Goal: Task Accomplishment & Management: Use online tool/utility

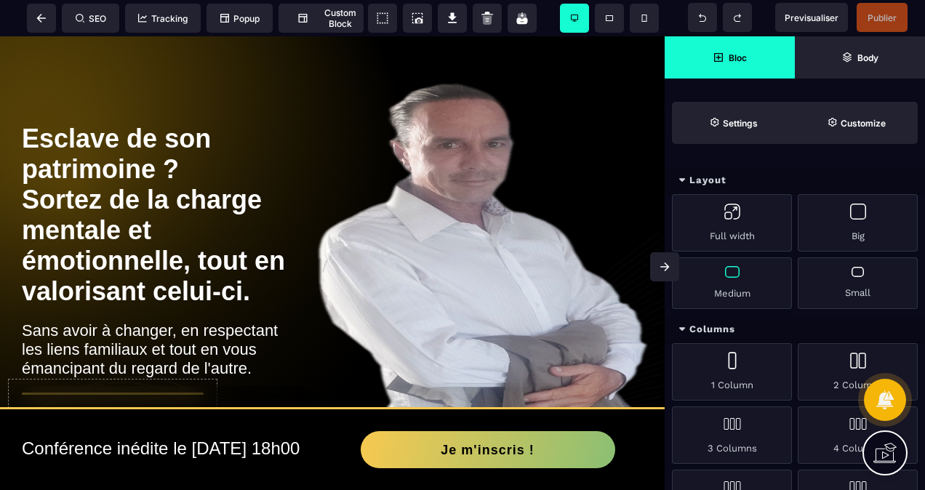
click at [741, 284] on div "Medium" at bounding box center [732, 283] width 120 height 52
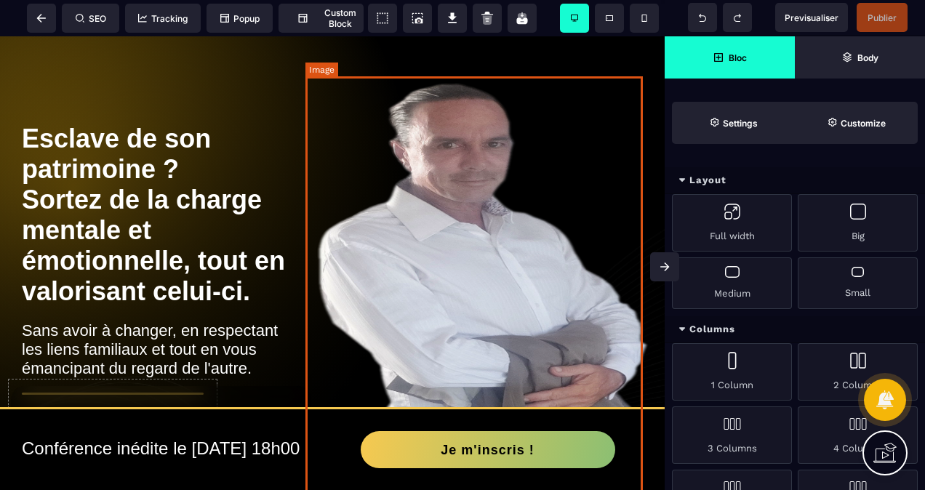
click at [547, 228] on img at bounding box center [482, 301] width 343 height 450
select select
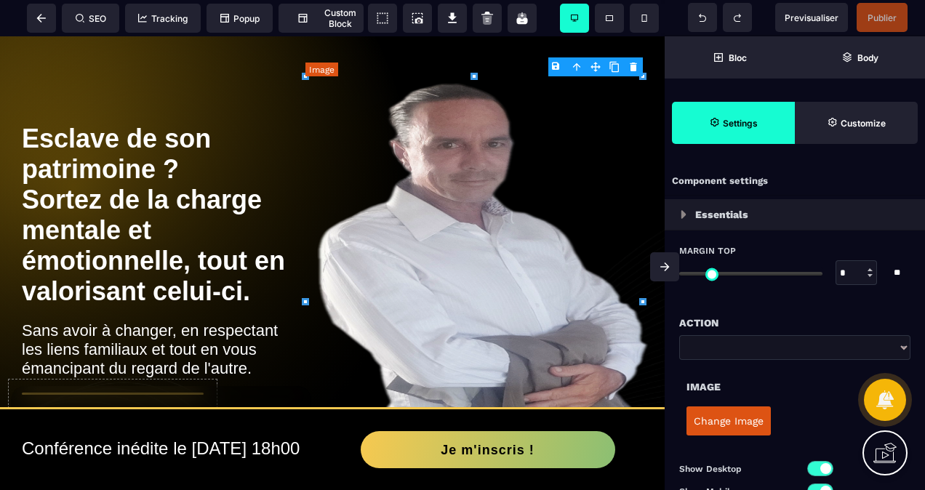
type input "*"
type input "***"
type input "**********"
type input "****"
type input "*"
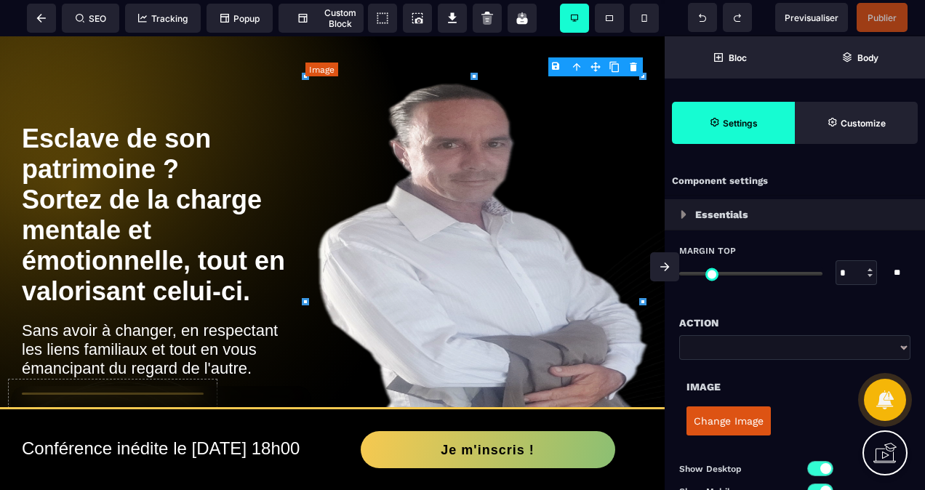
type input "*"
type input "***"
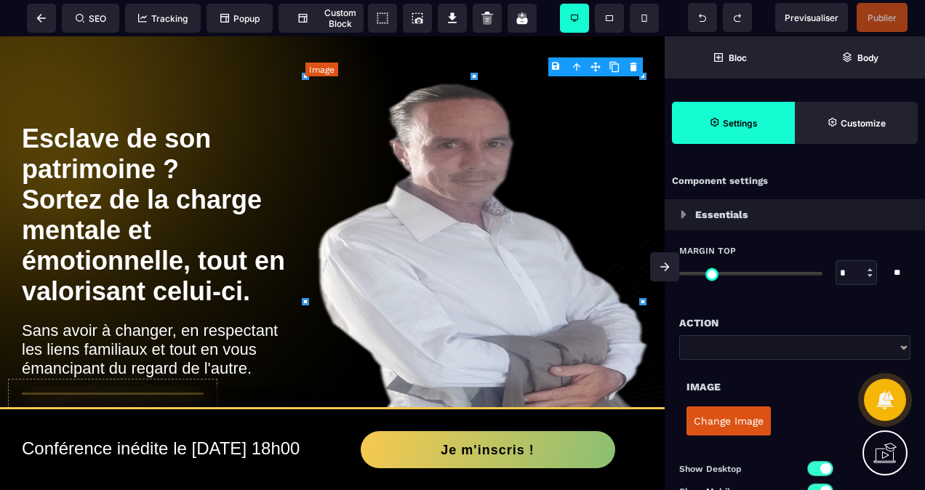
select select "**"
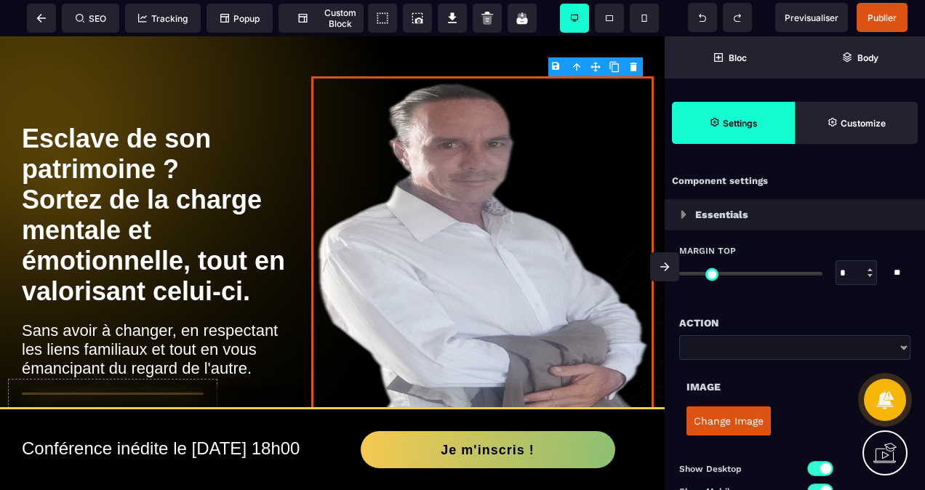
click at [730, 422] on button "Change Image" at bounding box center [728, 421] width 84 height 29
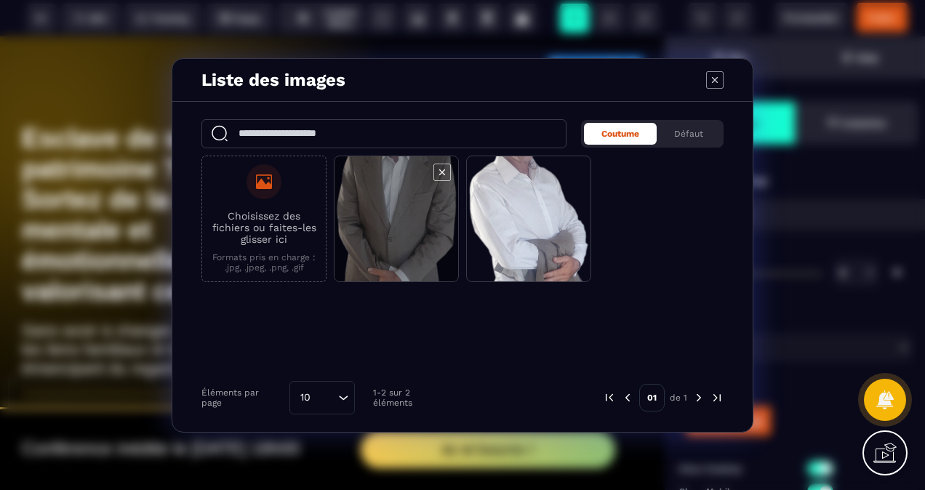
click at [368, 241] on span "Modal window" at bounding box center [397, 219] width 124 height 127
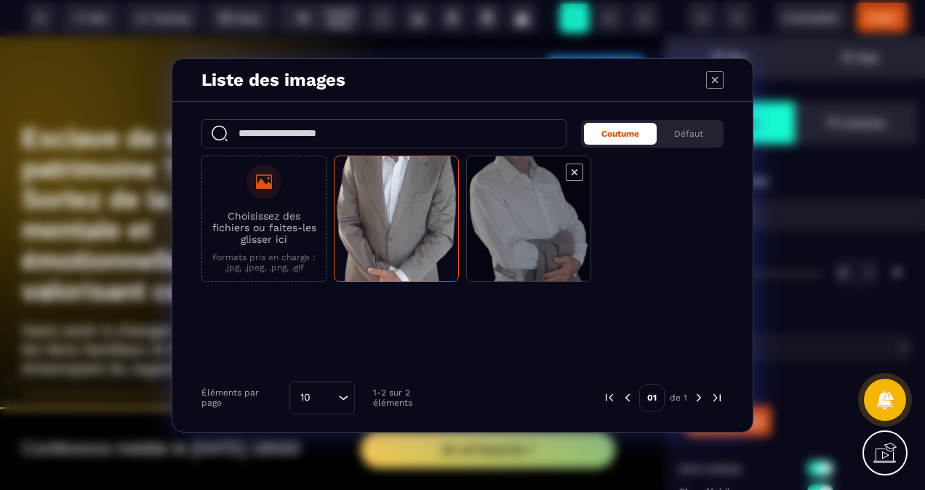
click at [545, 236] on span "Modal window" at bounding box center [529, 219] width 124 height 127
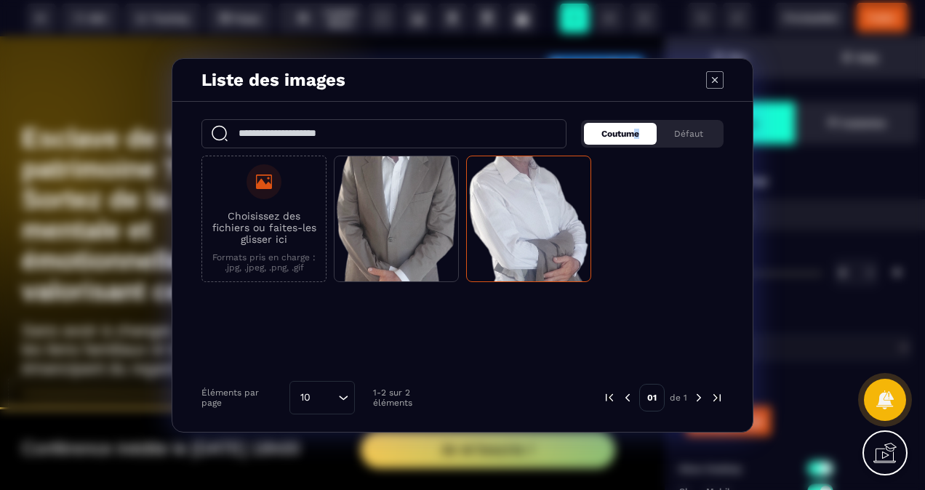
click at [639, 131] on span "Coutume" at bounding box center [620, 134] width 38 height 10
drag, startPoint x: 639, startPoint y: 131, endPoint x: 637, endPoint y: 170, distance: 39.3
click at [637, 170] on div "Choisissez des fichiers ou faites-les glisser ici Formats pris en charge : .jpg…" at bounding box center [462, 265] width 522 height 218
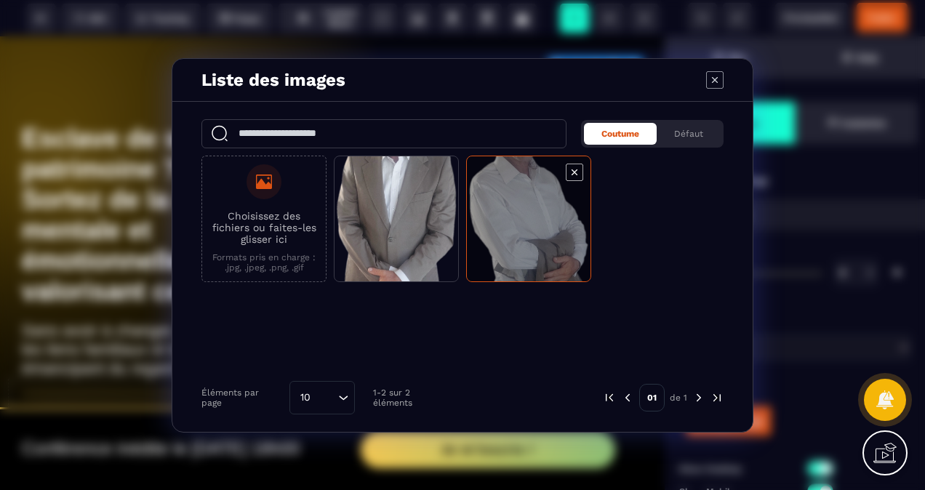
click at [496, 181] on span "Modal window" at bounding box center [529, 219] width 124 height 127
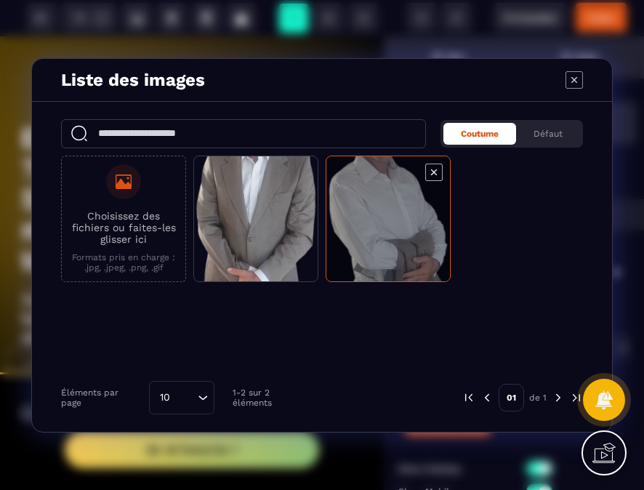
click at [388, 201] on span "Modal window" at bounding box center [389, 219] width 124 height 127
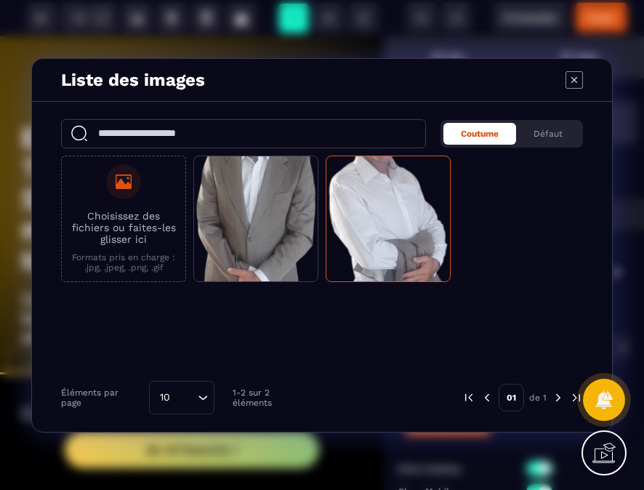
click at [579, 73] on icon "Modal window" at bounding box center [574, 79] width 17 height 17
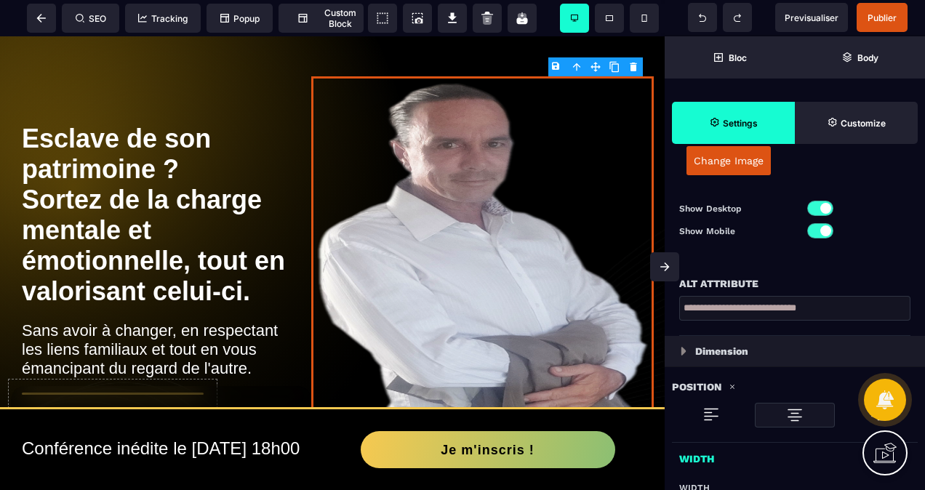
scroll to position [291, 0]
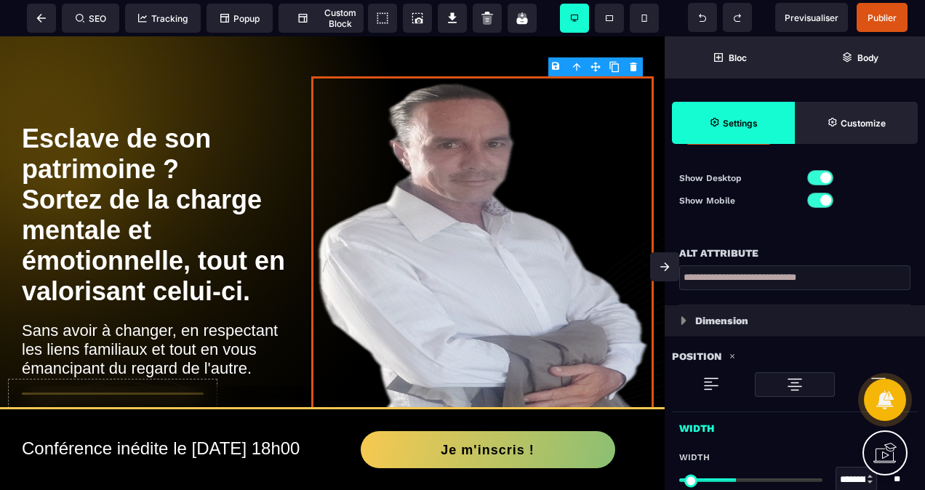
click at [729, 314] on p "Dimension" at bounding box center [721, 320] width 53 height 17
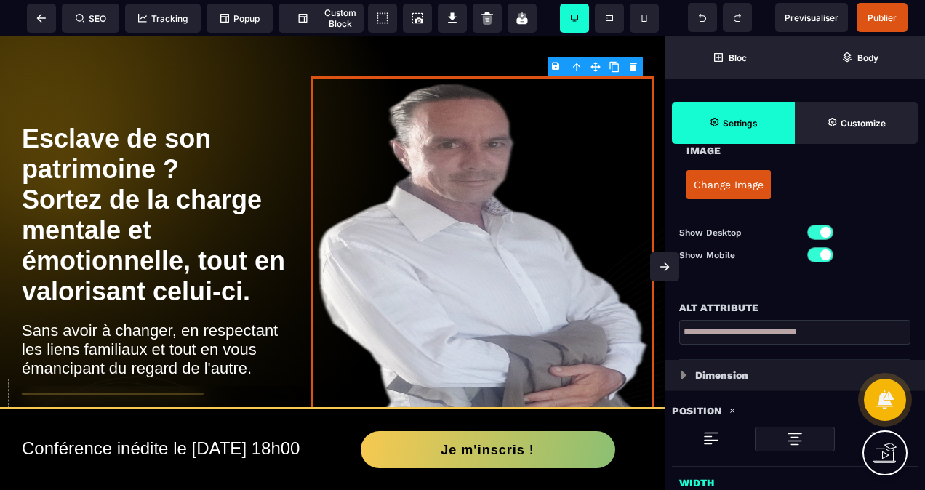
select select
type input "*"
select select
click at [699, 407] on div "Width" at bounding box center [795, 407] width 246 height 25
click at [720, 364] on div "Dimension" at bounding box center [795, 375] width 260 height 31
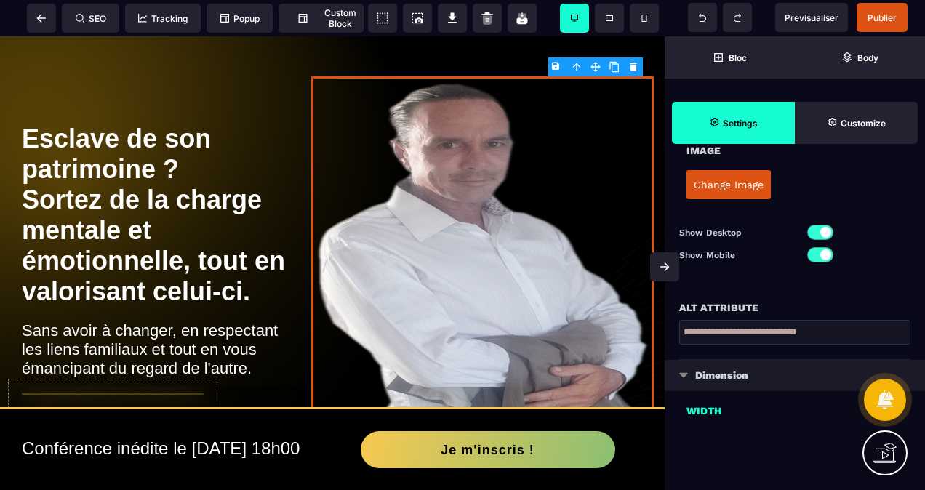
select select
type input "***"
type input "**********"
type input "****"
type input "***"
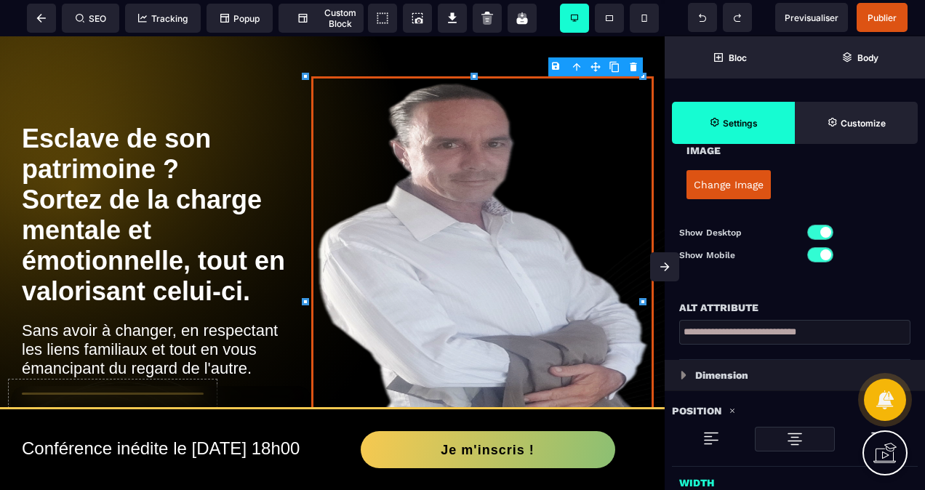
select select
type input "*"
select select
type input "*"
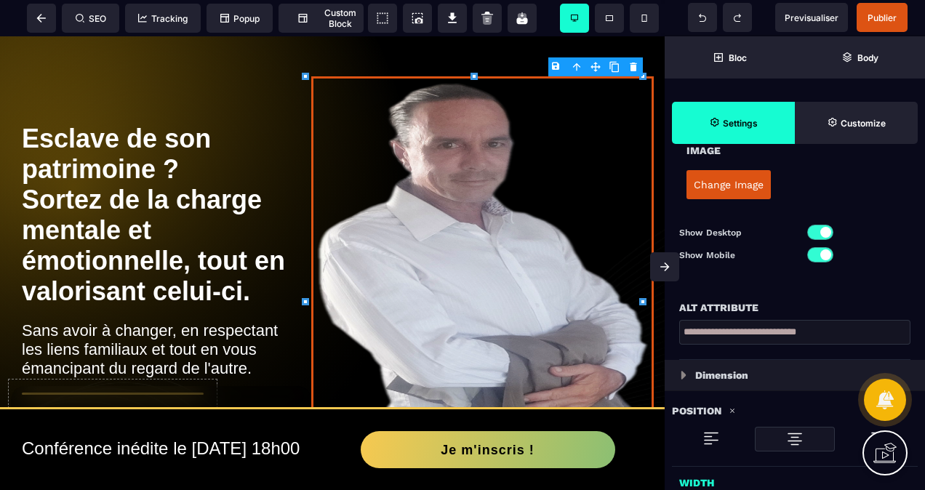
select select
type input "*"
select select
type input "*"
select select
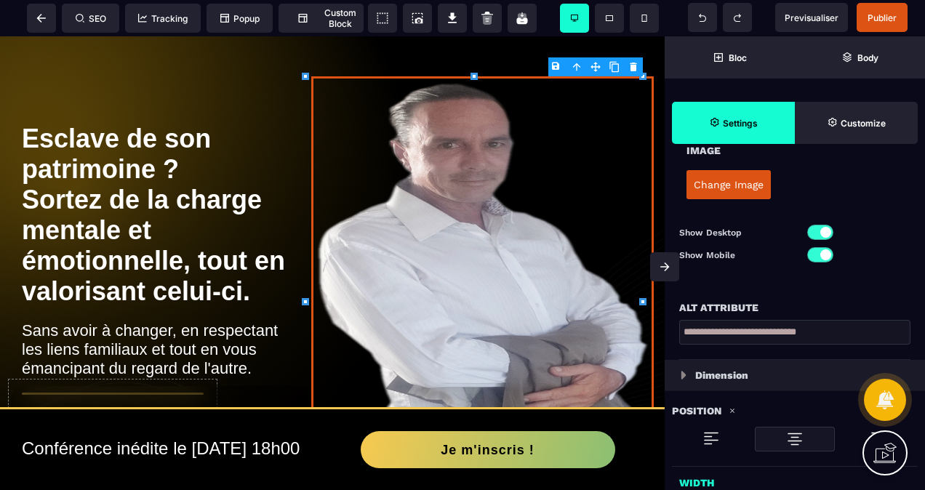
type input "*"
select select
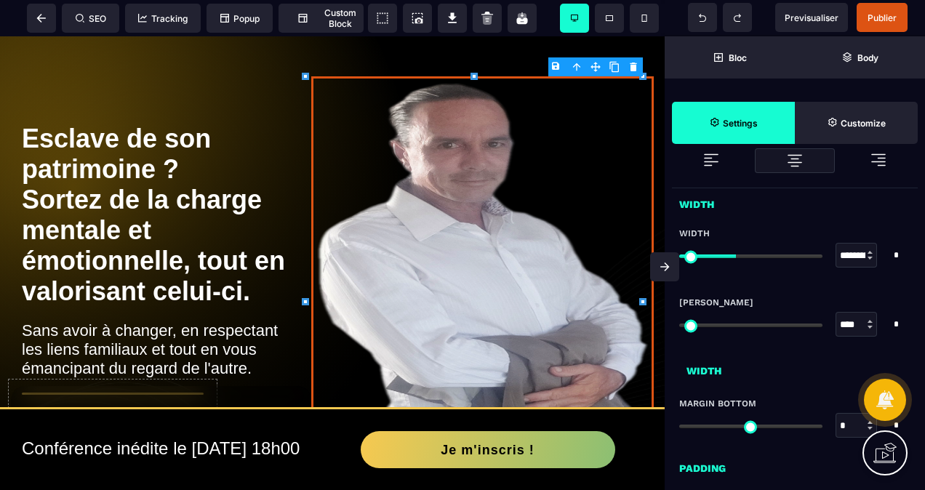
scroll to position [527, 0]
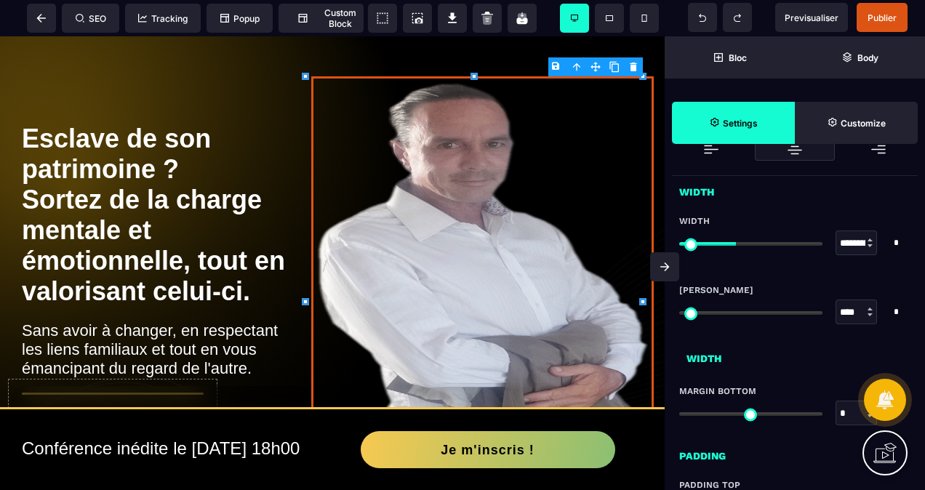
type input "***"
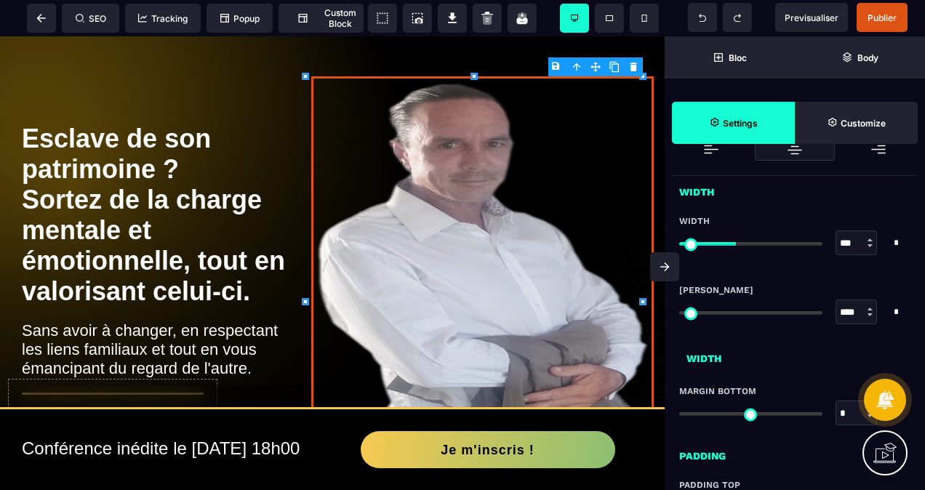
type input "***"
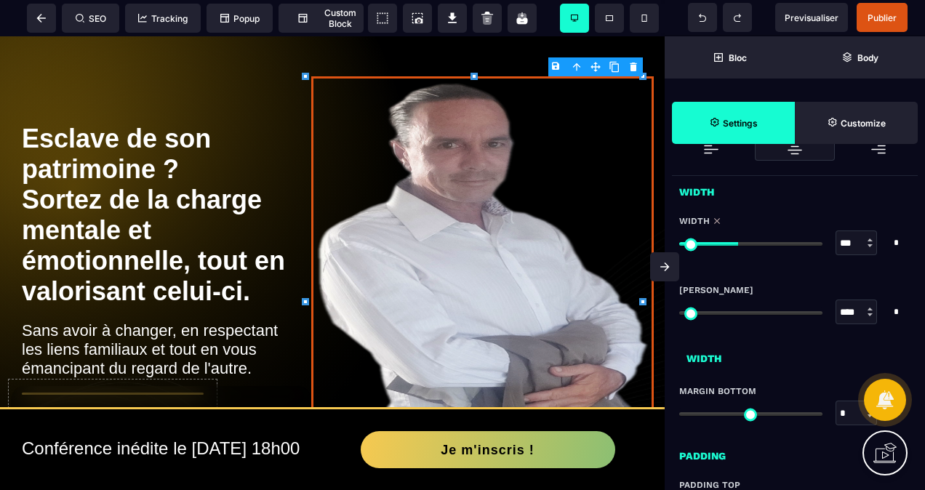
type input "***"
type input "****"
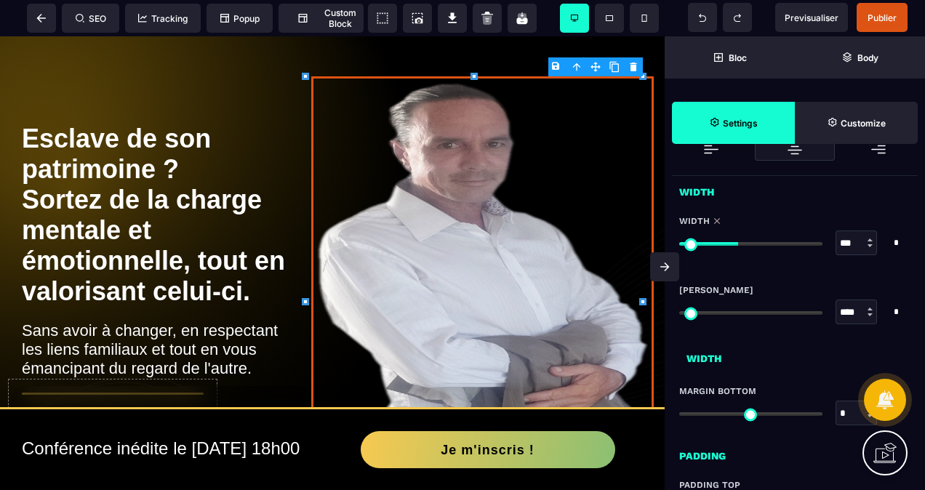
type input "****"
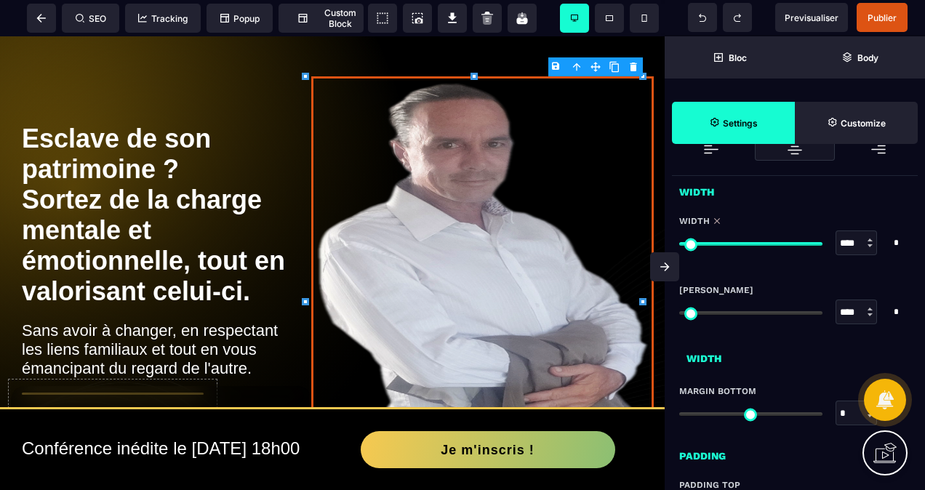
drag, startPoint x: 738, startPoint y: 239, endPoint x: 830, endPoint y: 259, distance: 93.7
click at [822, 246] on input "range" at bounding box center [750, 244] width 143 height 4
type input "****"
type input "**"
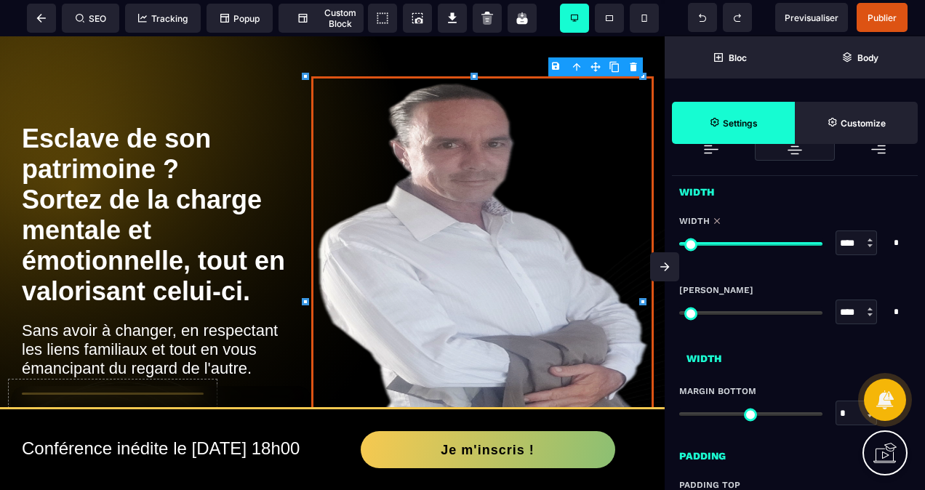
type input "**"
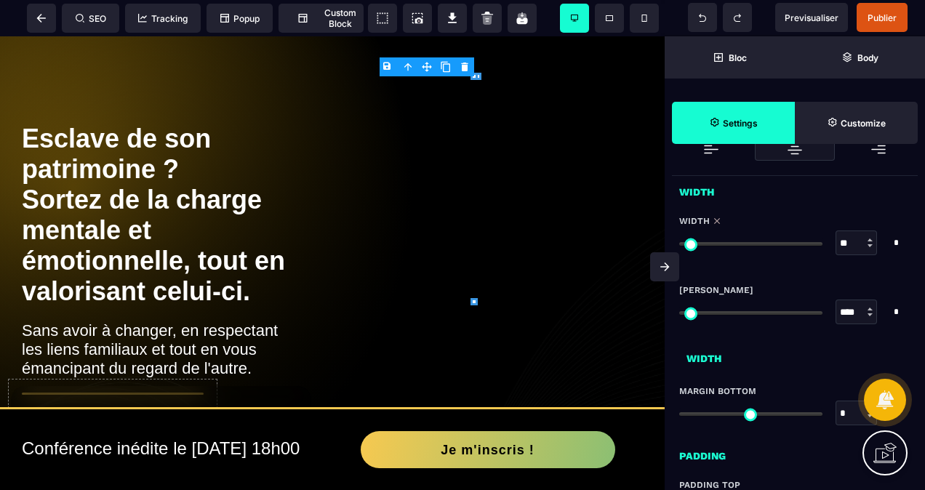
type input "*"
type input "**"
type input "***"
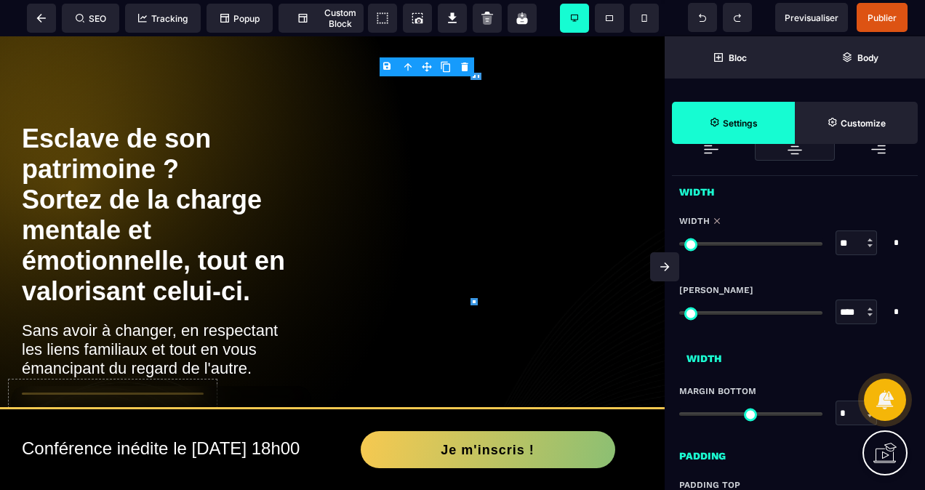
type input "***"
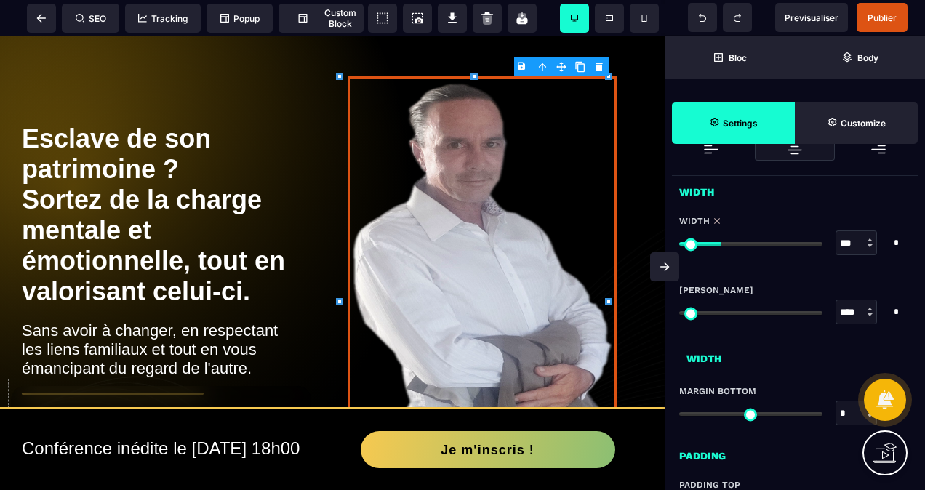
type input "***"
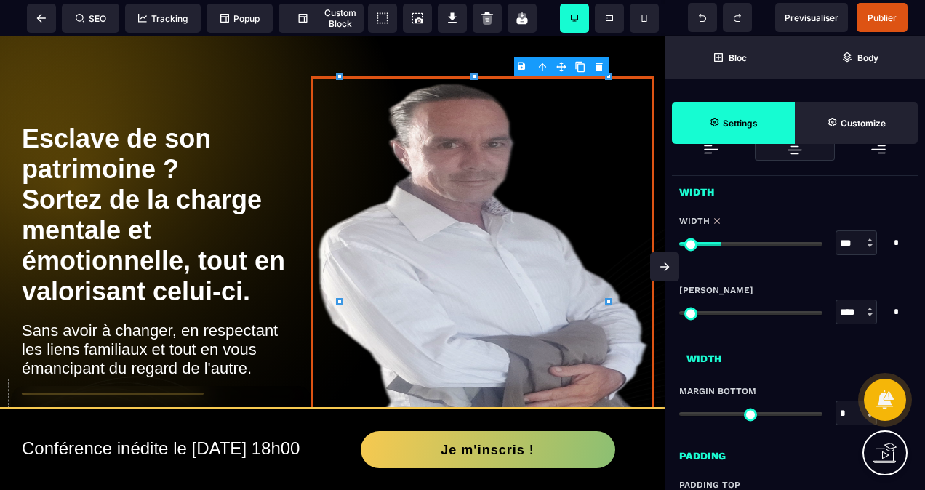
type input "***"
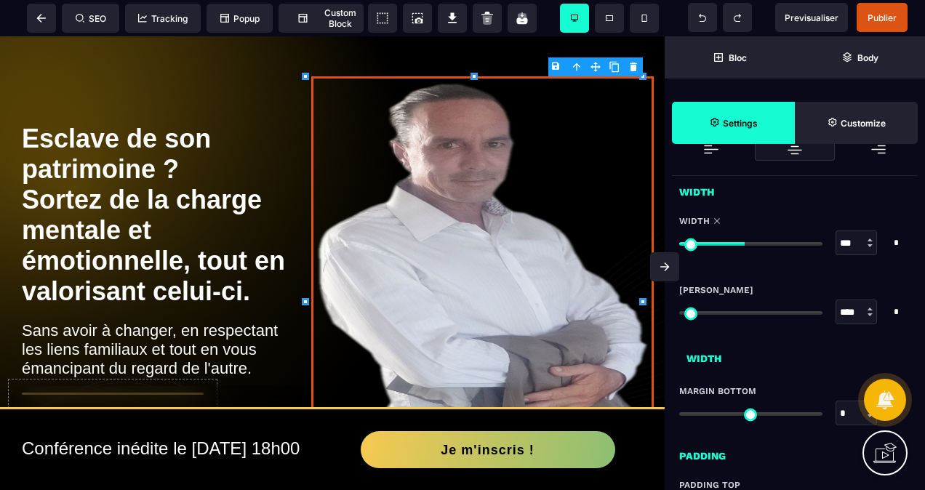
type input "***"
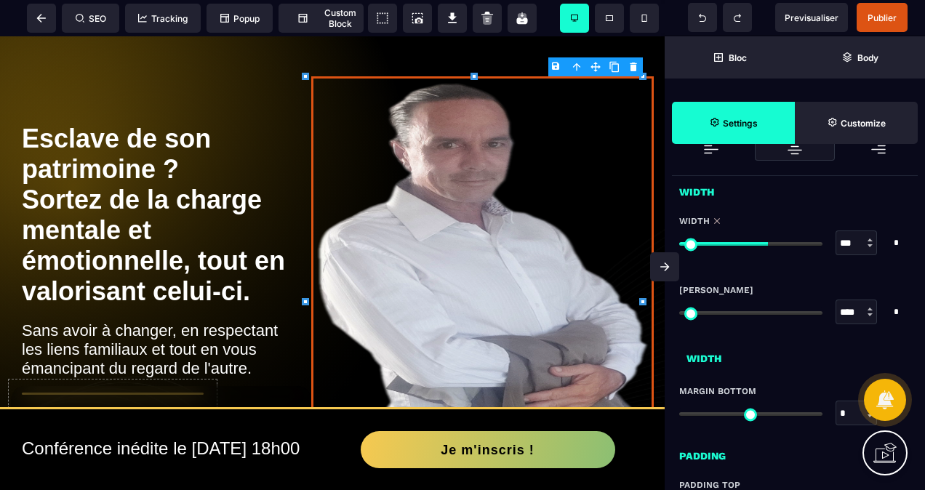
type input "***"
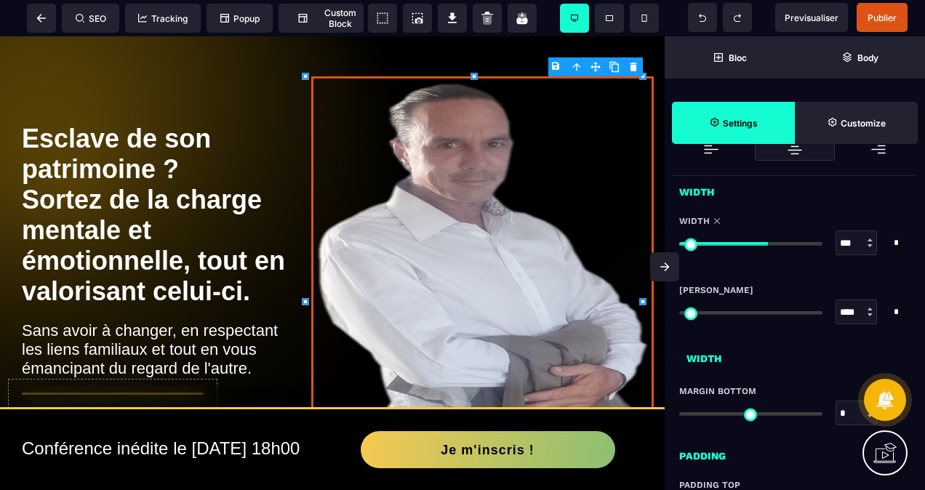
type input "***"
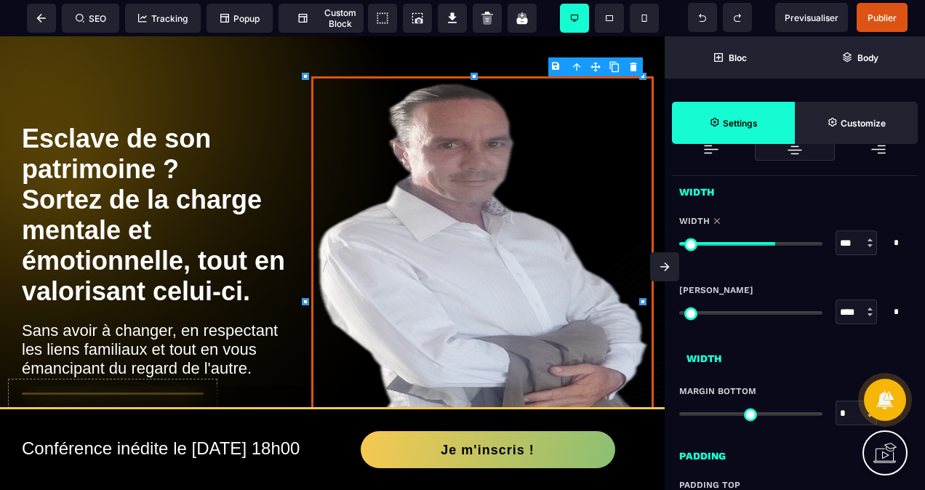
type input "***"
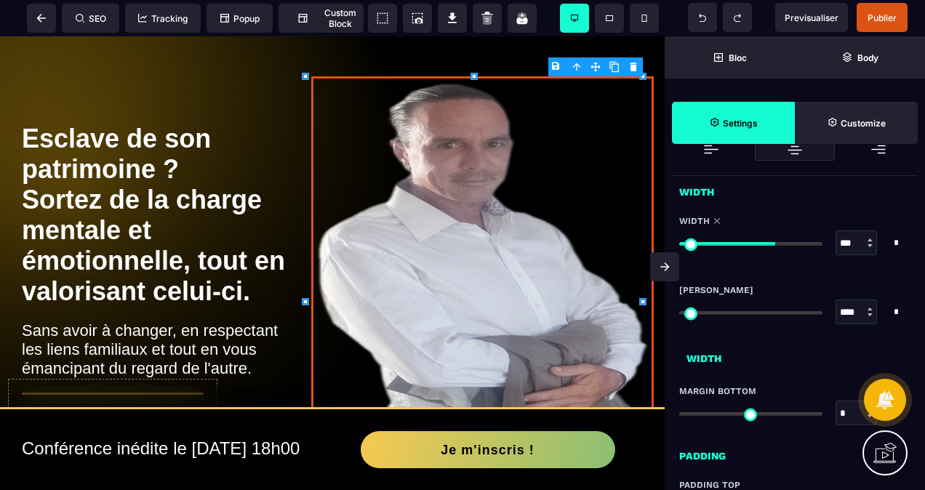
type input "***"
type input "****"
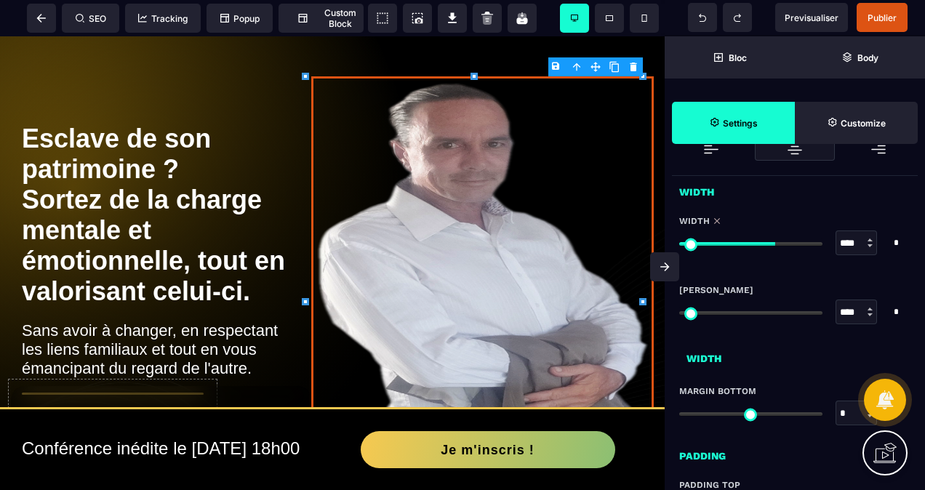
type input "****"
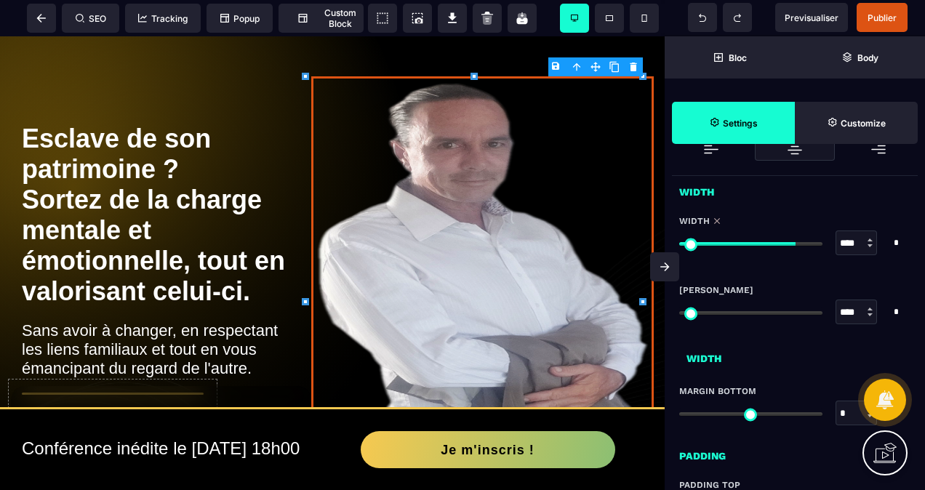
type input "****"
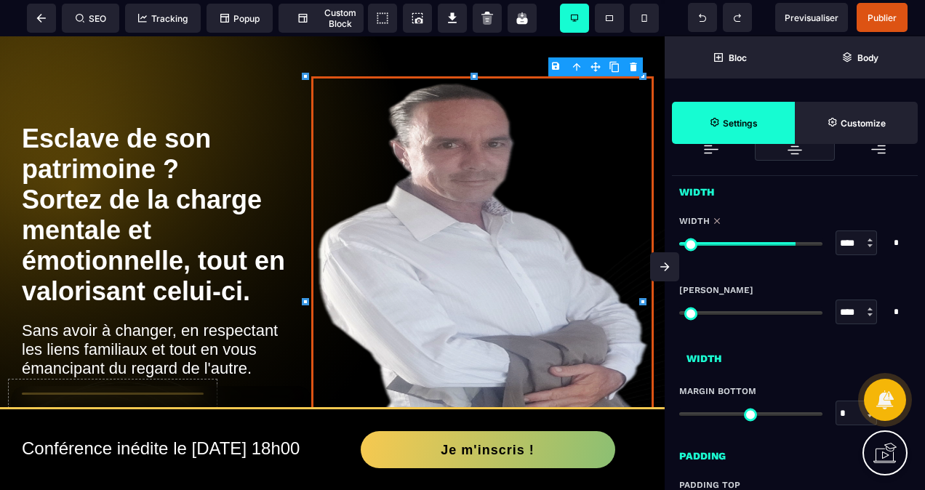
type input "****"
drag, startPoint x: 816, startPoint y: 241, endPoint x: 838, endPoint y: 265, distance: 32.4
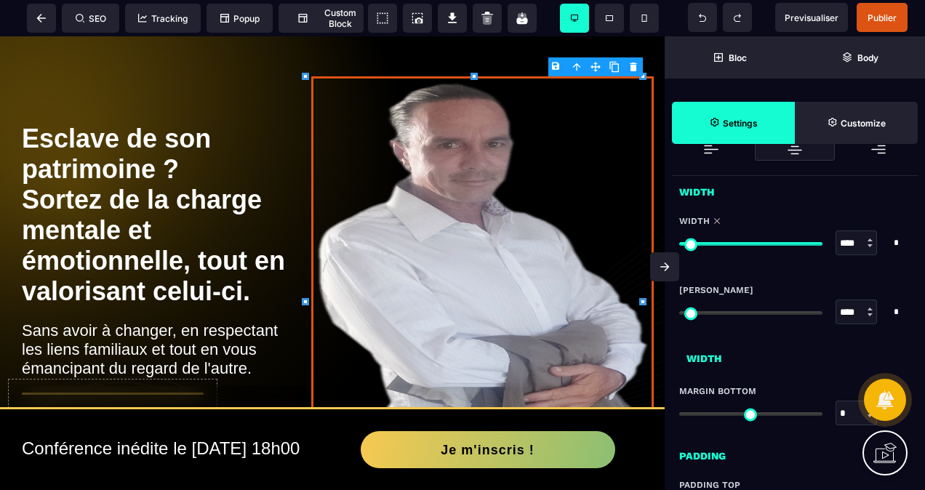
click at [822, 246] on input "range" at bounding box center [750, 244] width 143 height 4
type input "*"
type input "***"
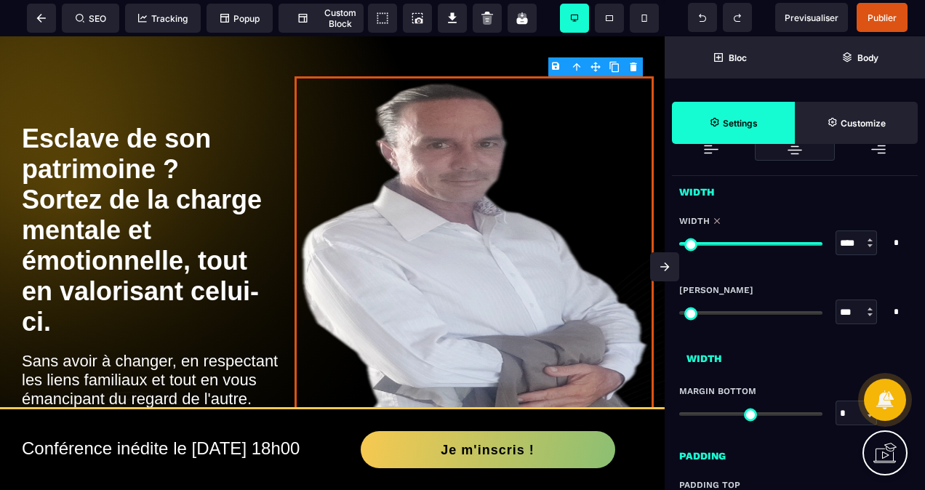
type input "***"
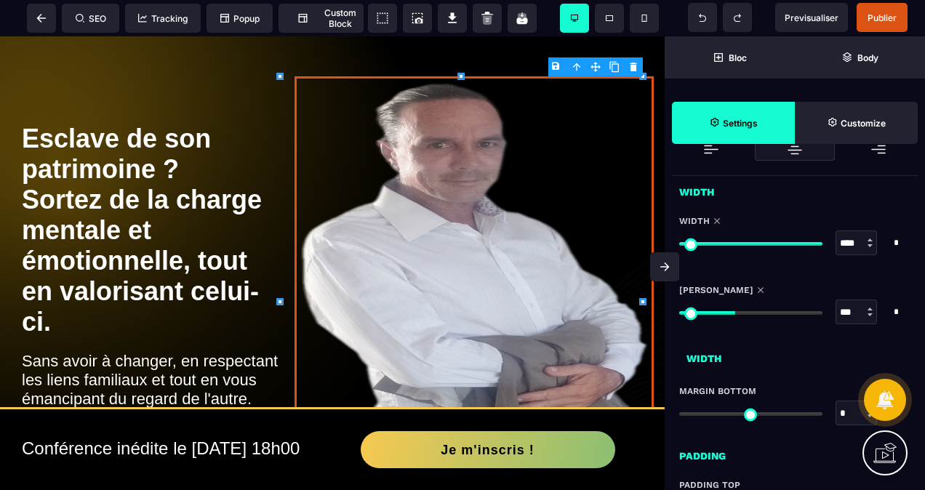
type input "***"
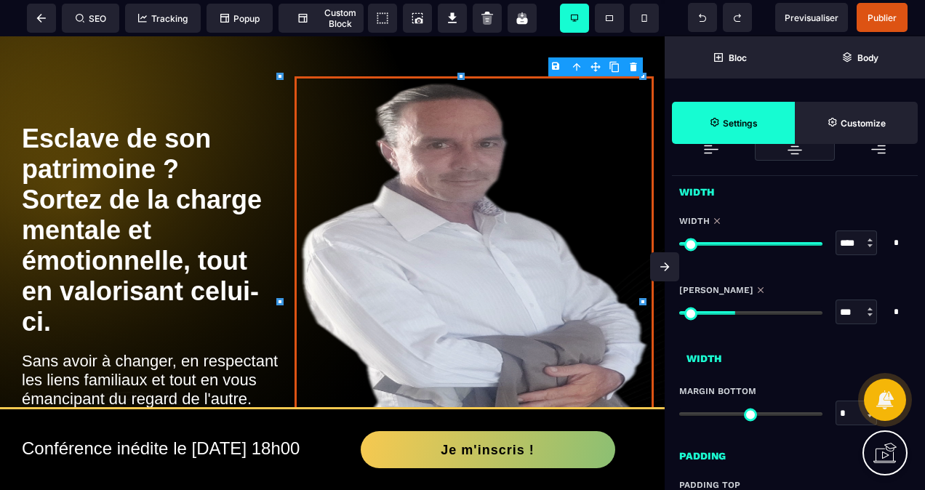
type input "***"
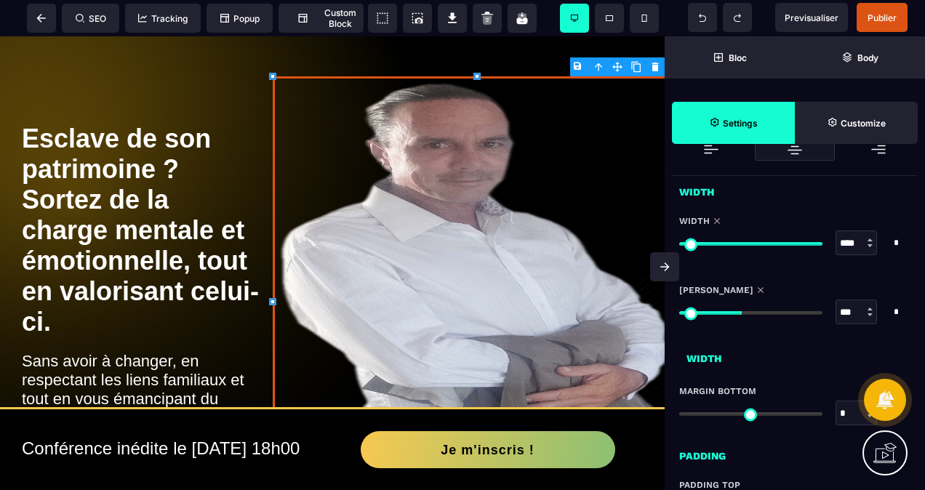
type input "***"
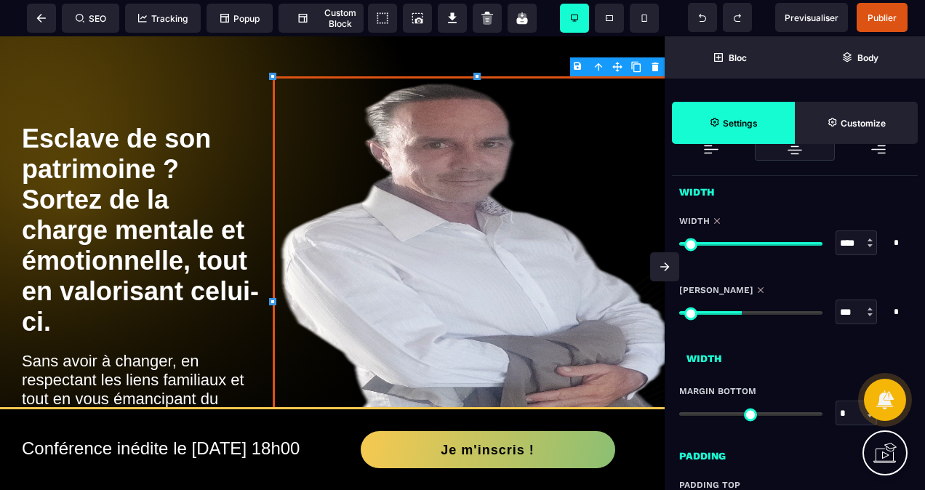
type input "***"
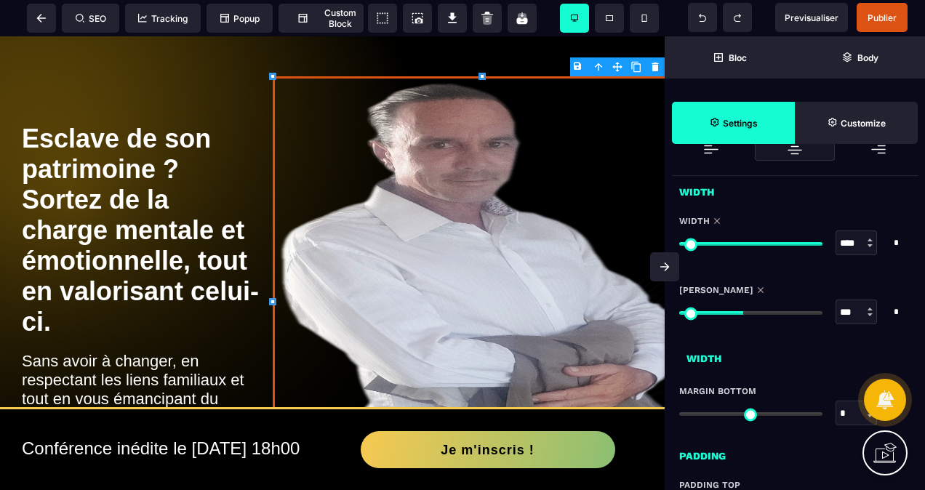
type input "***"
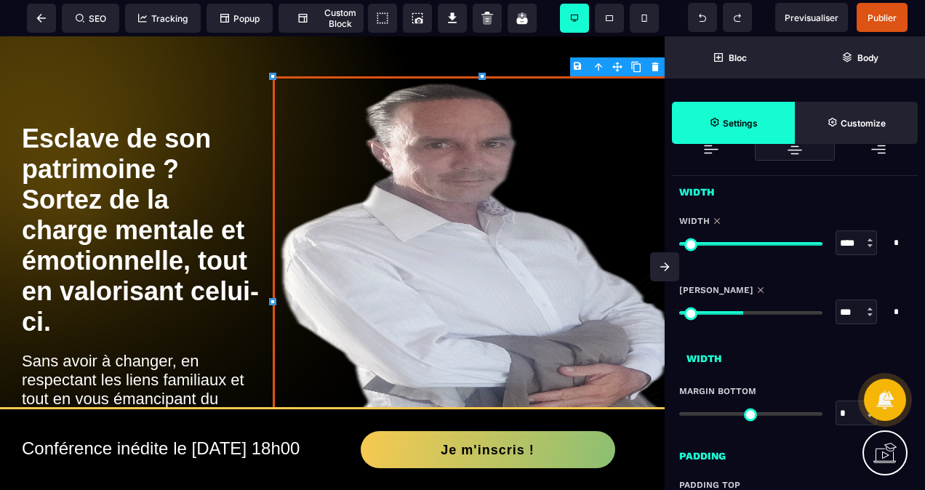
type input "***"
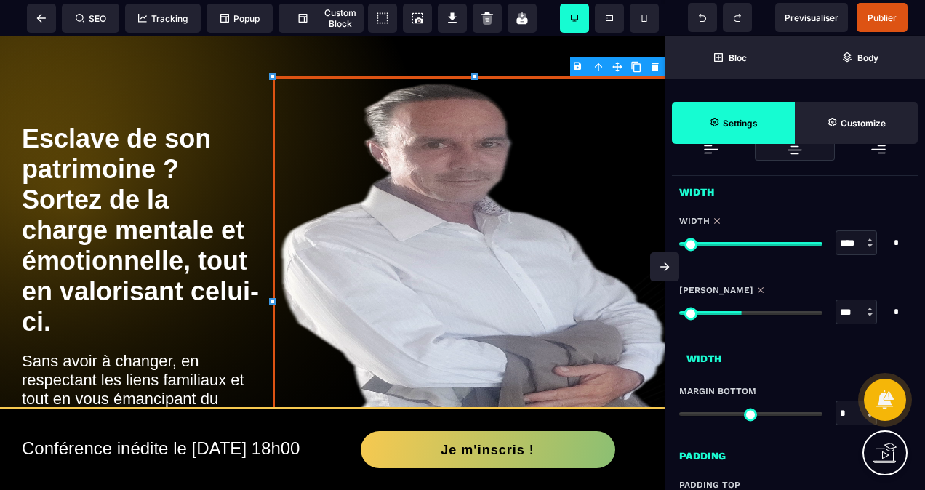
type input "***"
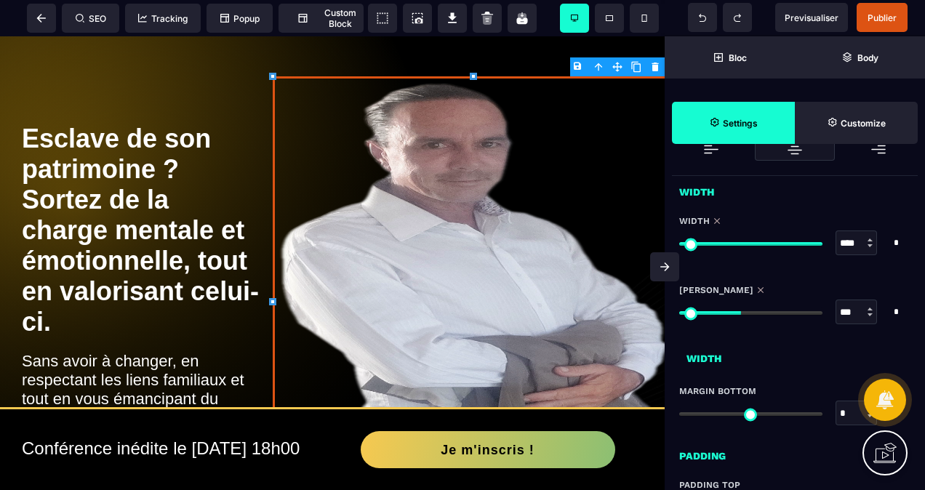
type input "***"
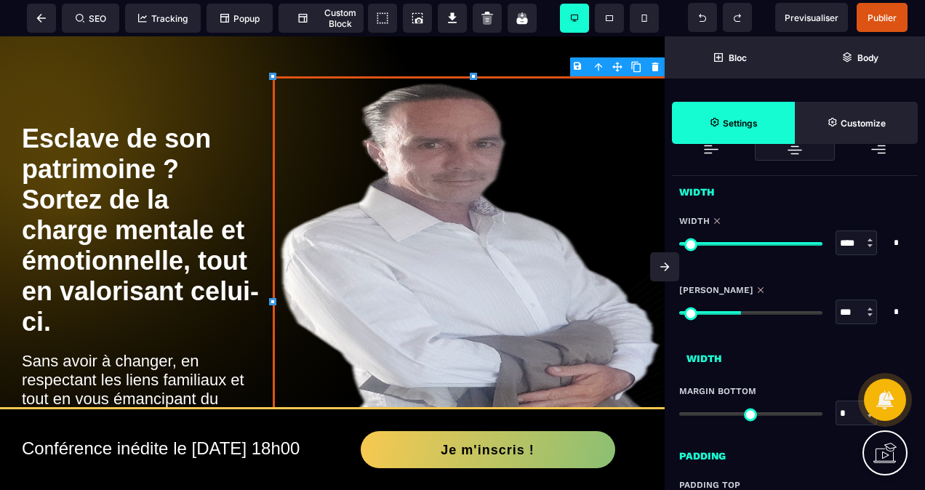
type input "***"
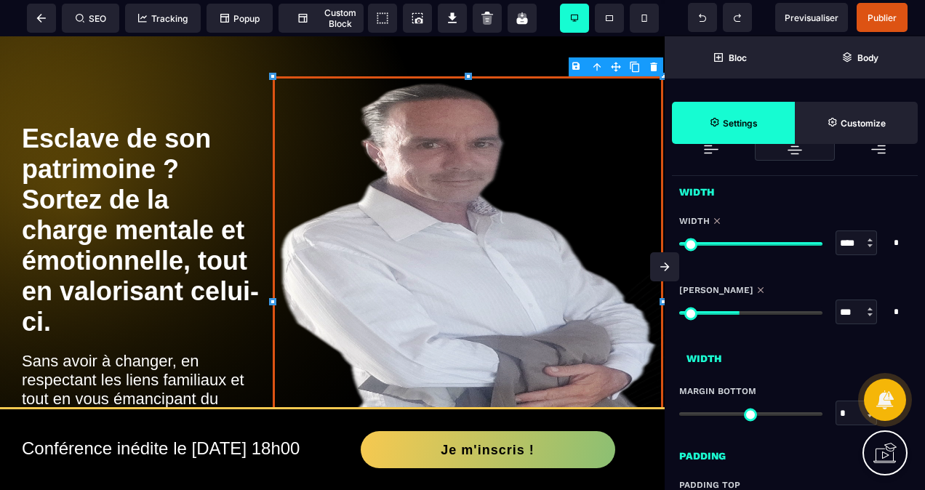
drag, startPoint x: 684, startPoint y: 308, endPoint x: 740, endPoint y: 316, distance: 56.5
type input "***"
click at [740, 315] on input "range" at bounding box center [750, 313] width 143 height 4
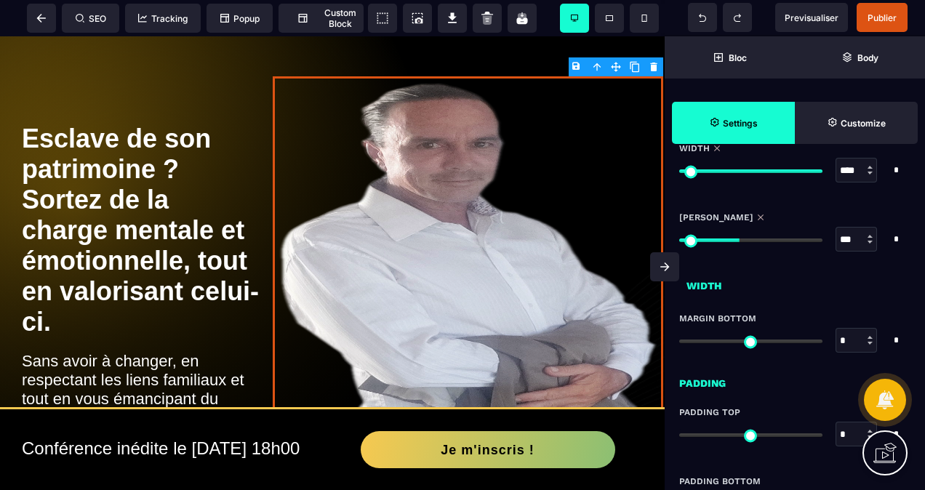
type input "*"
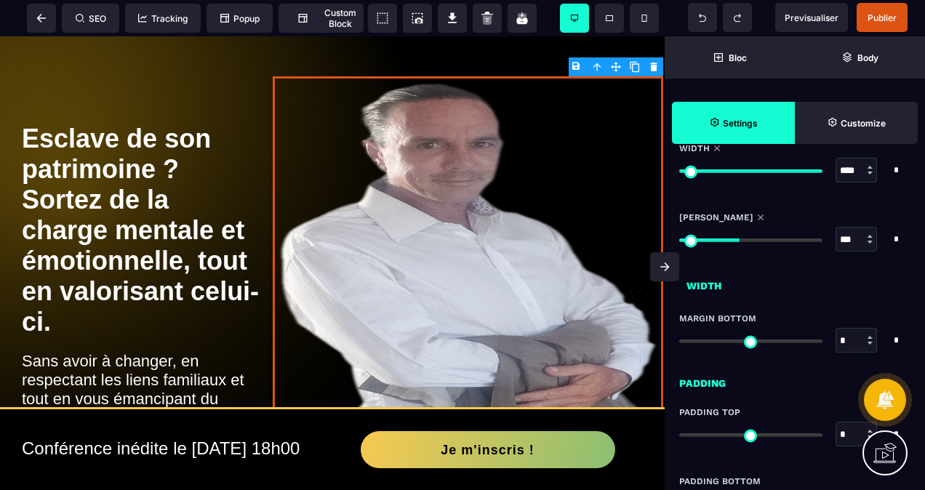
type input "*"
type input "**"
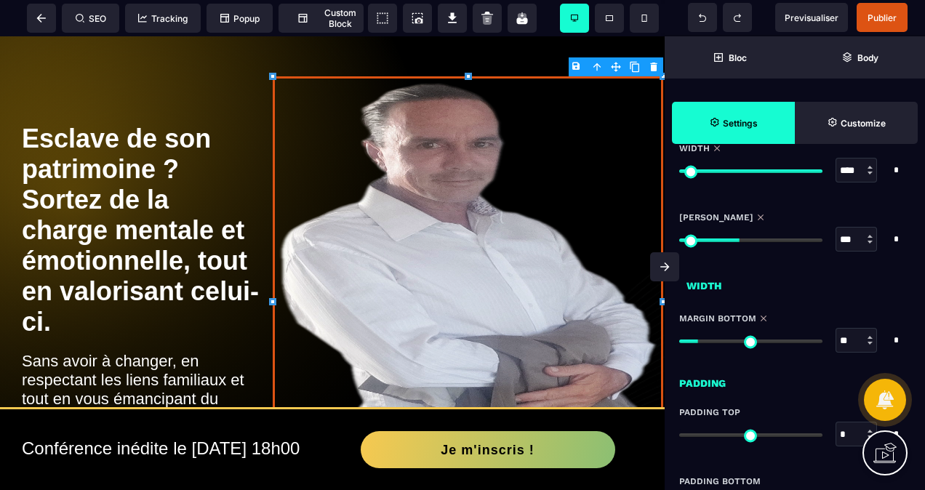
type input "**"
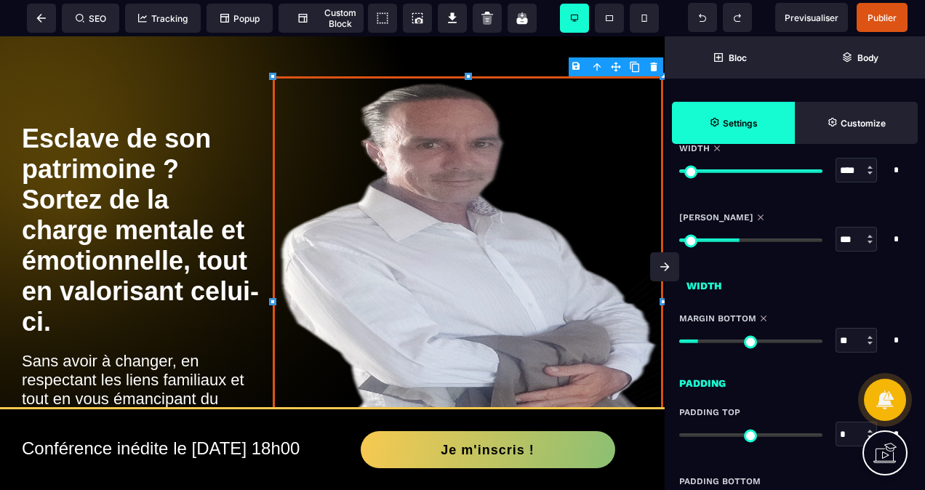
type input "**"
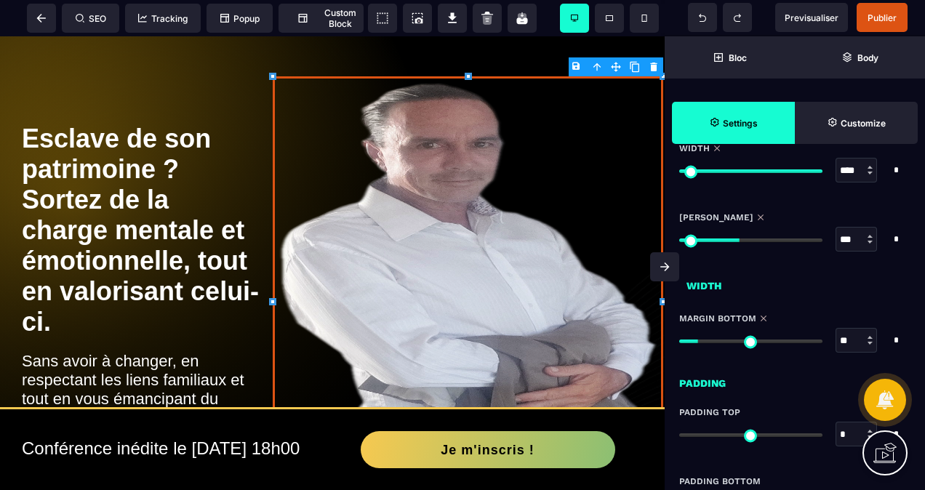
type input "**"
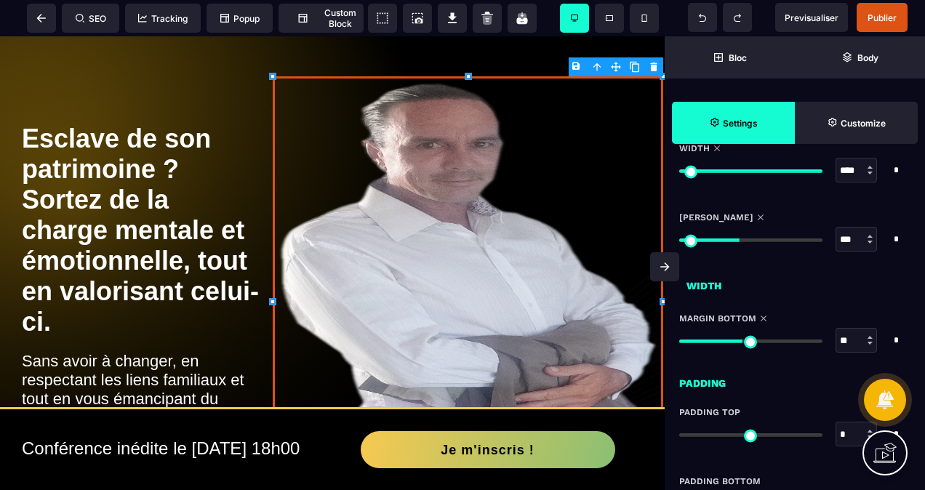
type input "**"
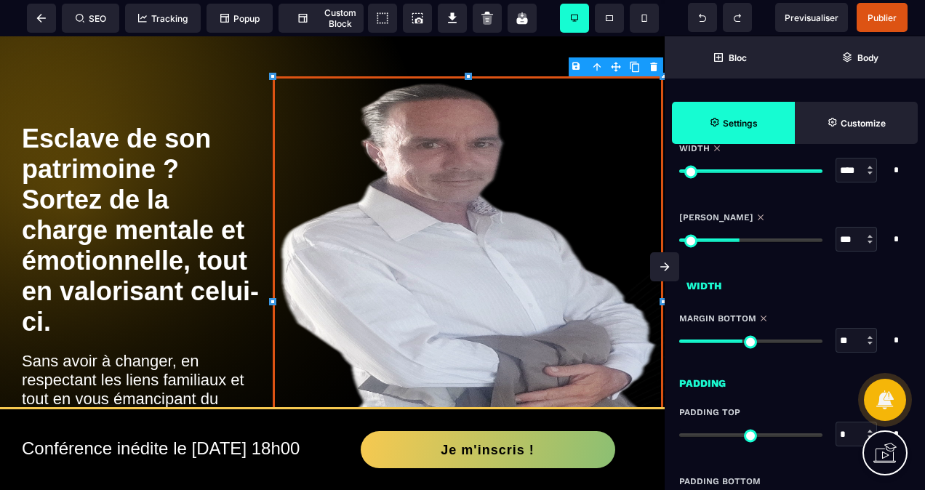
type input "**"
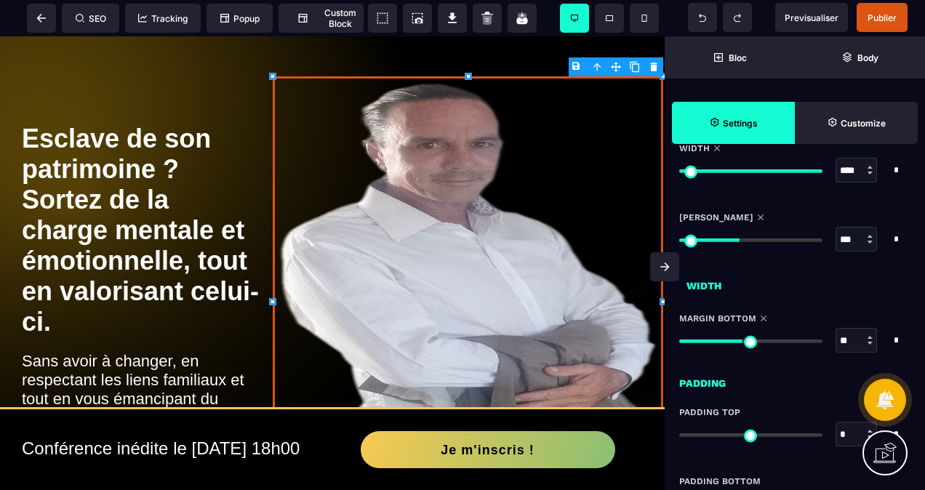
type input "**"
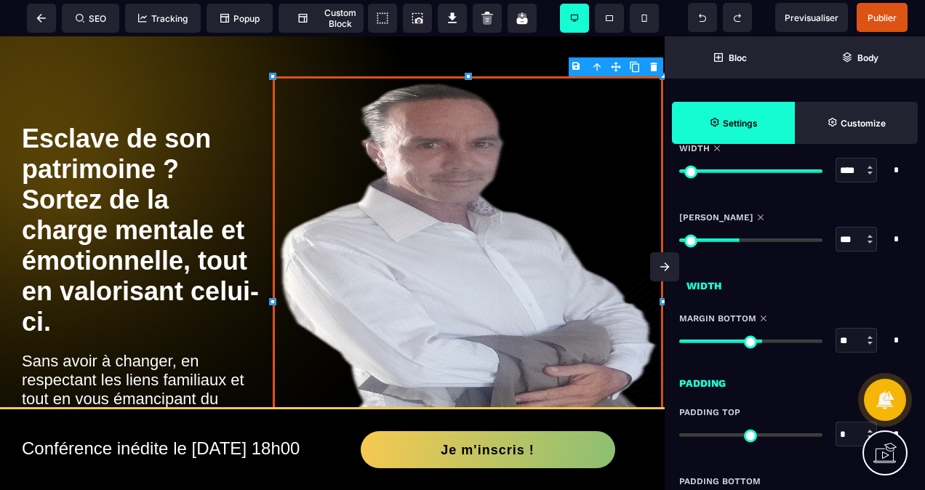
type input "**"
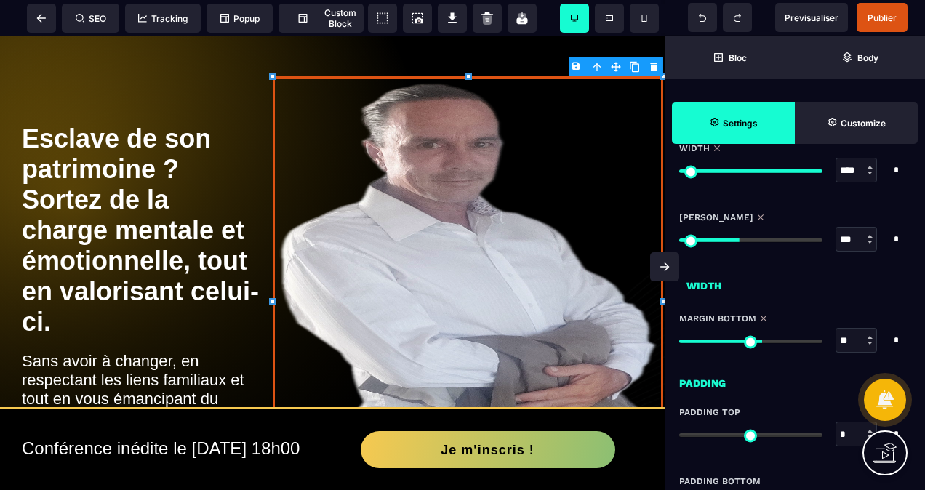
type input "**"
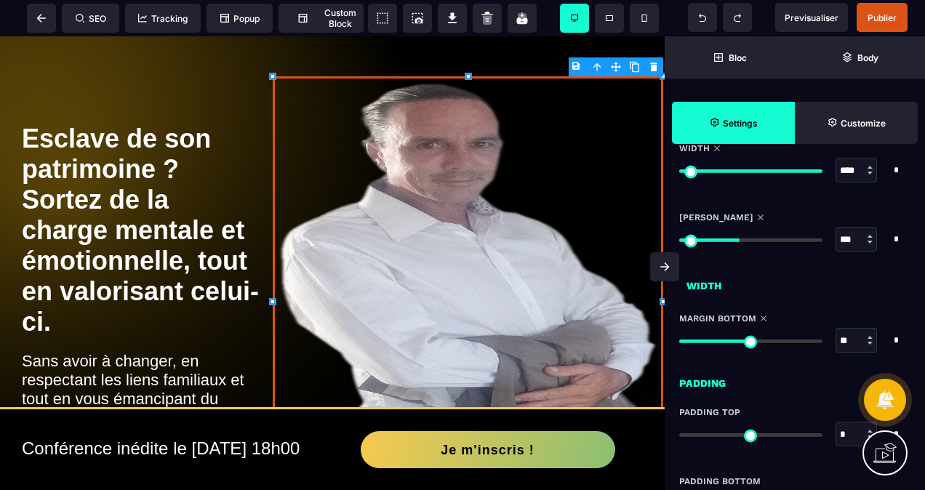
drag, startPoint x: 685, startPoint y: 339, endPoint x: 738, endPoint y: 348, distance: 53.9
click at [745, 343] on input "range" at bounding box center [750, 342] width 143 height 4
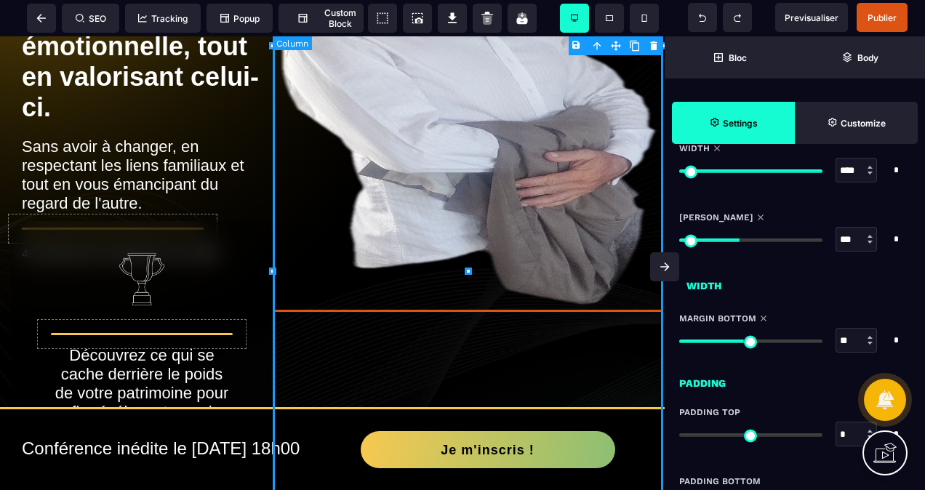
scroll to position [145, 0]
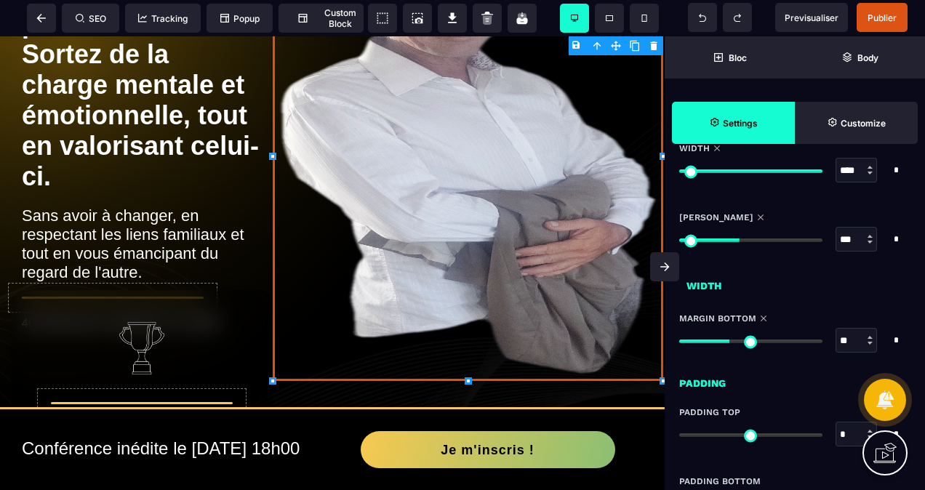
drag, startPoint x: 740, startPoint y: 335, endPoint x: 729, endPoint y: 342, distance: 13.7
click at [729, 342] on input "range" at bounding box center [750, 342] width 143 height 4
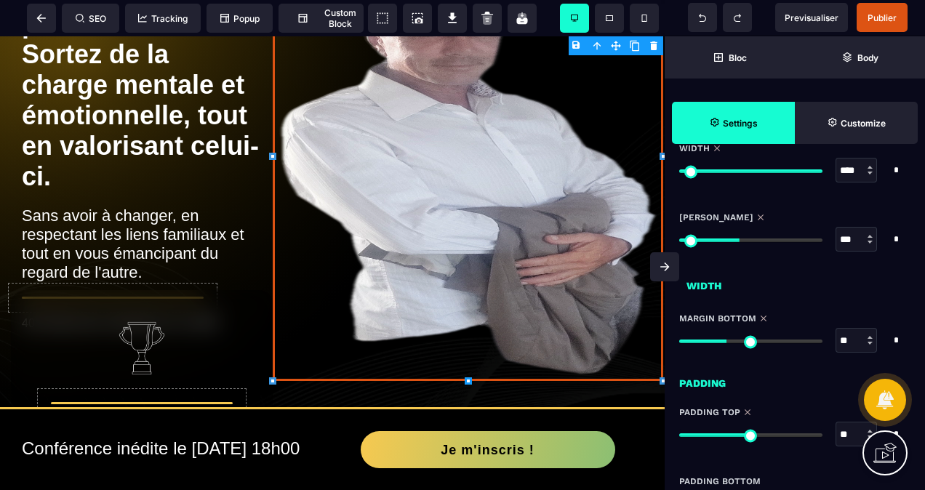
drag, startPoint x: 684, startPoint y: 428, endPoint x: 755, endPoint y: 418, distance: 72.0
click at [755, 433] on input "range" at bounding box center [750, 435] width 143 height 4
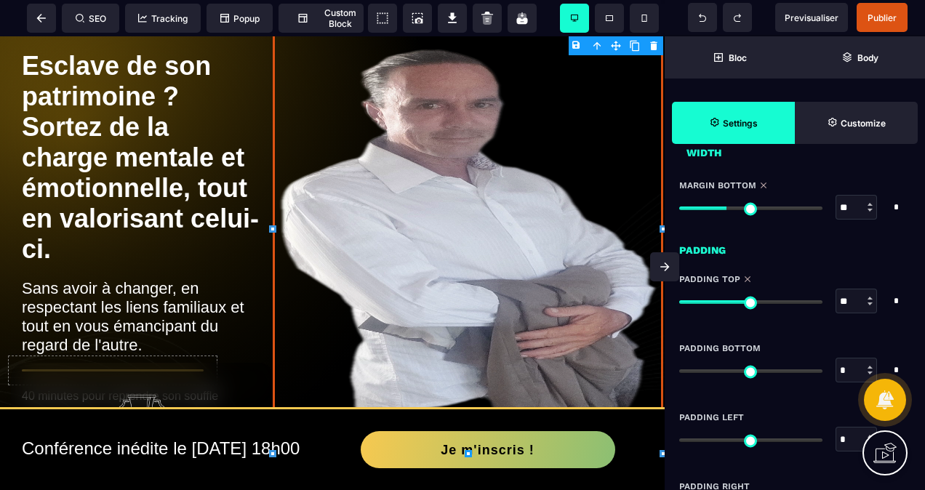
scroll to position [745, 0]
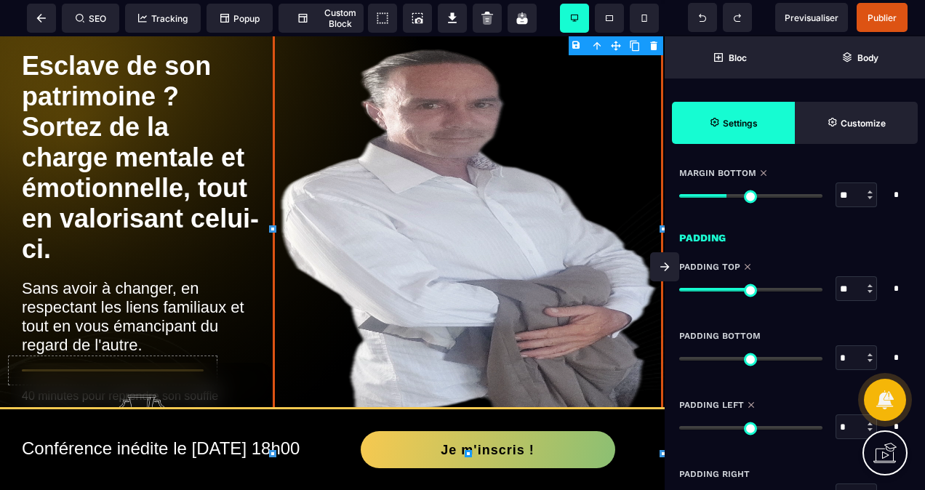
drag, startPoint x: 684, startPoint y: 423, endPoint x: 675, endPoint y: 417, distance: 10.7
click at [679, 426] on input "range" at bounding box center [750, 428] width 143 height 4
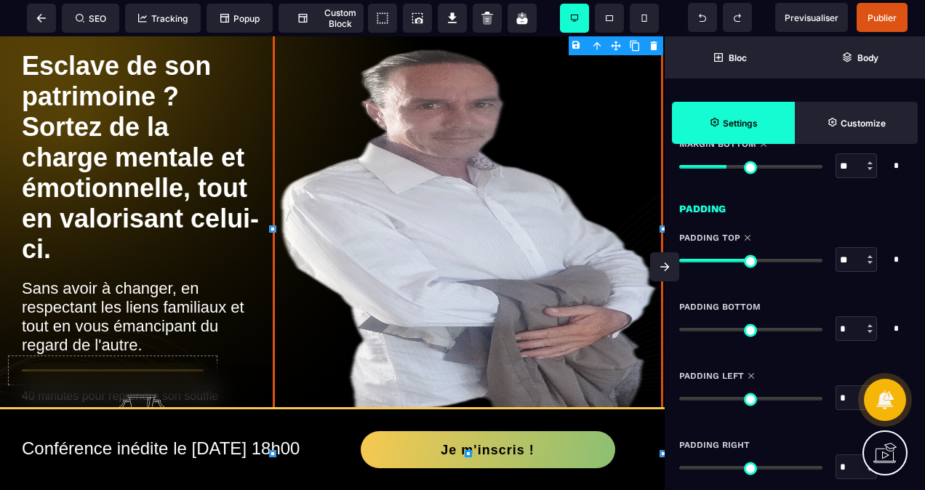
scroll to position [790, 0]
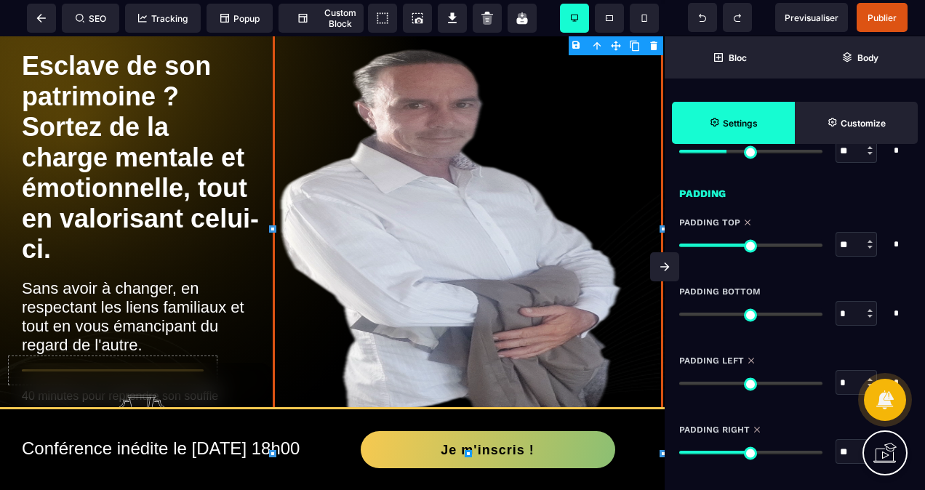
drag, startPoint x: 688, startPoint y: 446, endPoint x: 749, endPoint y: 446, distance: 61.1
click at [749, 451] on input "range" at bounding box center [750, 453] width 143 height 4
click at [826, 20] on span "Previsualiser" at bounding box center [812, 17] width 54 height 11
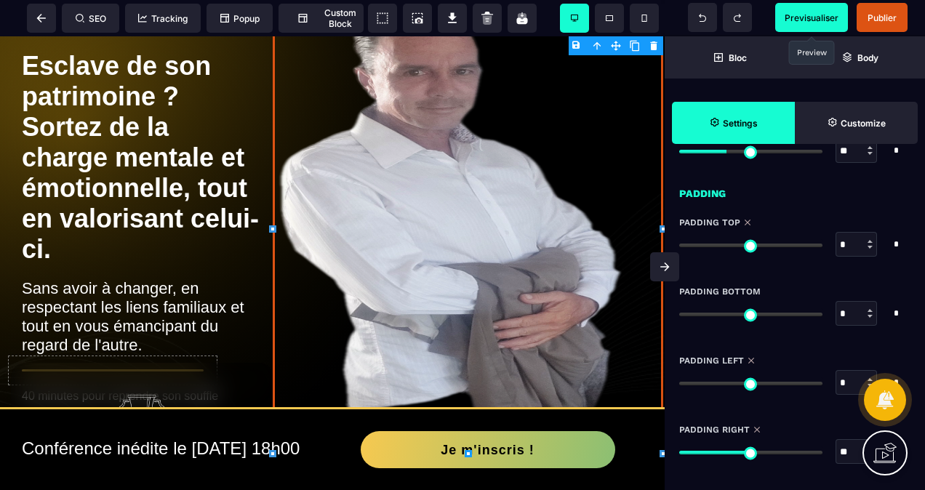
drag, startPoint x: 762, startPoint y: 244, endPoint x: 649, endPoint y: 225, distance: 114.4
click at [679, 247] on input "range" at bounding box center [750, 246] width 143 height 4
drag, startPoint x: 721, startPoint y: 144, endPoint x: 609, endPoint y: 163, distance: 112.9
click at [679, 153] on input "range" at bounding box center [750, 152] width 143 height 4
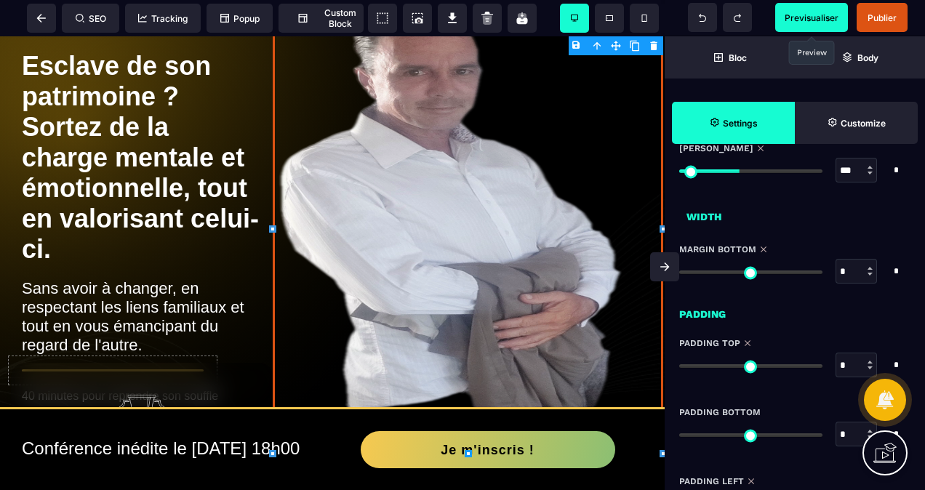
scroll to position [644, 0]
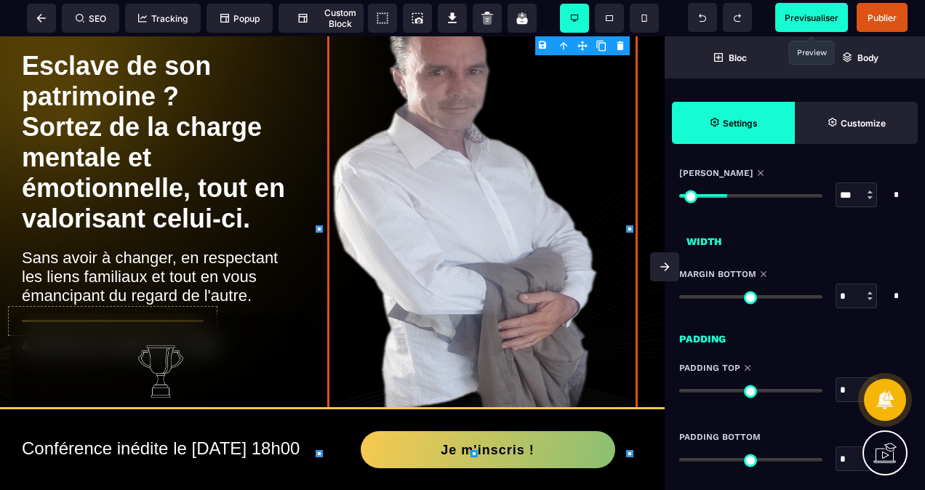
drag, startPoint x: 740, startPoint y: 191, endPoint x: 729, endPoint y: 218, distance: 29.0
click at [729, 198] on input "range" at bounding box center [750, 196] width 143 height 4
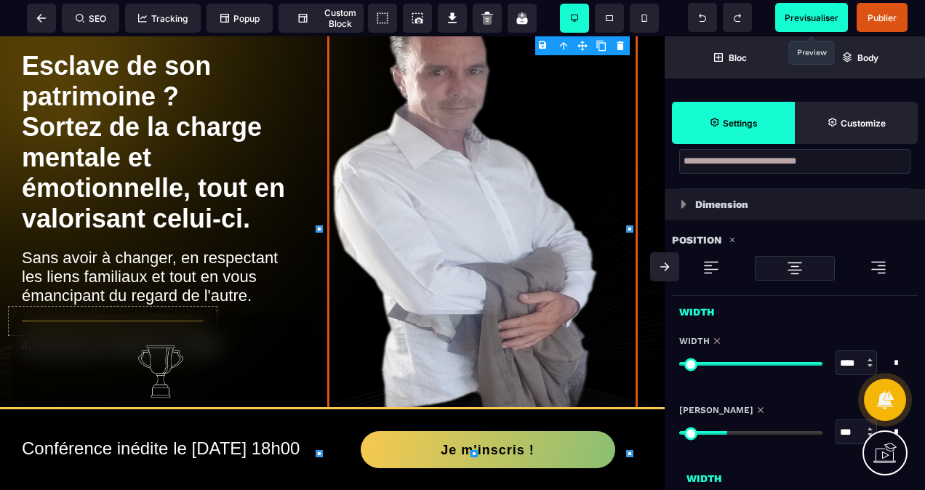
scroll to position [426, 0]
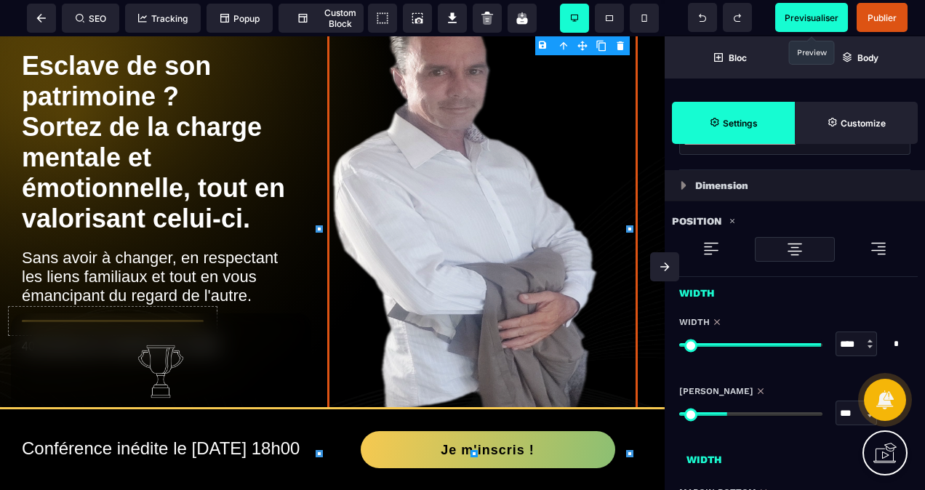
drag, startPoint x: 816, startPoint y: 336, endPoint x: 814, endPoint y: 351, distance: 15.3
click at [814, 347] on input "range" at bounding box center [750, 345] width 143 height 4
click at [714, 249] on img at bounding box center [710, 248] width 17 height 17
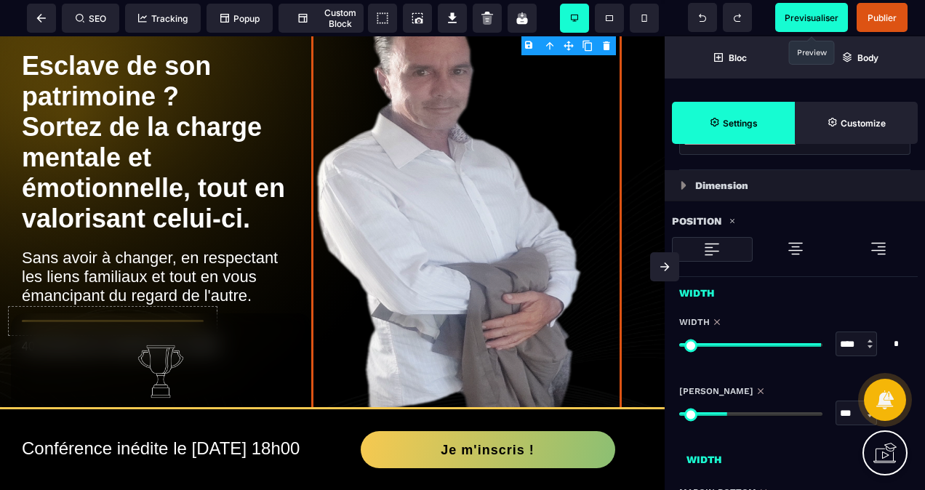
click at [812, 18] on span "Previsualiser" at bounding box center [812, 17] width 54 height 11
click at [311, 248] on img at bounding box center [466, 229] width 311 height 450
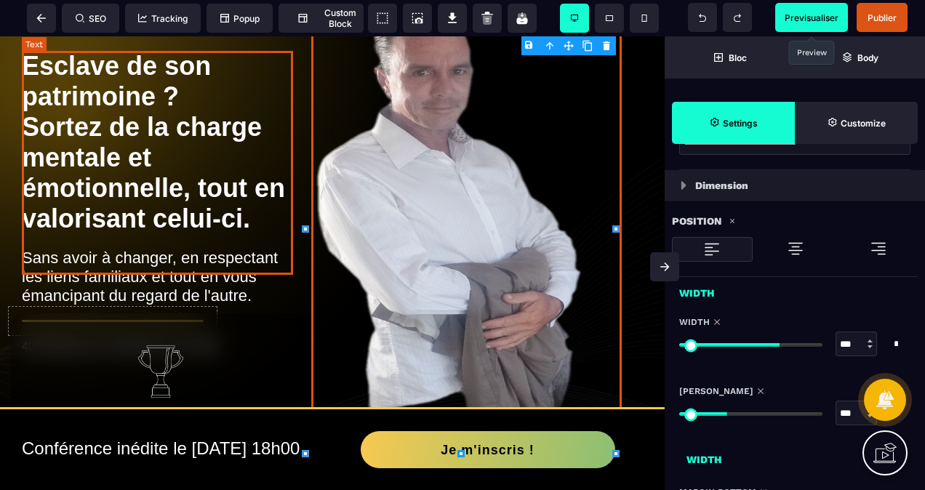
click at [280, 185] on b "Esclave de son patrimoine ? Sortez de la charge mentale et émotionnelle, tout e…" at bounding box center [157, 142] width 271 height 183
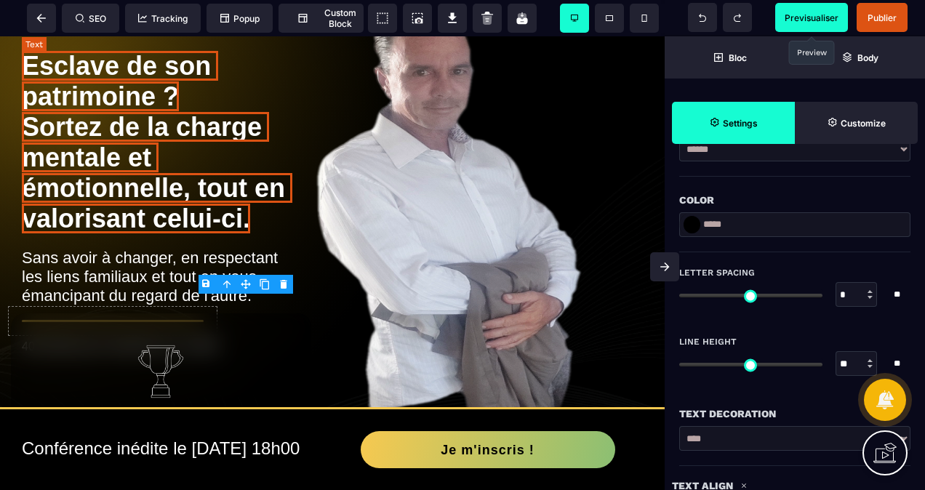
scroll to position [0, 0]
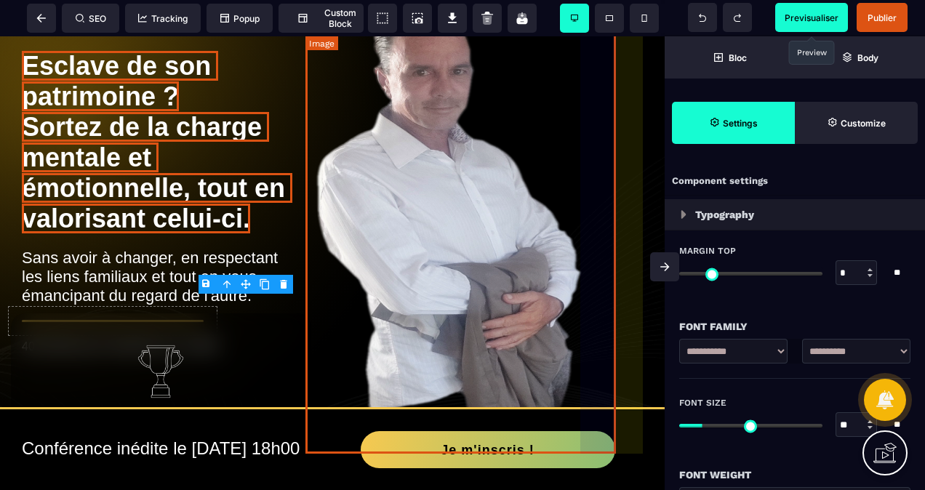
click at [326, 247] on img at bounding box center [466, 229] width 311 height 450
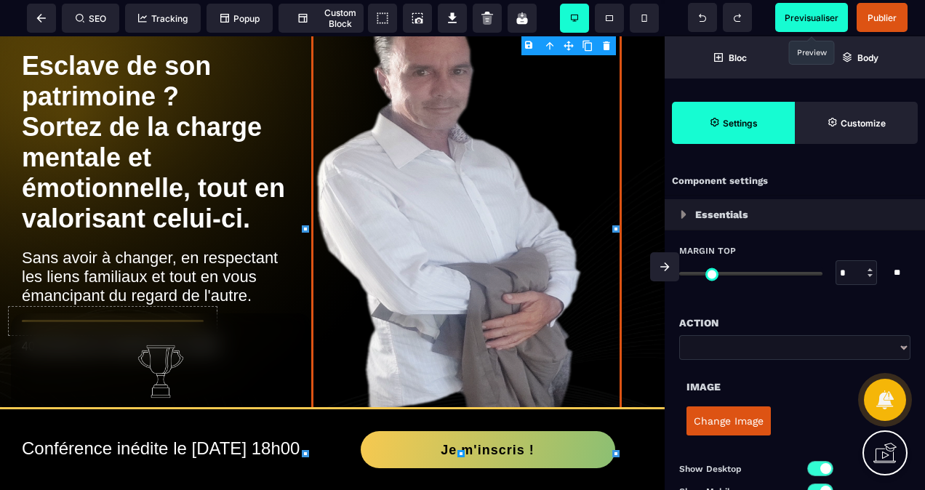
click at [247, 227] on div "B I U S A ******* Row" at bounding box center [332, 263] width 665 height 454
click at [348, 10] on span "Custom Block" at bounding box center [321, 18] width 71 height 22
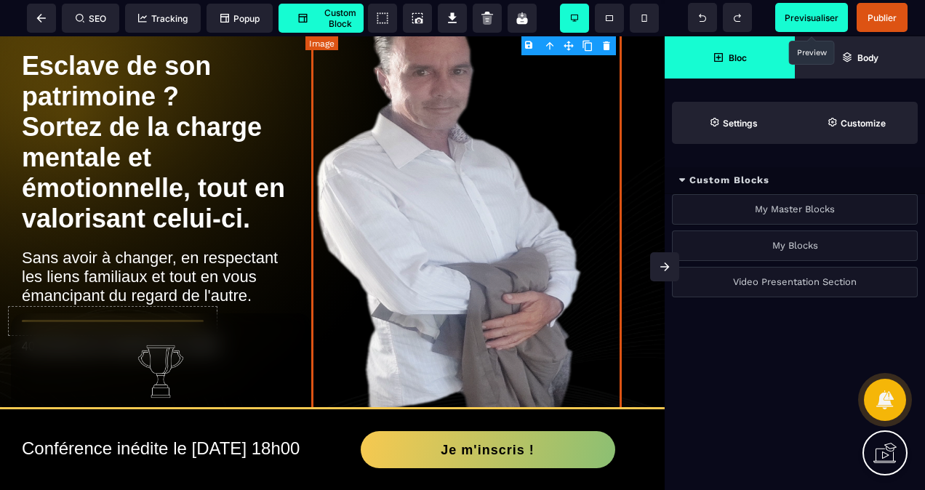
click at [343, 265] on img at bounding box center [466, 229] width 311 height 450
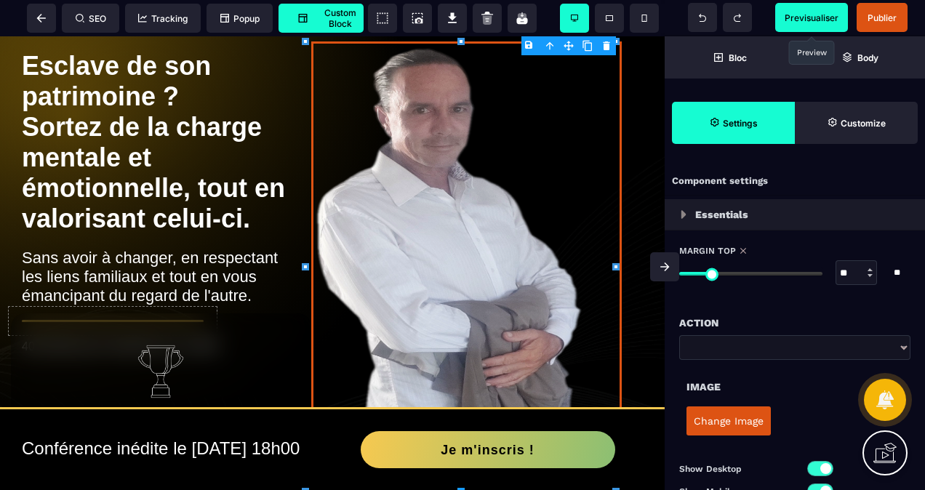
drag, startPoint x: 688, startPoint y: 271, endPoint x: 713, endPoint y: 261, distance: 26.5
click at [713, 272] on input "range" at bounding box center [750, 274] width 143 height 4
click at [741, 327] on div "Action" at bounding box center [794, 322] width 231 height 17
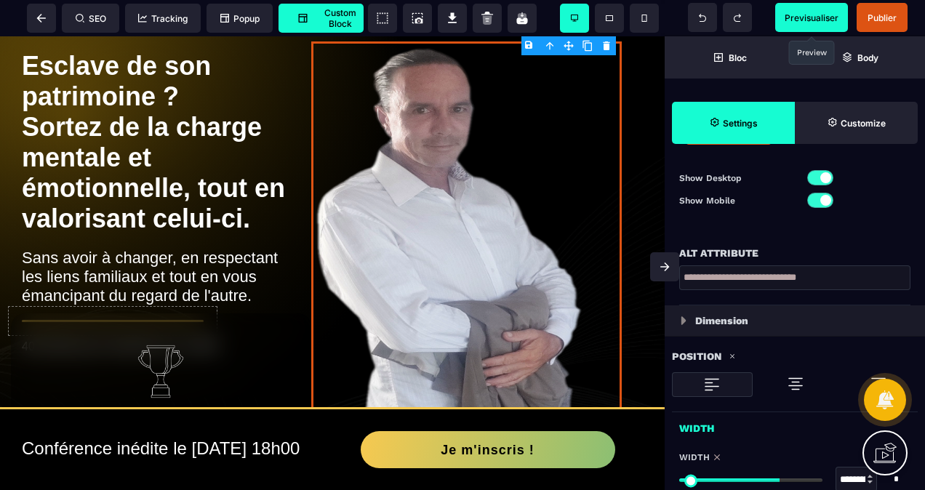
scroll to position [364, 0]
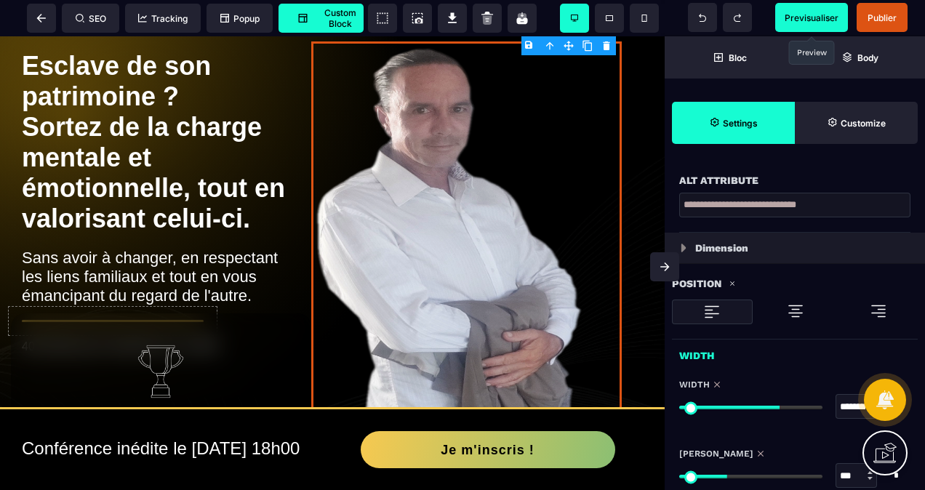
click at [729, 313] on div at bounding box center [712, 312] width 81 height 25
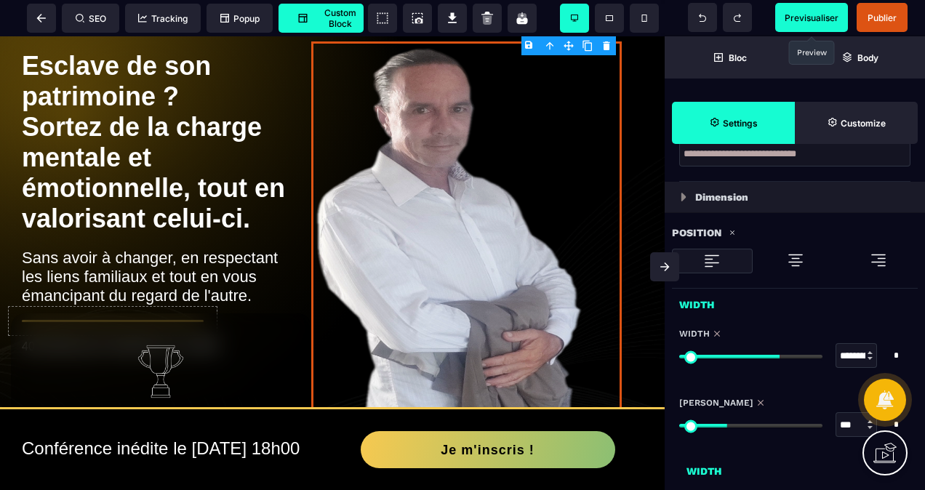
scroll to position [436, 0]
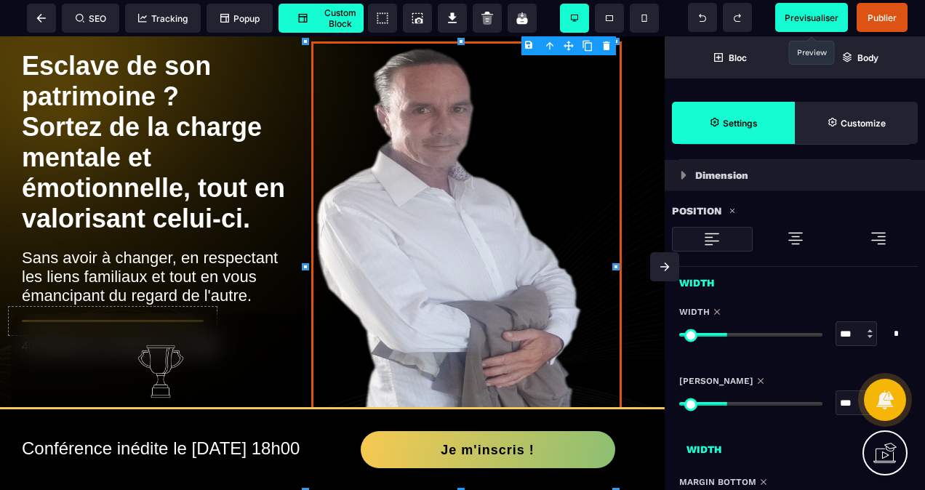
drag, startPoint x: 776, startPoint y: 330, endPoint x: 729, endPoint y: 336, distance: 47.6
click at [729, 336] on input "range" at bounding box center [750, 335] width 143 height 4
drag, startPoint x: 727, startPoint y: 396, endPoint x: 743, endPoint y: 393, distance: 16.1
click at [743, 402] on input "range" at bounding box center [750, 404] width 143 height 4
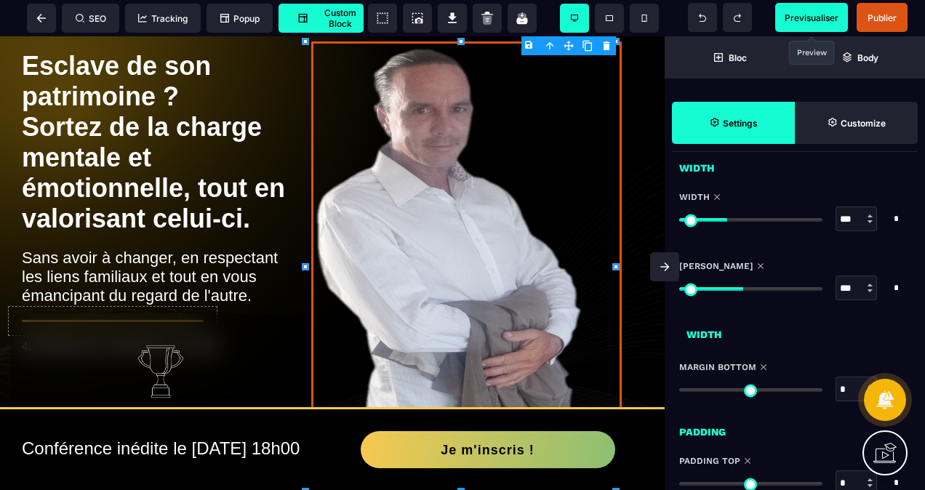
scroll to position [582, 0]
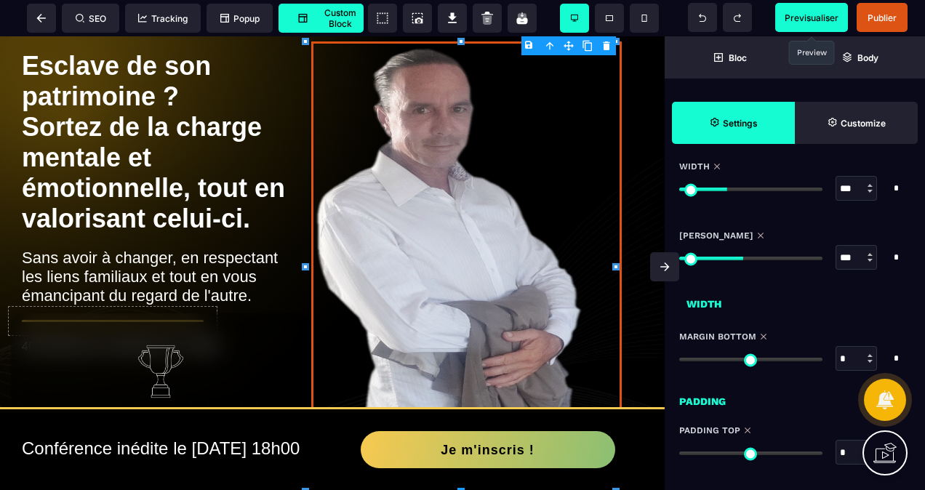
drag, startPoint x: 687, startPoint y: 356, endPoint x: 663, endPoint y: 367, distance: 26.1
click at [679, 361] on input "range" at bounding box center [750, 360] width 143 height 4
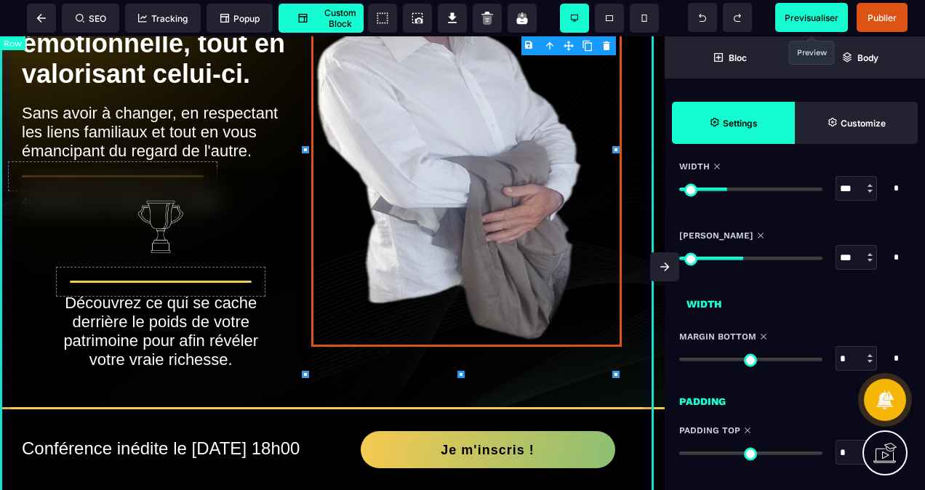
scroll to position [218, 0]
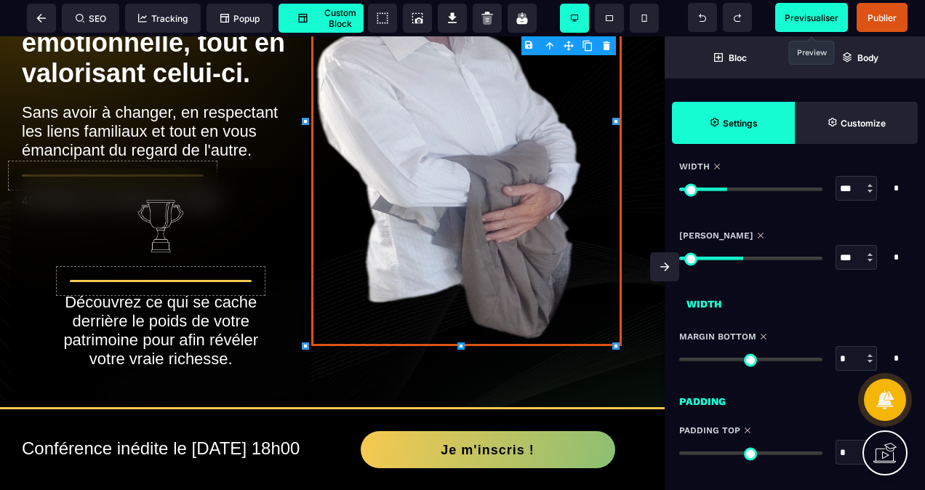
drag, startPoint x: 688, startPoint y: 356, endPoint x: 660, endPoint y: 372, distance: 32.3
click at [679, 361] on input "range" at bounding box center [750, 360] width 143 height 4
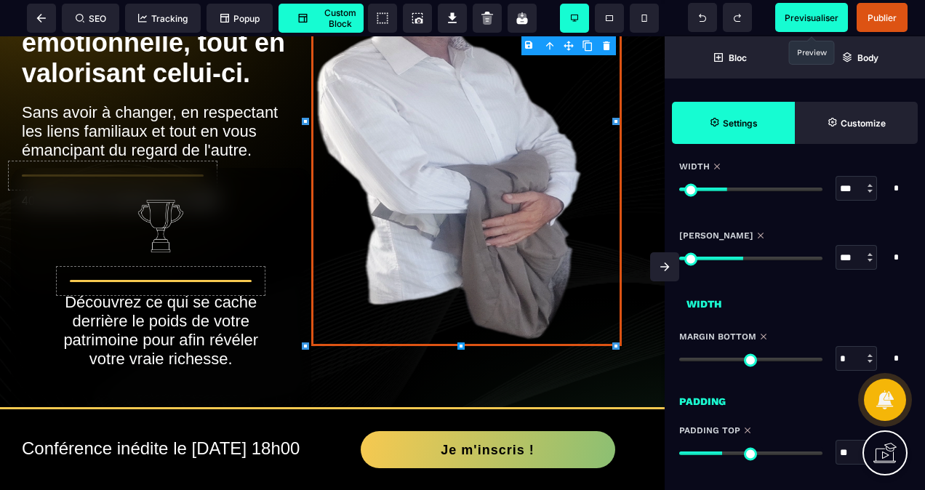
drag, startPoint x: 686, startPoint y: 451, endPoint x: 727, endPoint y: 435, distance: 43.8
click at [725, 452] on input "range" at bounding box center [750, 454] width 143 height 4
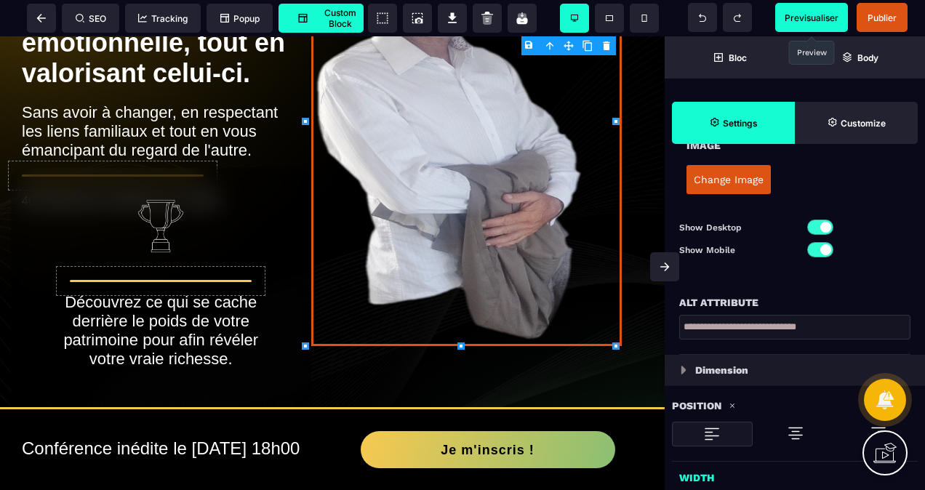
scroll to position [291, 0]
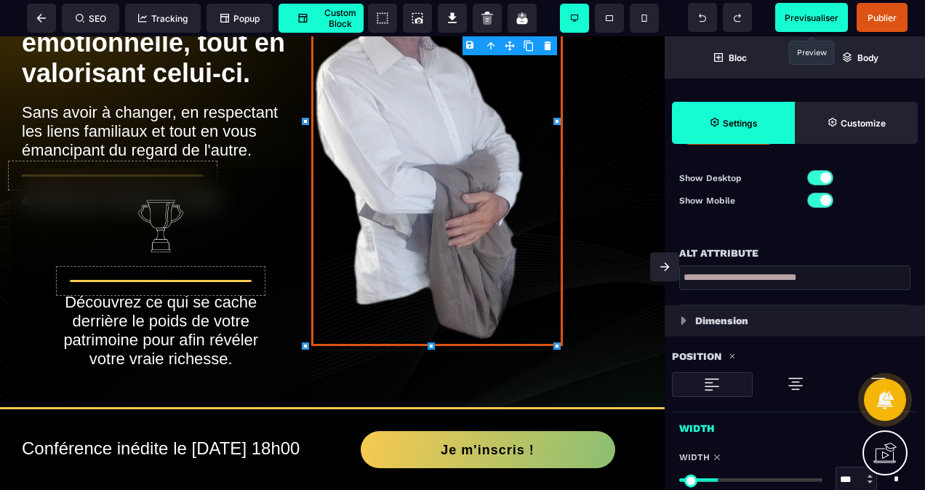
drag, startPoint x: 729, startPoint y: 476, endPoint x: 721, endPoint y: 479, distance: 8.5
click at [721, 479] on input "range" at bounding box center [750, 480] width 143 height 4
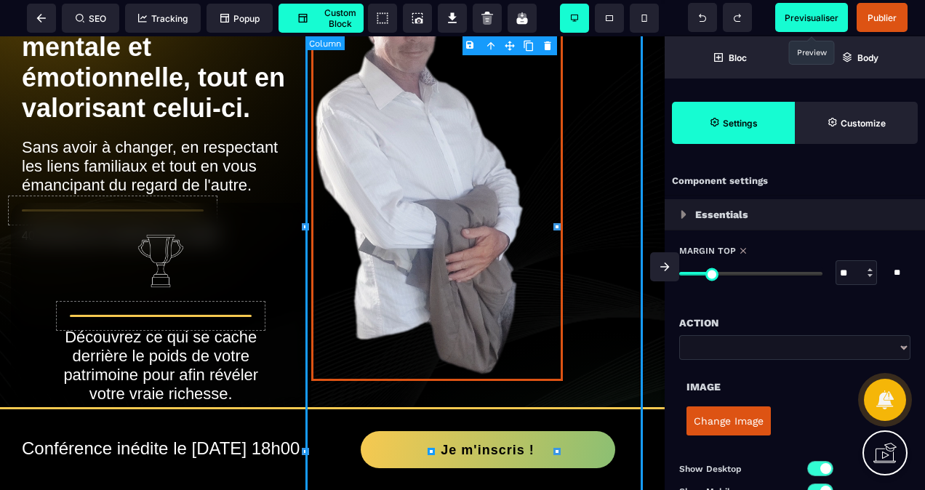
scroll to position [218, 0]
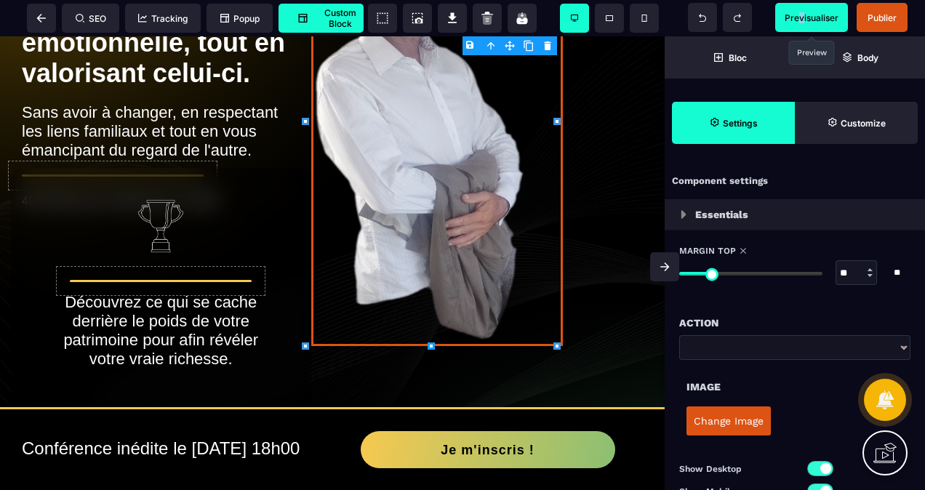
click at [801, 11] on span "Previsualiser" at bounding box center [811, 17] width 73 height 29
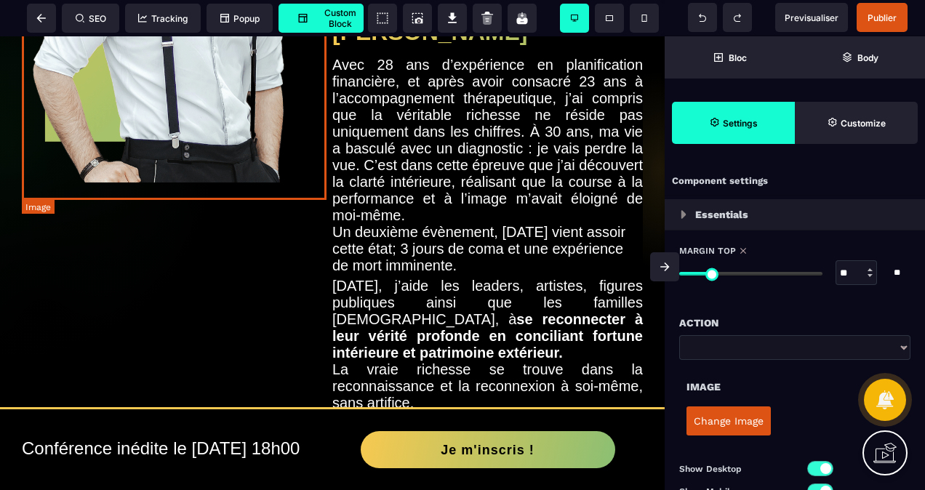
scroll to position [1164, 0]
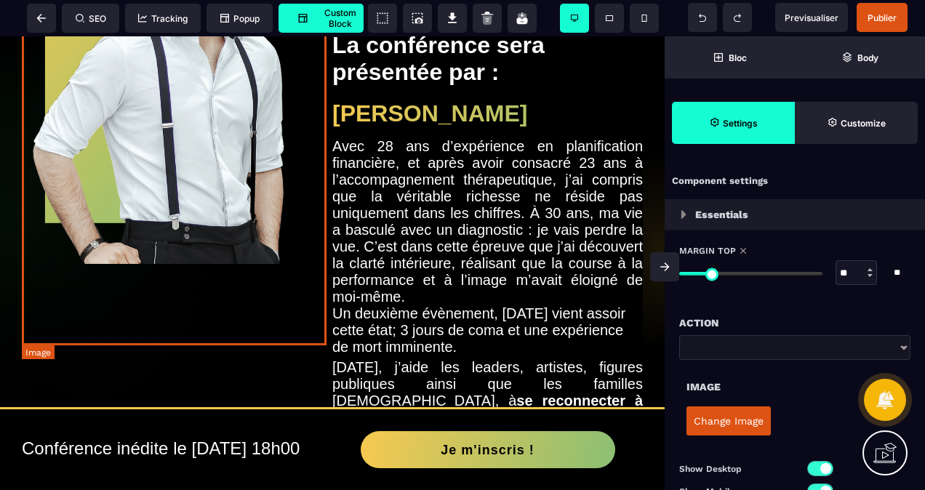
click at [143, 205] on img at bounding box center [177, 57] width 311 height 414
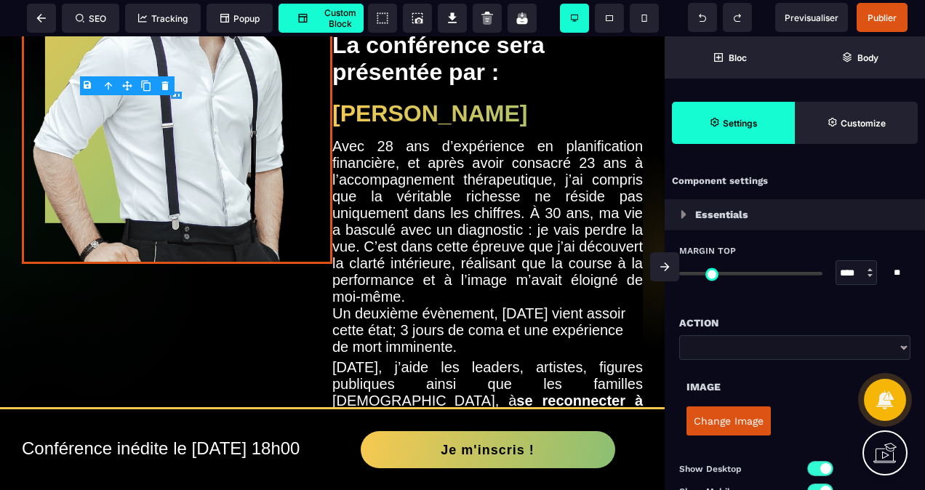
click at [89, 84] on body "B I U S A ******* Image SEO Tracking Popup" at bounding box center [462, 245] width 925 height 490
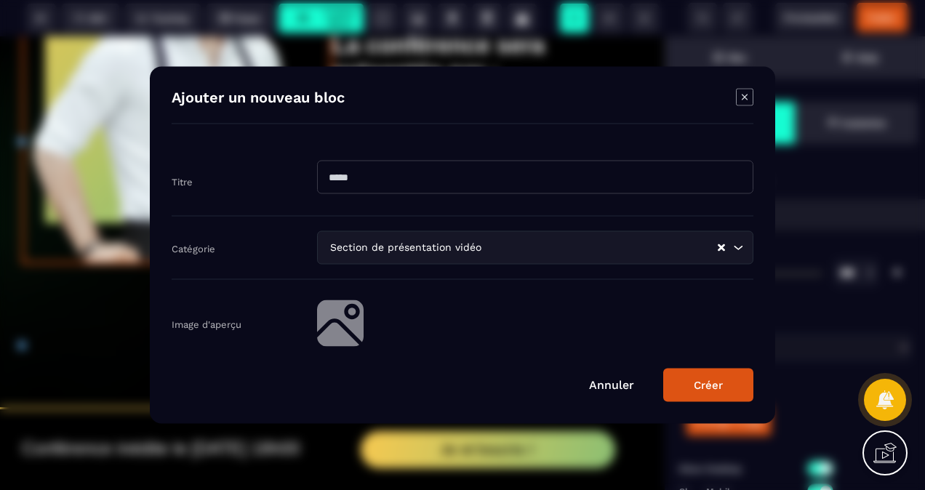
click at [609, 388] on link "Annuler" at bounding box center [611, 385] width 45 height 14
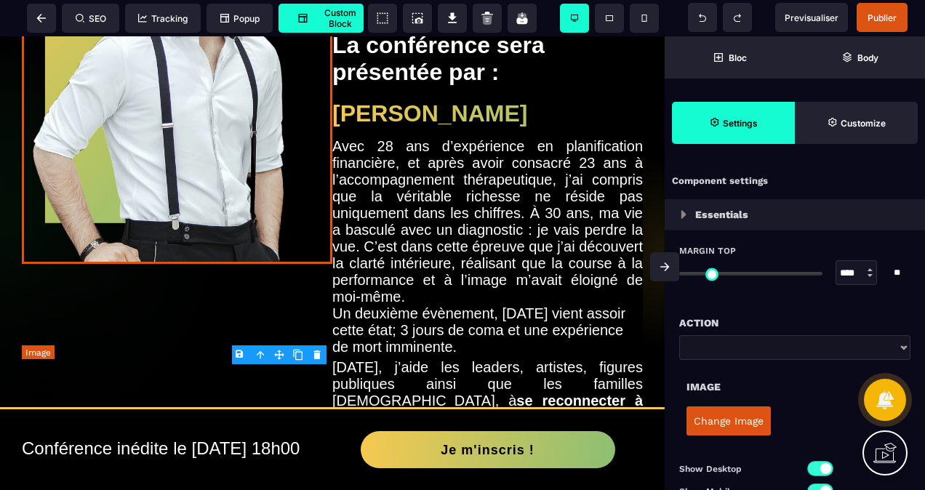
click at [129, 177] on img at bounding box center [177, 57] width 311 height 414
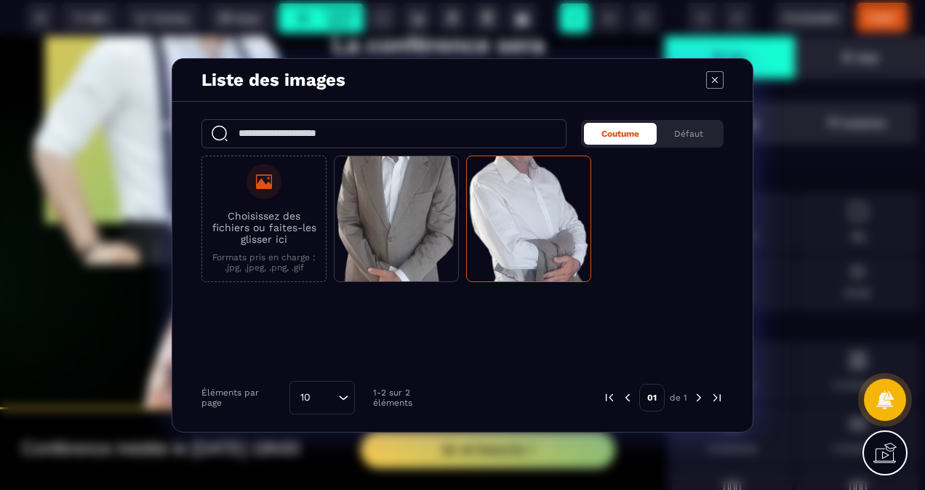
click at [286, 228] on p "Choisissez des fichiers ou faites-les glisser ici" at bounding box center [263, 227] width 109 height 35
click at [0, 0] on input "Choisissez des fichiers ou faites-les glisser ici Formats pris en charge : .jpg…" at bounding box center [0, 0] width 0 height 0
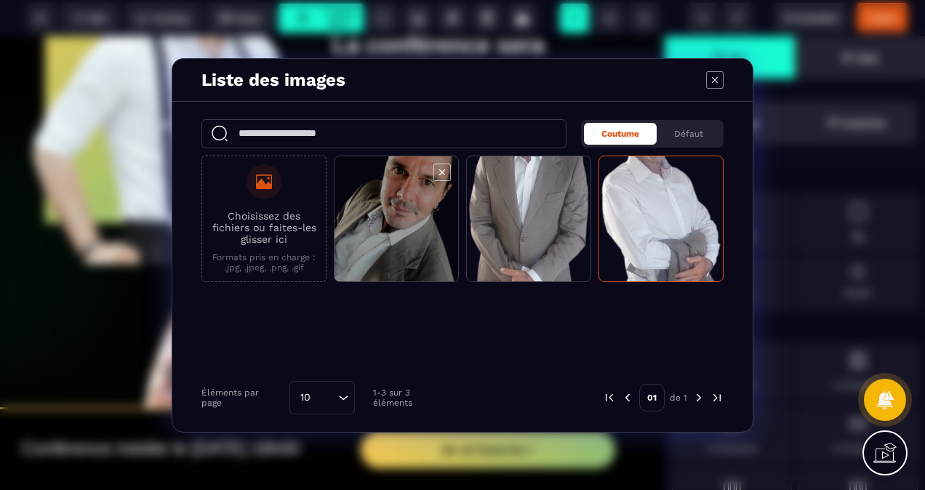
click at [420, 238] on span "Modal window" at bounding box center [397, 219] width 124 height 127
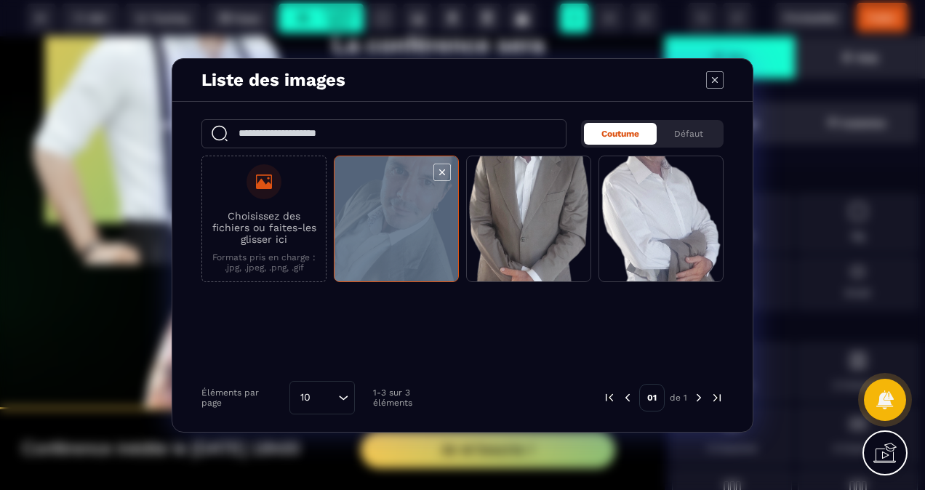
click at [420, 238] on span "Modal window" at bounding box center [397, 219] width 124 height 127
click at [365, 198] on span "Modal window" at bounding box center [397, 219] width 124 height 127
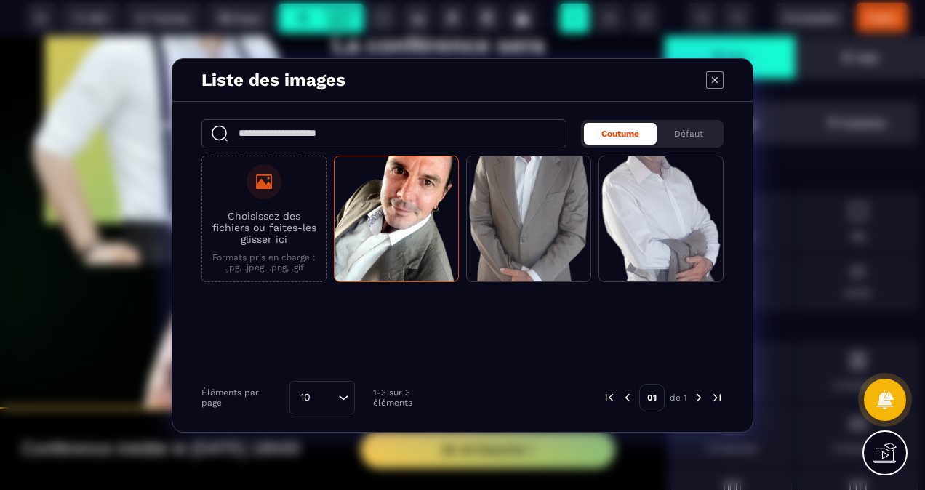
click at [716, 73] on icon "Modal window" at bounding box center [714, 79] width 17 height 17
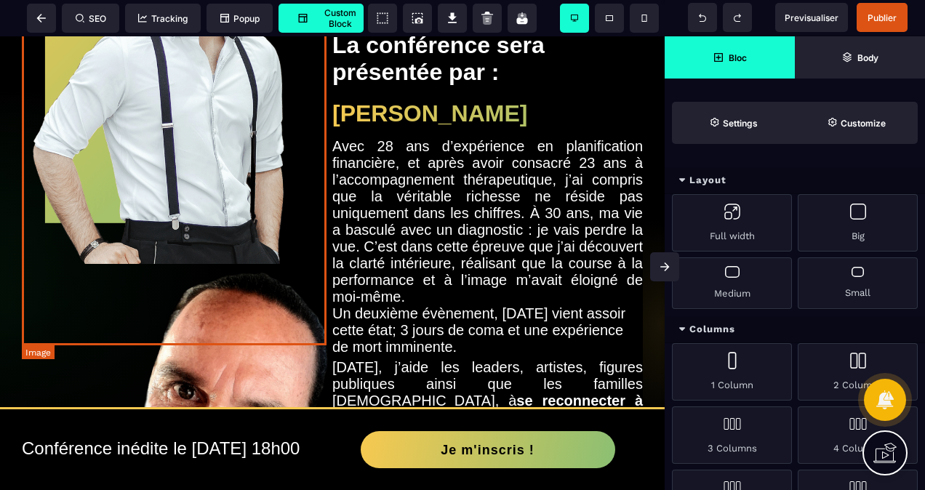
click at [212, 204] on img at bounding box center [177, 57] width 311 height 414
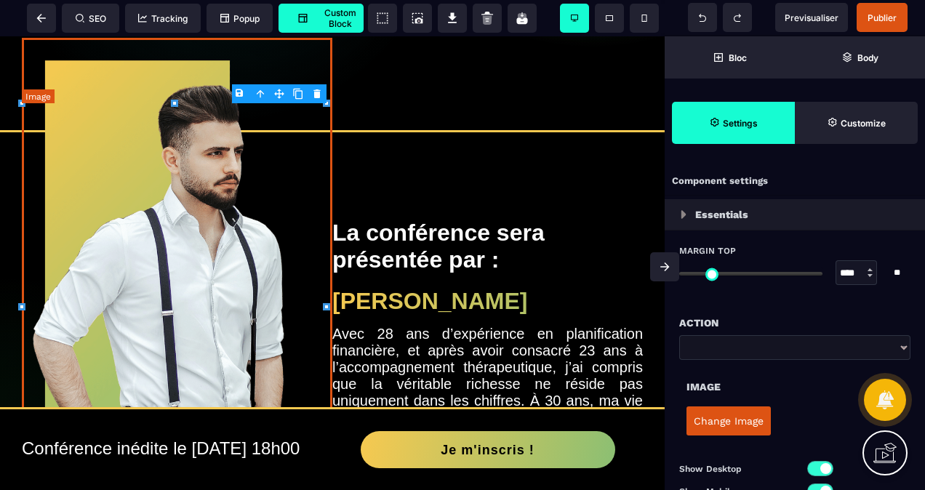
scroll to position [1018, 0]
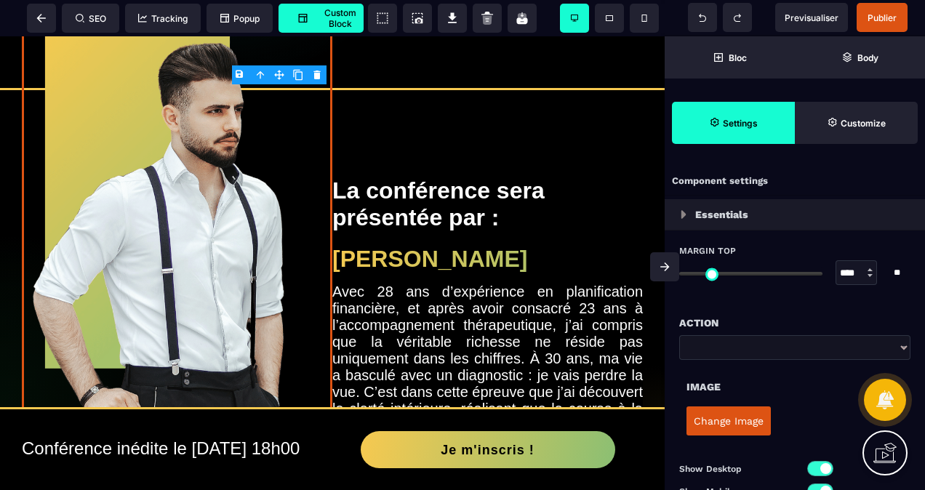
click at [720, 412] on button "Change Image" at bounding box center [728, 421] width 84 height 29
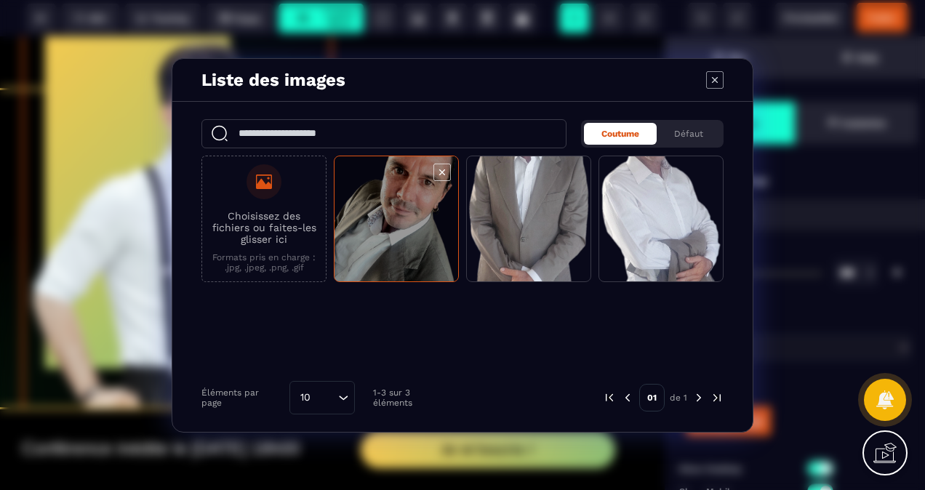
click at [395, 233] on span "Modal window" at bounding box center [397, 219] width 124 height 127
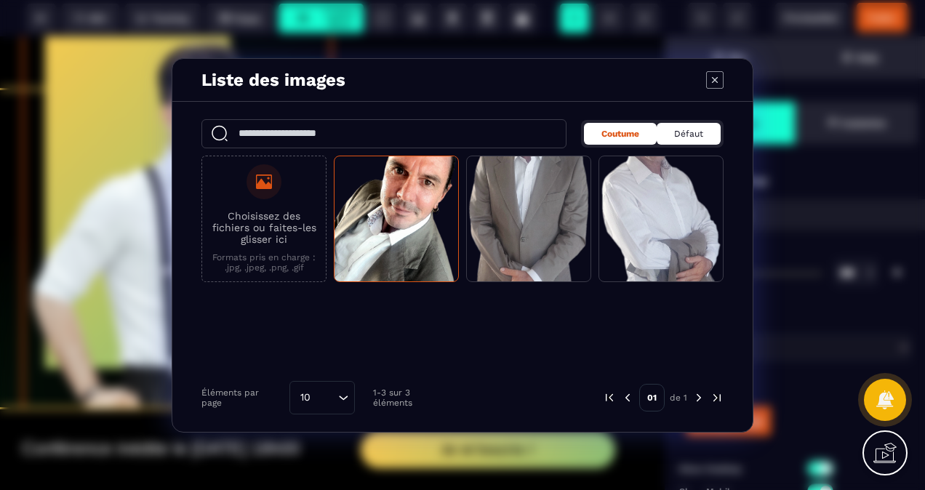
click at [676, 134] on span "Défaut" at bounding box center [688, 134] width 29 height 10
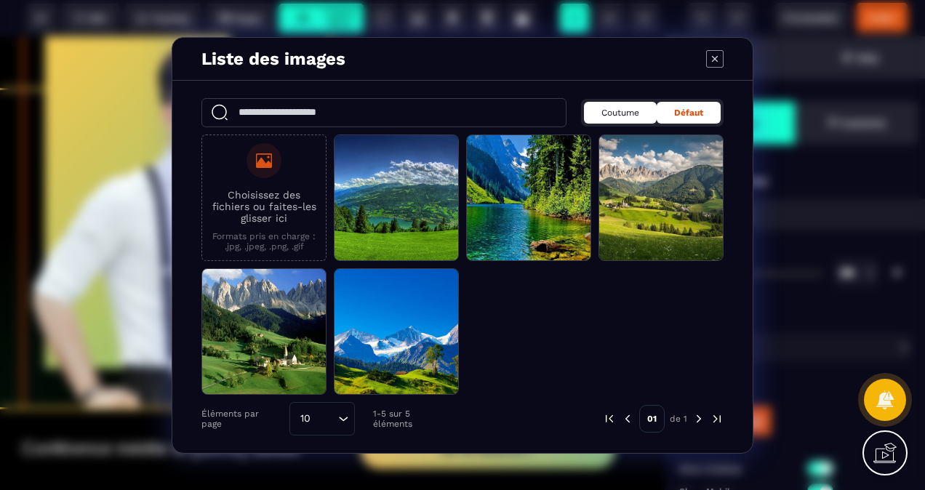
click at [630, 109] on span "Coutume" at bounding box center [620, 113] width 38 height 10
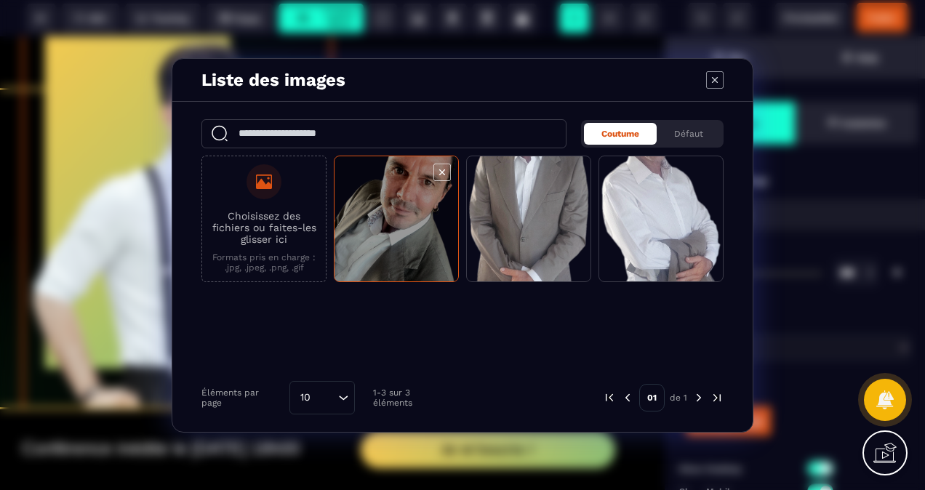
click at [372, 214] on span "Modal window" at bounding box center [397, 219] width 124 height 127
click at [405, 214] on span "Modal window" at bounding box center [397, 219] width 124 height 127
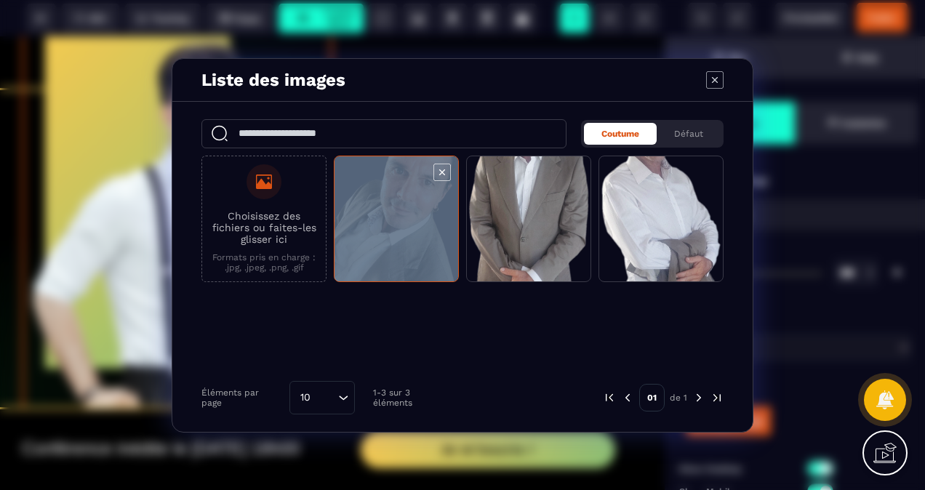
click at [404, 215] on span "Modal window" at bounding box center [397, 219] width 124 height 127
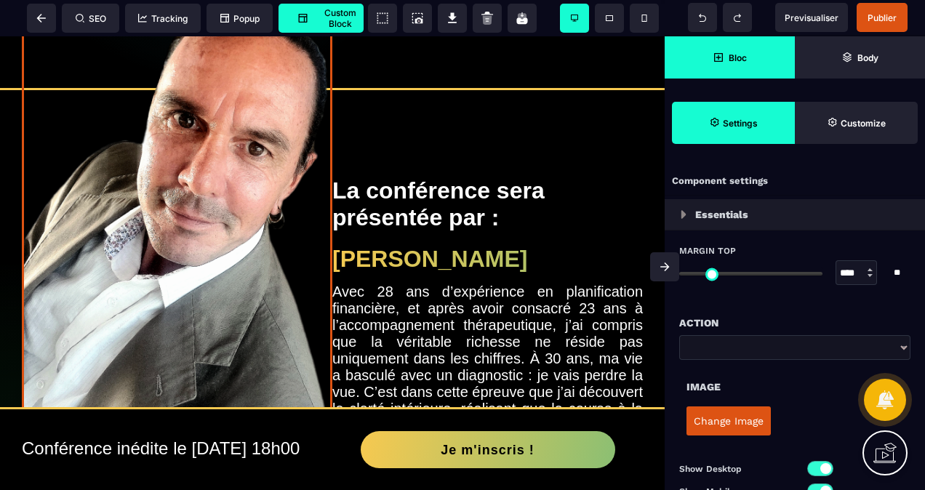
click at [800, 12] on span "Previsualiser" at bounding box center [812, 17] width 54 height 11
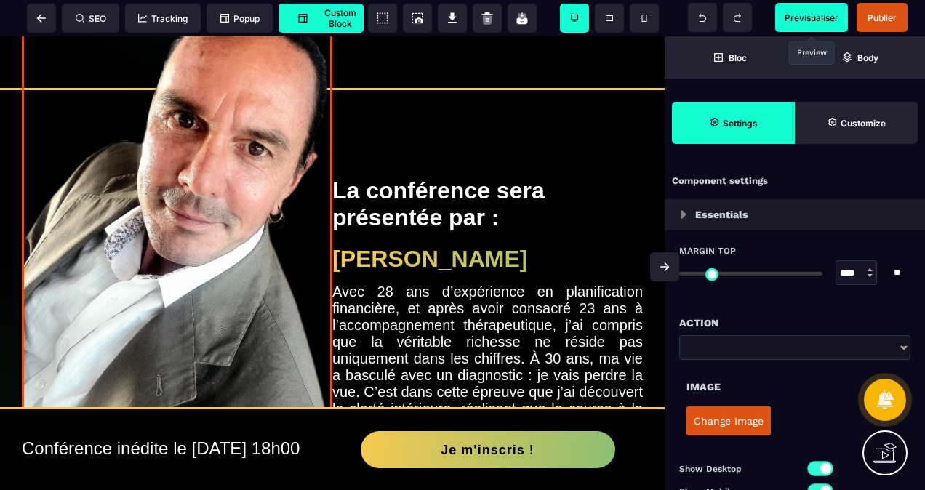
click at [809, 20] on span "Previsualiser" at bounding box center [812, 17] width 54 height 11
click at [881, 14] on span "Publier" at bounding box center [882, 17] width 29 height 11
click at [302, 151] on img at bounding box center [177, 241] width 311 height 491
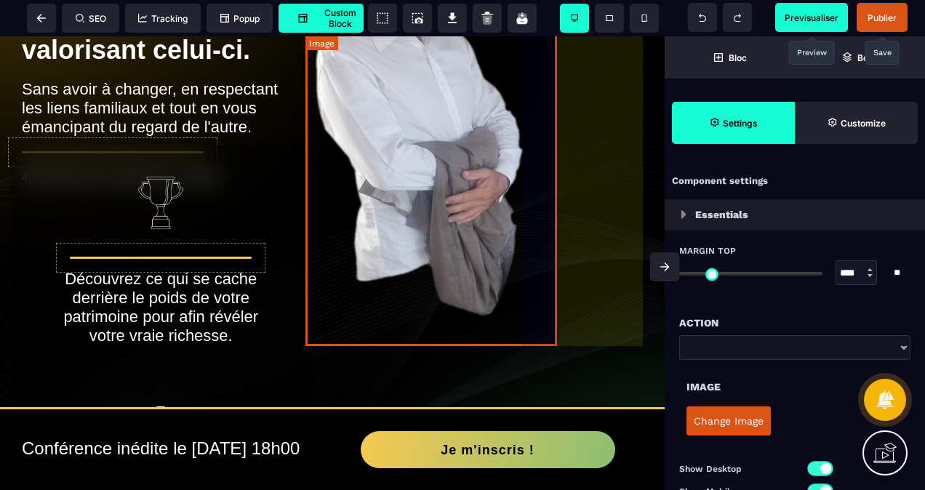
scroll to position [218, 0]
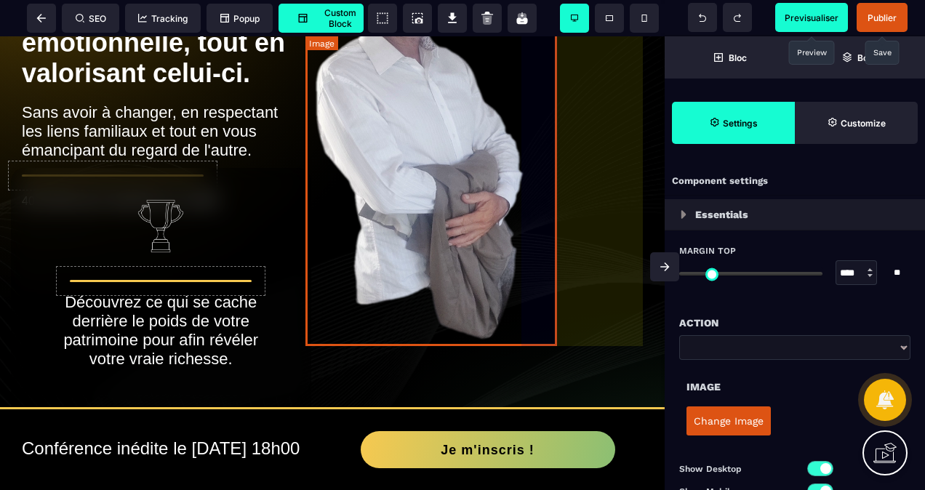
click at [534, 221] on img at bounding box center [437, 121] width 252 height 450
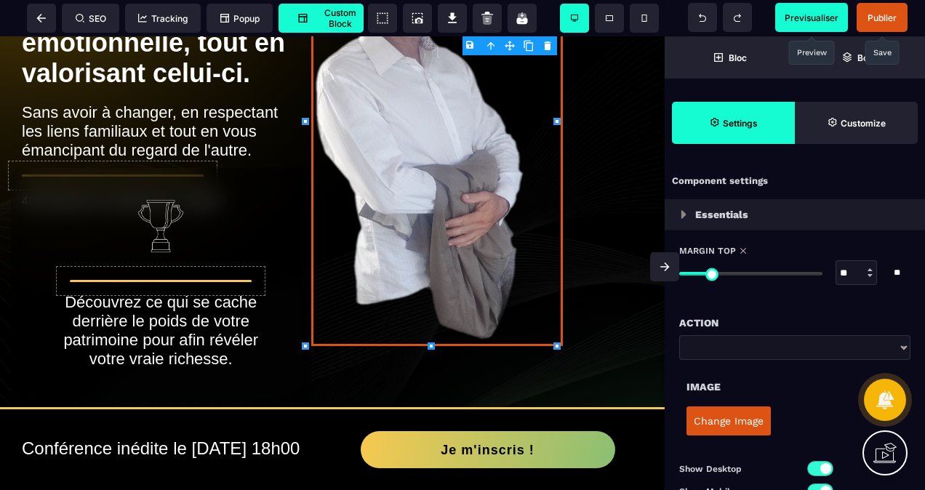
click at [710, 423] on button "Change Image" at bounding box center [728, 421] width 84 height 29
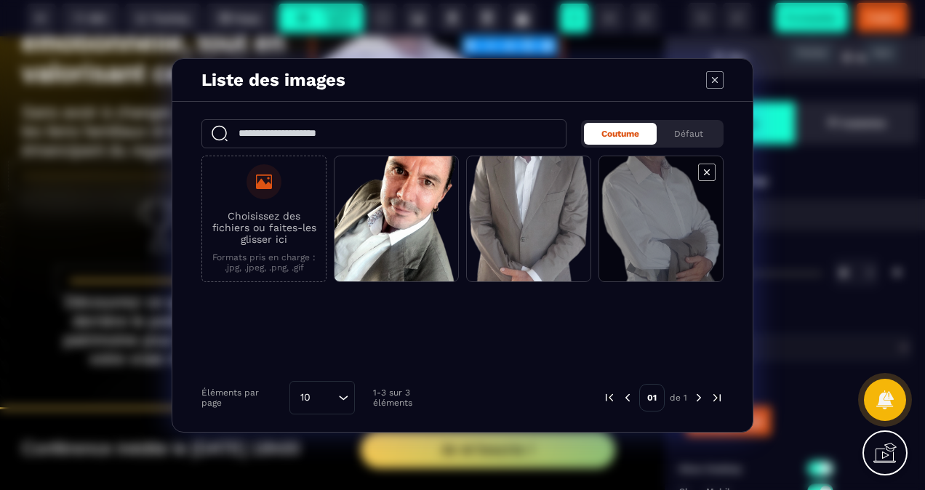
click at [688, 233] on span "Modal window" at bounding box center [661, 219] width 124 height 127
click at [647, 232] on span "Modal window" at bounding box center [661, 219] width 124 height 127
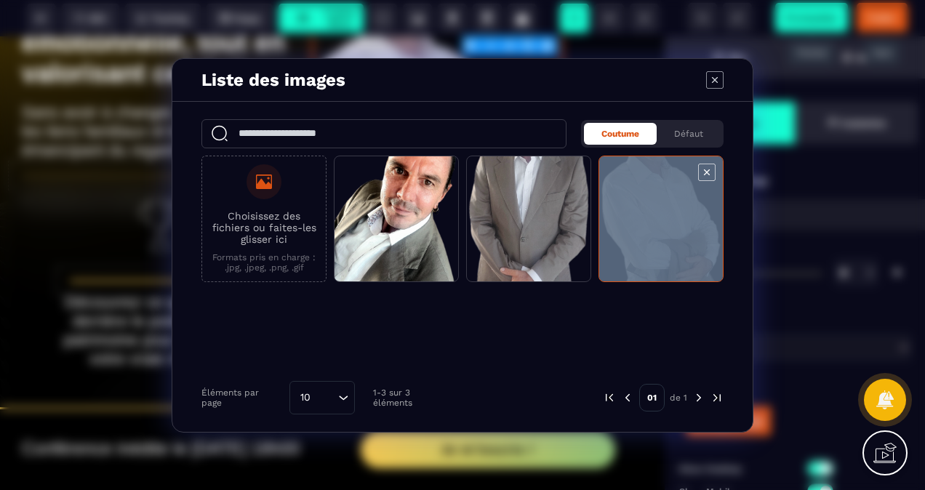
click at [649, 231] on span "Modal window" at bounding box center [661, 219] width 124 height 127
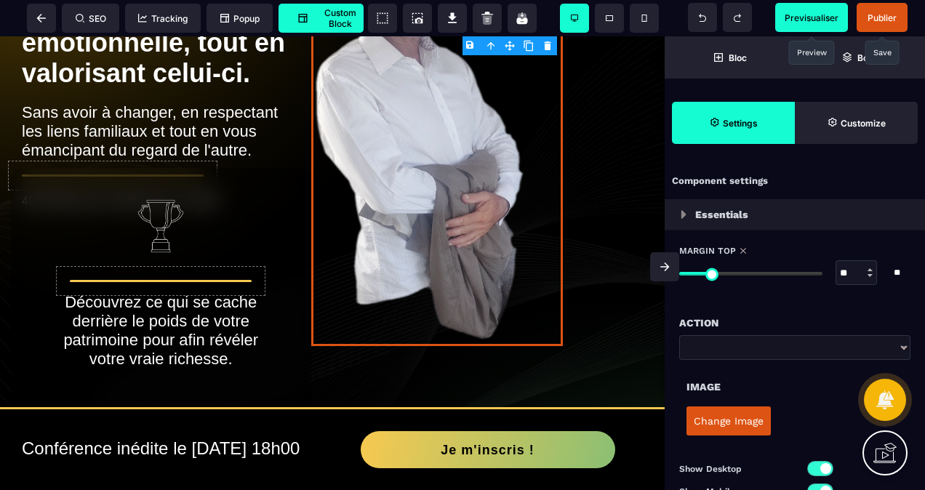
click at [868, 13] on span "Publier" at bounding box center [882, 17] width 29 height 11
click at [796, 19] on span "Previsualiser" at bounding box center [812, 17] width 54 height 11
click at [870, 18] on span "Publier" at bounding box center [882, 17] width 29 height 11
click at [806, 19] on span "Previsualiser" at bounding box center [812, 17] width 54 height 11
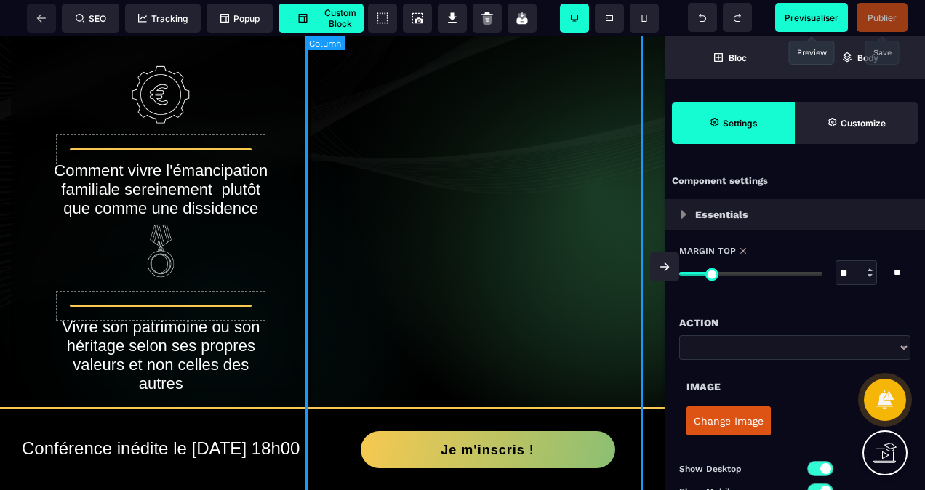
scroll to position [291, 0]
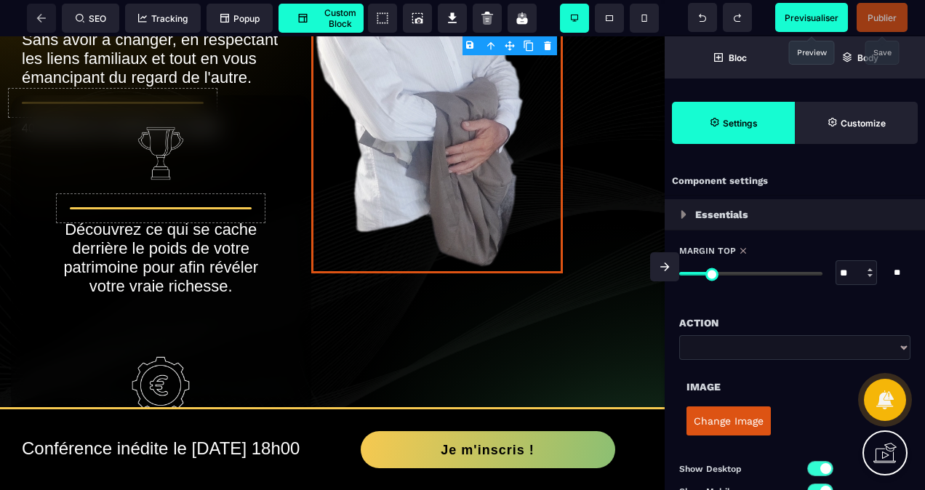
click at [821, 15] on span "Previsualiser" at bounding box center [812, 17] width 54 height 11
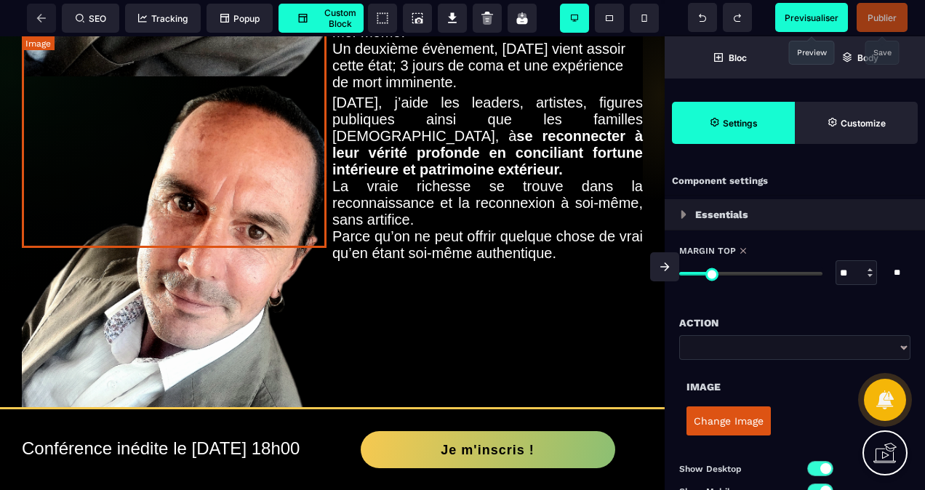
scroll to position [1527, 0]
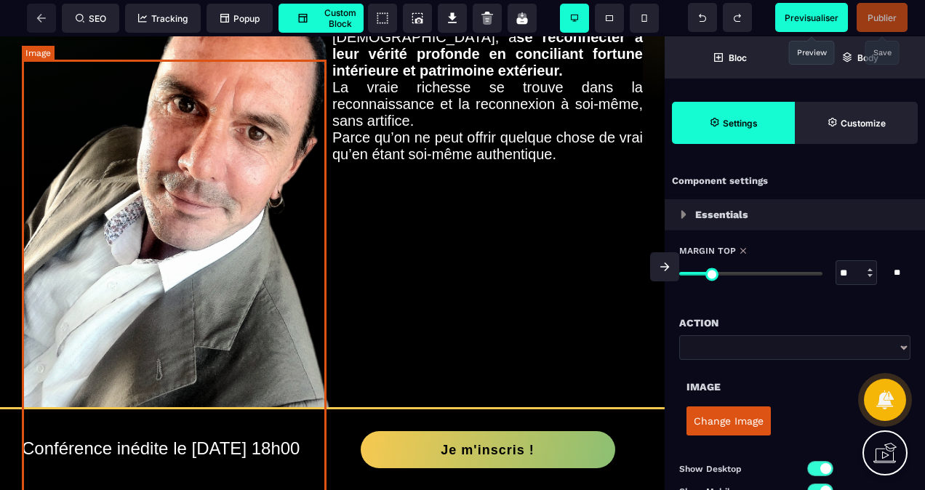
click at [263, 217] on img at bounding box center [177, 225] width 311 height 491
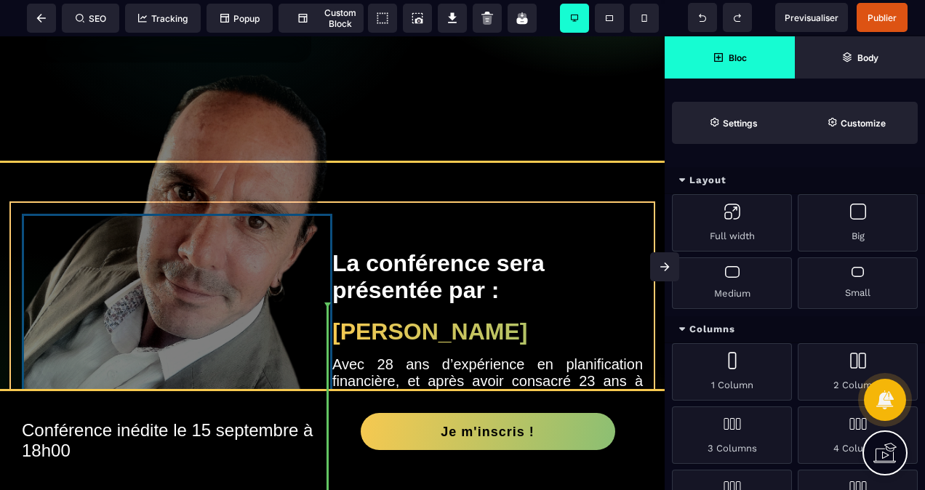
select select "**"
select select "*"
select select "**"
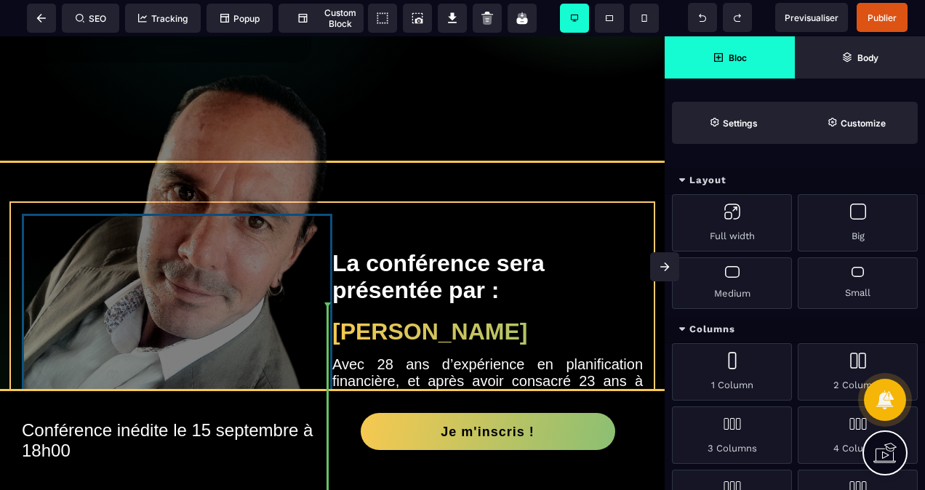
select select "**"
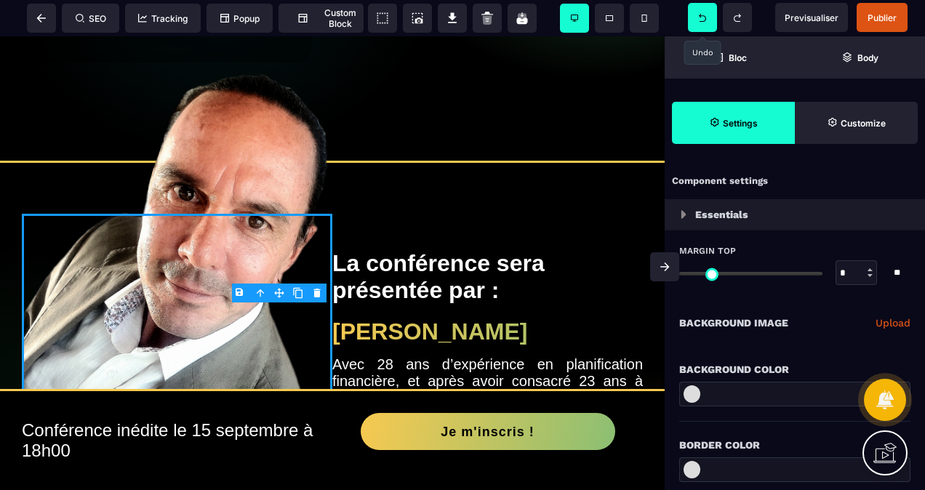
click at [694, 20] on span at bounding box center [702, 17] width 29 height 29
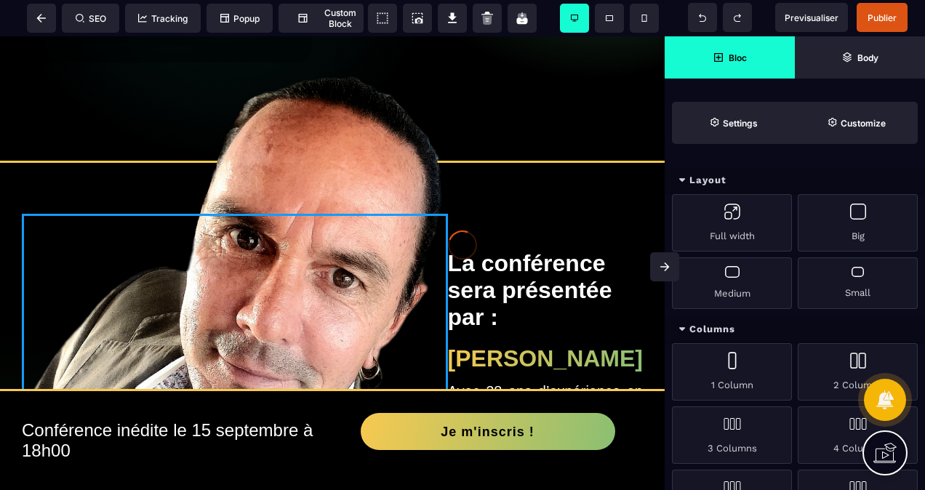
click at [808, 15] on div at bounding box center [462, 245] width 925 height 490
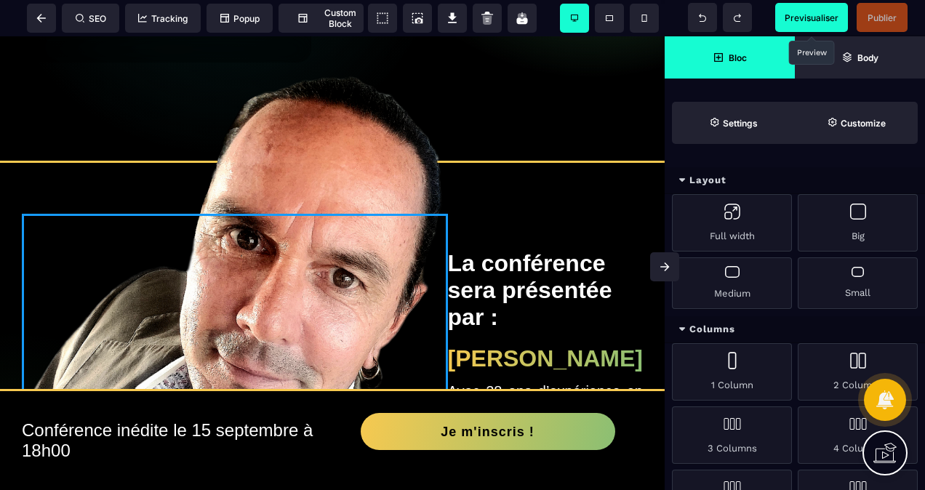
click at [803, 12] on span "Previsualiser" at bounding box center [812, 17] width 54 height 11
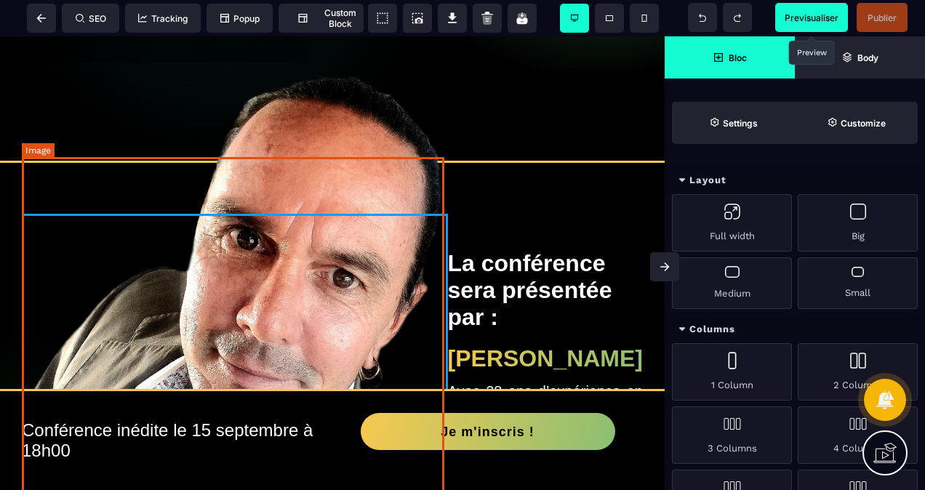
click at [393, 208] on img at bounding box center [235, 404] width 426 height 673
select select
select select "**"
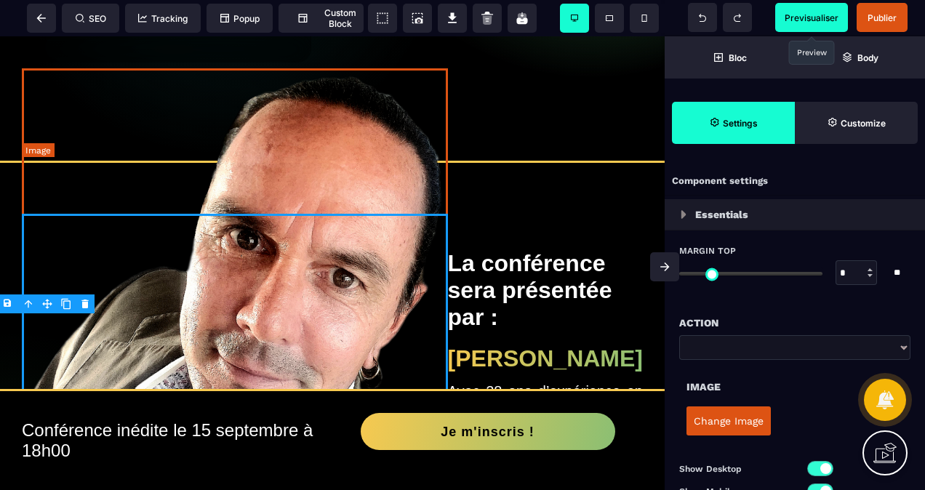
click at [420, 233] on img at bounding box center [235, 404] width 426 height 673
click at [66, 189] on img at bounding box center [235, 404] width 426 height 673
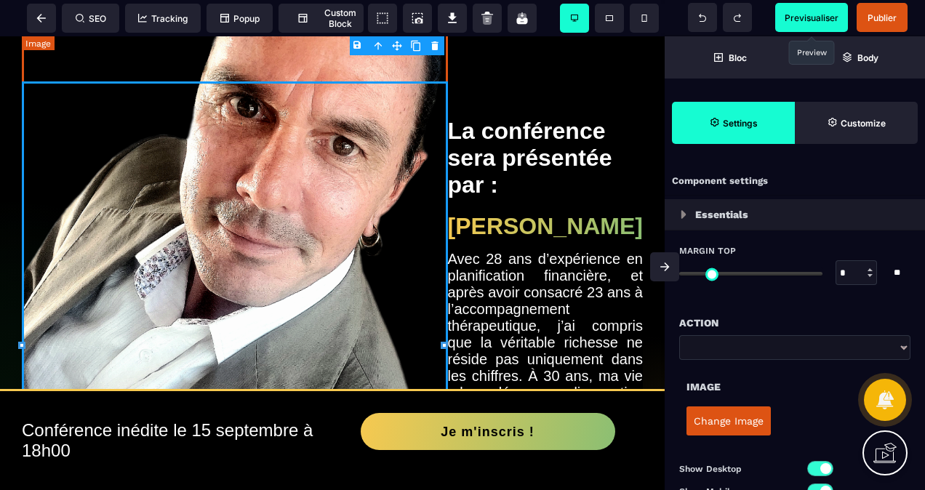
scroll to position [1091, 0]
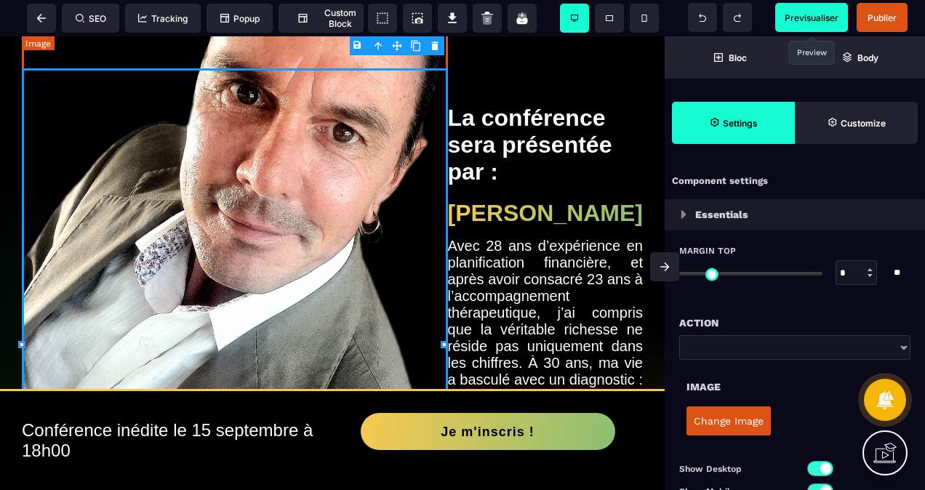
click at [373, 249] on img at bounding box center [235, 259] width 426 height 673
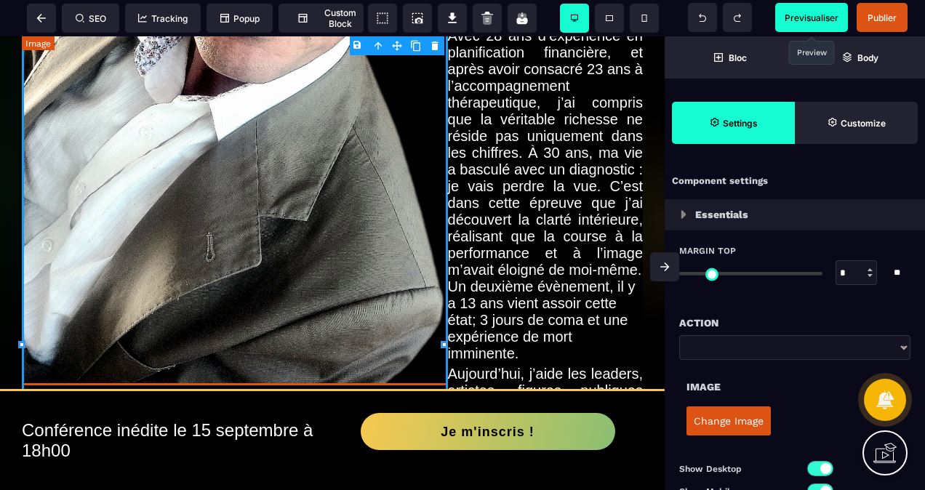
scroll to position [1454, 0]
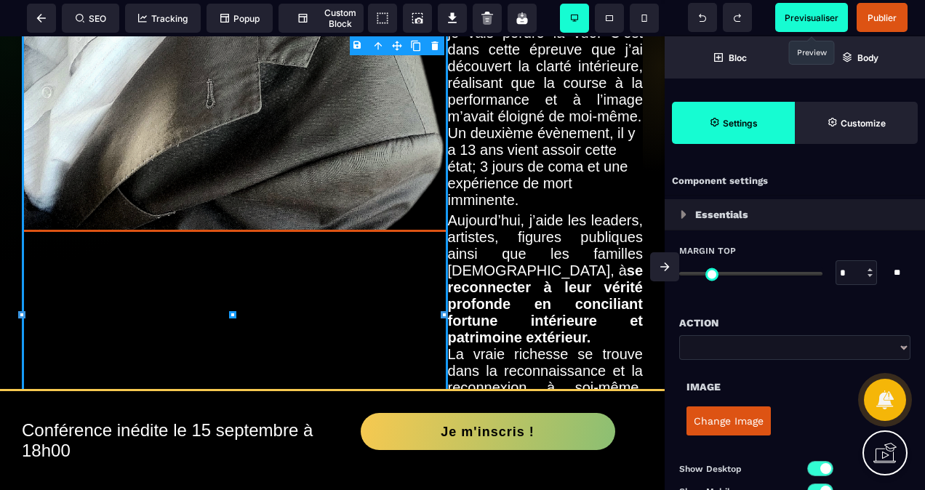
type input "***"
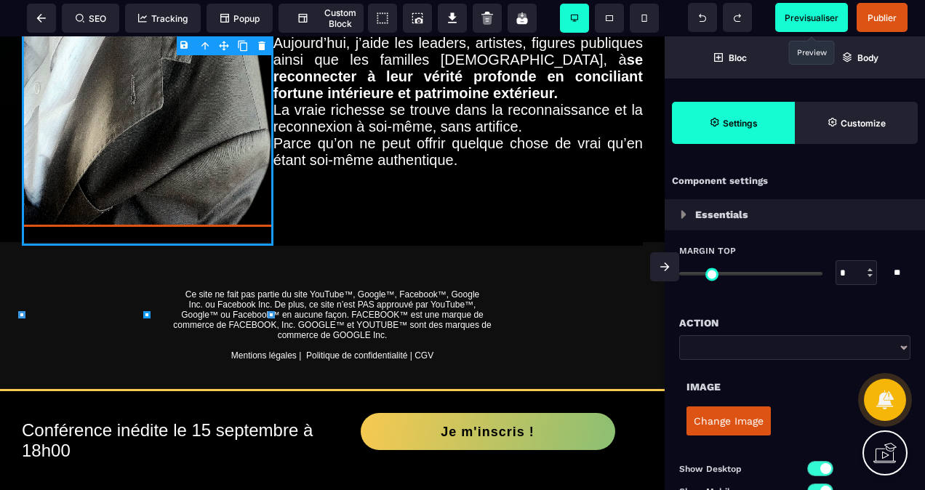
click at [780, 15] on span "Previsualiser" at bounding box center [811, 17] width 73 height 29
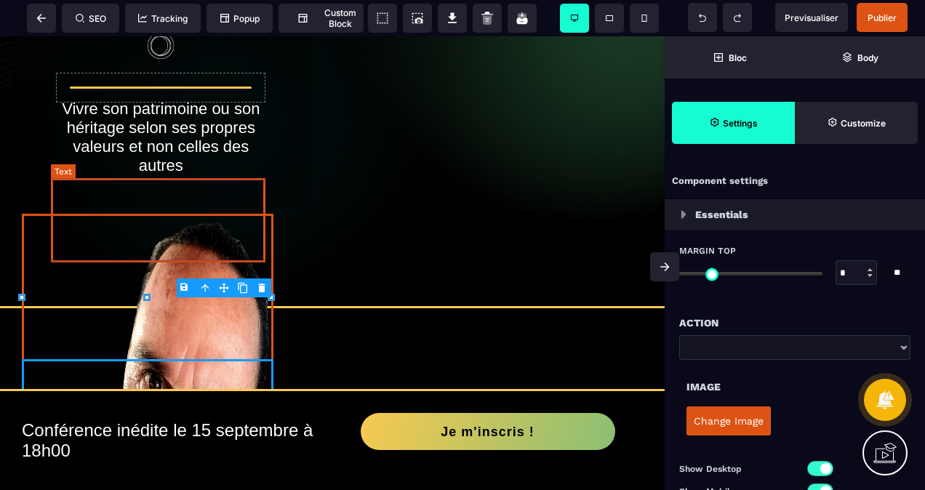
scroll to position [945, 0]
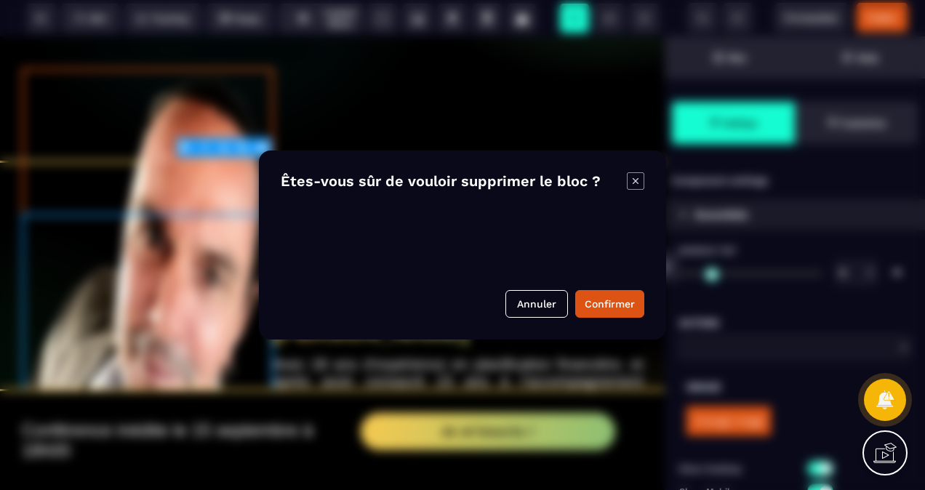
drag, startPoint x: 269, startPoint y: 157, endPoint x: 238, endPoint y: 247, distance: 94.8
click at [237, 249] on body "B I U S A ******* Image SEO Tracking Popup" at bounding box center [462, 245] width 925 height 490
click at [513, 297] on button "Annuler" at bounding box center [536, 304] width 63 height 28
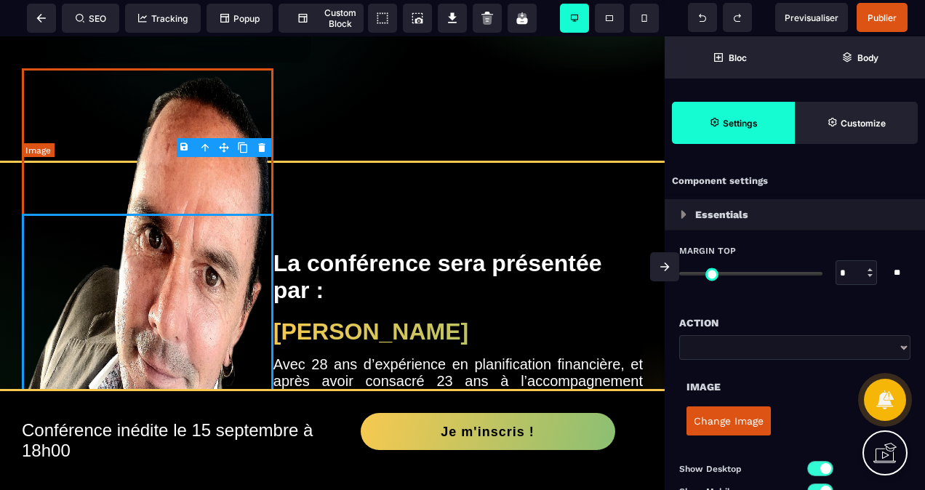
click at [249, 301] on img at bounding box center [148, 402] width 252 height 668
type input "***"
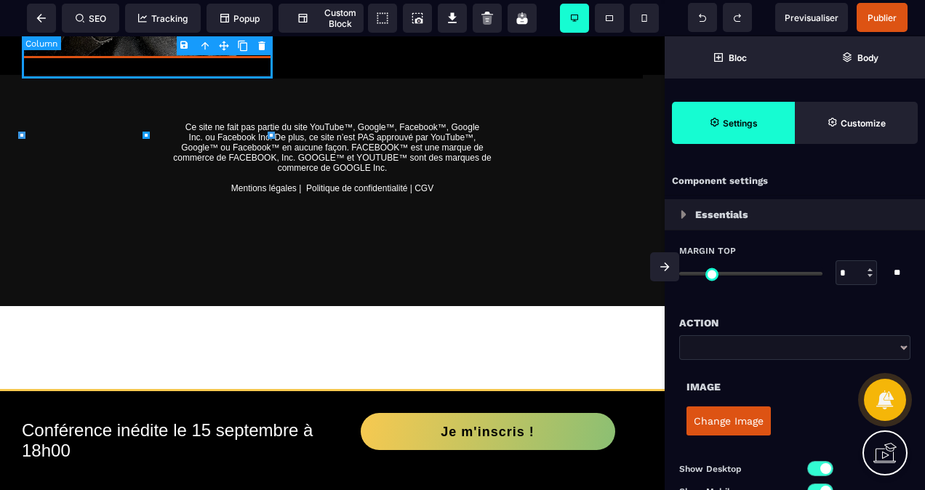
scroll to position [1600, 0]
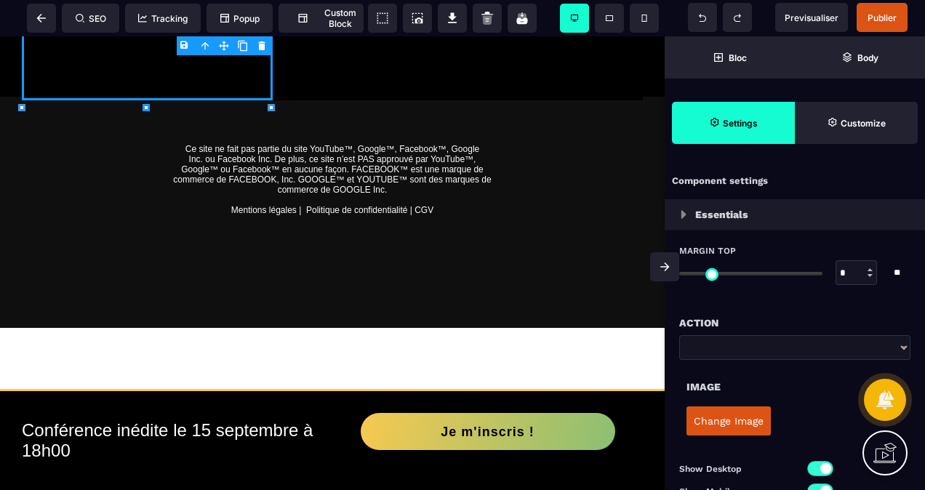
click at [152, 106] on div "B I U S A ******* Column" at bounding box center [332, 263] width 665 height 454
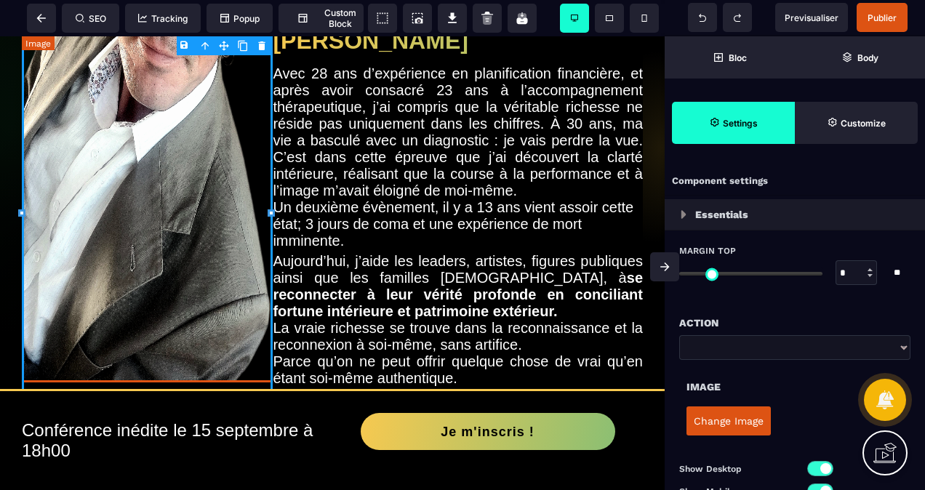
scroll to position [945, 0]
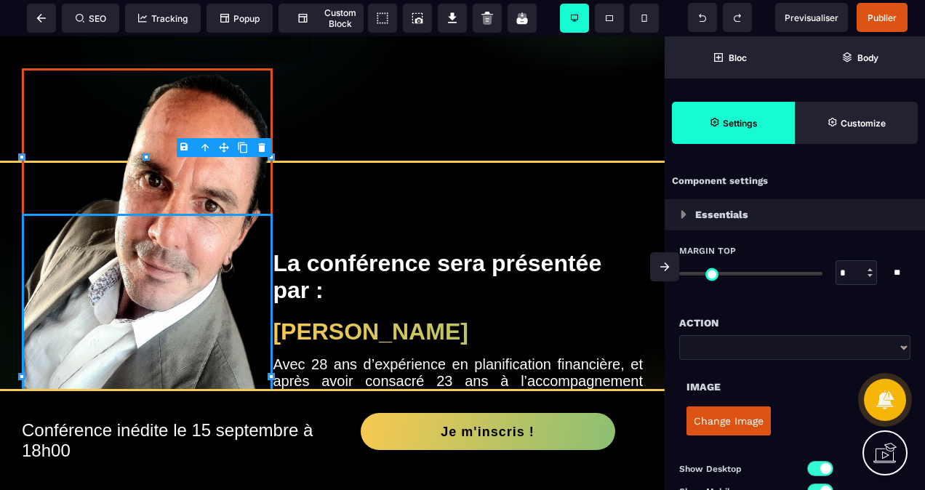
click at [140, 320] on div "B I U S A ******* Column" at bounding box center [332, 263] width 665 height 454
type input "*"
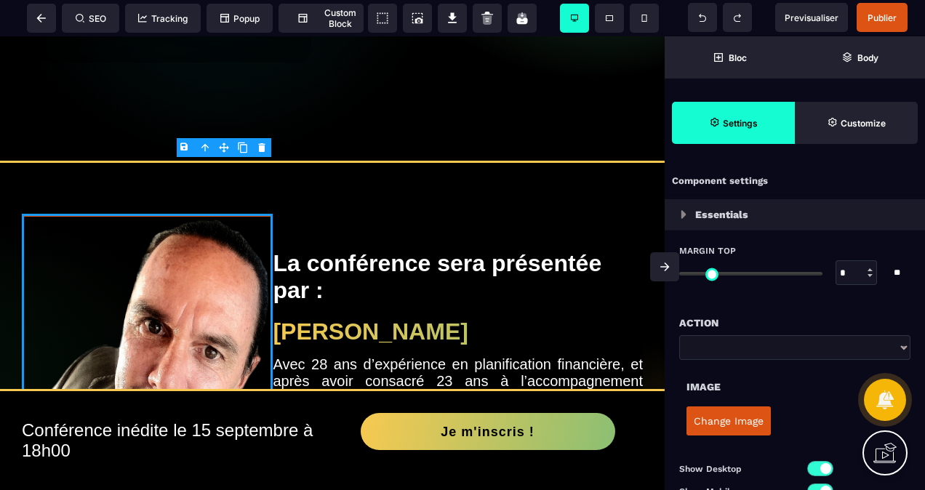
type input "*"
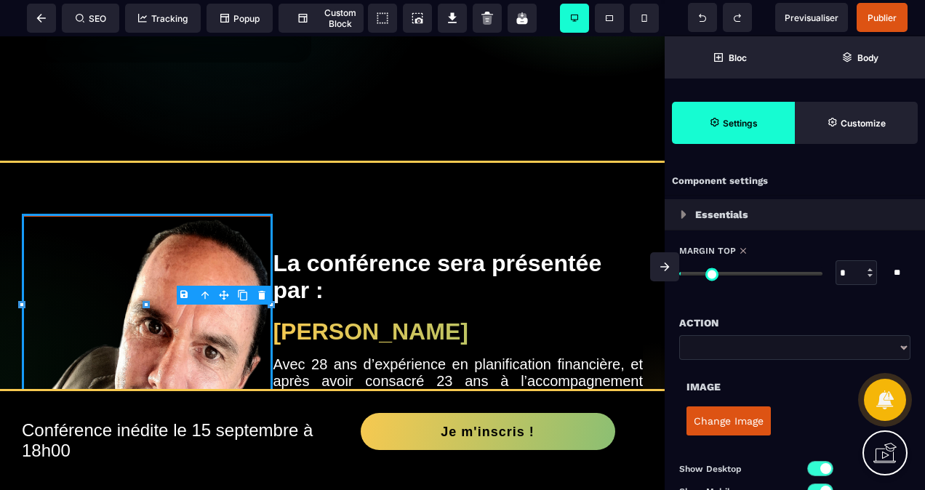
type input "*"
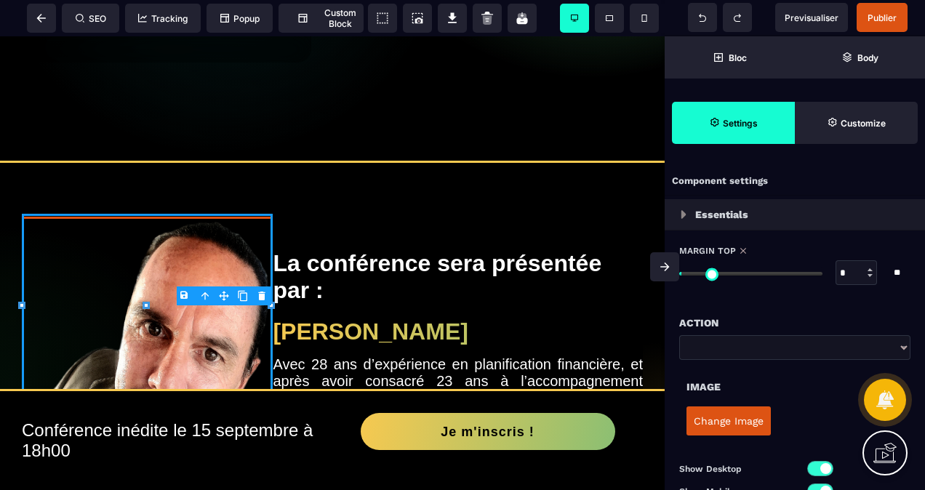
drag, startPoint x: 686, startPoint y: 272, endPoint x: 688, endPoint y: 284, distance: 11.8
type input "*"
click at [688, 276] on input "range" at bounding box center [750, 274] width 143 height 4
click at [800, 13] on span "Previsualiser" at bounding box center [812, 17] width 54 height 11
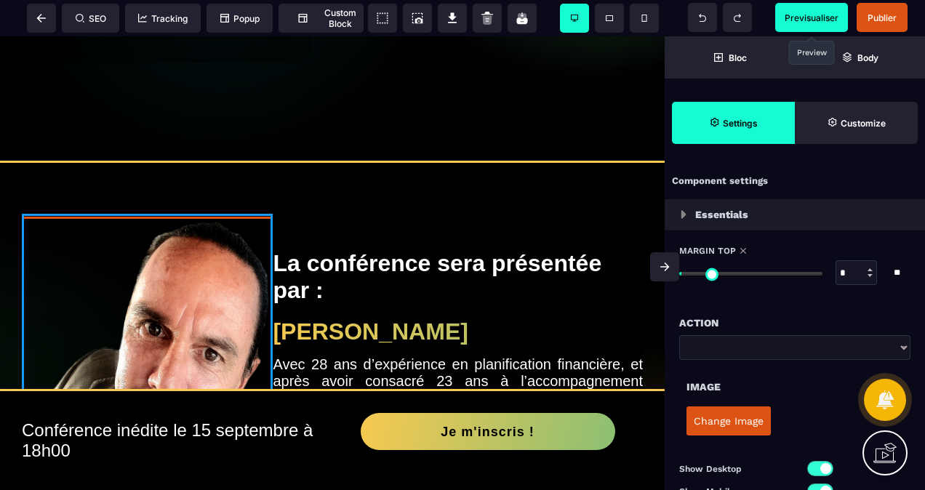
click at [209, 345] on div "La conférence sera présentée par : Alain Jaquier Avec 28 ans d’expérience en pl…" at bounding box center [332, 479] width 643 height 552
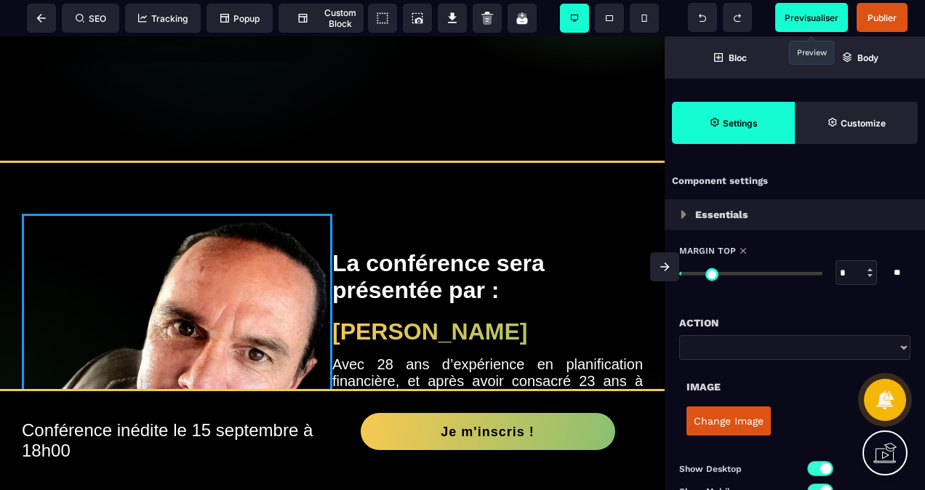
select select "**"
select select "*"
select select "**"
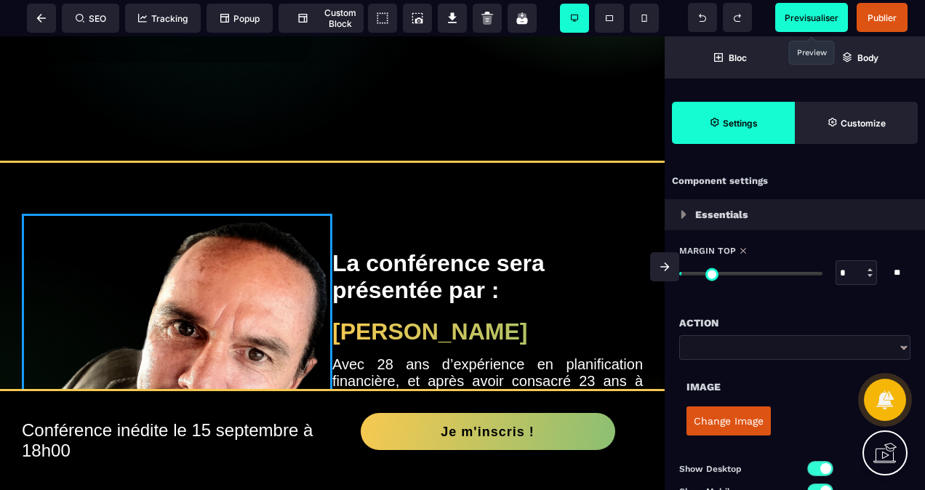
select select "**"
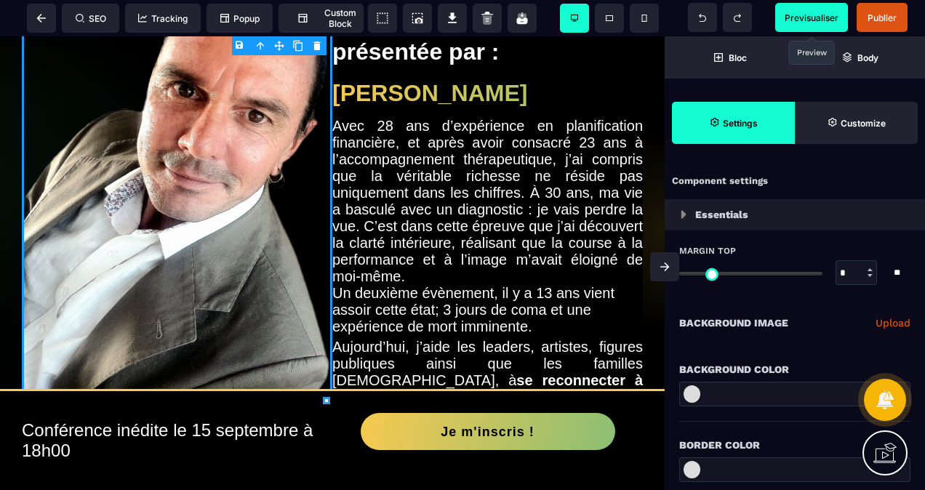
scroll to position [1236, 0]
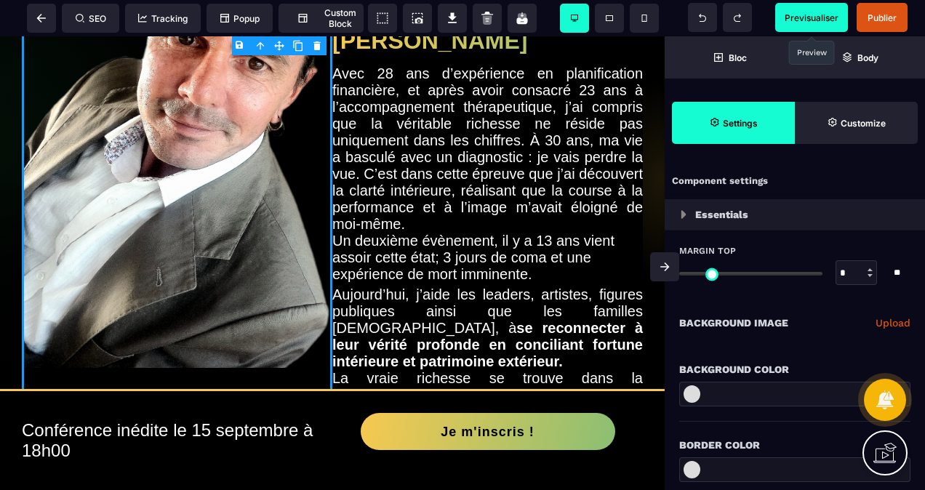
click at [313, 267] on img at bounding box center [177, 147] width 311 height 442
select select
select select "**"
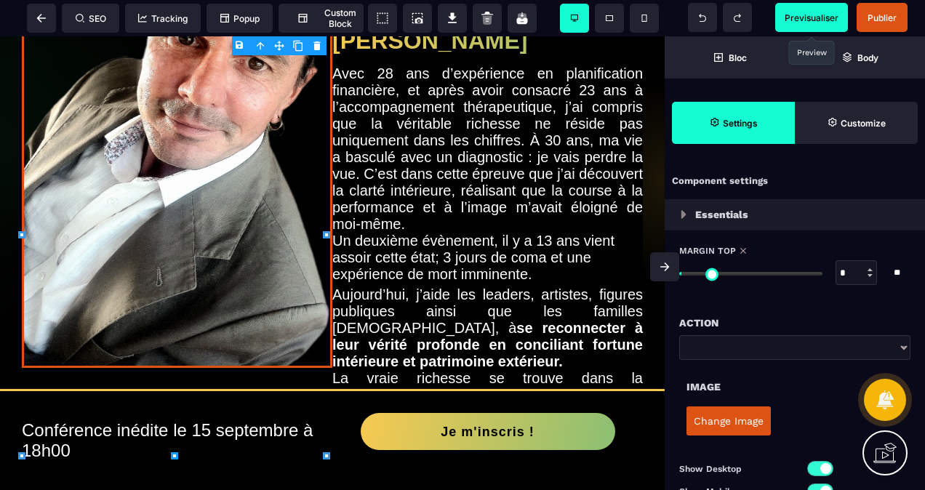
type input "***"
type input "**********"
type input "***"
type input "**********"
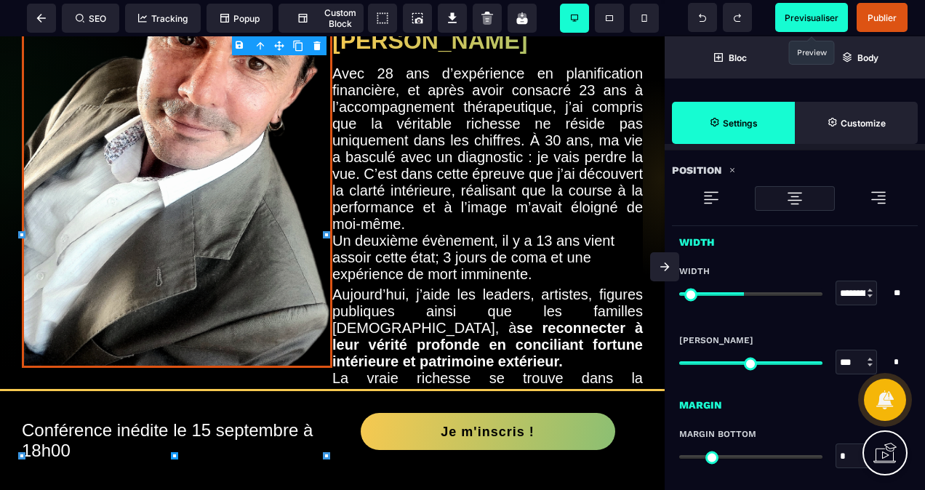
scroll to position [509, 0]
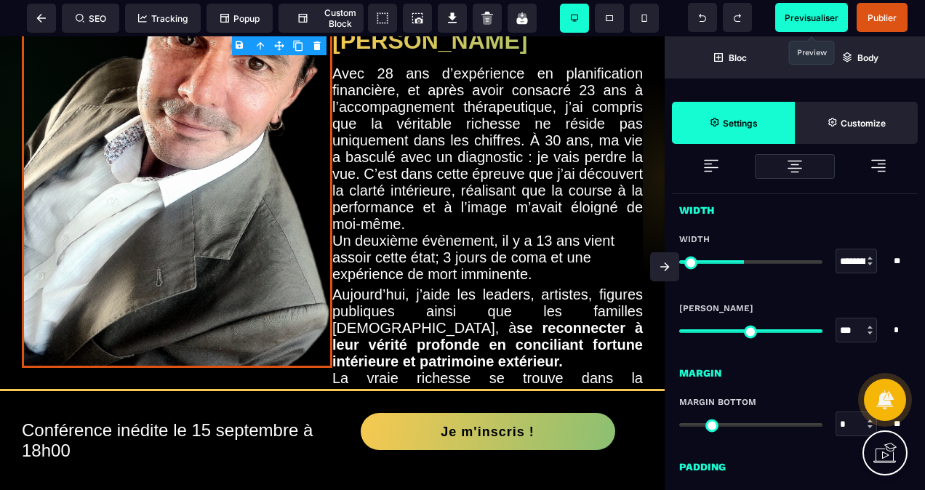
type input "**"
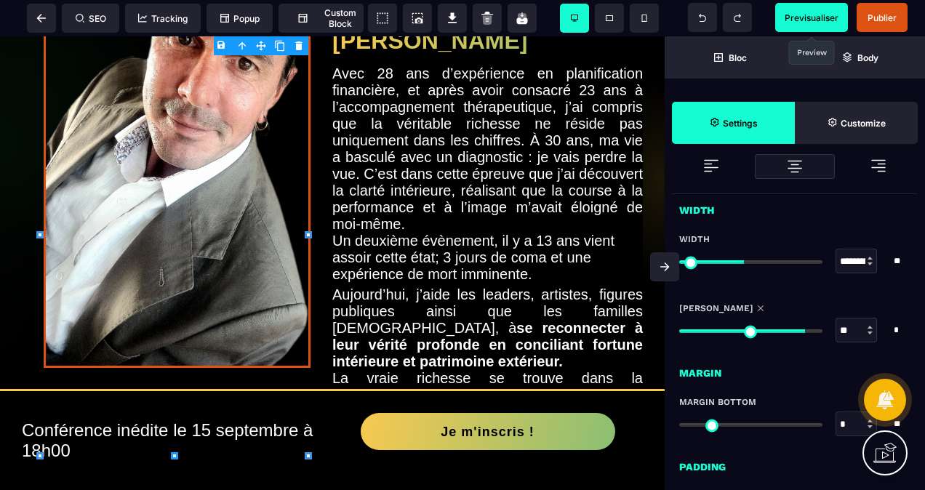
type input "**"
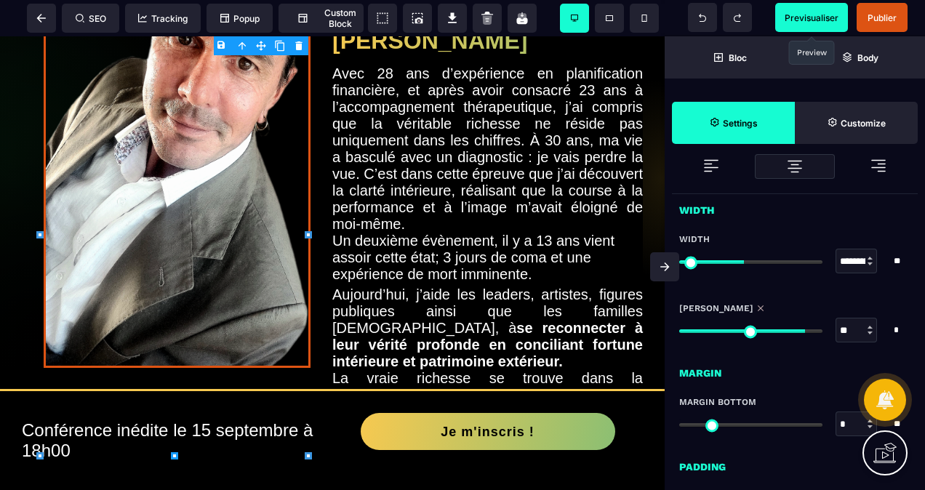
type input "**"
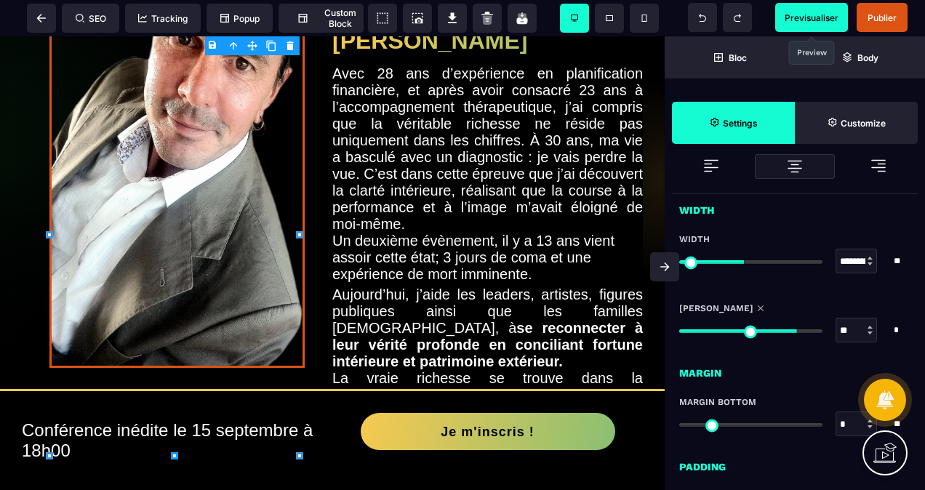
type input "**"
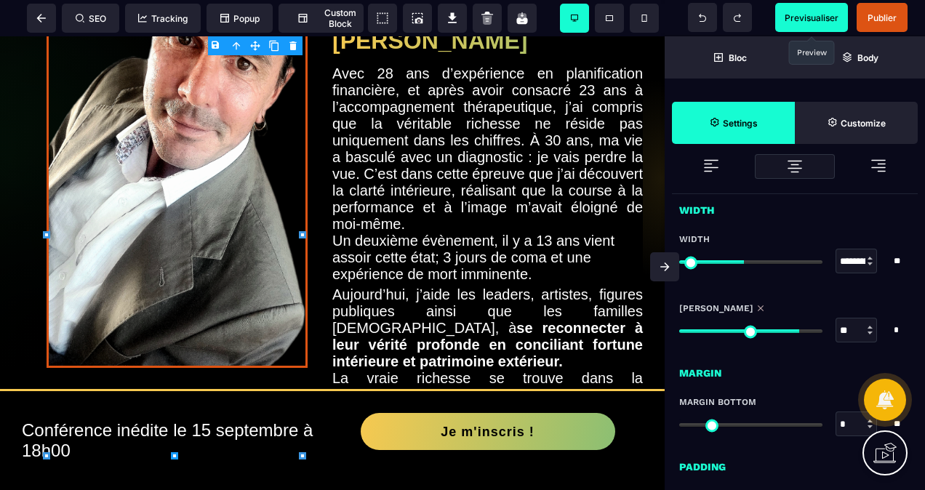
type input "**"
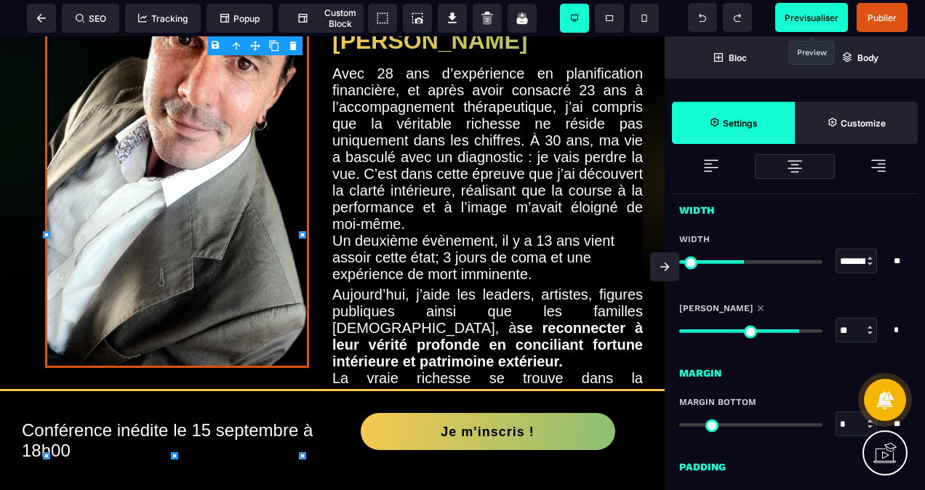
type input "**"
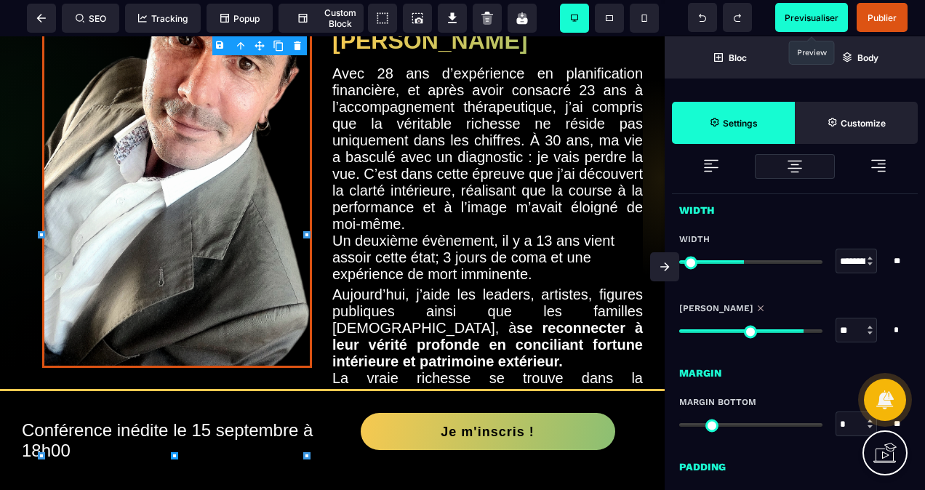
drag, startPoint x: 816, startPoint y: 327, endPoint x: 799, endPoint y: 331, distance: 17.1
type input "**"
click at [799, 331] on input "range" at bounding box center [750, 331] width 143 height 4
type input "*"
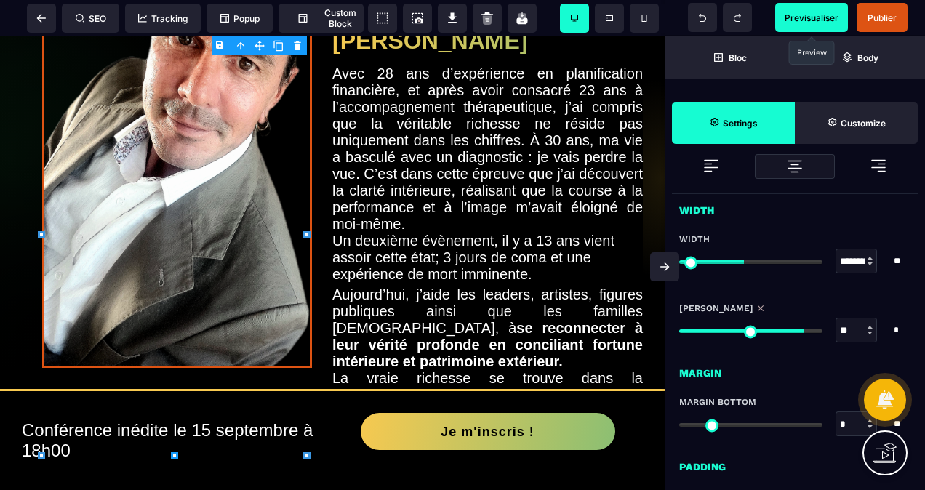
type input "**"
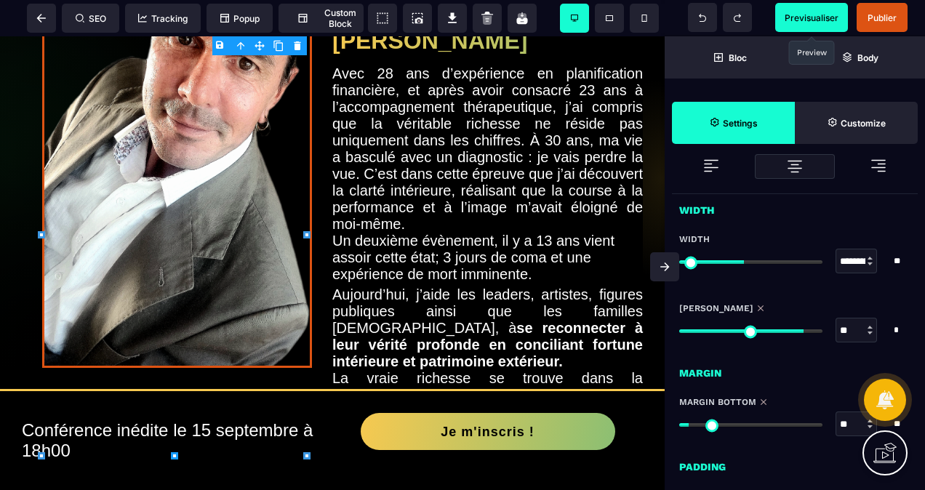
type input "**"
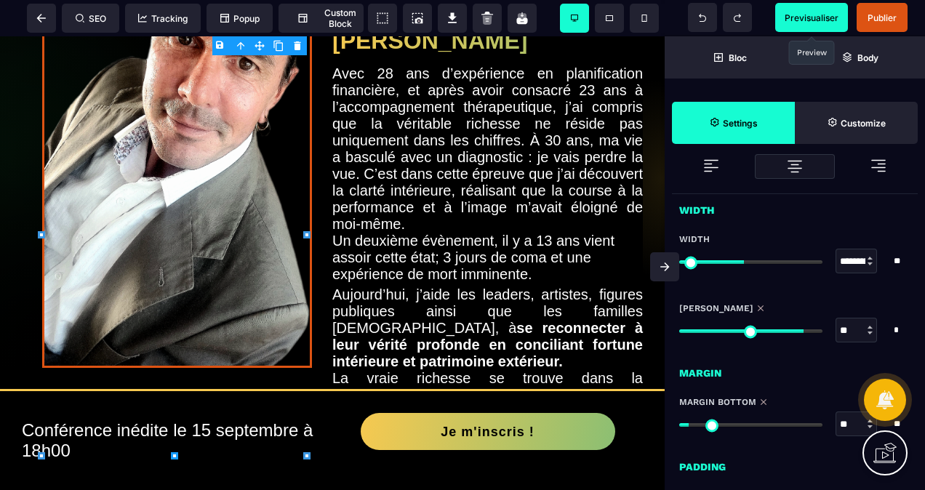
type input "**"
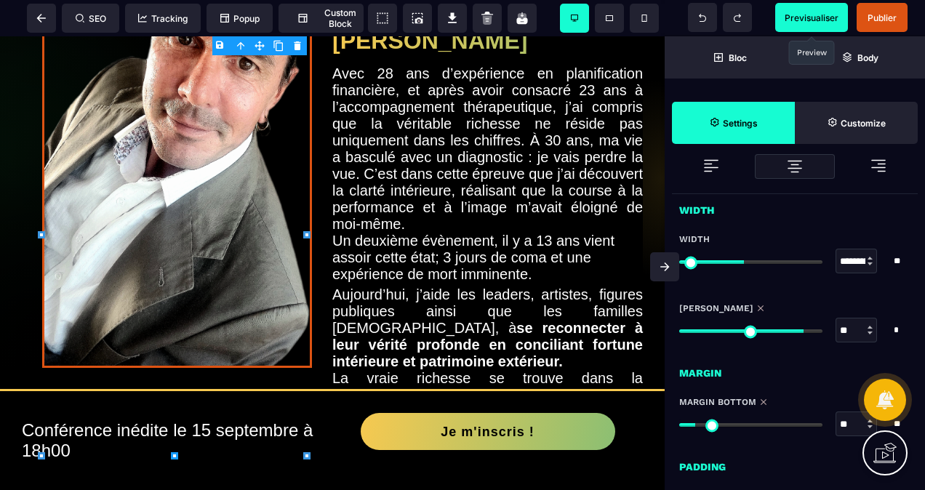
type input "**"
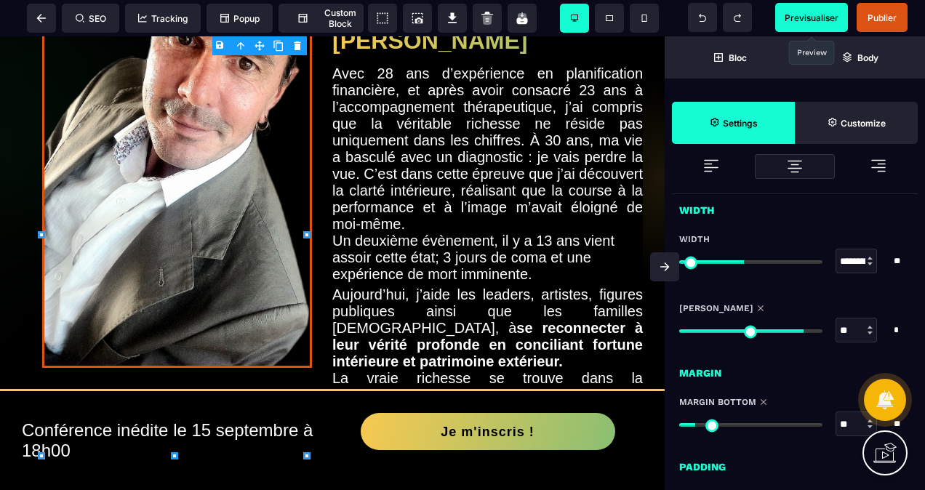
type input "**"
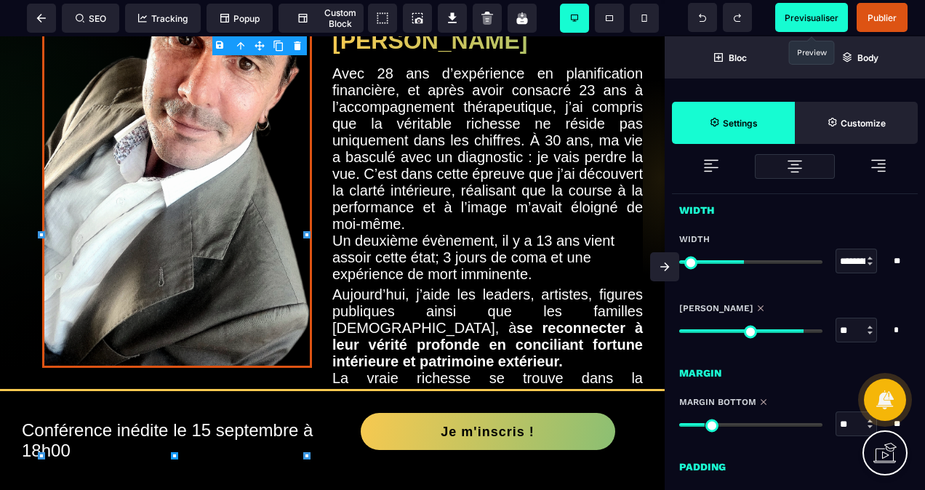
type input "**"
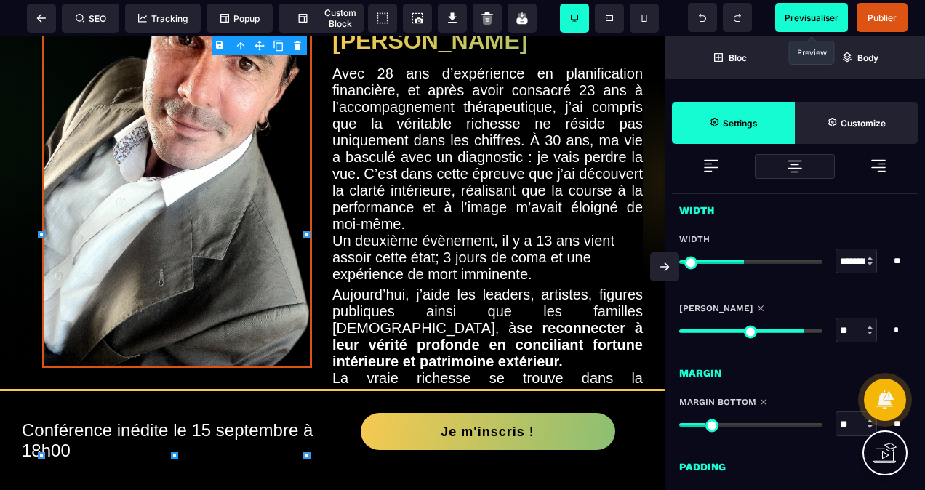
type input "**"
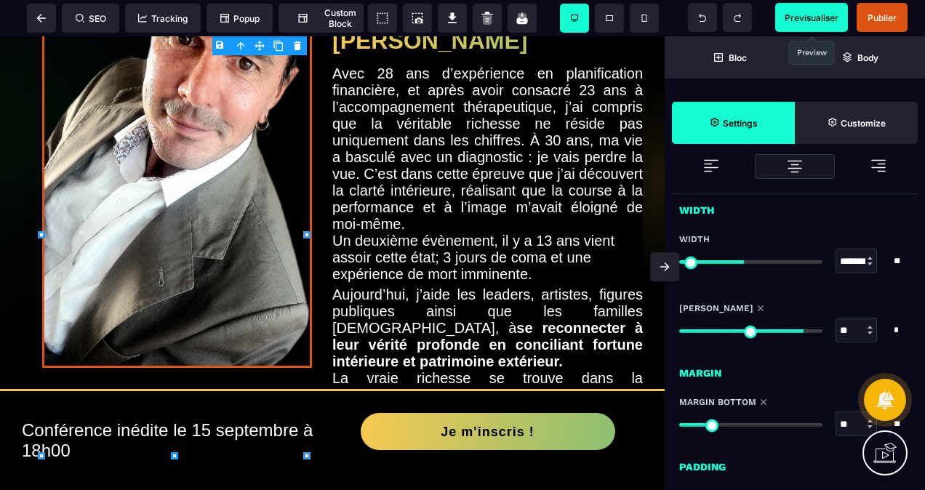
type input "**"
drag, startPoint x: 688, startPoint y: 420, endPoint x: 702, endPoint y: 425, distance: 15.7
type input "**"
click at [702, 425] on input "range" at bounding box center [750, 425] width 143 height 4
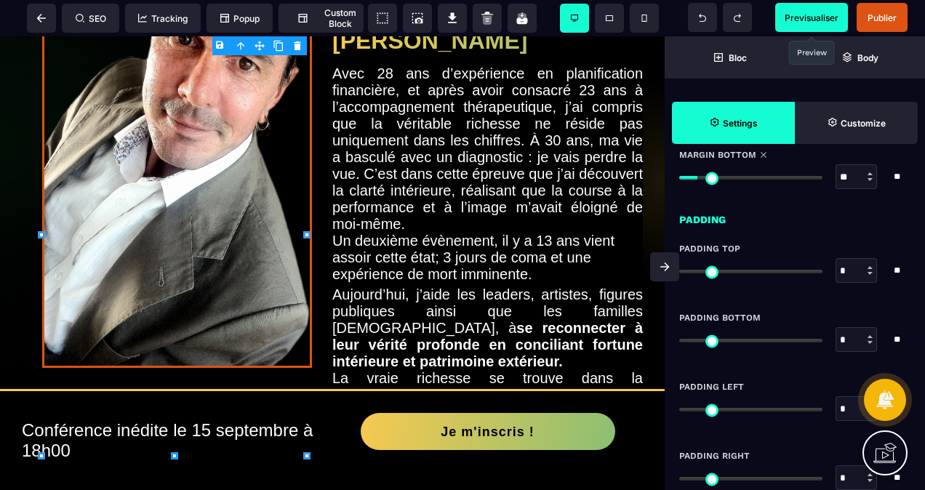
scroll to position [782, 0]
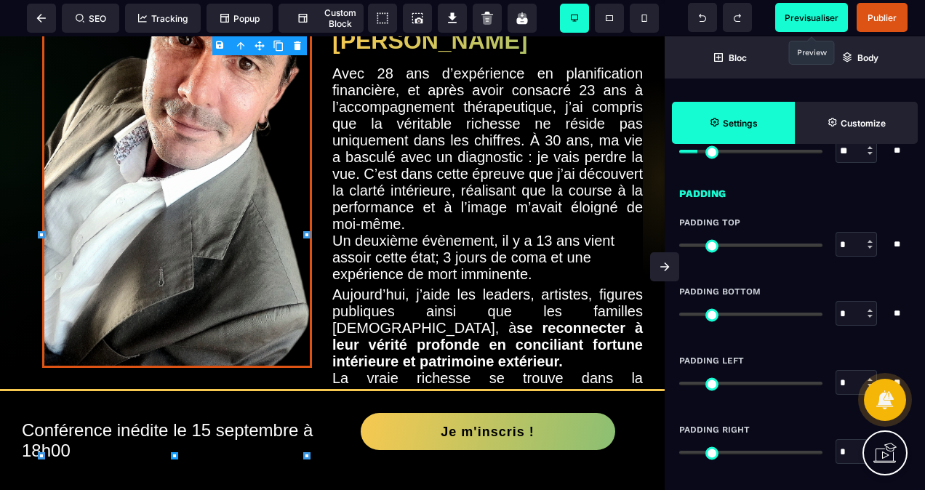
type input "**"
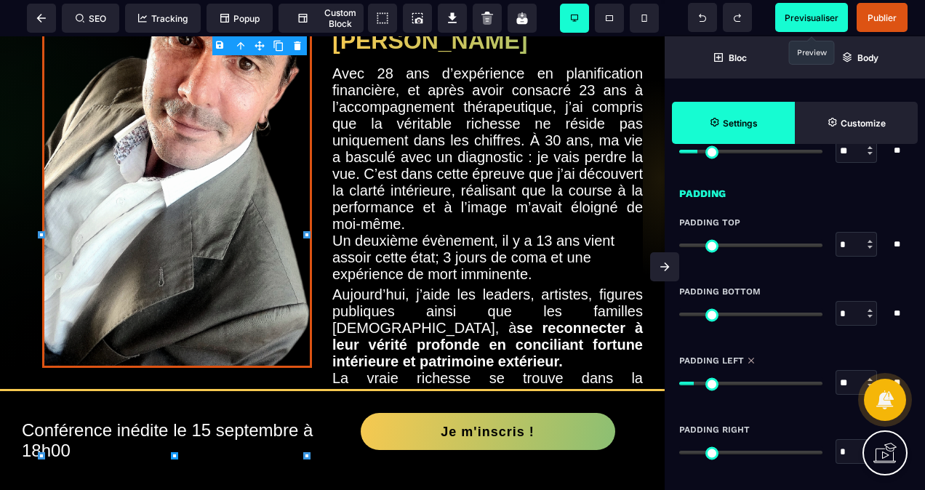
type input "**"
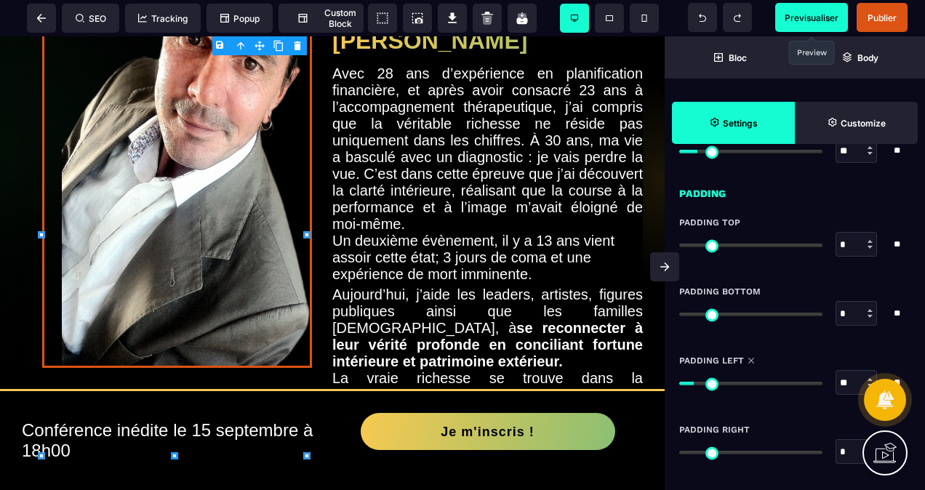
type input "**"
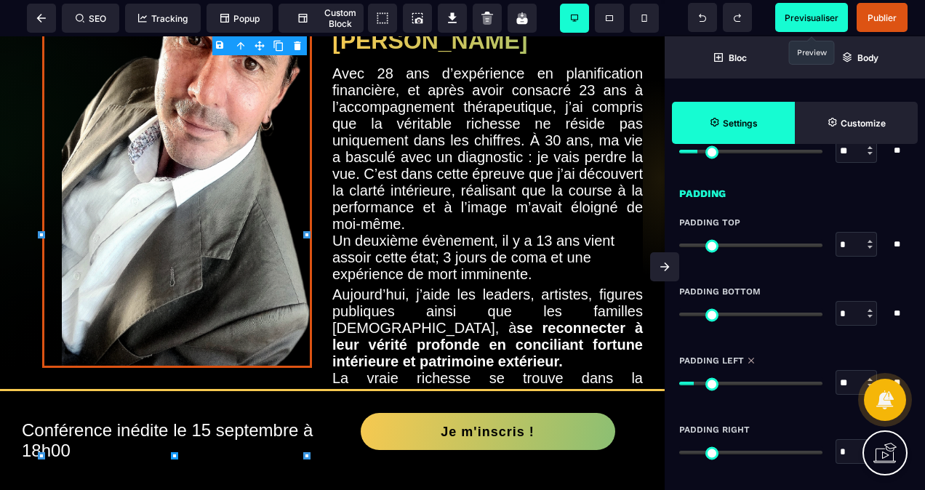
type input "**"
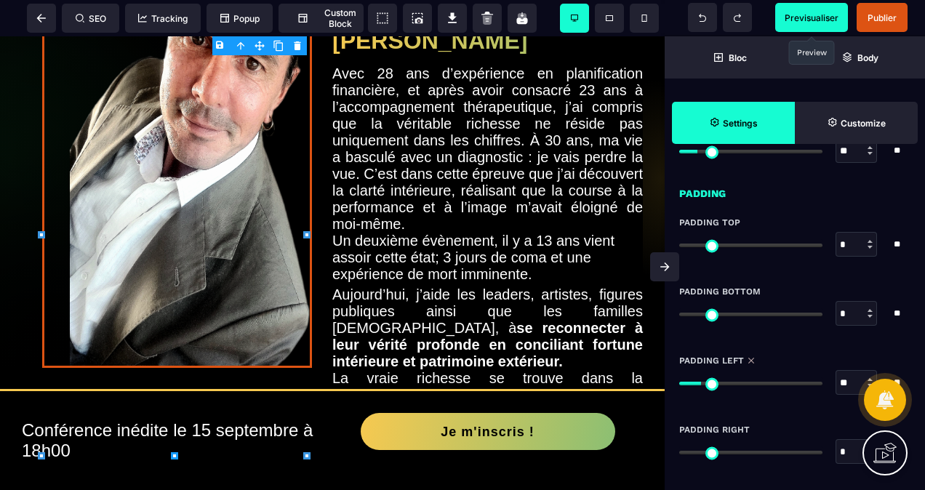
type input "**"
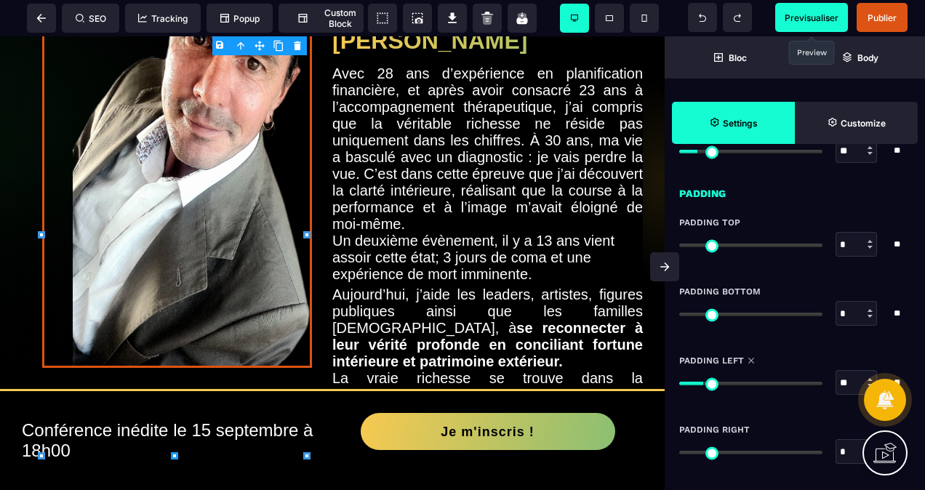
type input "**"
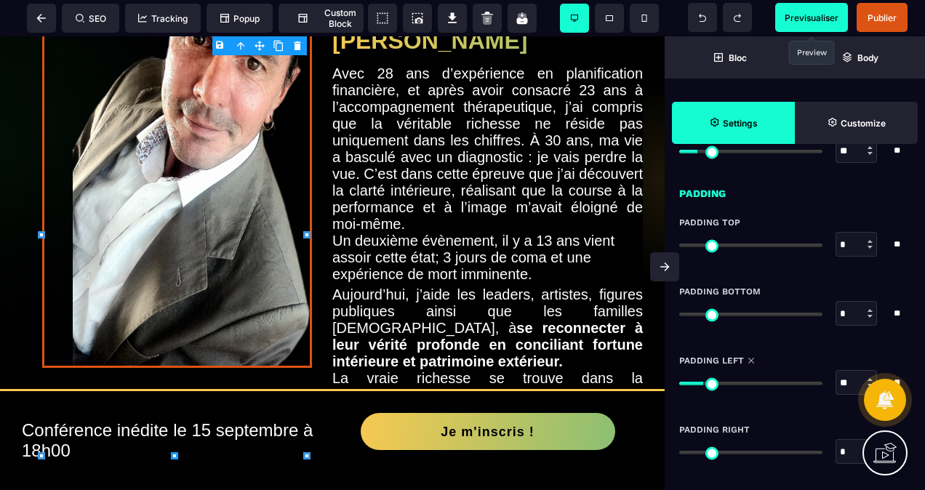
type input "**"
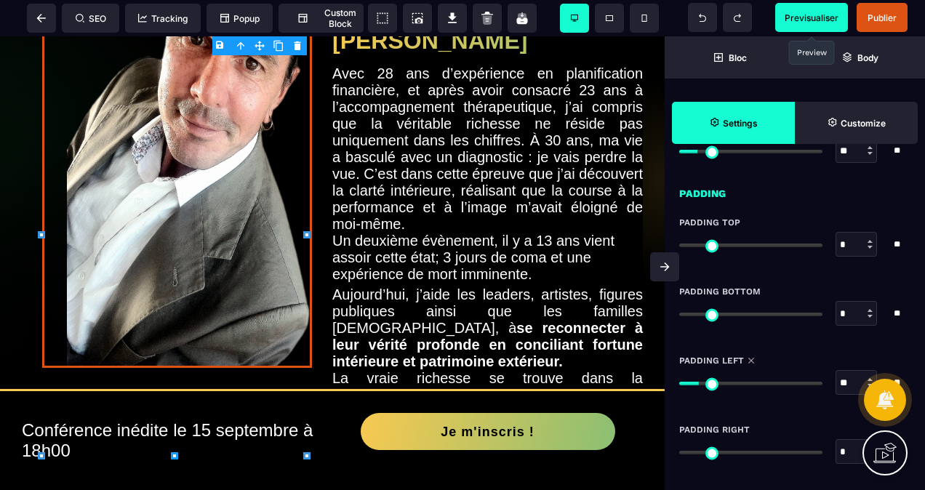
type input "**"
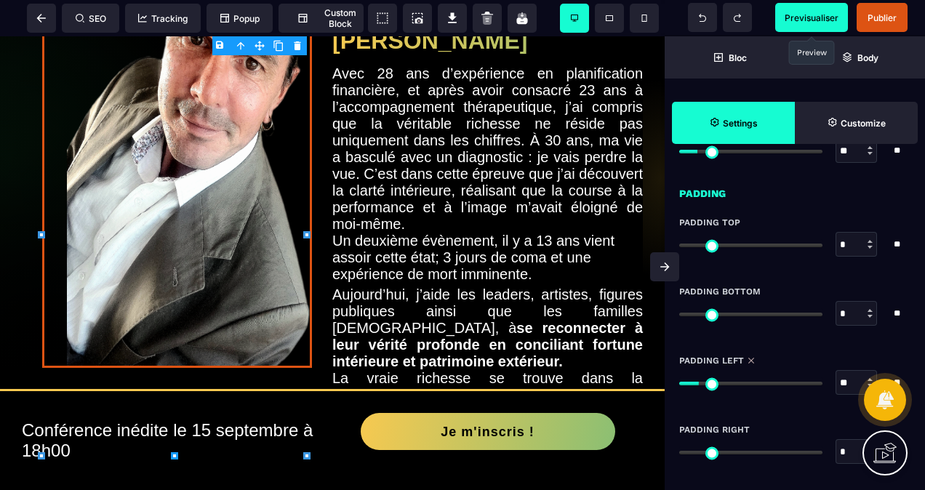
type input "**"
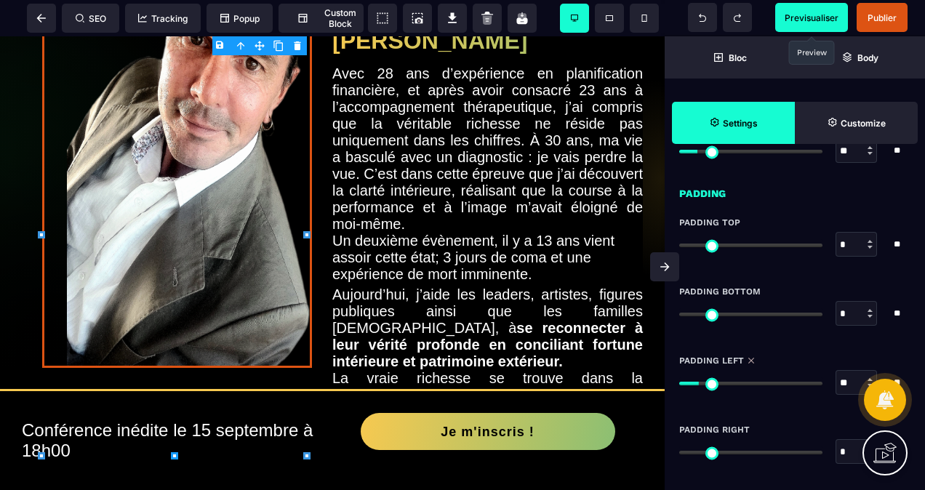
type input "**"
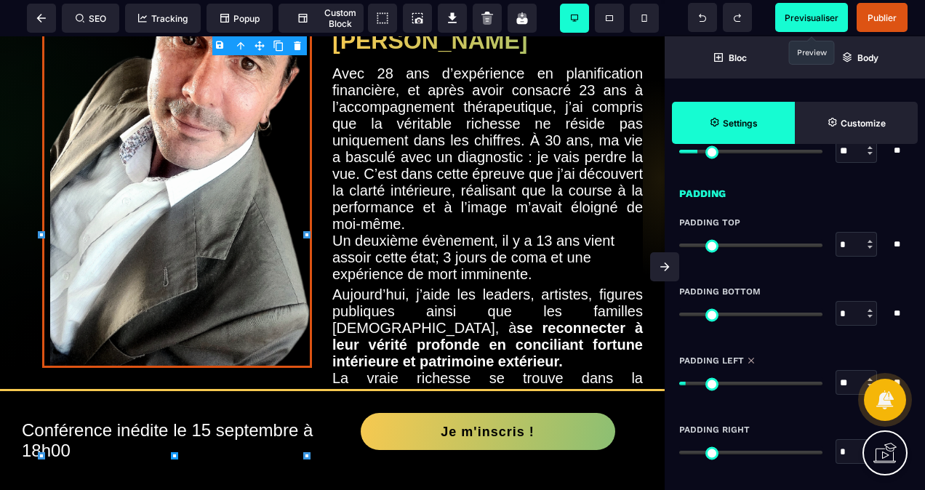
type input "**"
type input "*"
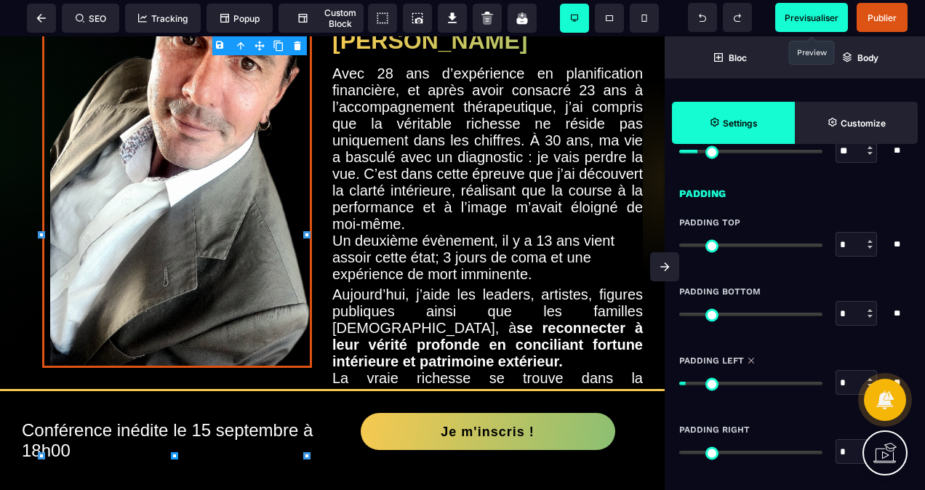
type input "*"
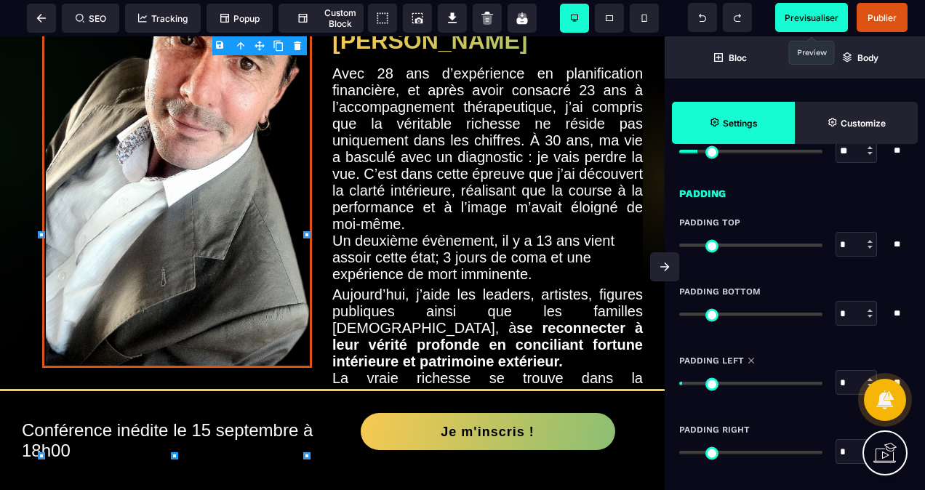
drag, startPoint x: 689, startPoint y: 375, endPoint x: 688, endPoint y: 383, distance: 7.4
type input "*"
click at [688, 383] on input "range" at bounding box center [750, 384] width 143 height 4
type input "*"
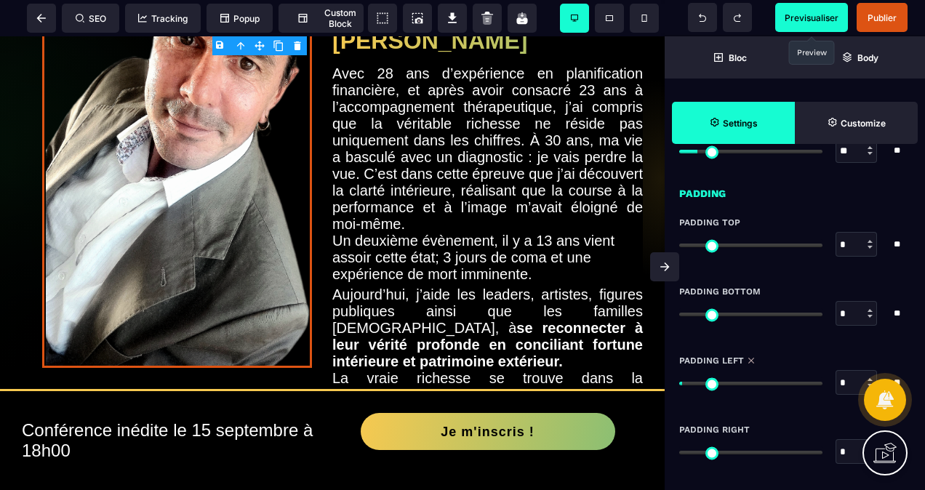
type input "*"
type input "**"
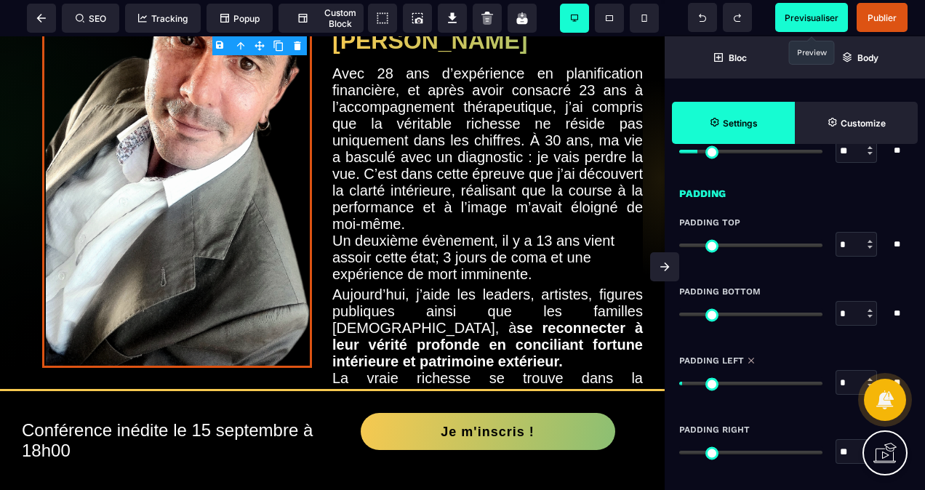
type input "**"
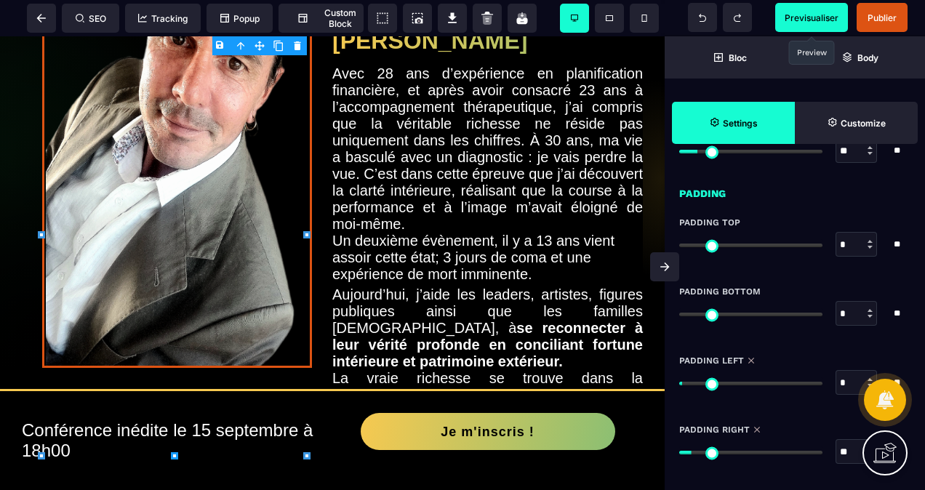
type input "**"
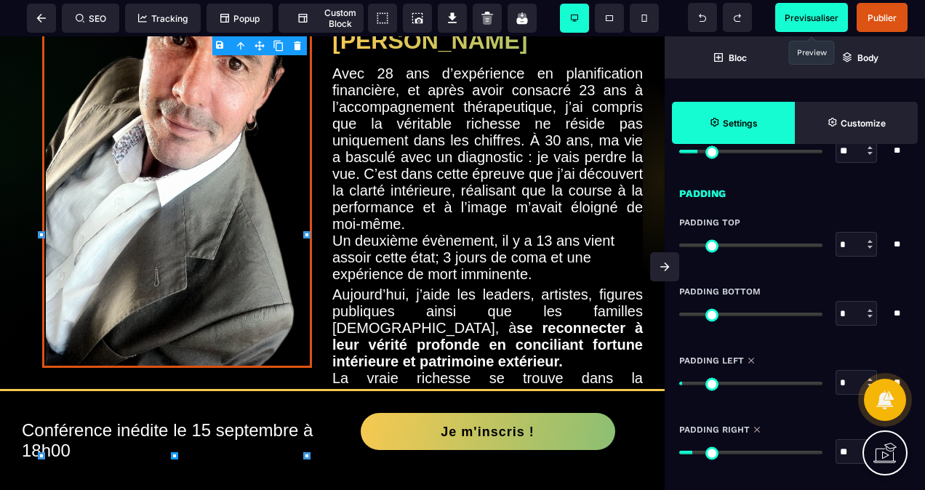
type input "**"
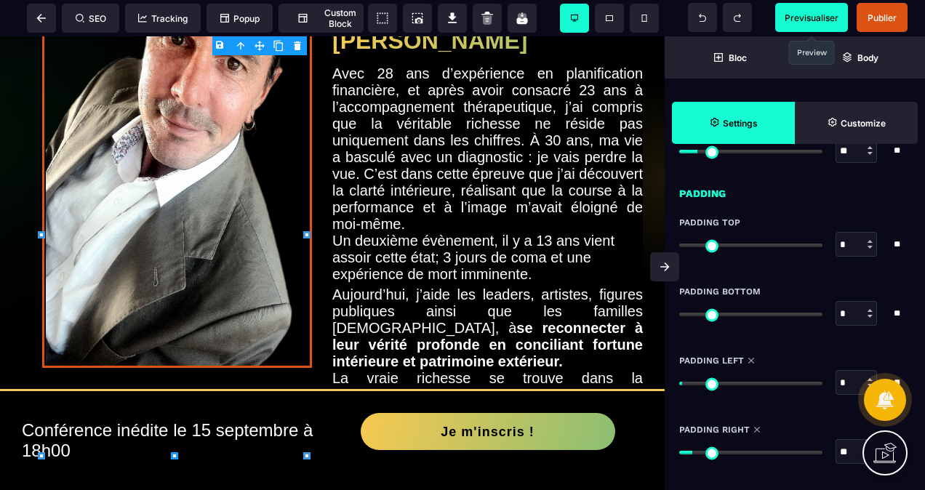
type input "**"
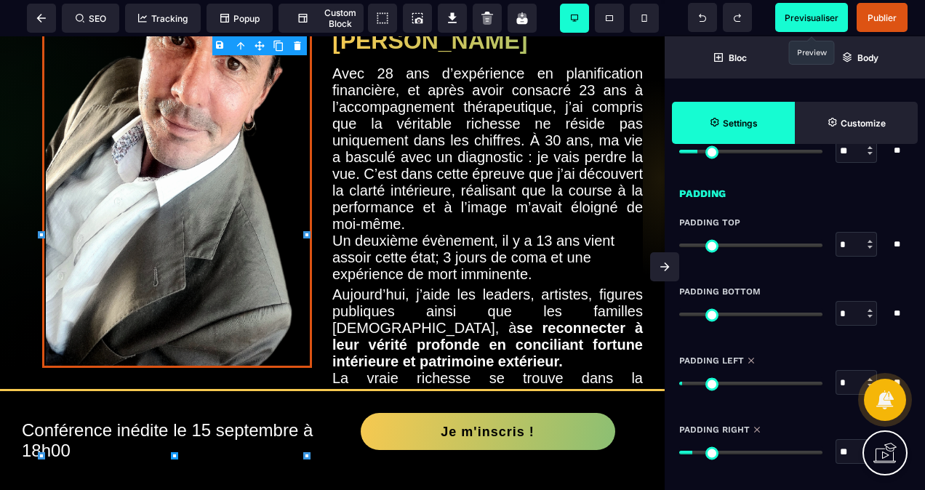
type input "**"
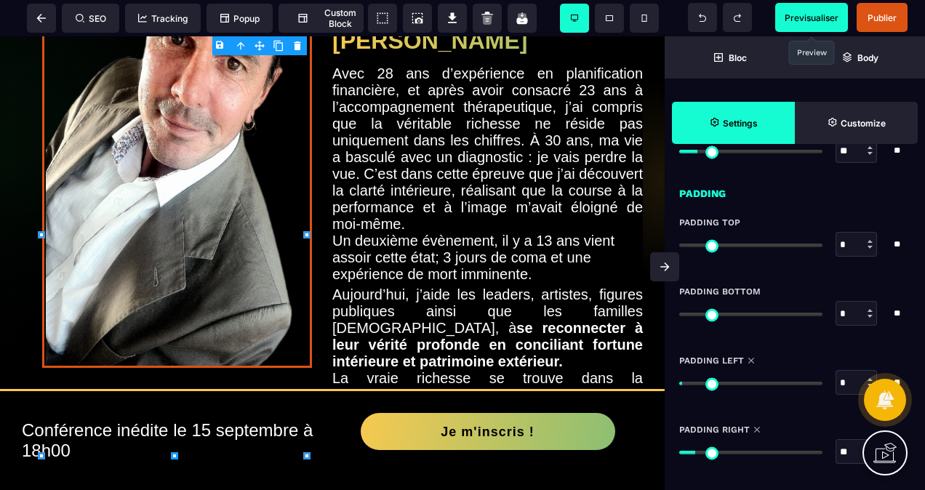
type input "**"
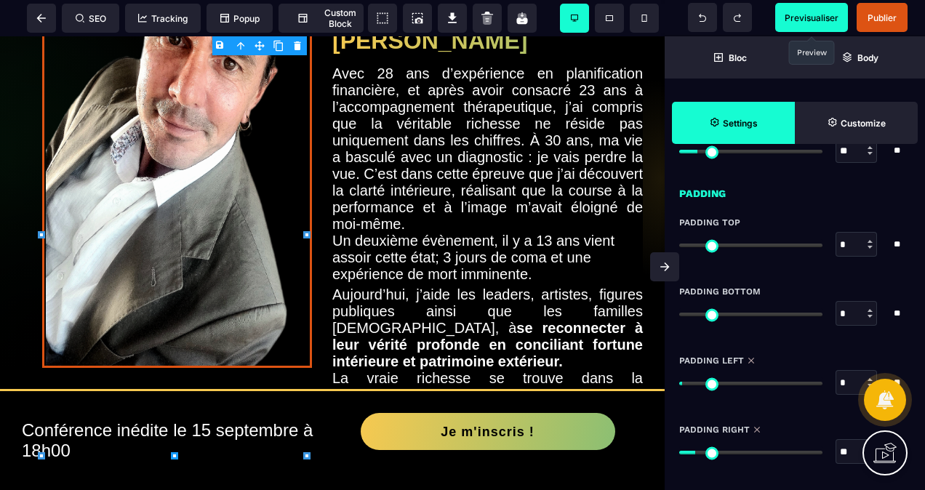
type input "**"
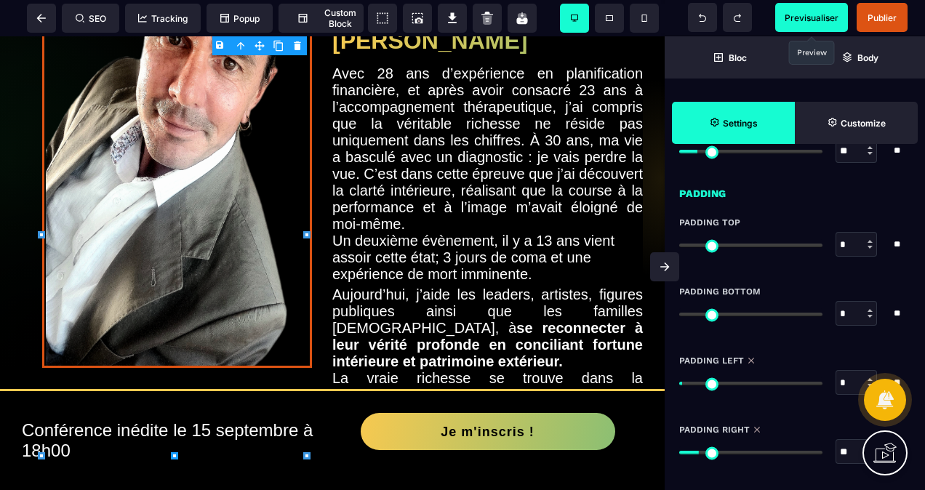
type input "**"
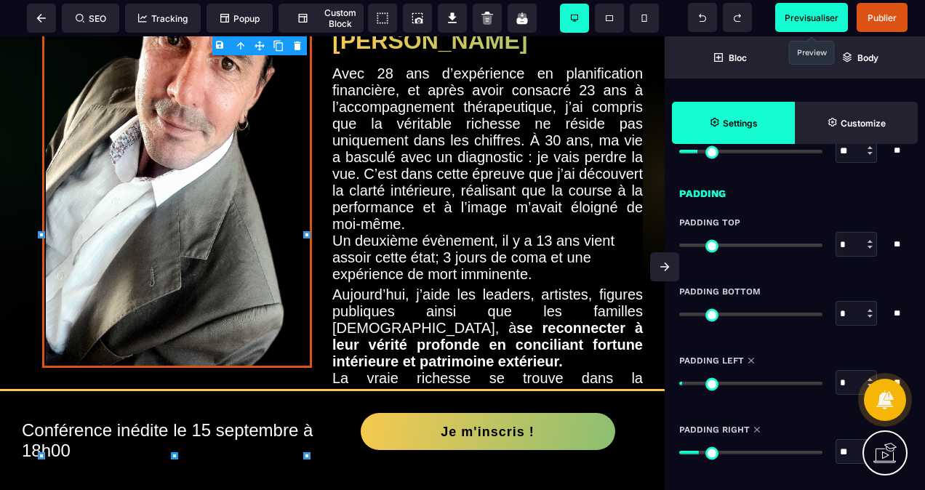
type input "**"
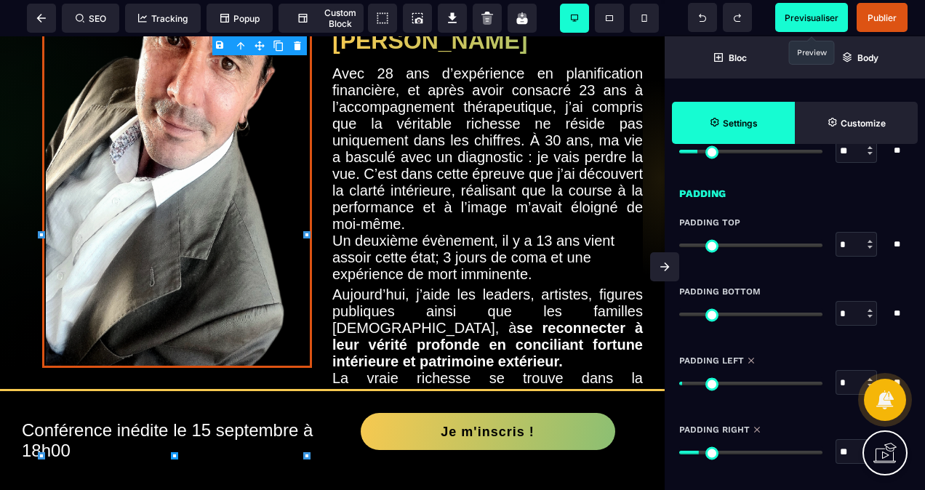
type input "**"
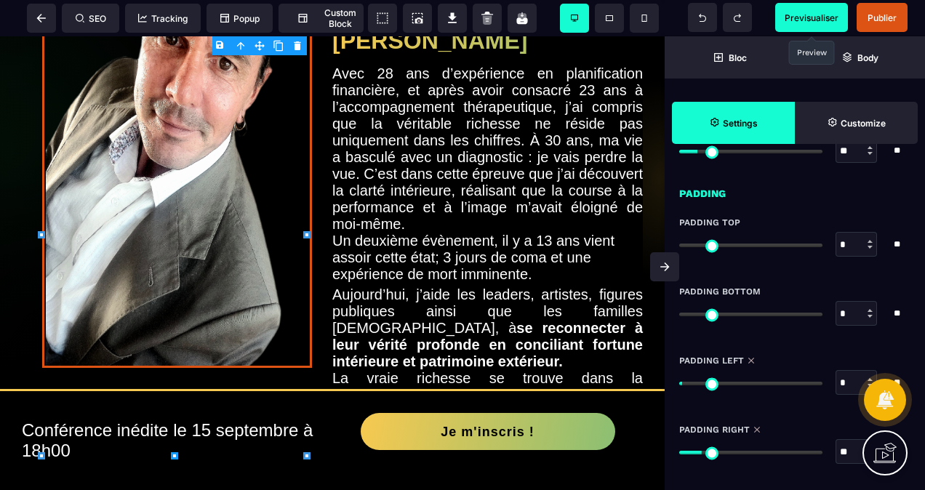
type input "**"
drag, startPoint x: 684, startPoint y: 445, endPoint x: 706, endPoint y: 450, distance: 22.4
type input "**"
click at [706, 451] on input "range" at bounding box center [750, 453] width 143 height 4
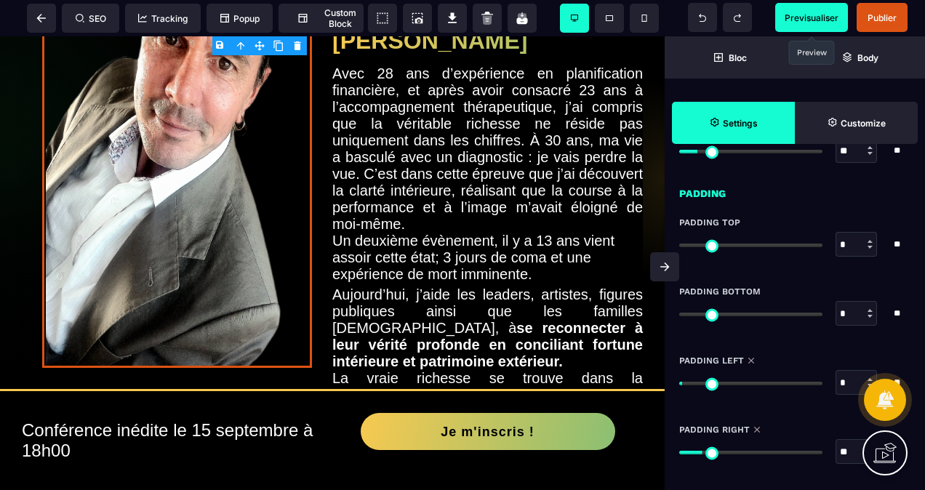
click at [819, 17] on span "Previsualiser" at bounding box center [812, 17] width 54 height 11
drag, startPoint x: 685, startPoint y: 243, endPoint x: 756, endPoint y: 258, distance: 72.9
click at [756, 0] on div "SEO Tracking Popup Custom Block Setting Body Previsualiser Publier Bloc Body Se…" at bounding box center [462, 0] width 925 height 0
type input "***"
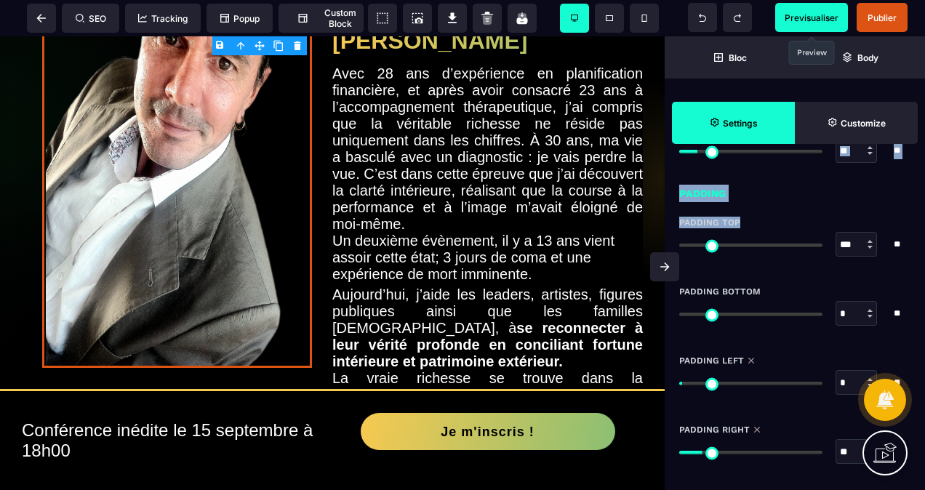
type input "***"
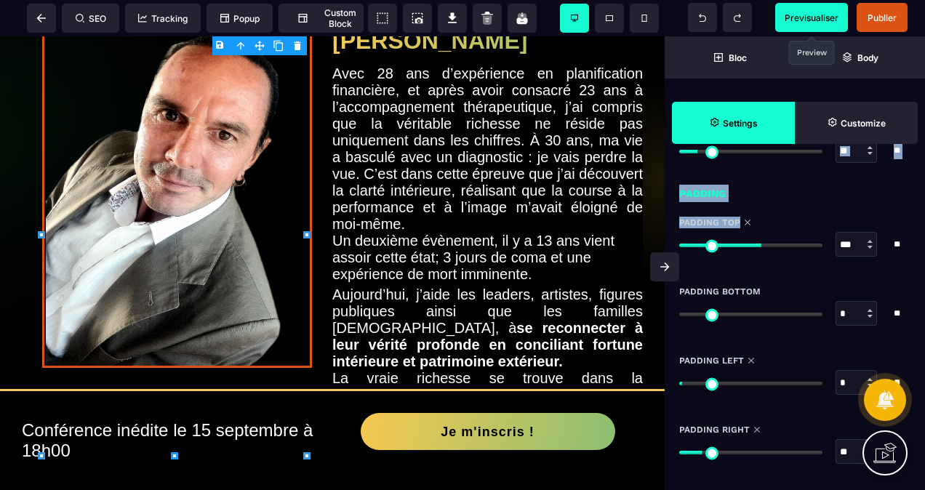
type input "***"
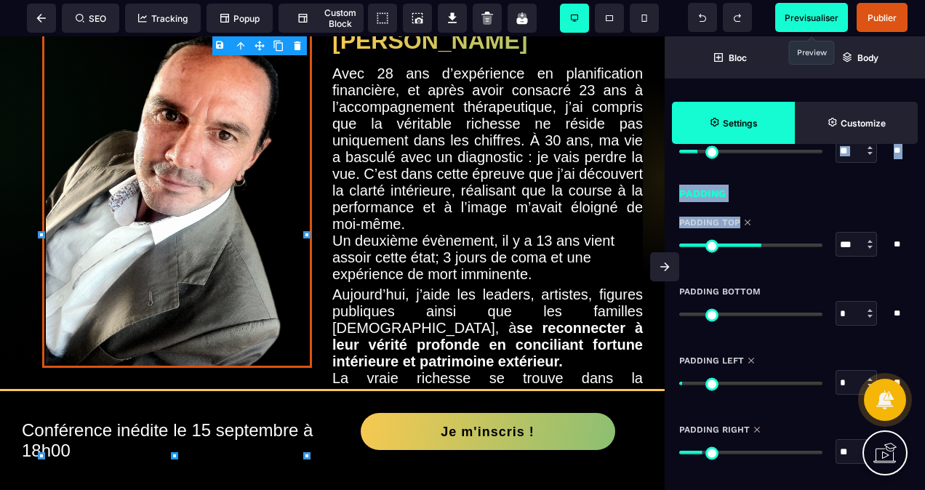
type input "***"
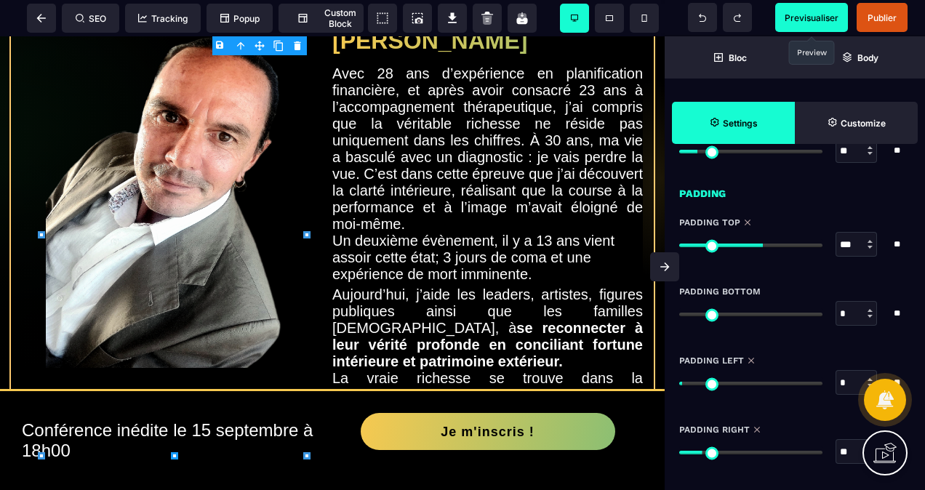
scroll to position [1150, 0]
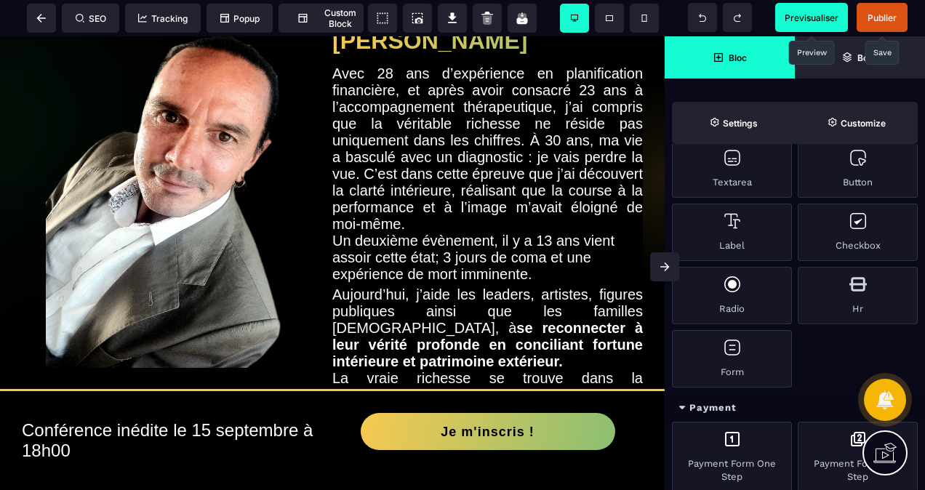
click at [866, 17] on span "Publier" at bounding box center [882, 17] width 51 height 29
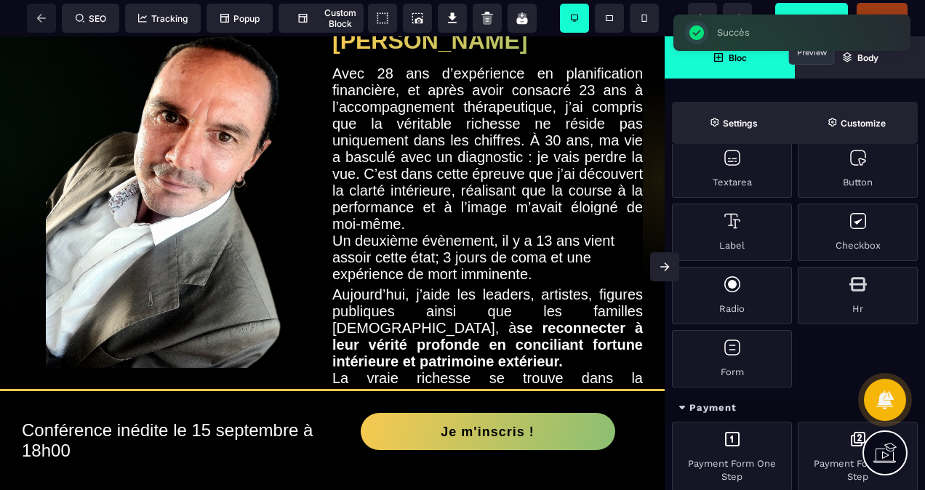
click at [800, 15] on body "B I U S A ******* Row SEO Tracking Popup" at bounding box center [462, 245] width 925 height 490
click at [809, 7] on span "Previsualiser" at bounding box center [811, 17] width 73 height 29
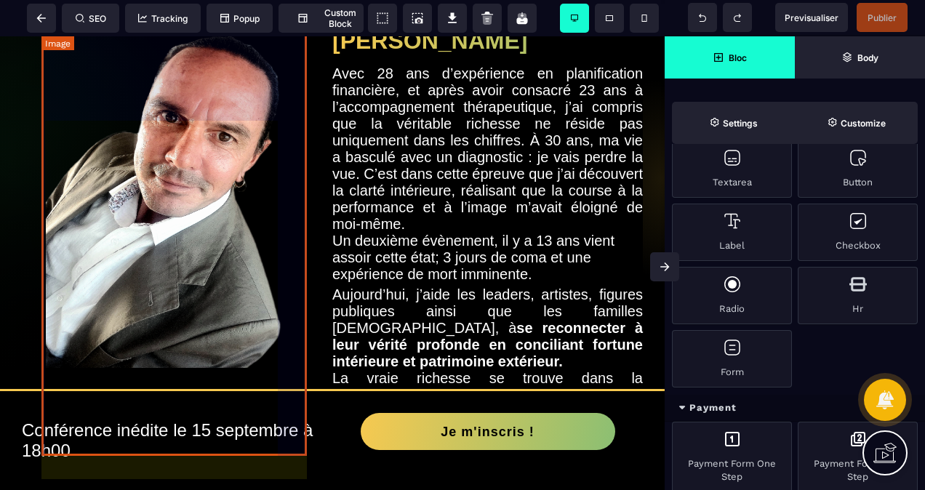
click at [268, 191] on img at bounding box center [177, 147] width 270 height 442
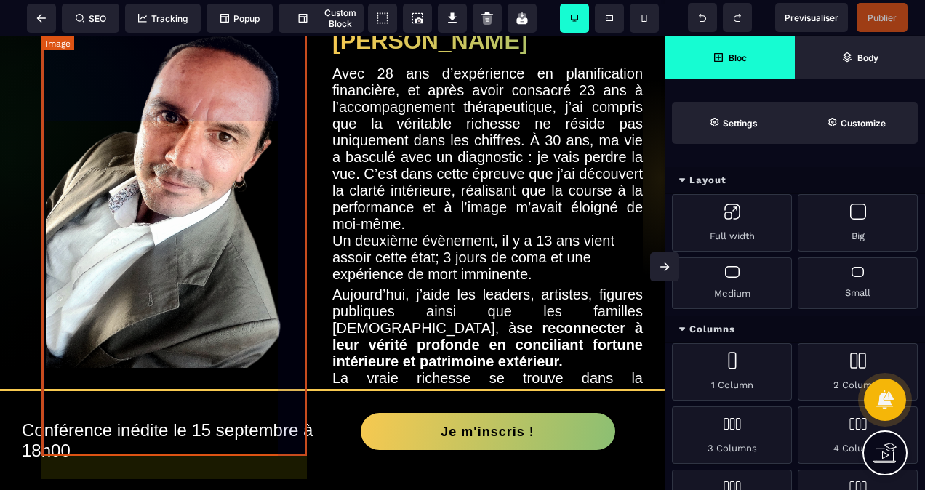
select select
select select "**"
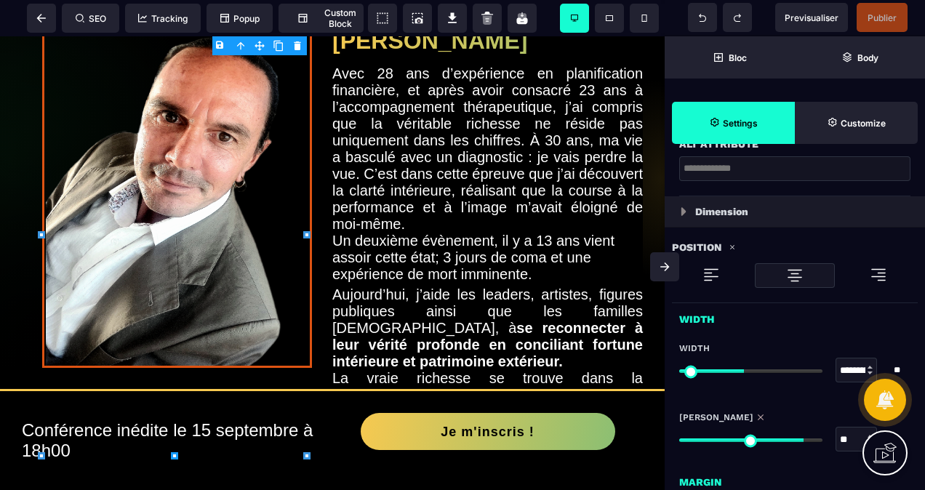
scroll to position [436, 0]
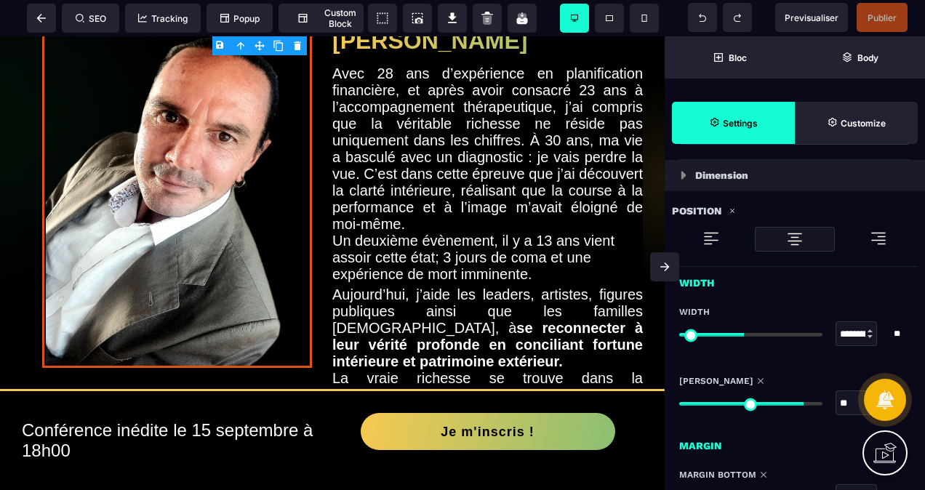
click at [693, 167] on div "Dimension" at bounding box center [795, 175] width 260 height 31
select select
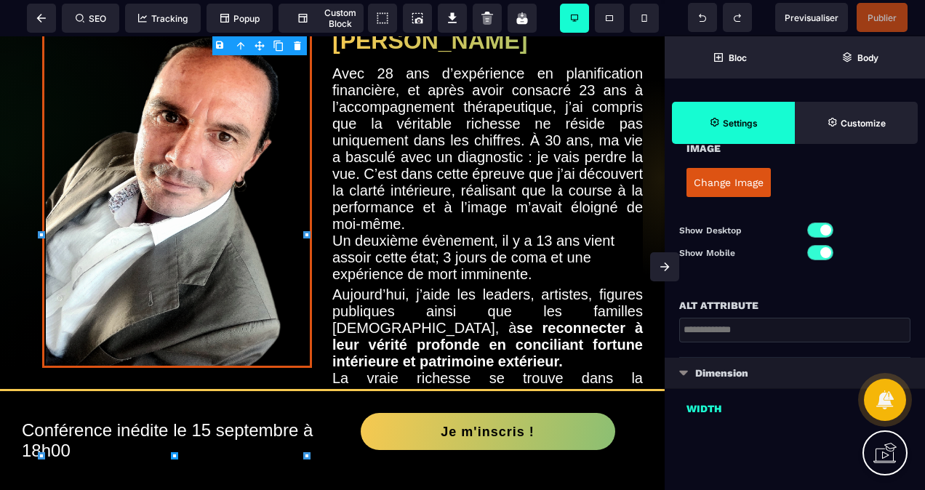
type input "***"
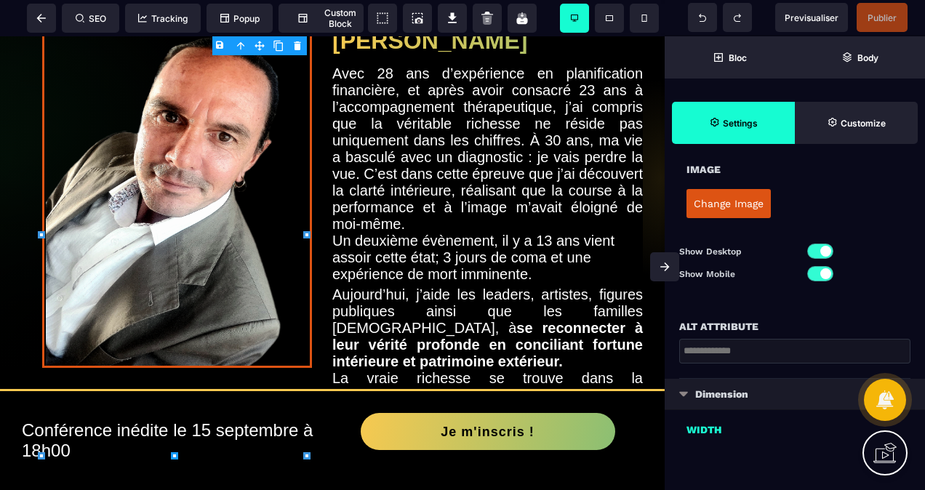
scroll to position [236, 0]
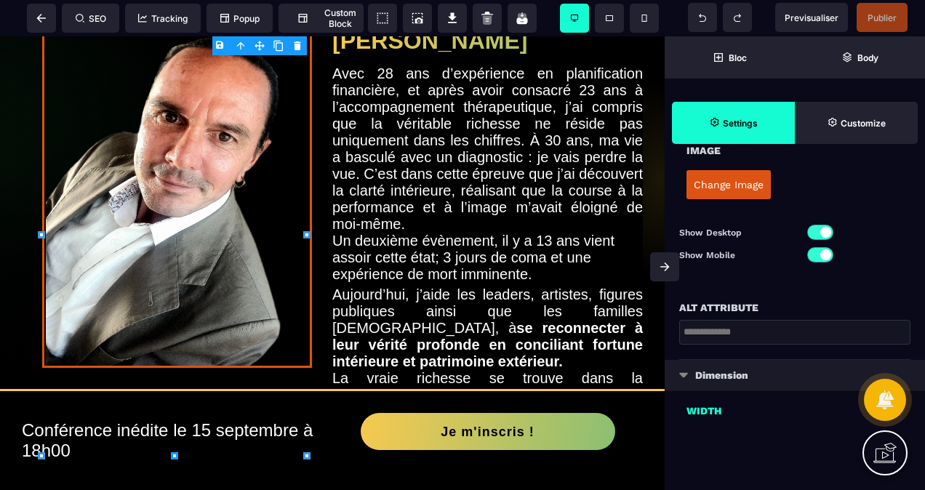
click at [713, 367] on p "Dimension" at bounding box center [721, 375] width 53 height 17
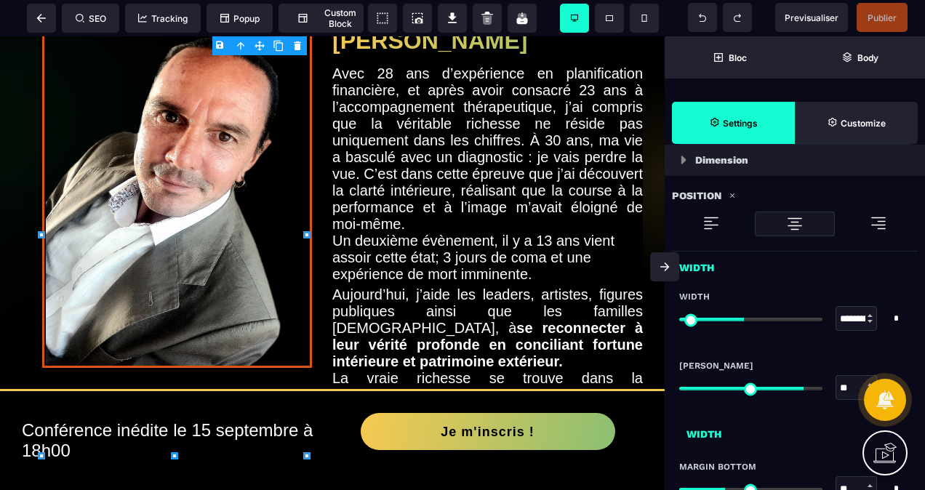
scroll to position [454, 0]
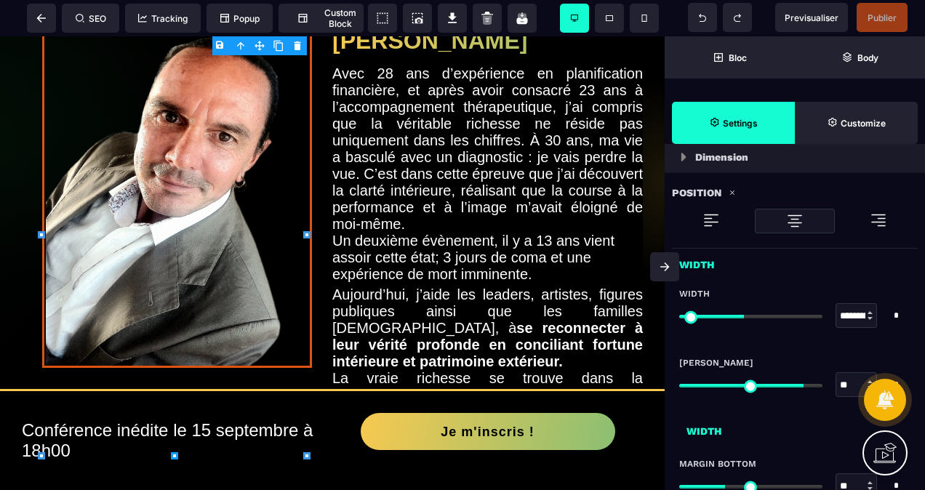
click at [716, 216] on img at bounding box center [710, 220] width 17 height 17
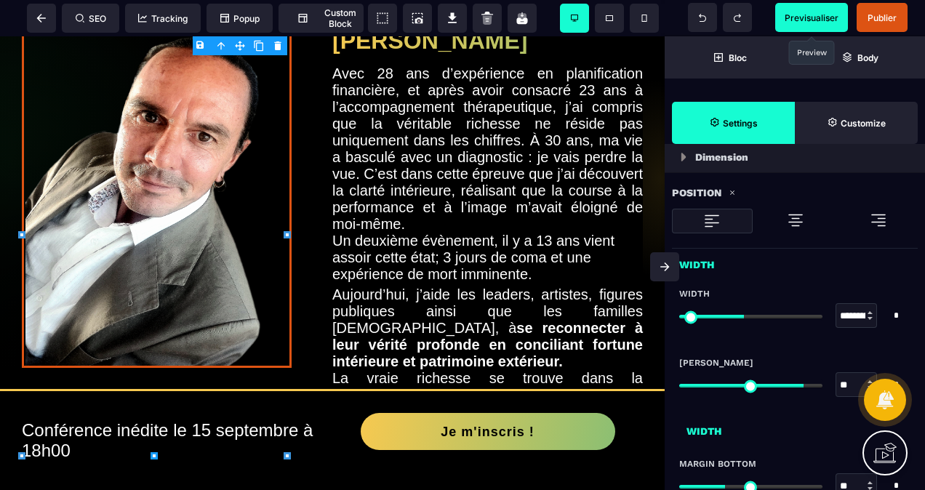
click at [792, 23] on span "Previsualiser" at bounding box center [811, 17] width 73 height 29
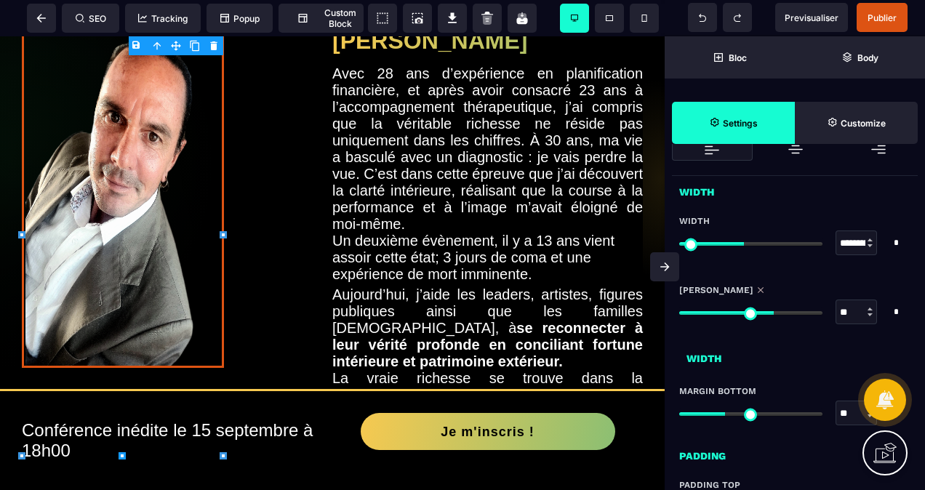
drag, startPoint x: 796, startPoint y: 309, endPoint x: 769, endPoint y: 314, distance: 27.4
click at [769, 314] on input "range" at bounding box center [750, 313] width 143 height 4
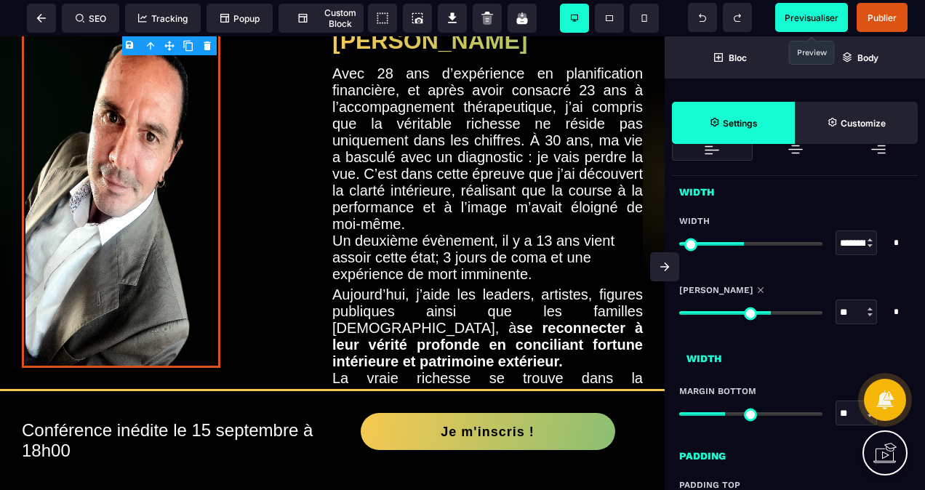
click at [793, 21] on span "Previsualiser" at bounding box center [812, 17] width 54 height 11
drag, startPoint x: 745, startPoint y: 240, endPoint x: 734, endPoint y: 246, distance: 12.4
click at [733, 246] on input "range" at bounding box center [750, 244] width 143 height 4
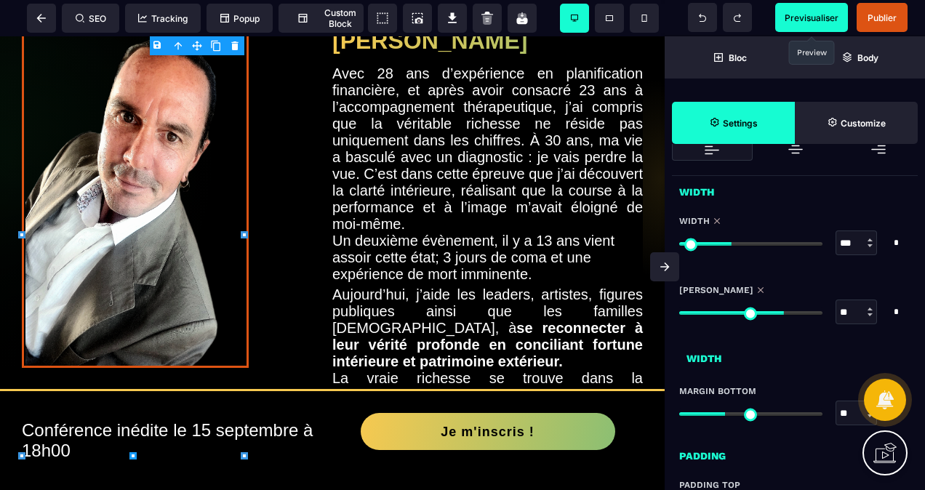
drag, startPoint x: 772, startPoint y: 308, endPoint x: 780, endPoint y: 308, distance: 8.7
click at [780, 311] on input "range" at bounding box center [750, 313] width 143 height 4
click at [804, 8] on span "Previsualiser" at bounding box center [811, 17] width 73 height 29
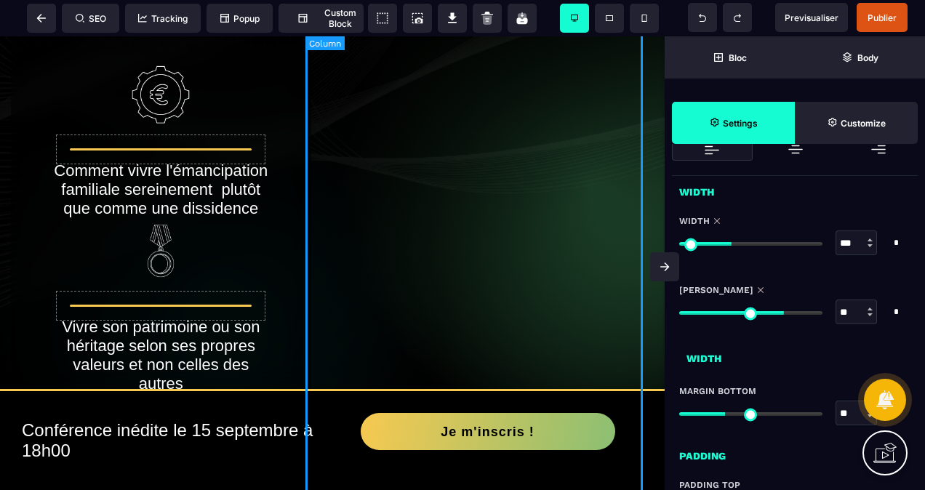
scroll to position [218, 0]
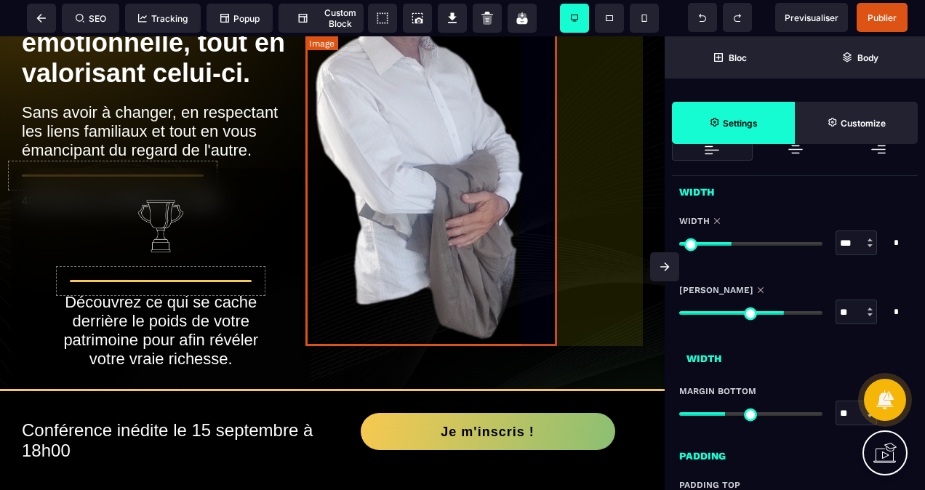
click at [448, 212] on img at bounding box center [437, 121] width 252 height 450
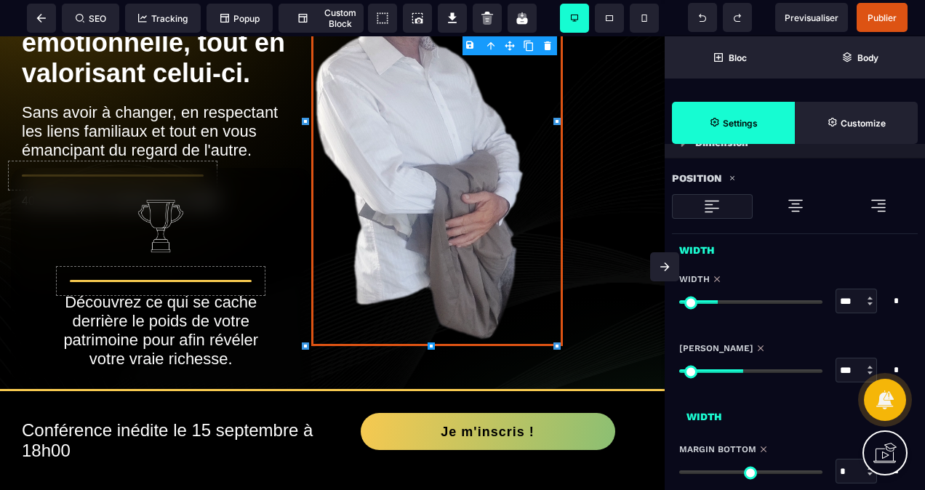
scroll to position [509, 0]
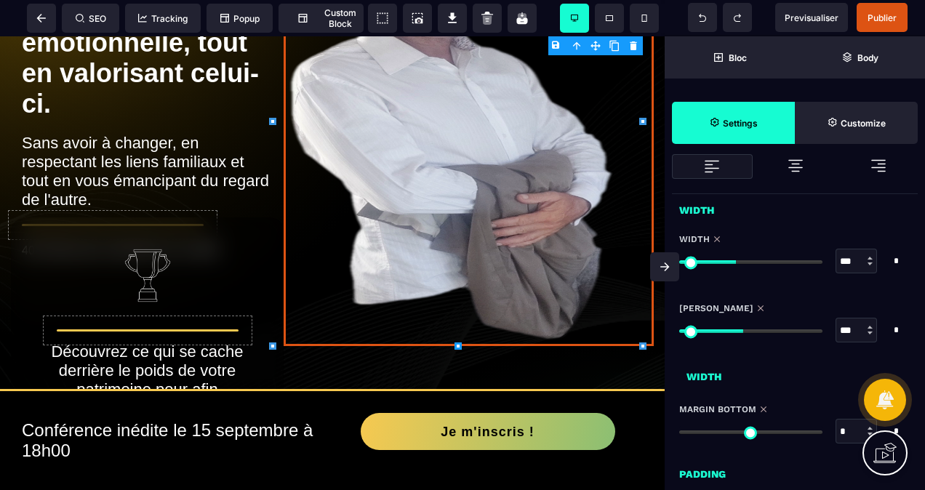
drag, startPoint x: 723, startPoint y: 263, endPoint x: 737, endPoint y: 274, distance: 18.2
click at [737, 264] on input "range" at bounding box center [750, 262] width 143 height 4
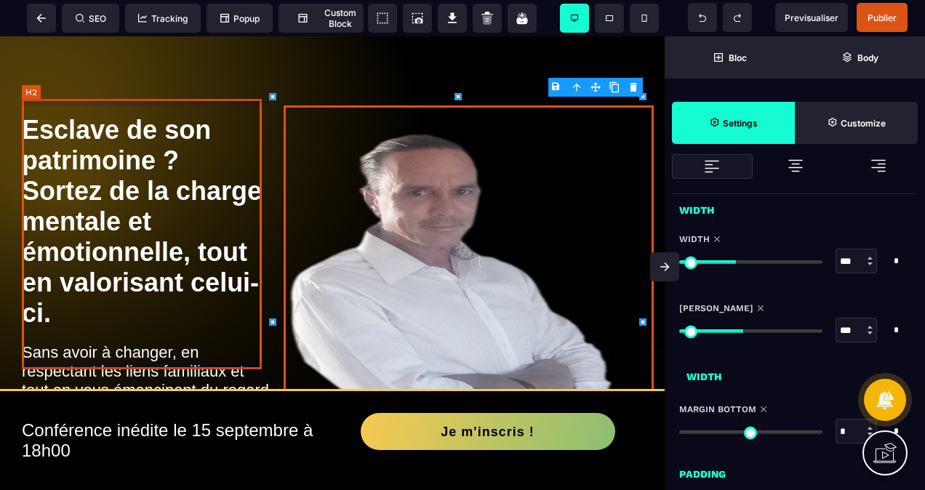
scroll to position [0, 0]
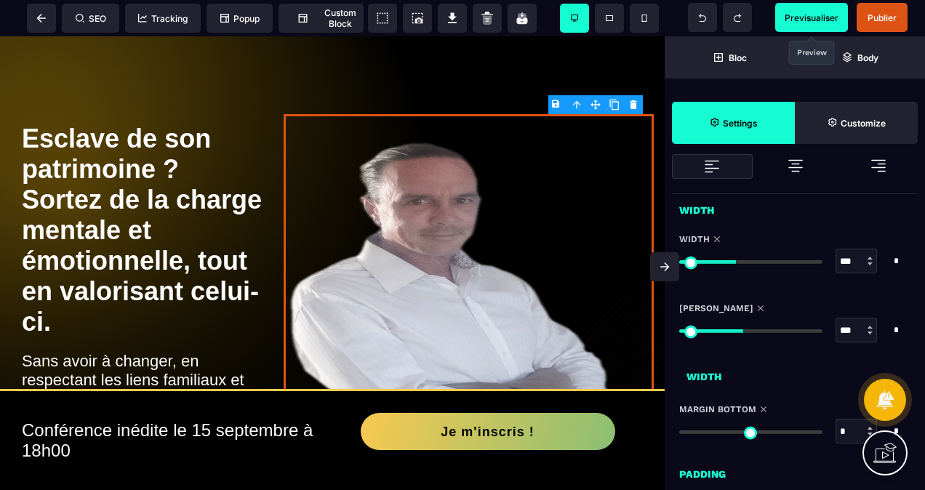
click at [812, 16] on span "Previsualiser" at bounding box center [812, 17] width 54 height 11
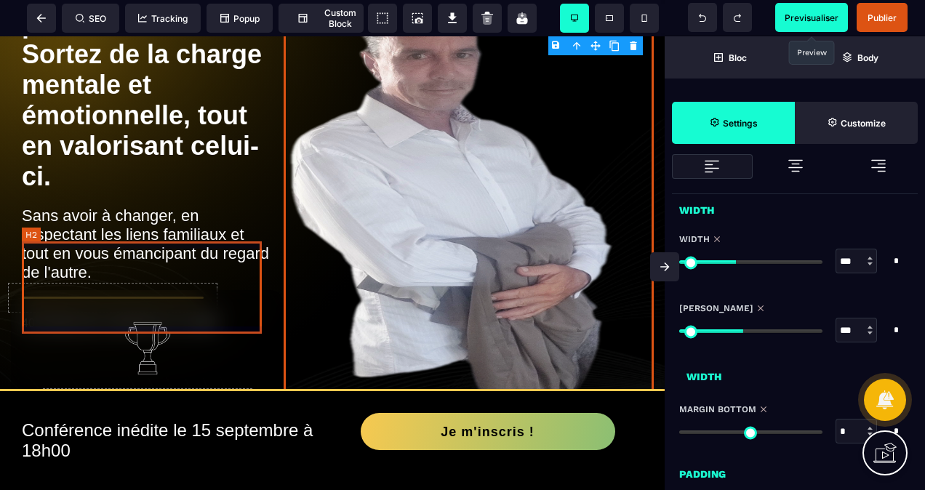
scroll to position [73, 0]
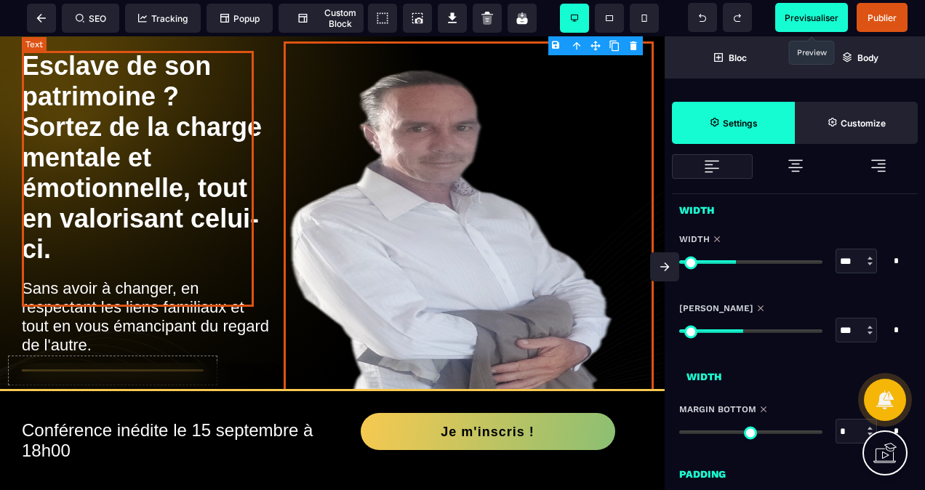
click at [199, 247] on b "Esclave de son patrimoine ? Sortez de la charge mentale et émotionnelle, tout e…" at bounding box center [145, 157] width 247 height 213
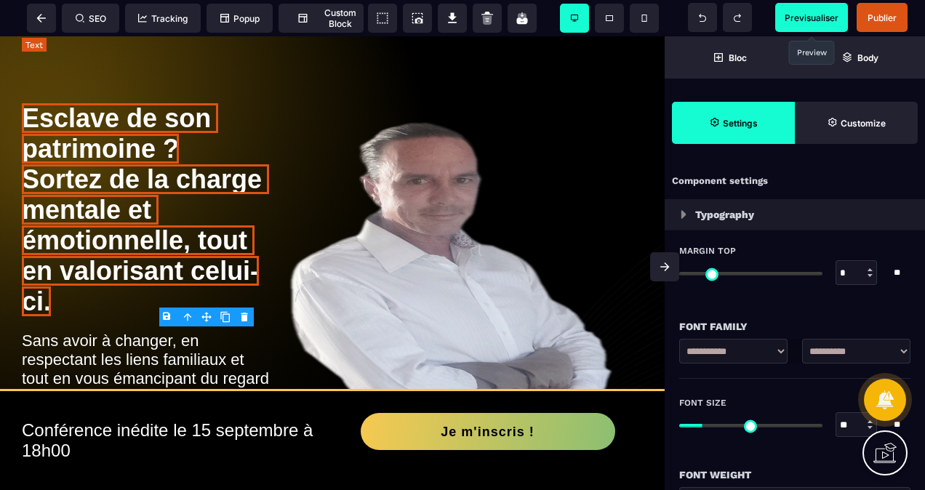
scroll to position [0, 0]
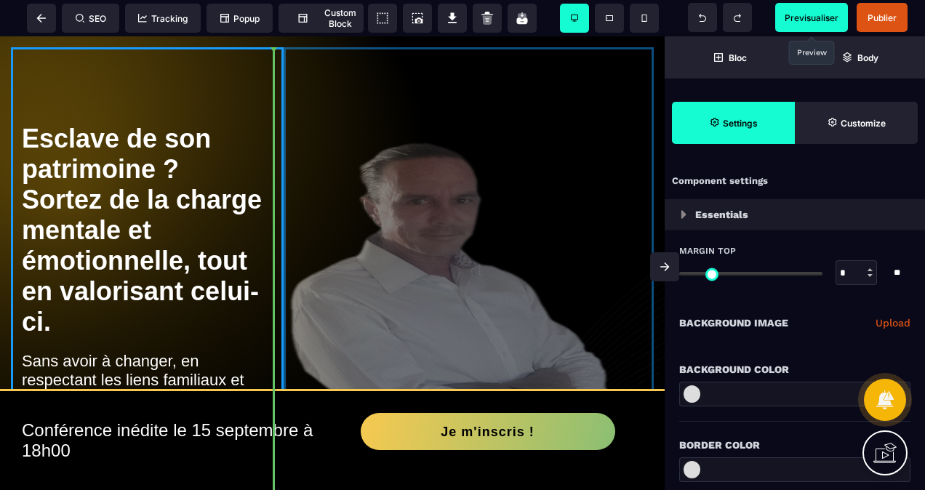
drag, startPoint x: 272, startPoint y: 68, endPoint x: 327, endPoint y: 87, distance: 58.4
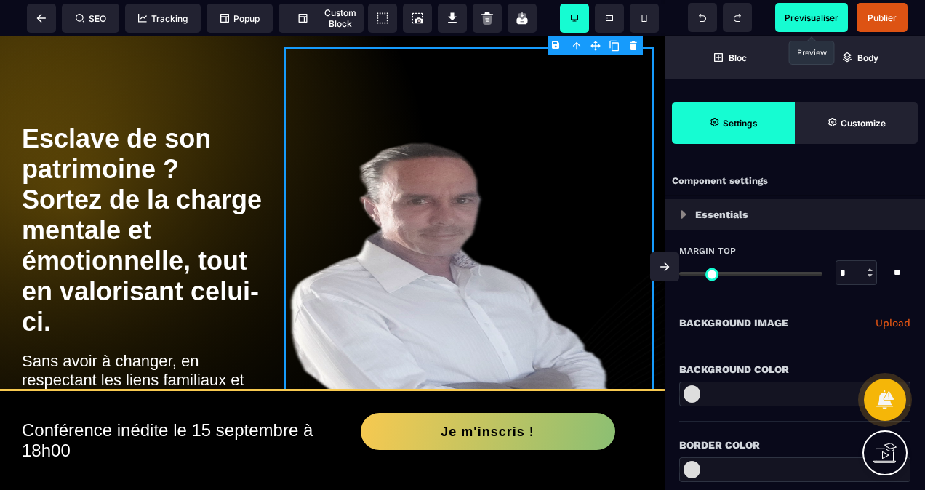
click at [790, 9] on span "Previsualiser" at bounding box center [811, 17] width 73 height 29
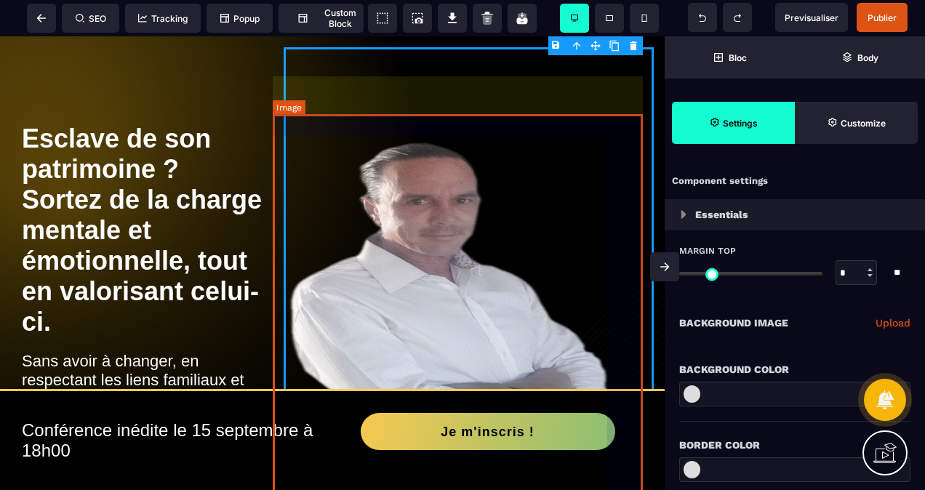
click at [459, 260] on img at bounding box center [469, 339] width 370 height 450
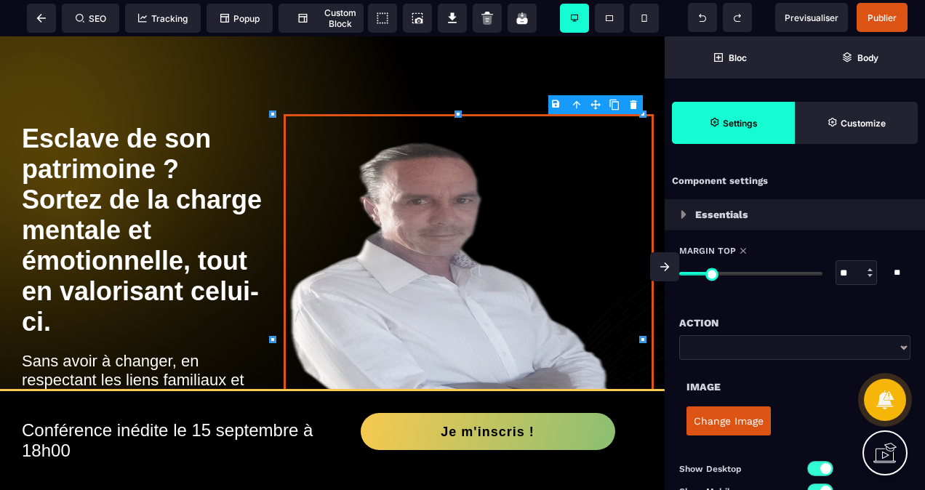
click at [716, 419] on button "Change Image" at bounding box center [728, 421] width 84 height 29
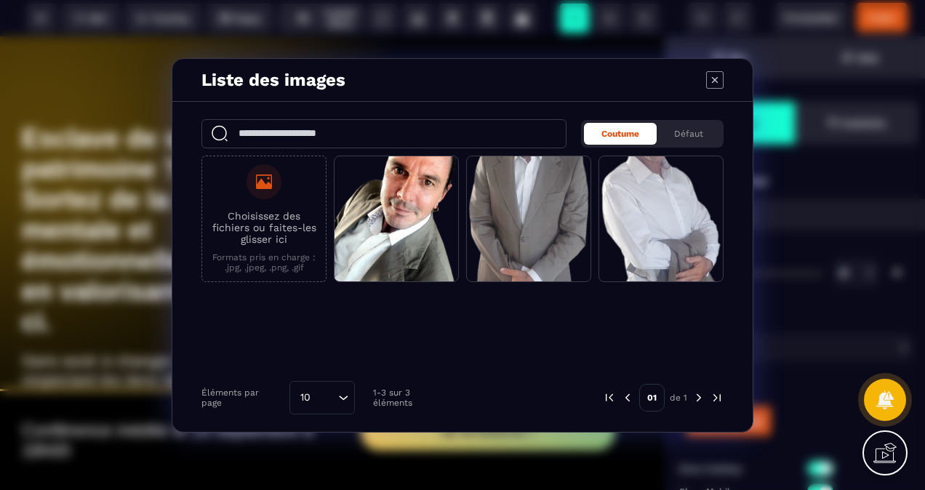
click at [258, 192] on div "Modal window" at bounding box center [264, 181] width 35 height 35
click at [0, 0] on input "Choisissez des fichiers ou faites-les glisser ici Formats pris en charge : .jpg…" at bounding box center [0, 0] width 0 height 0
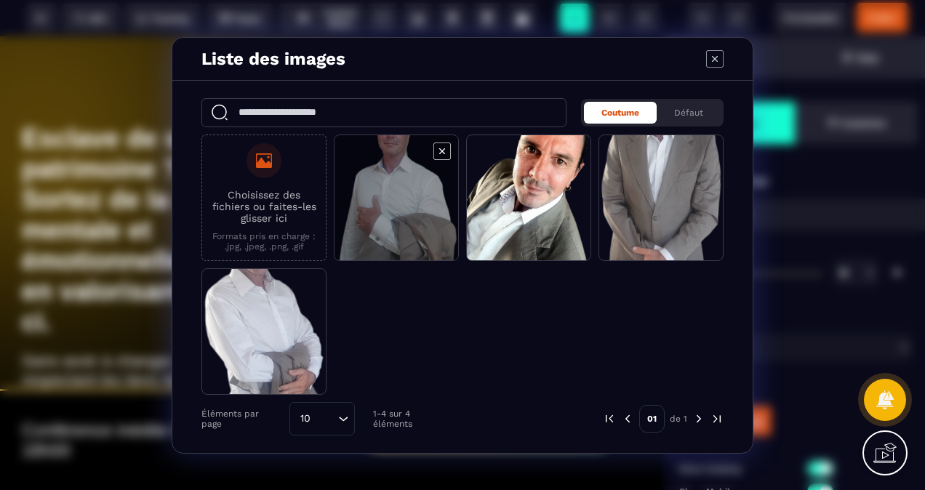
click at [384, 180] on span "Modal window" at bounding box center [397, 198] width 124 height 127
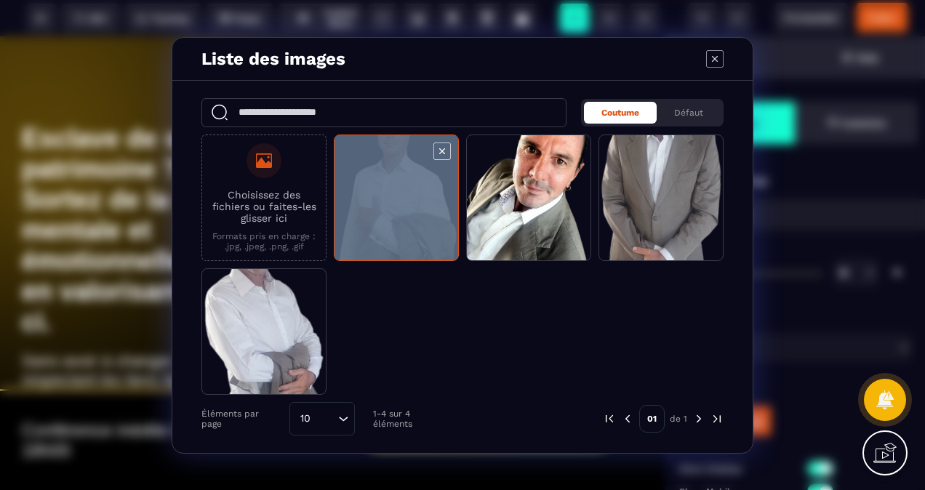
click at [384, 180] on span "Modal window" at bounding box center [397, 198] width 124 height 127
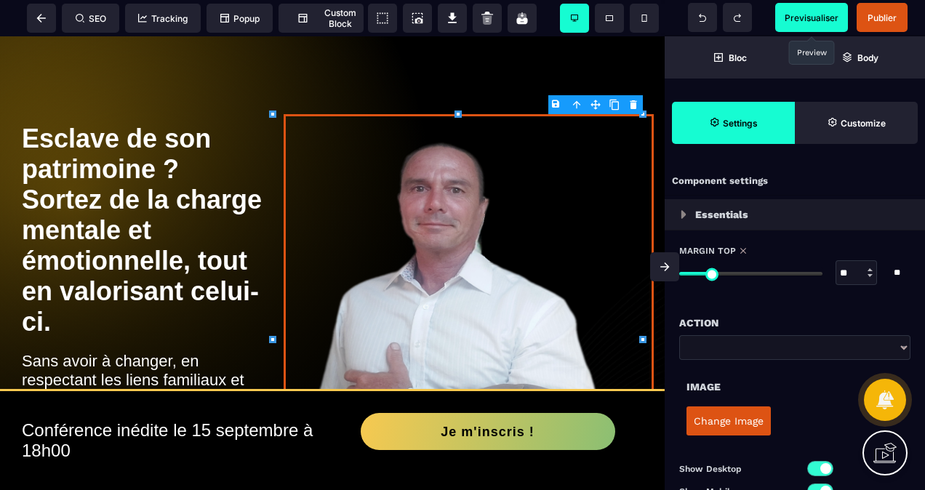
click at [790, 20] on span "Previsualiser" at bounding box center [812, 17] width 54 height 11
click at [406, 227] on img at bounding box center [469, 339] width 370 height 450
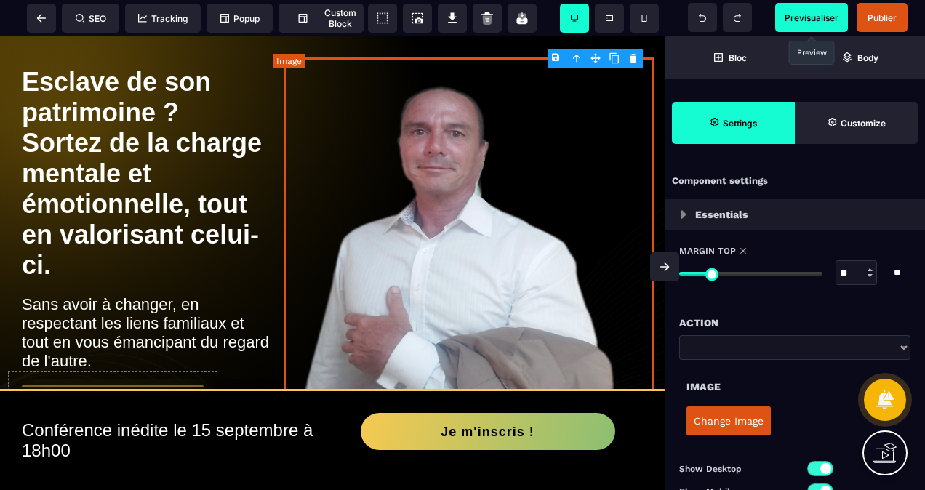
scroll to position [73, 0]
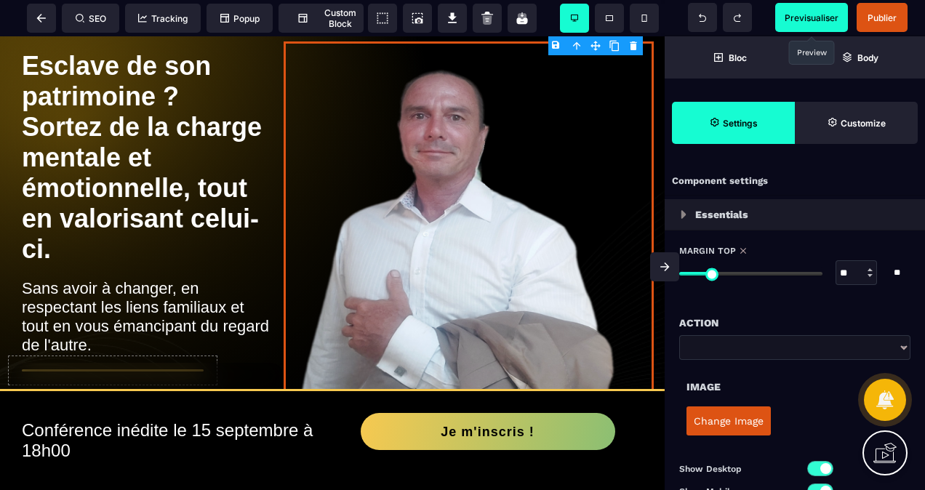
click at [556, 45] on body "B I U S A ******* Image SEO Tracking Popup" at bounding box center [462, 245] width 925 height 490
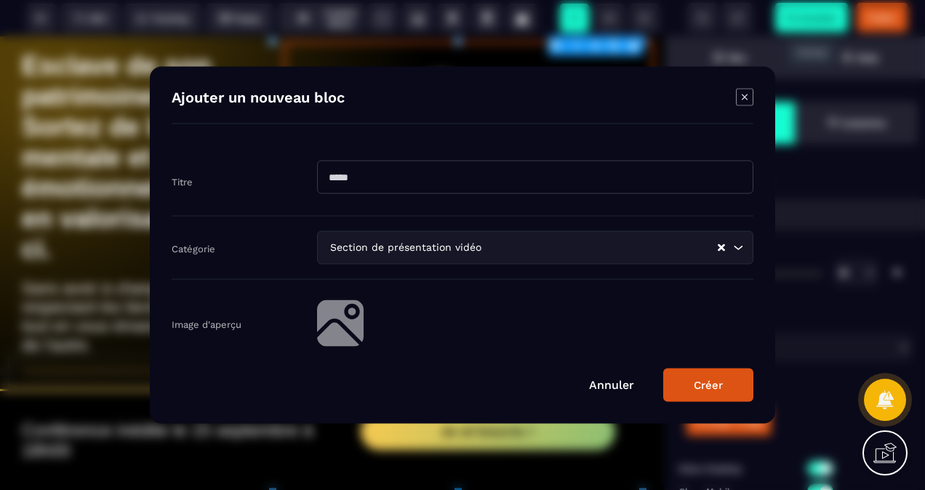
click at [598, 149] on div "Titre" at bounding box center [463, 181] width 582 height 71
click at [742, 93] on icon "Modal window" at bounding box center [744, 97] width 17 height 17
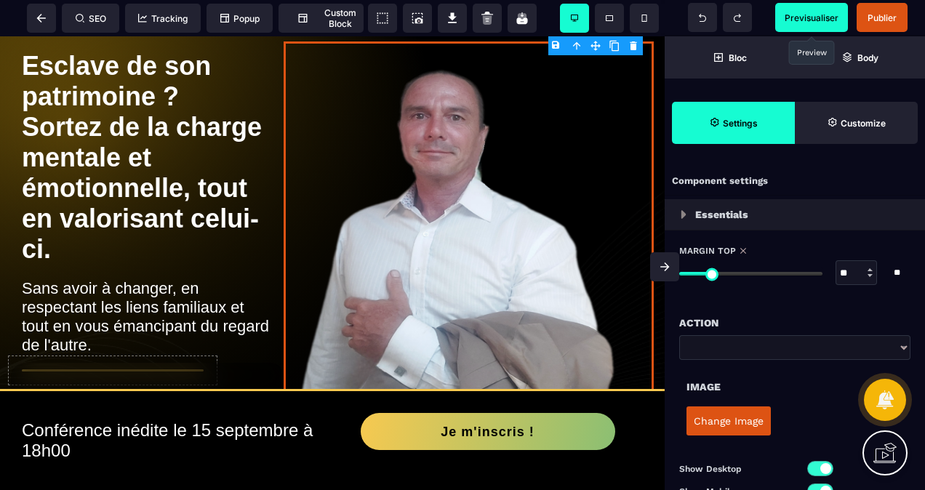
click at [737, 417] on button "Change Image" at bounding box center [728, 421] width 84 height 29
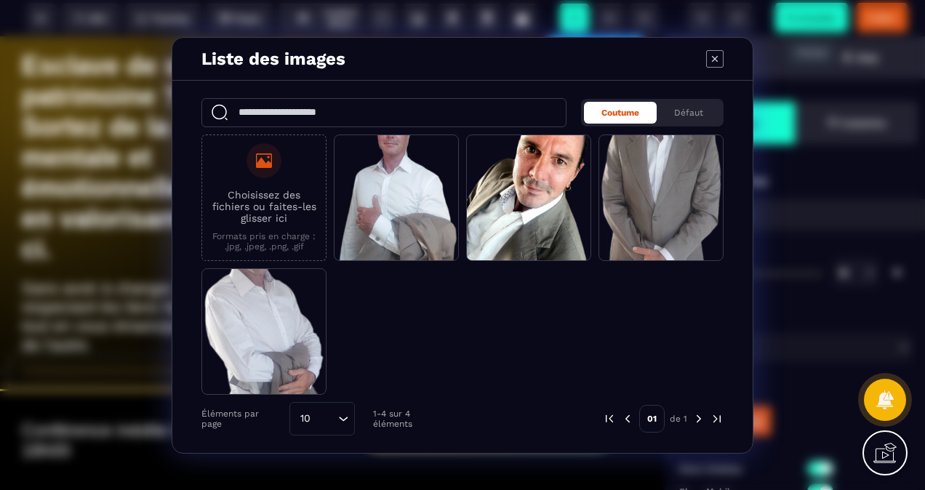
click at [271, 207] on p "Choisissez des fichiers ou faites-les glisser ici" at bounding box center [263, 206] width 109 height 35
click at [0, 0] on input "Choisissez des fichiers ou faites-les glisser ici Formats pris en charge : .jpg…" at bounding box center [0, 0] width 0 height 0
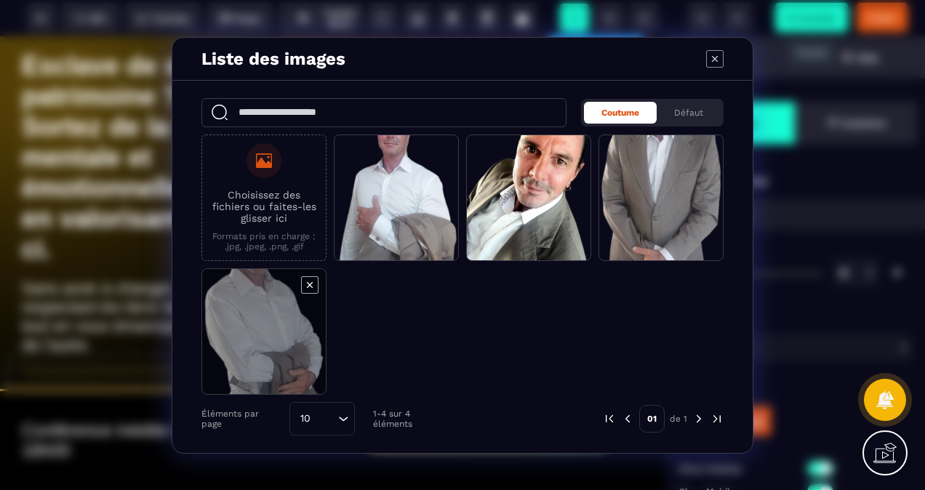
click at [264, 335] on span "Modal window" at bounding box center [264, 332] width 124 height 127
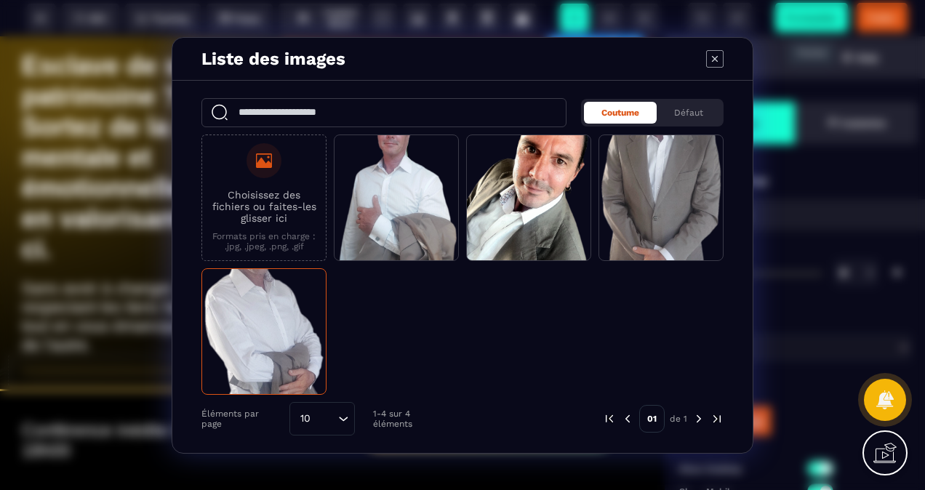
click at [279, 183] on label "Choisissez des fichiers ou faites-les glisser ici Formats pris en charge : .jpg…" at bounding box center [263, 197] width 109 height 108
click at [0, 0] on input "Choisissez des fichiers ou faites-les glisser ici Formats pris en charge : .jpg…" at bounding box center [0, 0] width 0 height 0
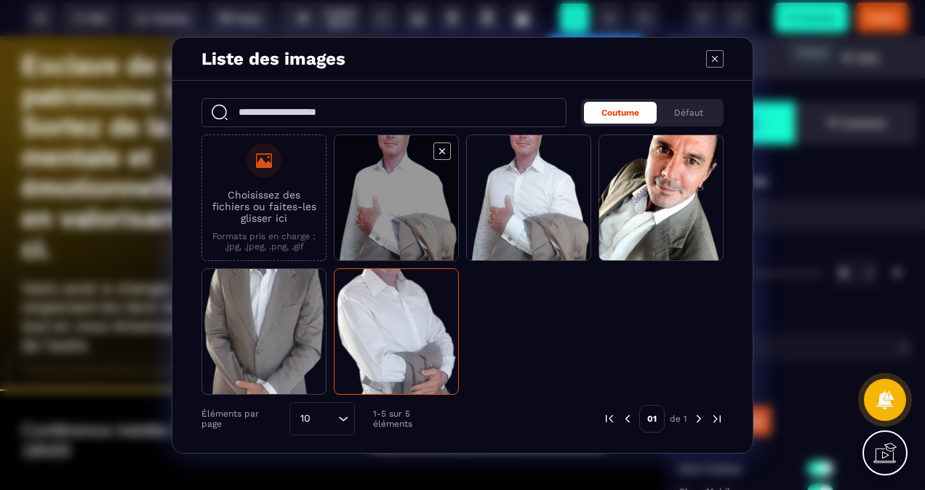
click at [402, 190] on span "Modal window" at bounding box center [397, 198] width 124 height 127
click at [401, 190] on span "Modal window" at bounding box center [397, 198] width 124 height 127
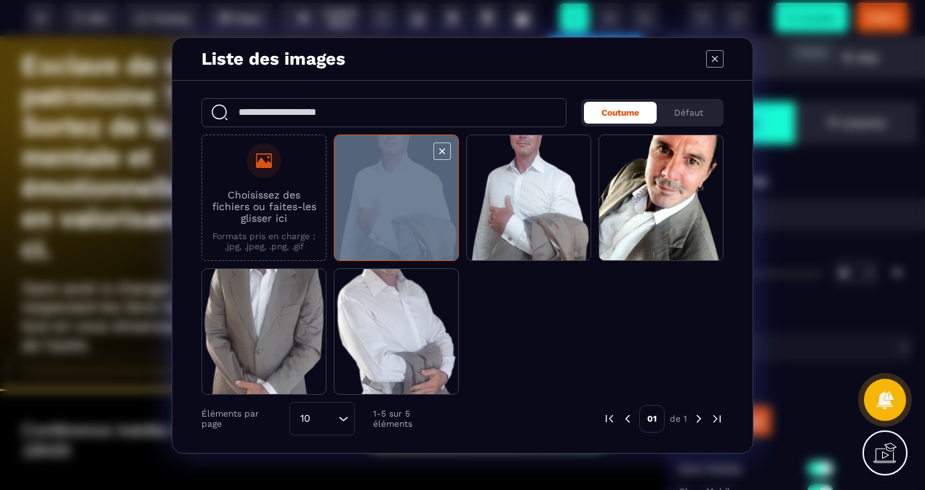
click at [401, 190] on span "Modal window" at bounding box center [397, 198] width 124 height 127
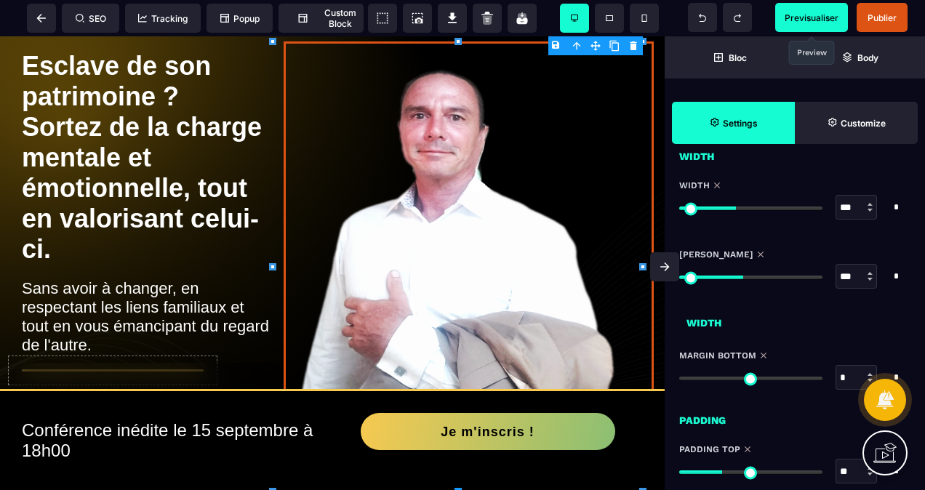
scroll to position [582, 0]
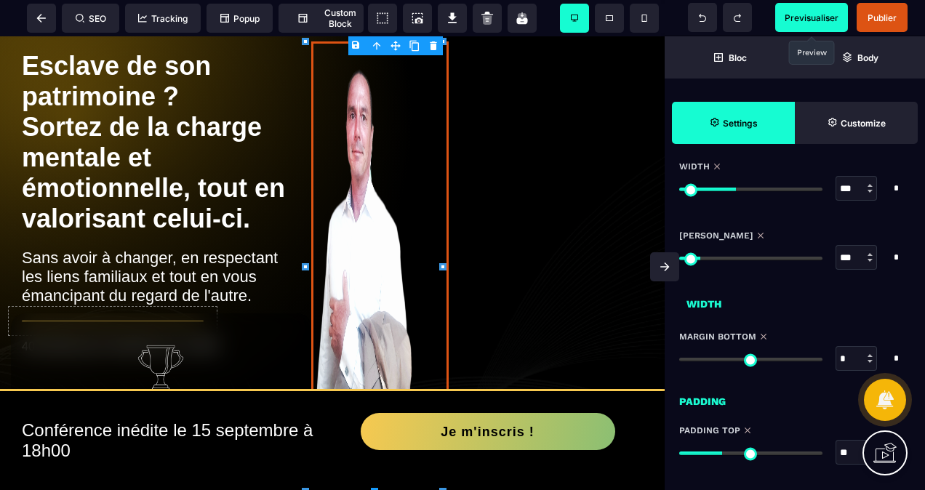
drag, startPoint x: 742, startPoint y: 257, endPoint x: 705, endPoint y: 265, distance: 38.5
click at [705, 260] on input "range" at bounding box center [750, 259] width 143 height 4
drag, startPoint x: 733, startPoint y: 188, endPoint x: 710, endPoint y: 207, distance: 29.4
click at [710, 191] on input "range" at bounding box center [750, 190] width 143 height 4
drag, startPoint x: 726, startPoint y: 446, endPoint x: 735, endPoint y: 451, distance: 9.8
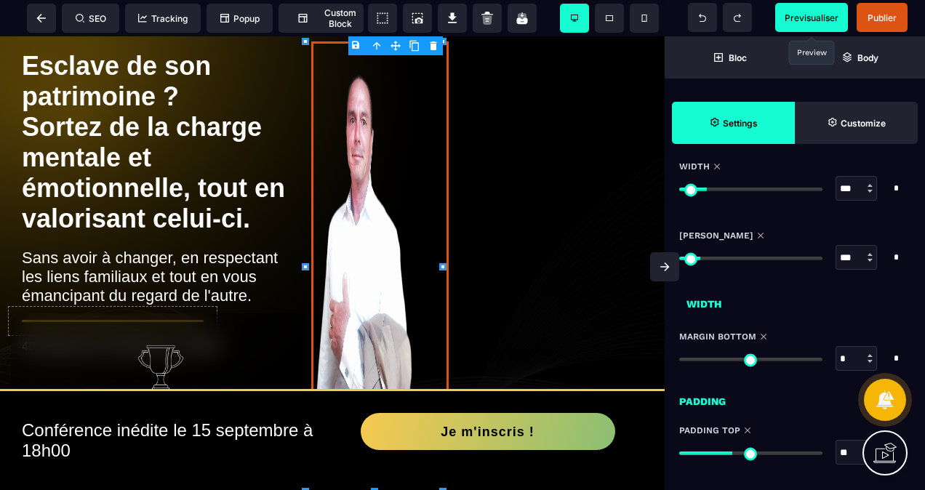
click at [734, 452] on input "range" at bounding box center [750, 454] width 143 height 4
click at [793, 13] on span "Previsualiser" at bounding box center [812, 17] width 54 height 11
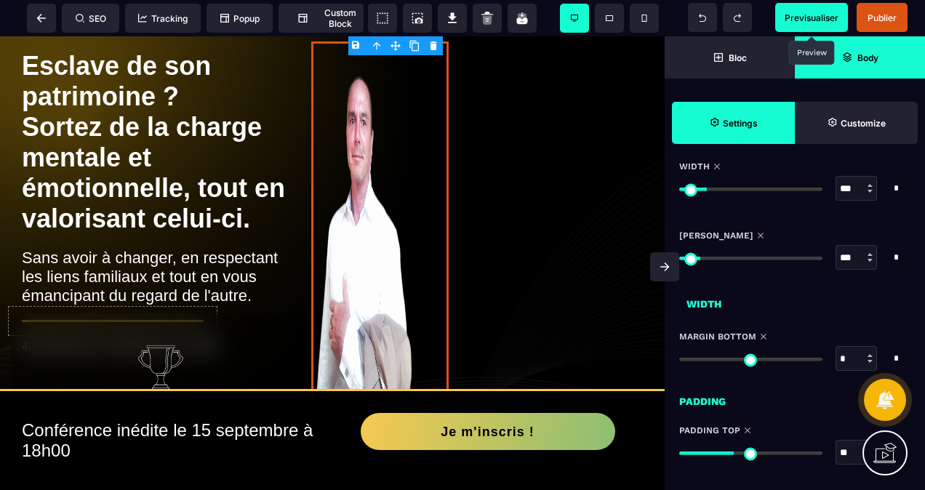
click at [856, 58] on span "Body" at bounding box center [859, 57] width 37 height 11
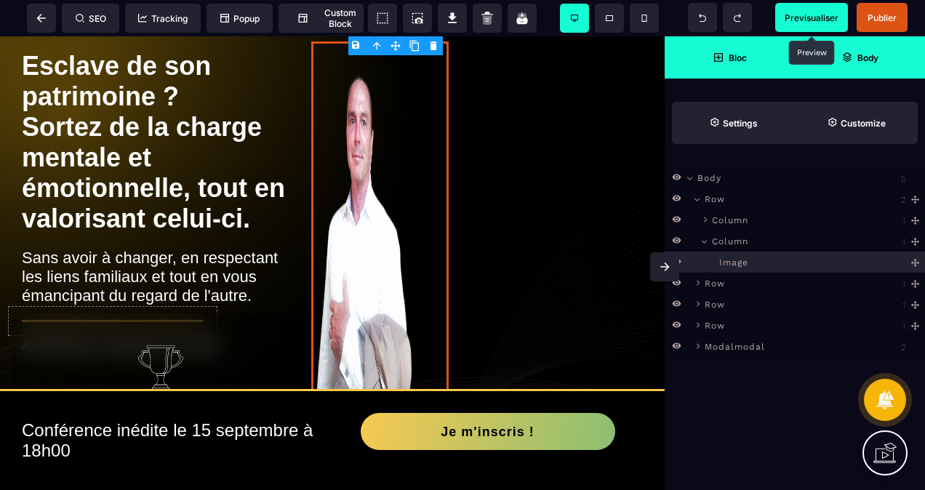
click at [747, 60] on span "Bloc" at bounding box center [730, 57] width 130 height 42
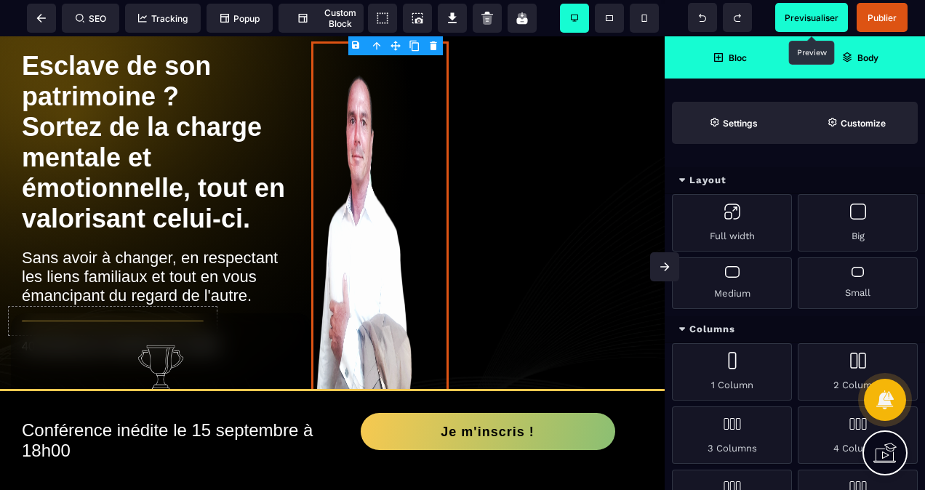
click at [839, 52] on span "Body" at bounding box center [860, 57] width 130 height 42
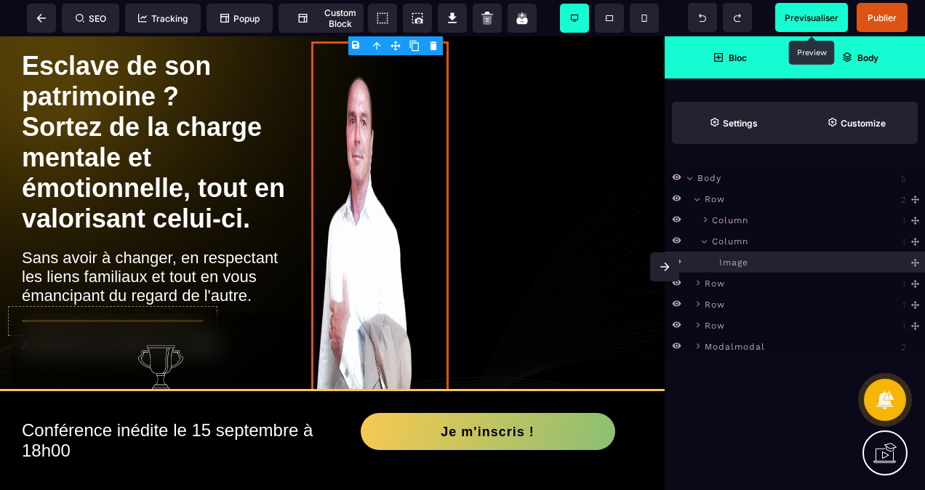
click at [748, 52] on span "Bloc" at bounding box center [730, 57] width 130 height 42
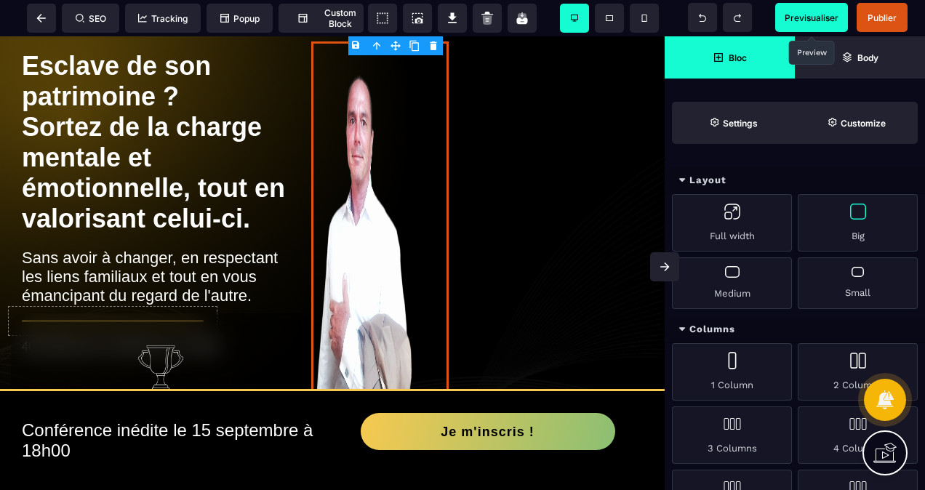
click at [854, 217] on div "Big" at bounding box center [858, 222] width 120 height 57
click at [739, 281] on div "Medium" at bounding box center [732, 283] width 120 height 52
click at [738, 220] on div "Full width" at bounding box center [732, 222] width 120 height 57
click at [864, 225] on div "Big" at bounding box center [858, 222] width 120 height 57
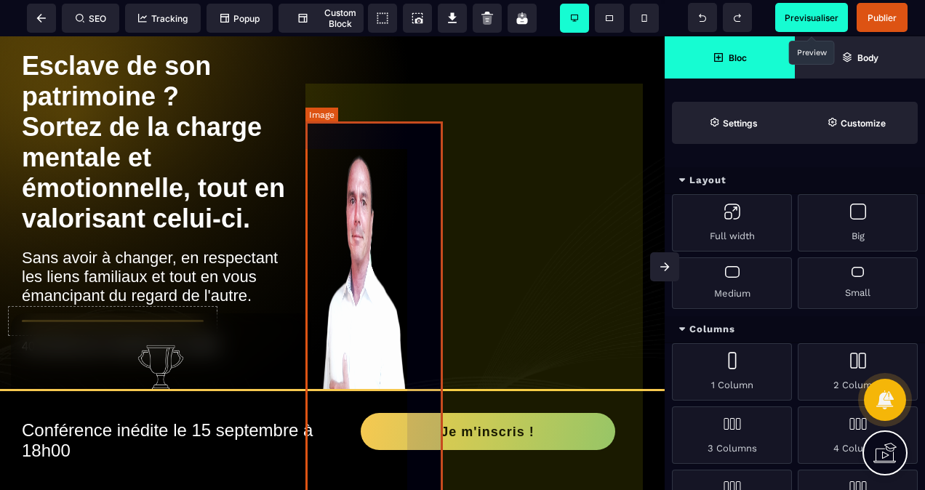
click at [399, 249] on img at bounding box center [379, 346] width 137 height 450
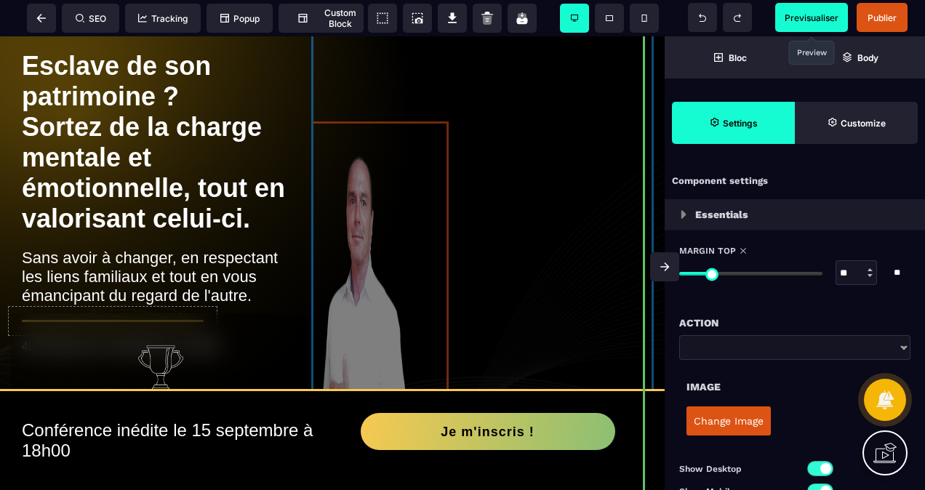
drag, startPoint x: 441, startPoint y: 343, endPoint x: 508, endPoint y: 289, distance: 86.4
click at [508, 289] on div "Esclave de son patrimoine ? Sortez de la charge mentale et émotionnelle, tout e…" at bounding box center [332, 499] width 665 height 1070
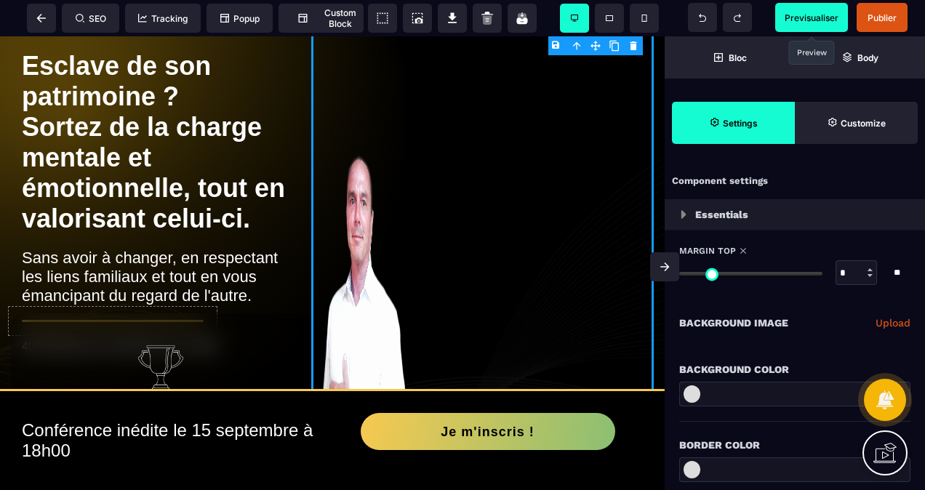
drag, startPoint x: 686, startPoint y: 272, endPoint x: 654, endPoint y: 279, distance: 32.1
click at [679, 276] on input "range" at bounding box center [750, 274] width 143 height 4
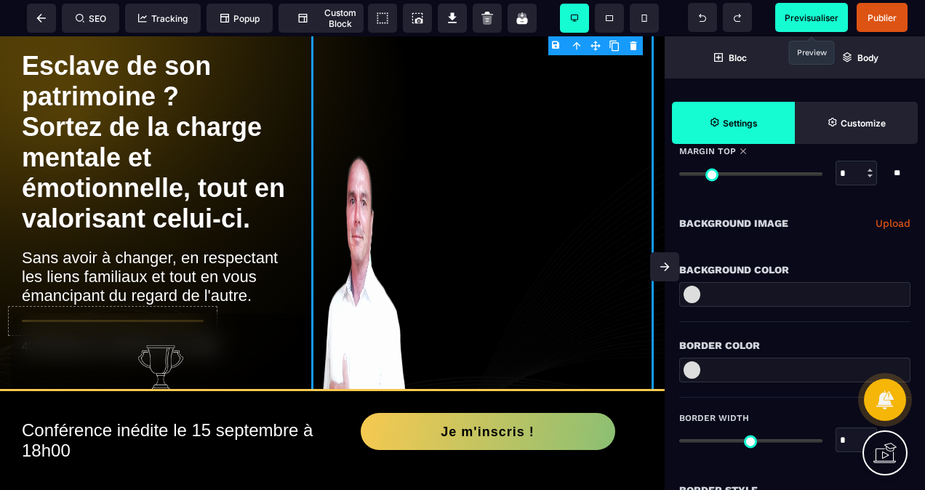
scroll to position [145, 0]
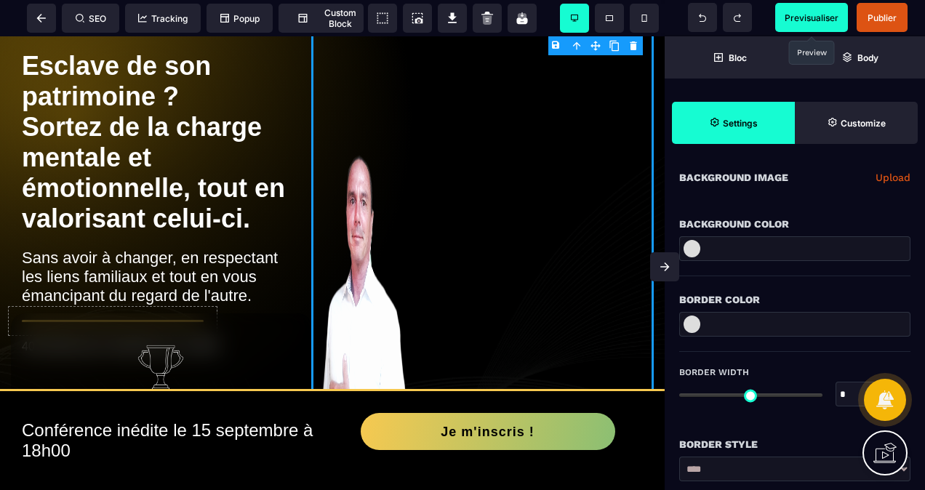
drag, startPoint x: 686, startPoint y: 243, endPoint x: 749, endPoint y: 260, distance: 64.7
click at [778, 257] on div at bounding box center [794, 248] width 231 height 25
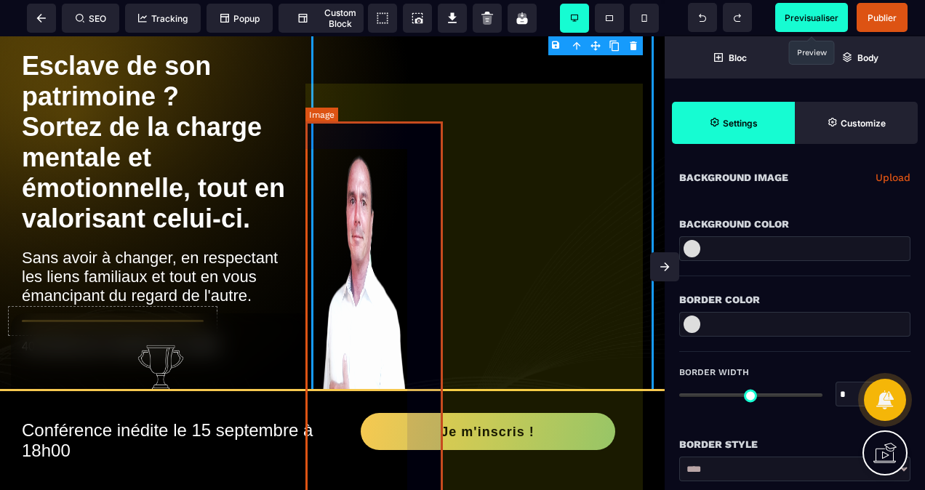
click at [339, 262] on div "Esclave de son patrimoine ? Sortez de la charge mentale et émotionnelle, tout e…" at bounding box center [332, 499] width 665 height 1070
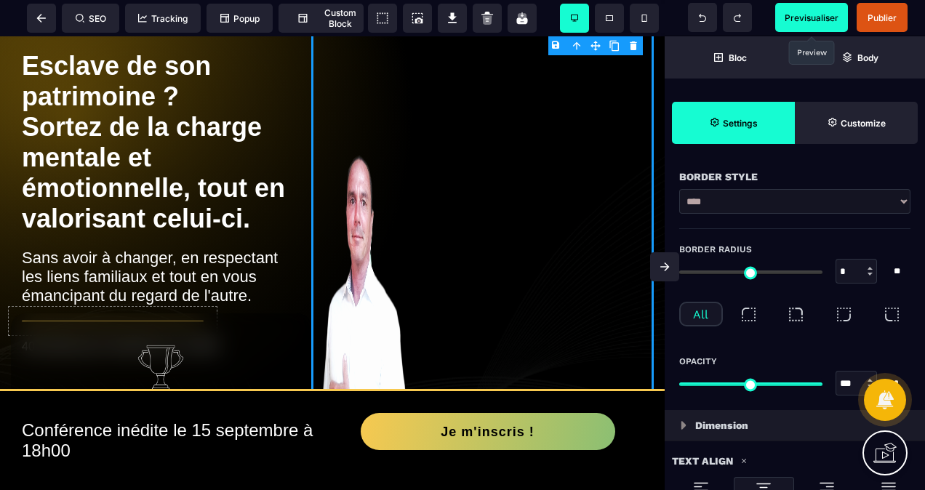
scroll to position [436, 0]
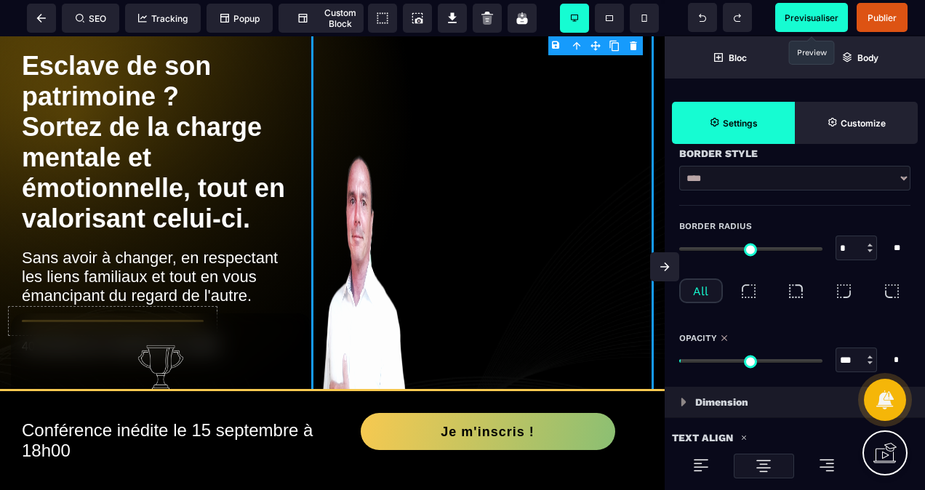
drag, startPoint x: 817, startPoint y: 358, endPoint x: 822, endPoint y: 365, distance: 8.9
click at [822, 363] on input "range" at bounding box center [750, 361] width 143 height 4
drag, startPoint x: 679, startPoint y: 245, endPoint x: 742, endPoint y: 252, distance: 62.9
click at [742, 0] on div "SEO Tracking Popup Custom Block Setting Body Previsualiser Publier Bloc Body Se…" at bounding box center [462, 0] width 925 height 0
drag, startPoint x: 742, startPoint y: 252, endPoint x: 726, endPoint y: 248, distance: 15.7
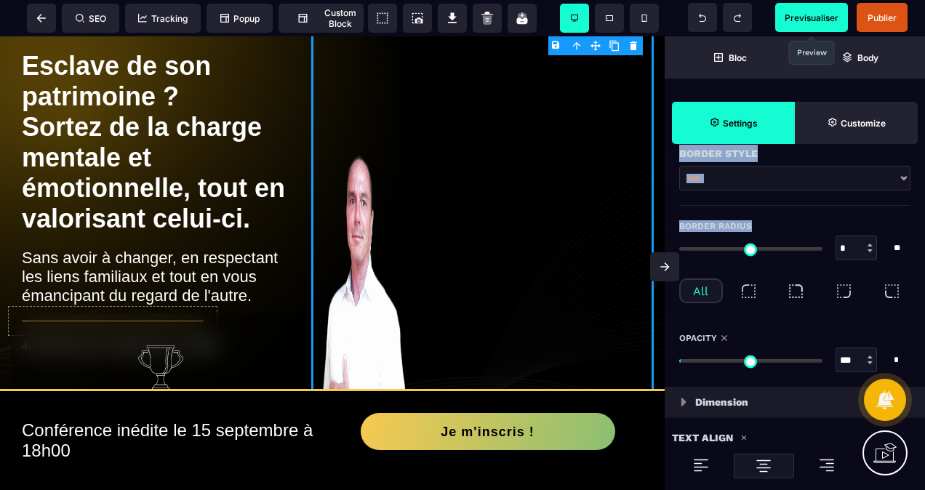
click at [726, 0] on div "SEO Tracking Popup Custom Block Setting Body Previsualiser Publier Bloc Body Se…" at bounding box center [462, 0] width 925 height 0
click at [720, 249] on input "range" at bounding box center [750, 249] width 143 height 4
drag, startPoint x: 720, startPoint y: 246, endPoint x: 806, endPoint y: 253, distance: 86.8
click at [806, 251] on input "range" at bounding box center [750, 249] width 143 height 4
drag, startPoint x: 805, startPoint y: 249, endPoint x: 762, endPoint y: 252, distance: 43.0
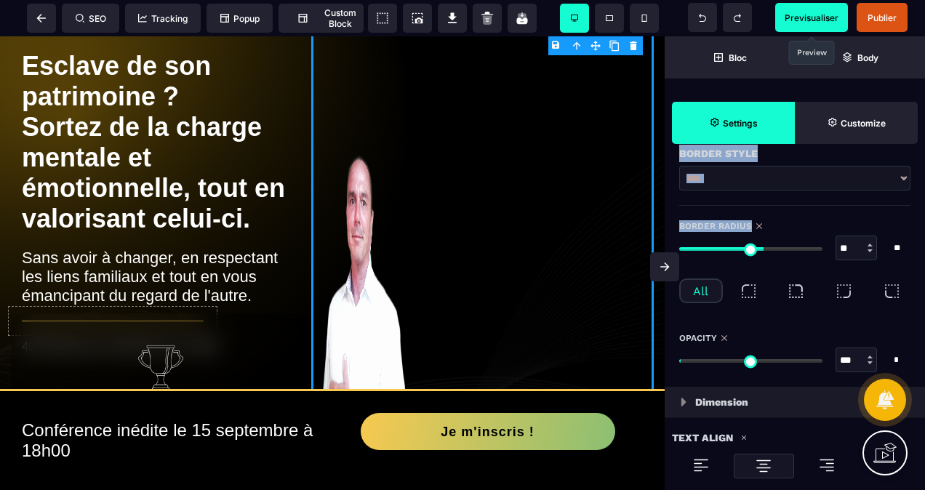
click at [762, 251] on input "range" at bounding box center [750, 249] width 143 height 4
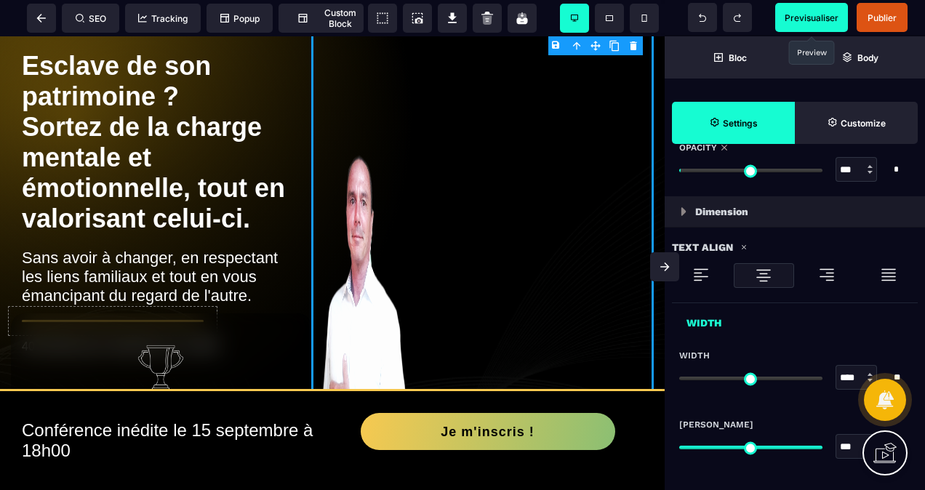
scroll to position [654, 0]
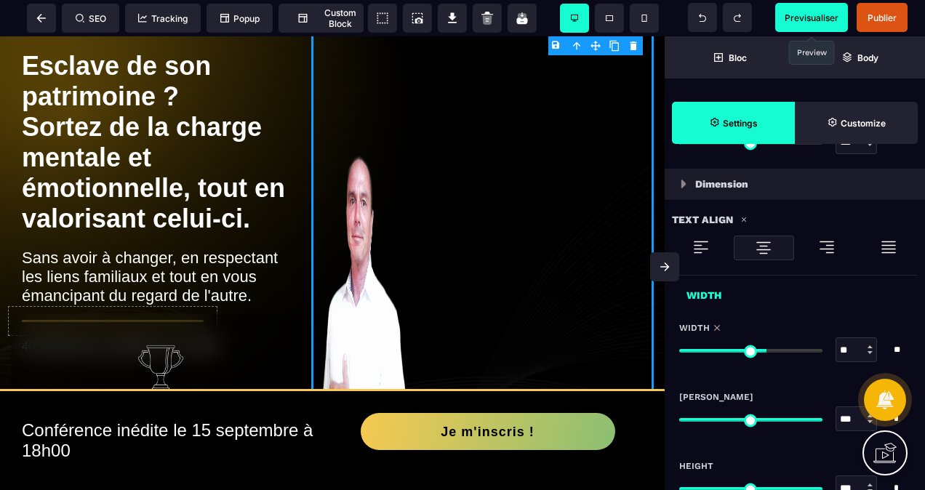
drag, startPoint x: 684, startPoint y: 345, endPoint x: 760, endPoint y: 355, distance: 77.0
click at [760, 353] on input "range" at bounding box center [750, 351] width 143 height 4
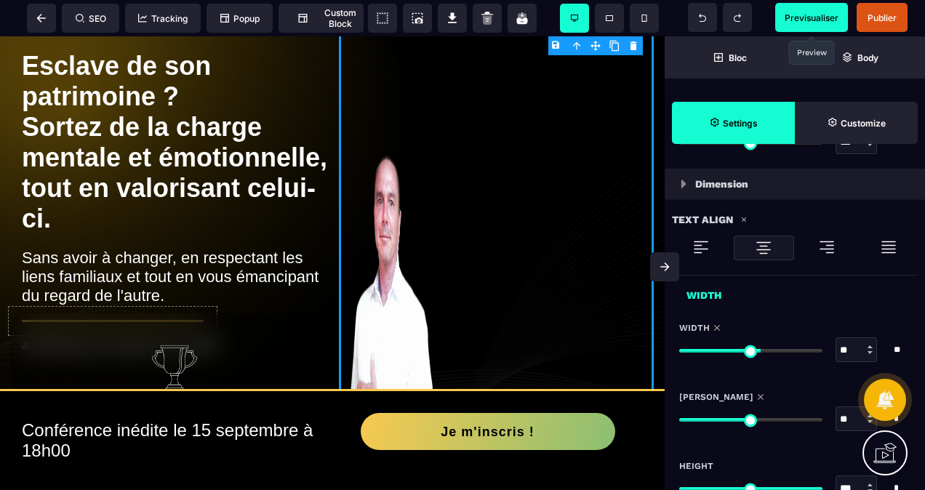
drag, startPoint x: 813, startPoint y: 416, endPoint x: 749, endPoint y: 422, distance: 64.3
click at [749, 422] on input "range" at bounding box center [750, 420] width 143 height 4
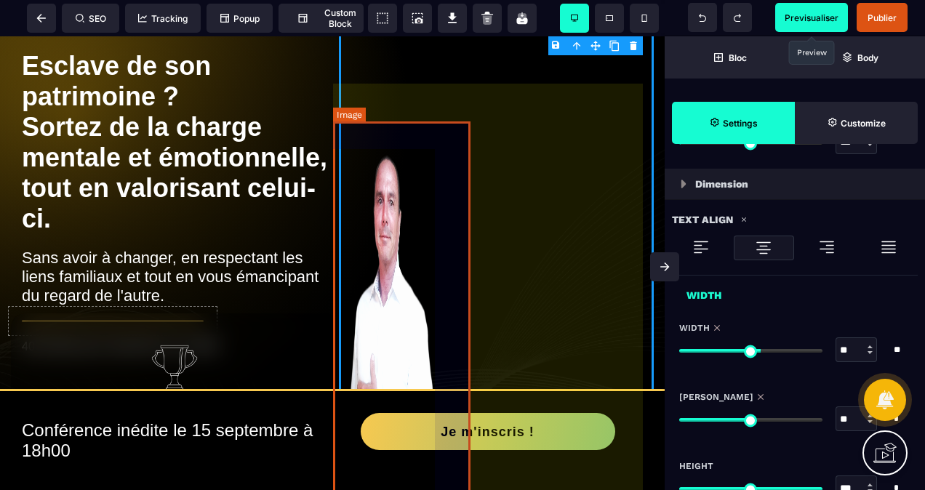
click at [466, 300] on img at bounding box center [407, 347] width 137 height 452
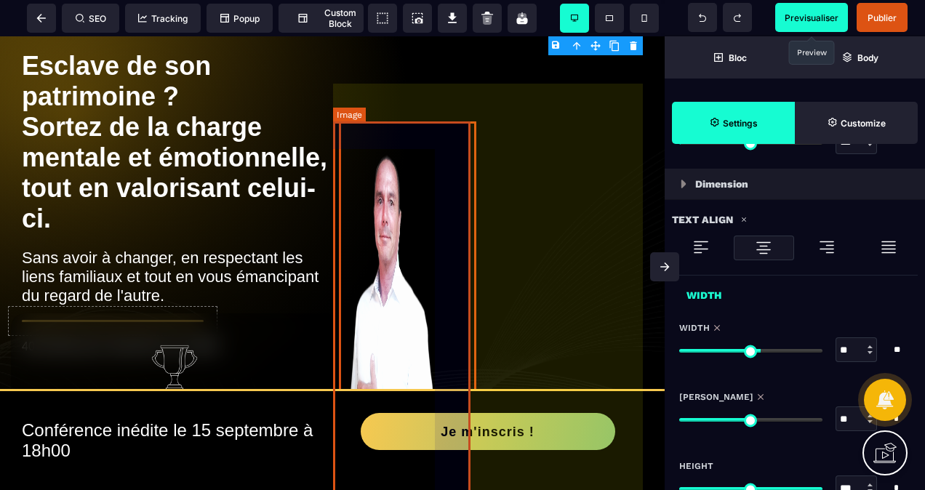
scroll to position [0, 0]
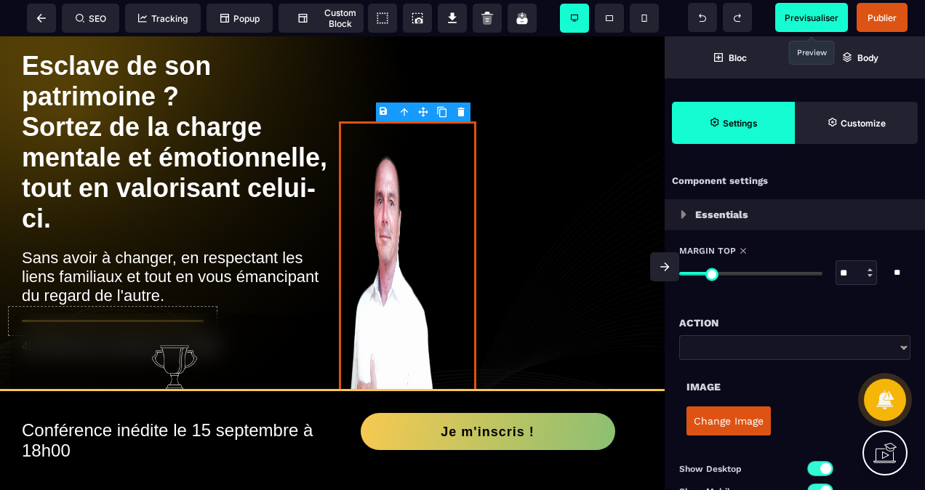
click at [819, 14] on span "Previsualiser" at bounding box center [812, 17] width 54 height 11
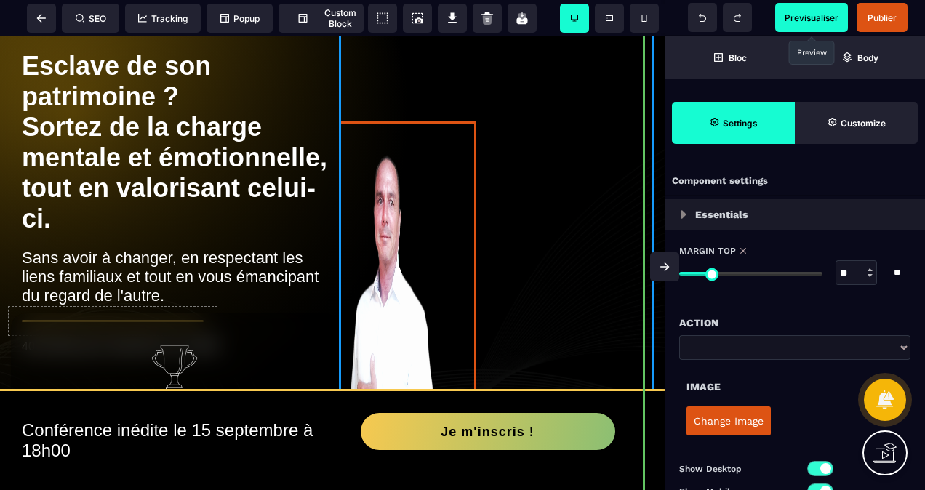
drag, startPoint x: 473, startPoint y: 161, endPoint x: 510, endPoint y: 108, distance: 64.9
click at [510, 108] on div "Esclave de son patrimoine ? Sortez de la charge mentale et émotionnelle, tout e…" at bounding box center [332, 489] width 665 height 1051
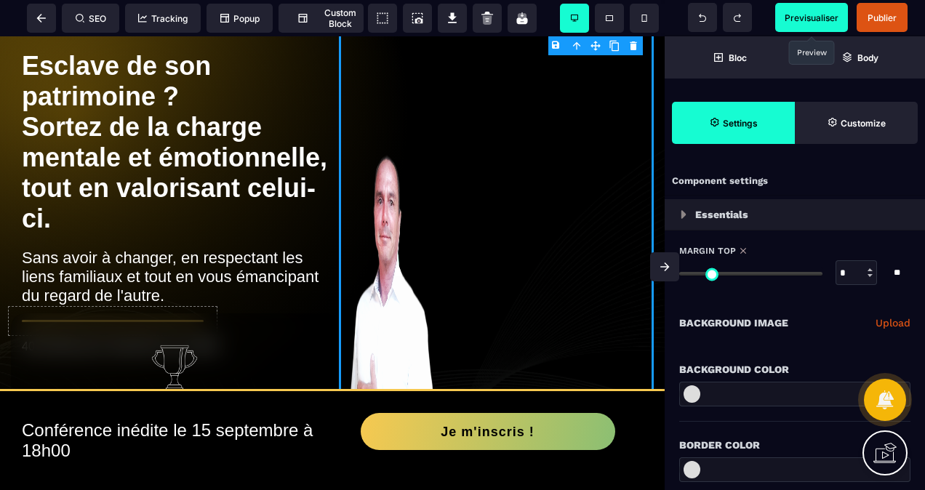
click at [807, 6] on span "Previsualiser" at bounding box center [811, 17] width 73 height 29
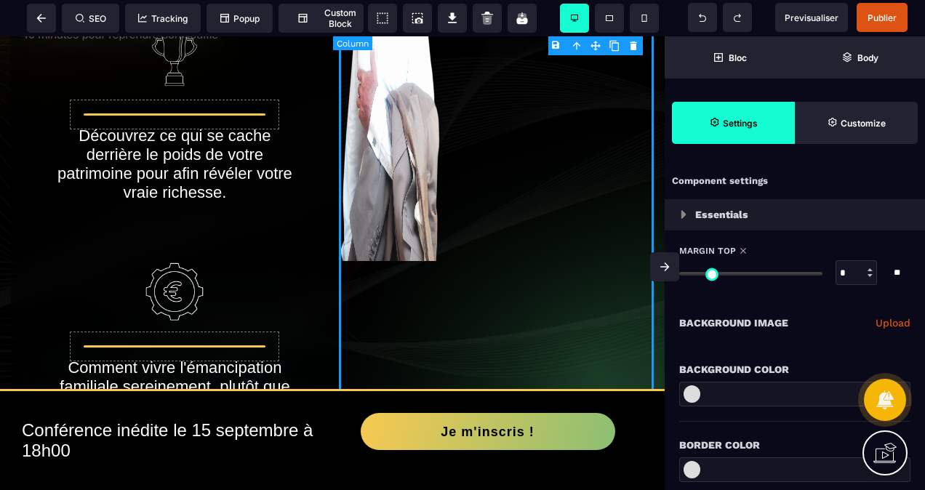
scroll to position [364, 0]
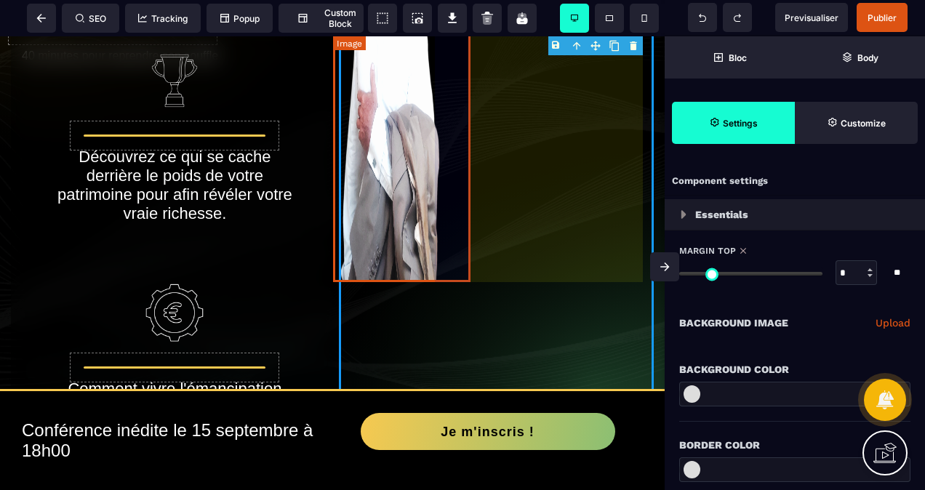
click at [410, 170] on img at bounding box center [407, 57] width 137 height 452
click at [392, 136] on img at bounding box center [407, 57] width 137 height 452
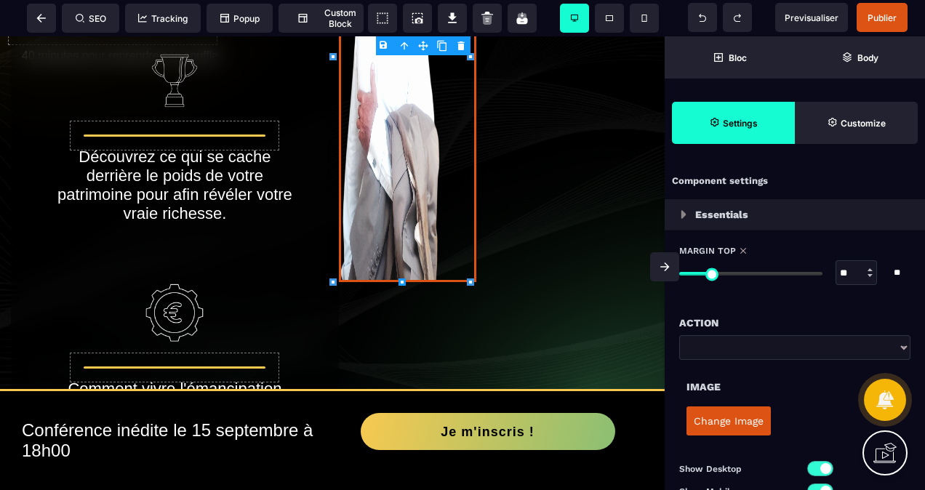
click at [728, 422] on button "Change Image" at bounding box center [728, 421] width 84 height 29
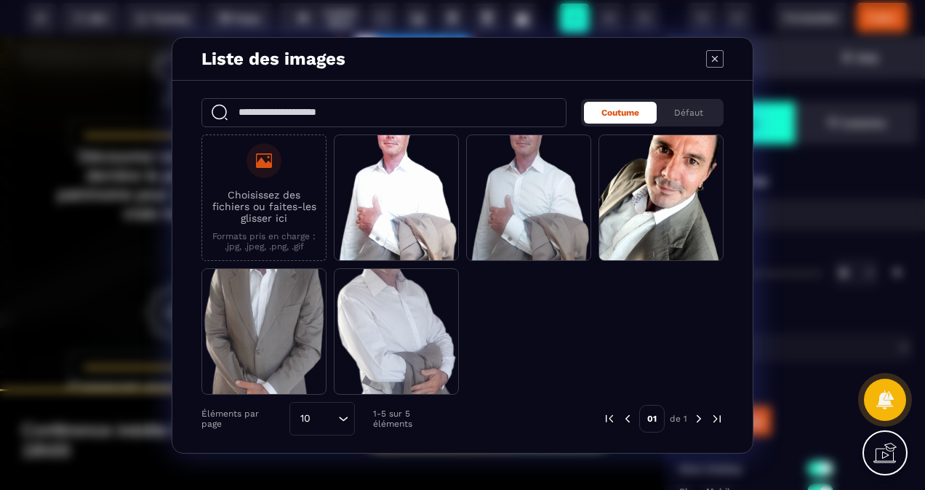
click at [254, 161] on div "Modal window" at bounding box center [264, 160] width 35 height 35
click at [0, 0] on input "Choisissez des fichiers ou faites-les glisser ici Formats pris en charge : .jpg…" at bounding box center [0, 0] width 0 height 0
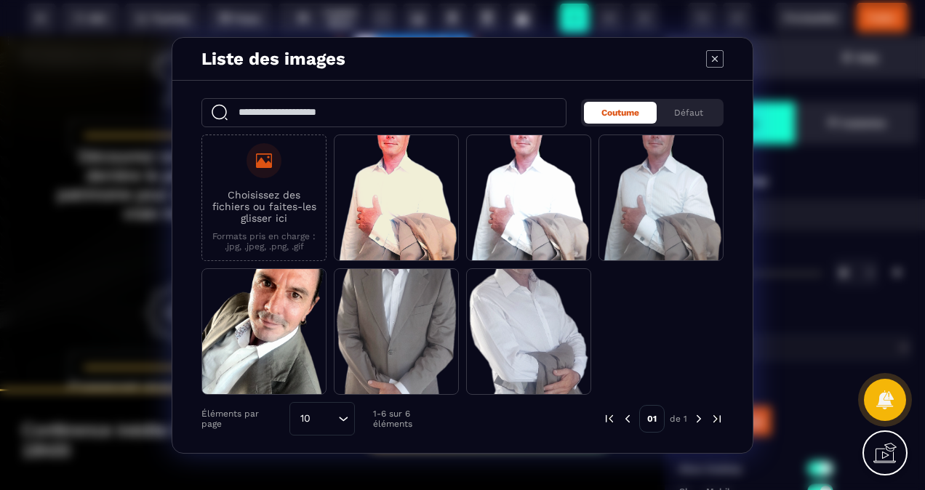
click at [291, 191] on p "Choisissez des fichiers ou faites-les glisser ici" at bounding box center [263, 206] width 109 height 35
click at [0, 0] on input "Choisissez des fichiers ou faites-les glisser ici Formats pris en charge : .jpg…" at bounding box center [0, 0] width 0 height 0
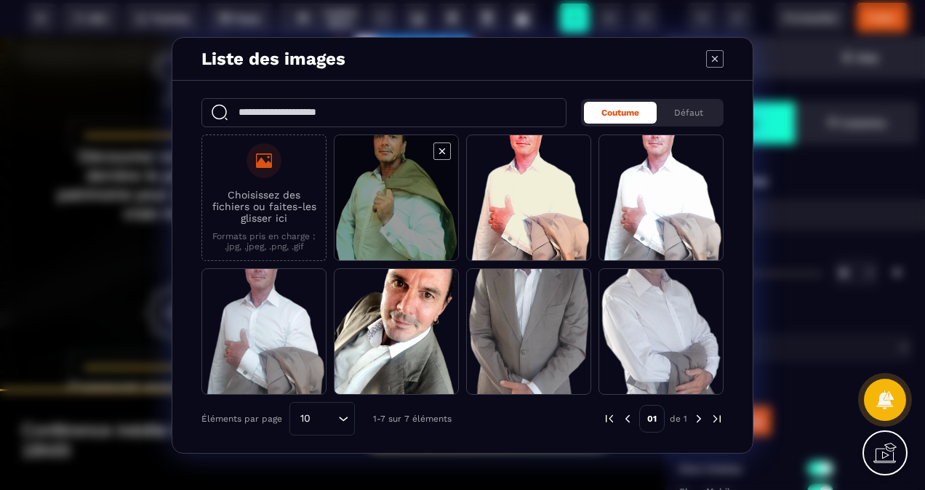
click at [373, 207] on span "Modal window" at bounding box center [397, 198] width 124 height 127
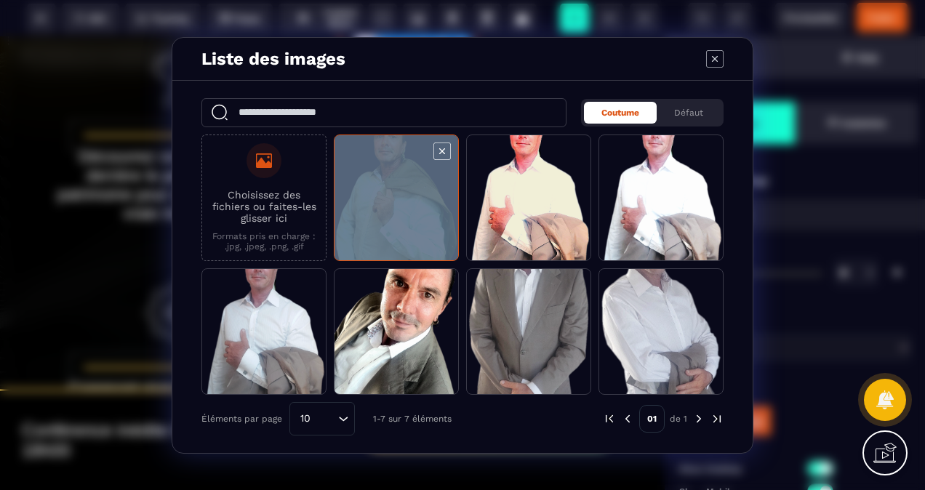
click at [373, 207] on span "Modal window" at bounding box center [397, 198] width 124 height 127
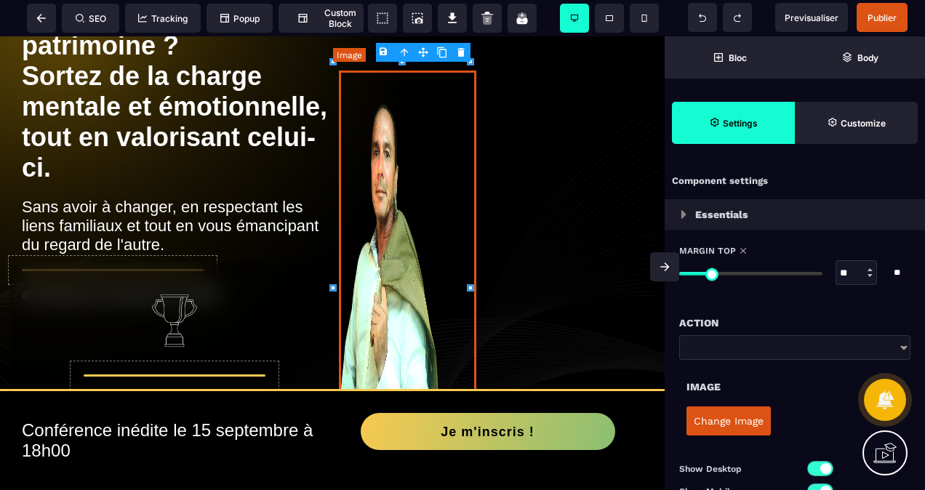
scroll to position [145, 0]
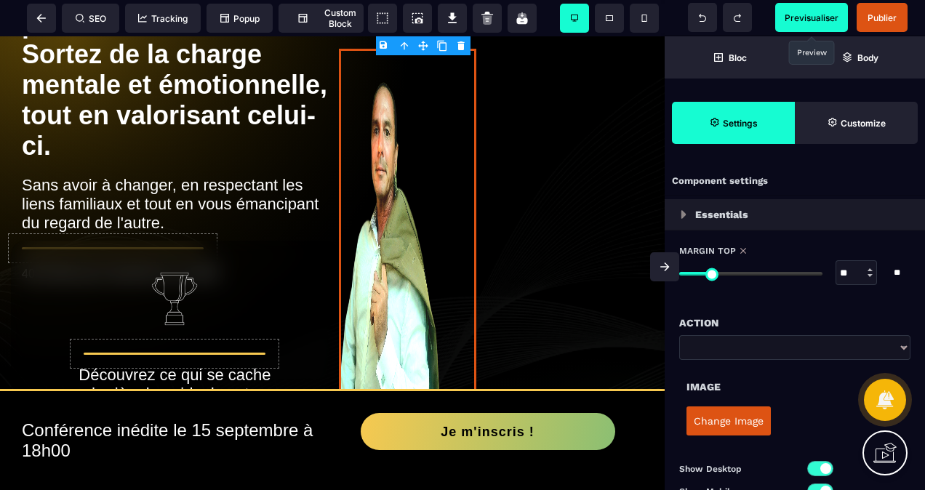
click at [806, 16] on span "Previsualiser" at bounding box center [812, 17] width 54 height 11
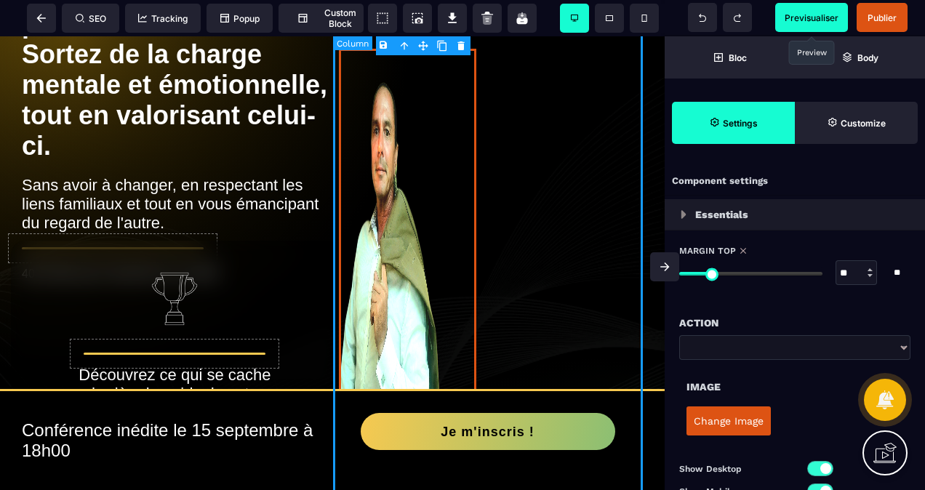
click at [532, 81] on div at bounding box center [496, 416] width 315 height 1029
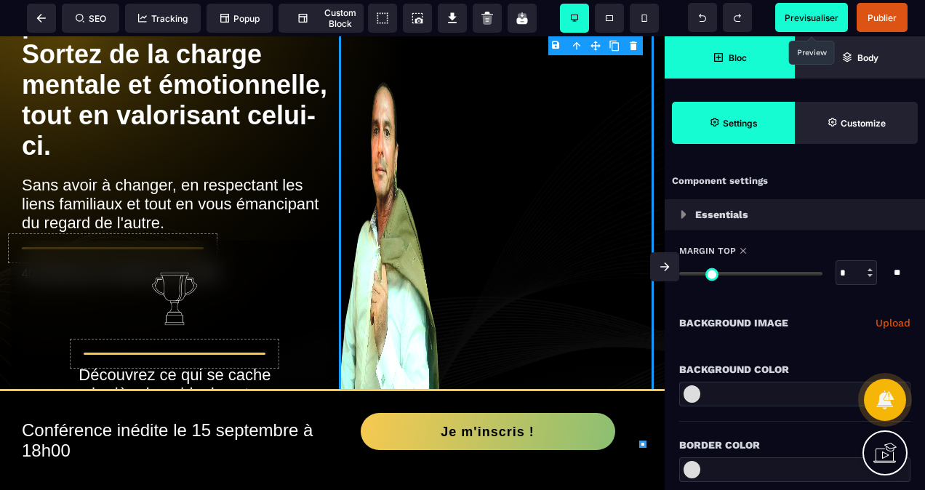
click at [737, 62] on strong "Bloc" at bounding box center [738, 57] width 18 height 11
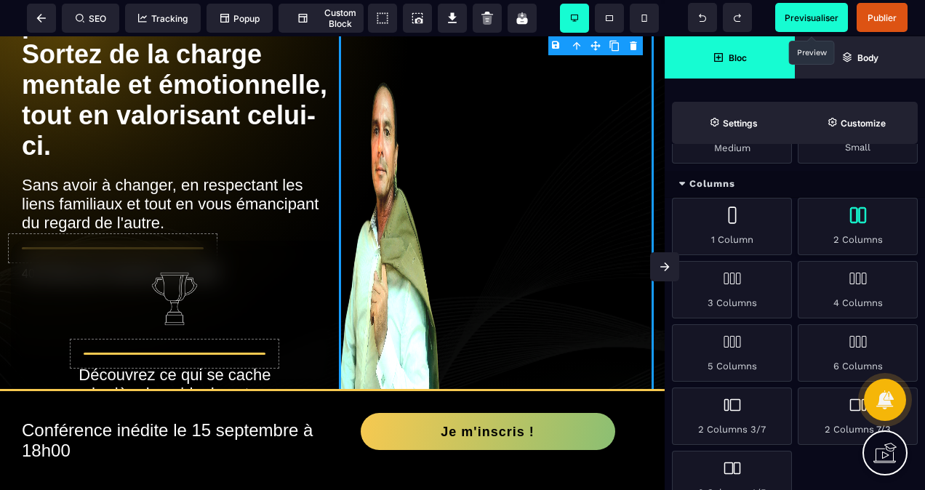
click at [823, 233] on div "2 Columns" at bounding box center [858, 226] width 120 height 57
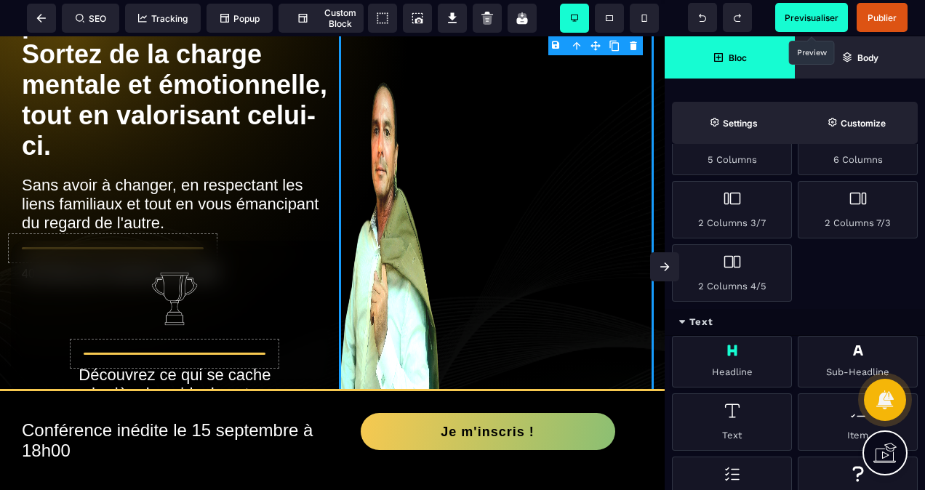
scroll to position [436, 0]
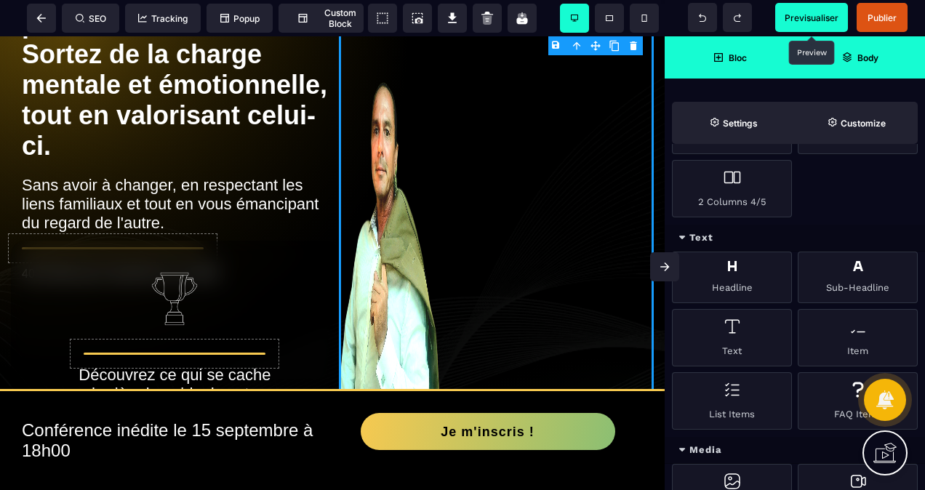
click at [857, 51] on span "Body" at bounding box center [860, 57] width 130 height 42
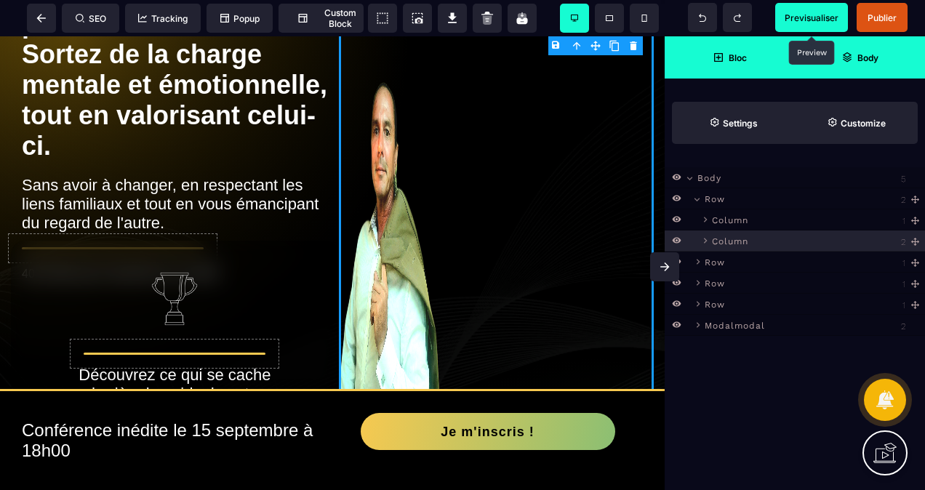
scroll to position [0, 0]
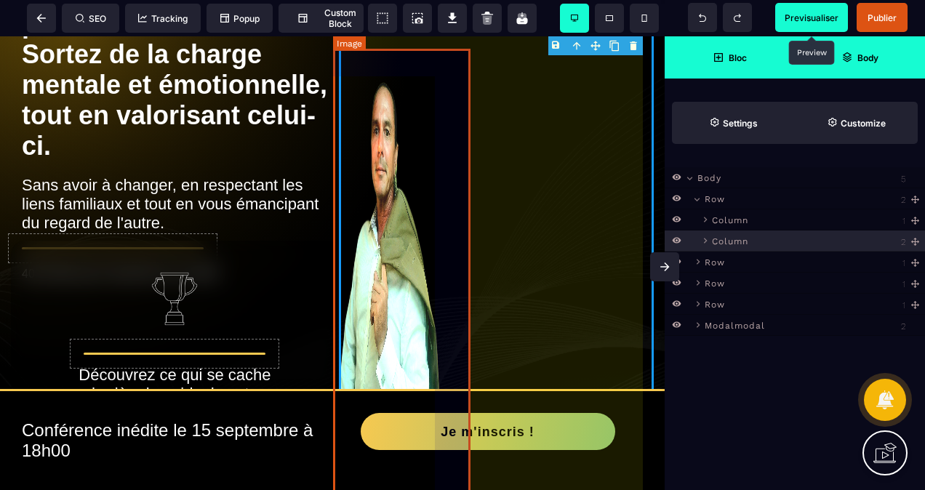
click at [415, 113] on img at bounding box center [407, 275] width 137 height 452
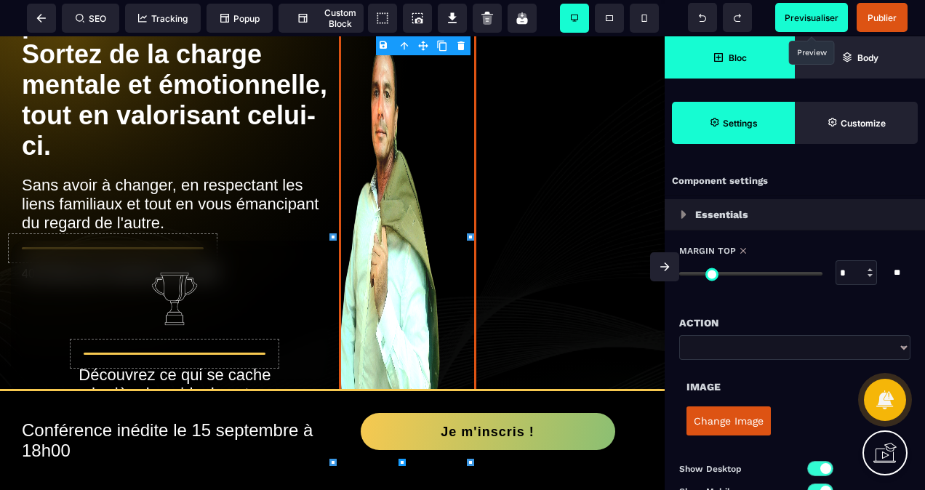
drag, startPoint x: 714, startPoint y: 274, endPoint x: 672, endPoint y: 289, distance: 44.9
click at [679, 276] on input "range" at bounding box center [750, 274] width 143 height 4
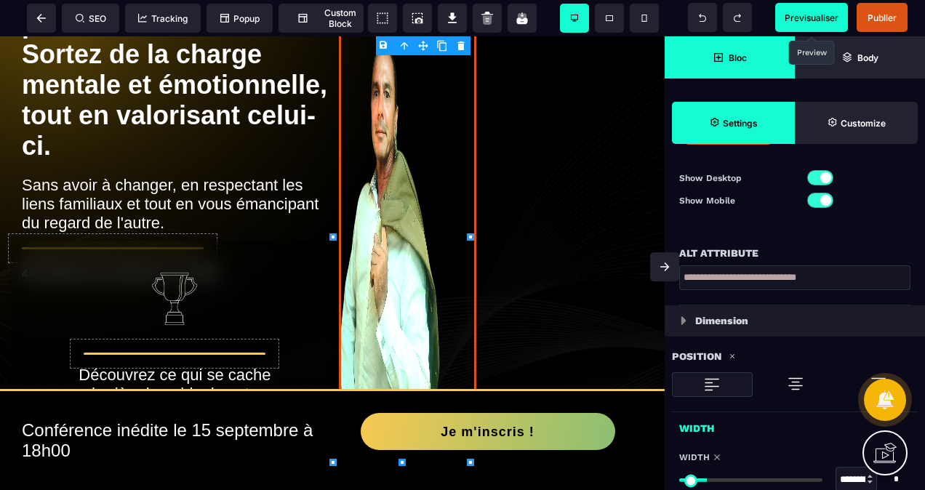
scroll to position [364, 0]
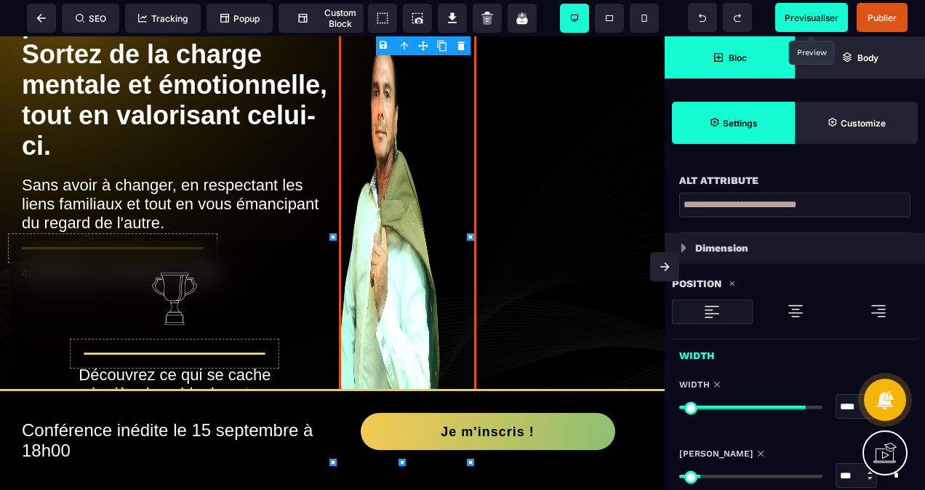
drag, startPoint x: 709, startPoint y: 403, endPoint x: 793, endPoint y: 406, distance: 84.4
click at [795, 406] on input "range" at bounding box center [750, 408] width 143 height 4
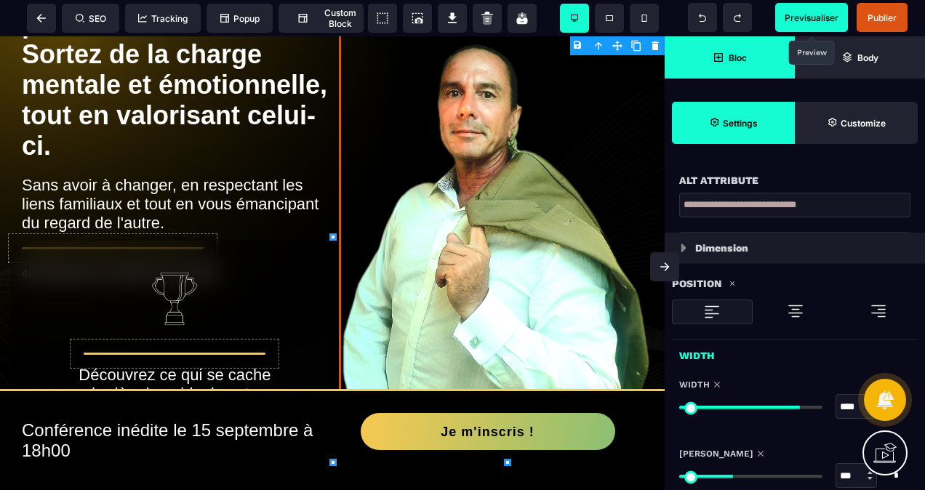
drag, startPoint x: 706, startPoint y: 470, endPoint x: 734, endPoint y: 464, distance: 29.1
click at [734, 475] on input "range" at bounding box center [750, 477] width 143 height 4
click at [798, 15] on span "Previsualiser" at bounding box center [812, 17] width 54 height 11
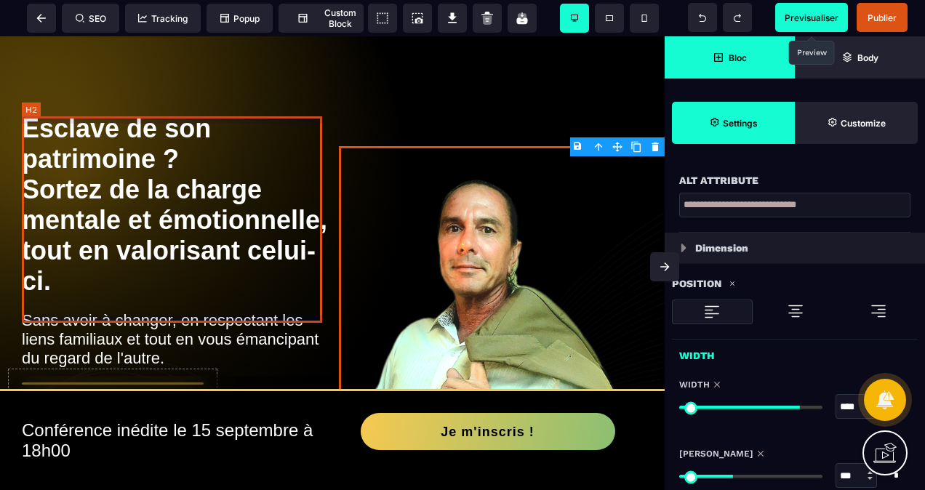
scroll to position [0, 0]
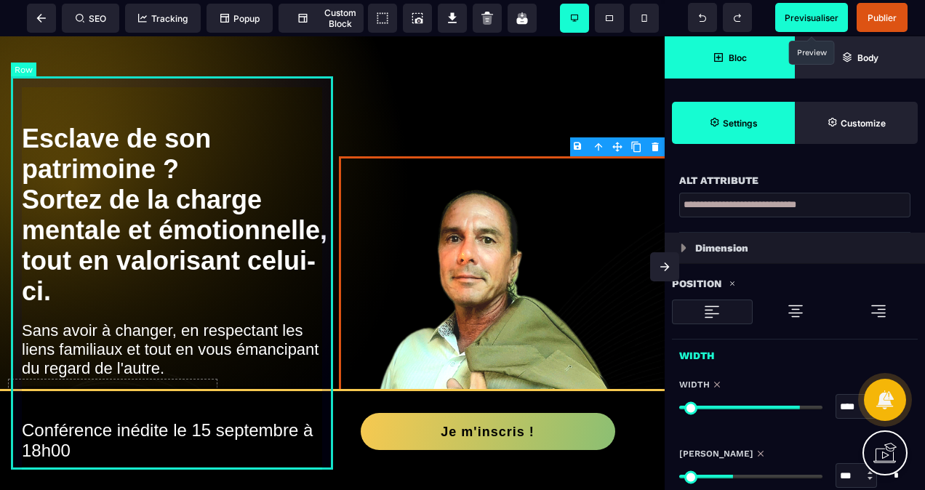
click at [329, 153] on div "Esclave de son patrimoine ? Sortez de la charge mentale et émotionnelle, tout e…" at bounding box center [175, 267] width 328 height 383
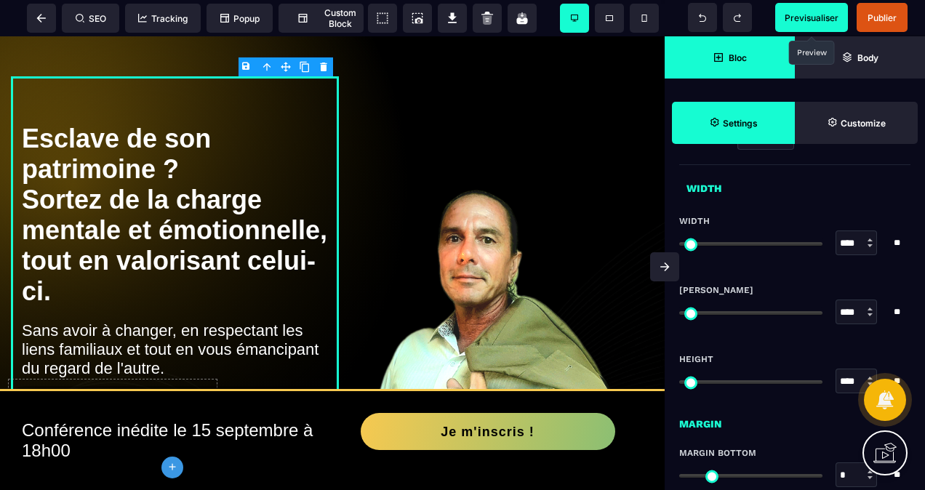
scroll to position [873, 0]
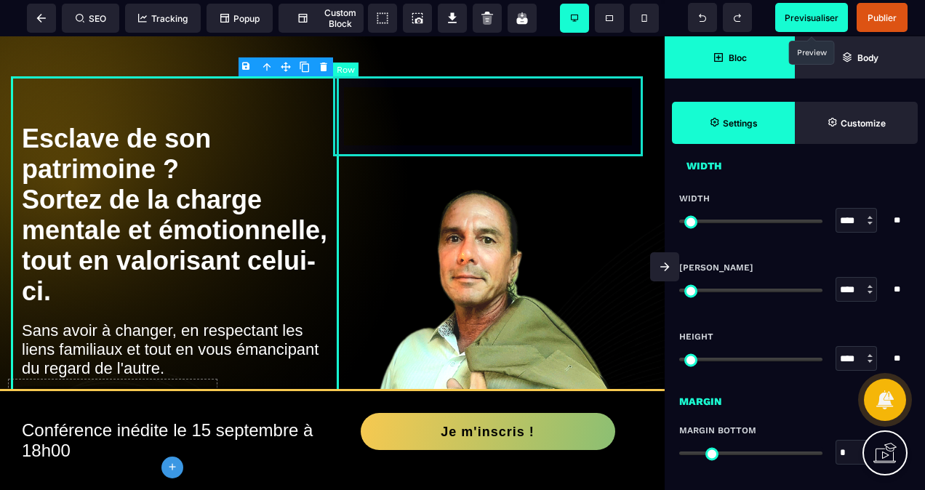
click at [339, 90] on div at bounding box center [496, 116] width 315 height 80
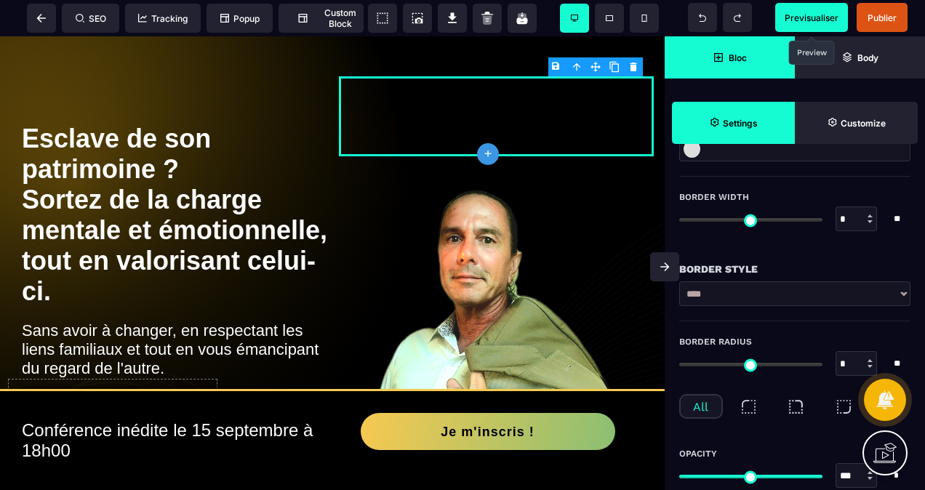
scroll to position [436, 0]
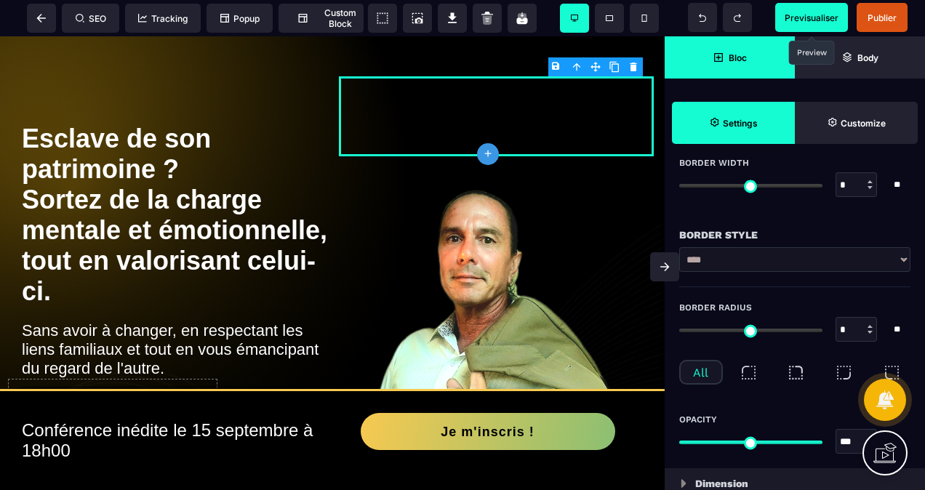
click at [860, 186] on input "*" at bounding box center [856, 185] width 41 height 17
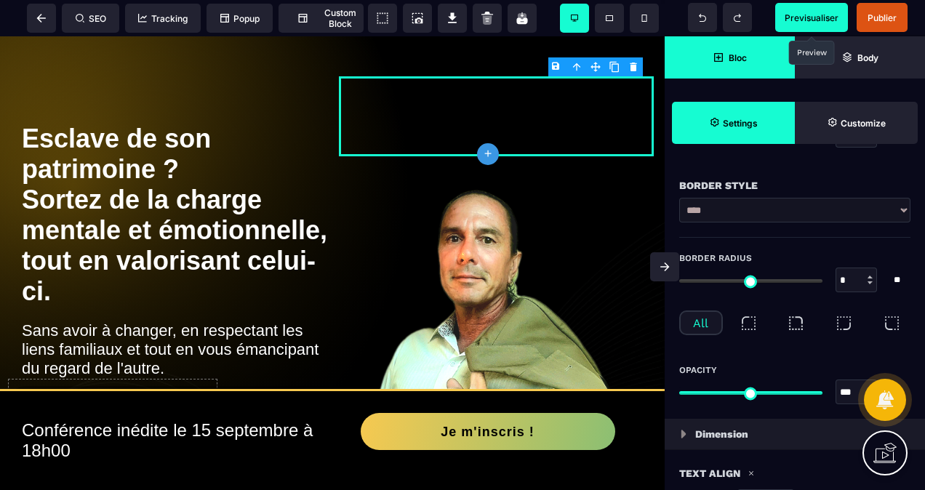
scroll to position [509, 0]
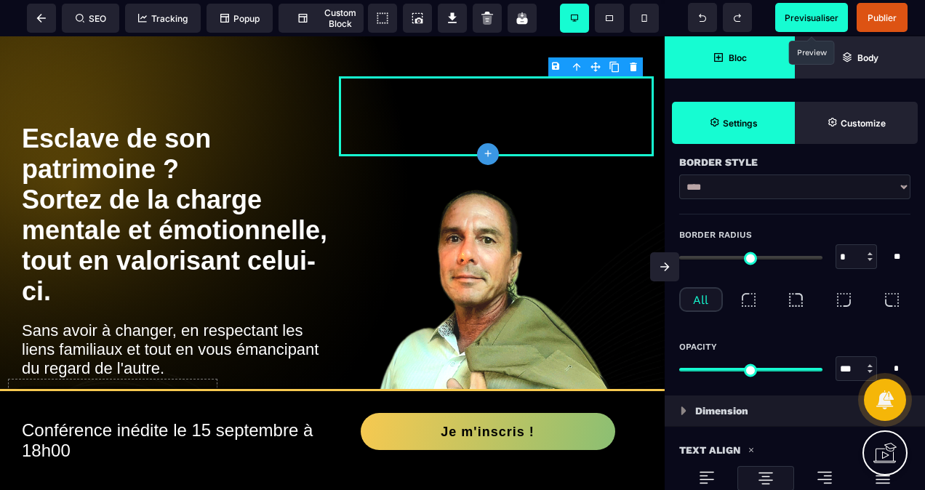
click at [702, 294] on div "All" at bounding box center [701, 299] width 44 height 25
click at [742, 295] on img at bounding box center [749, 300] width 18 height 18
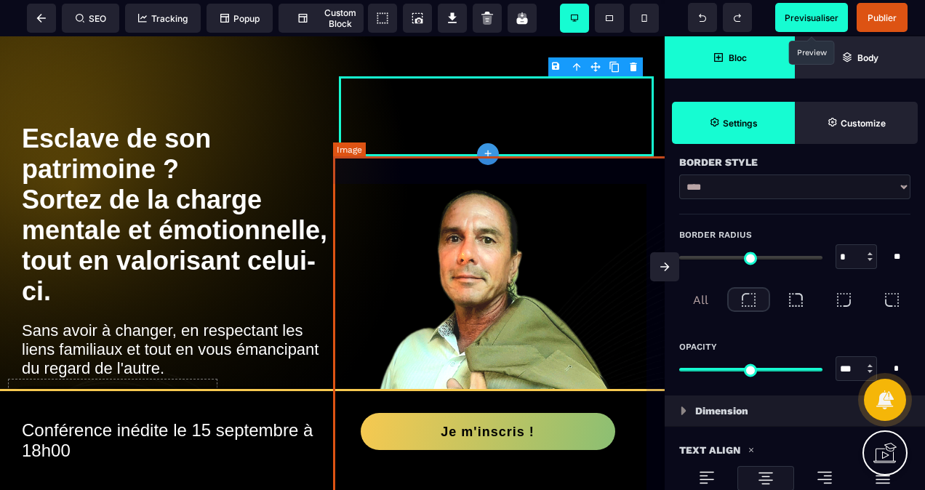
click at [560, 311] on img at bounding box center [513, 382] width 349 height 452
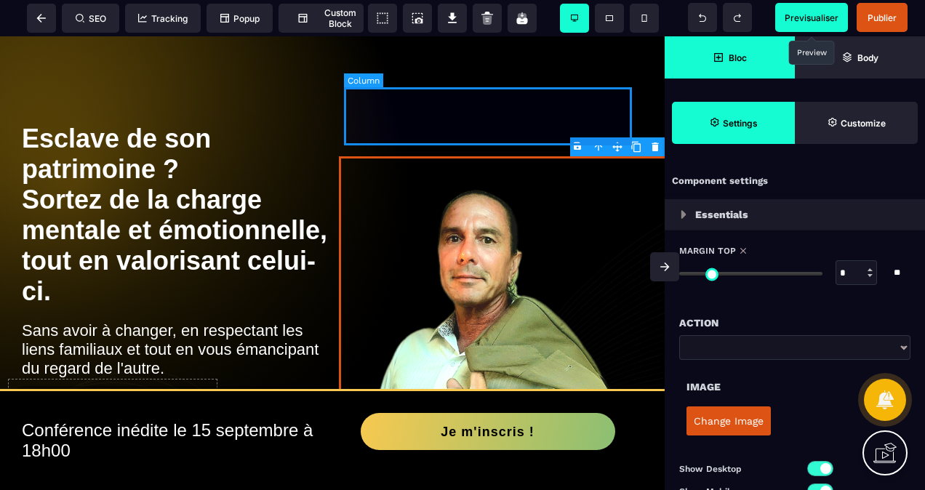
click at [410, 121] on div at bounding box center [496, 116] width 293 height 58
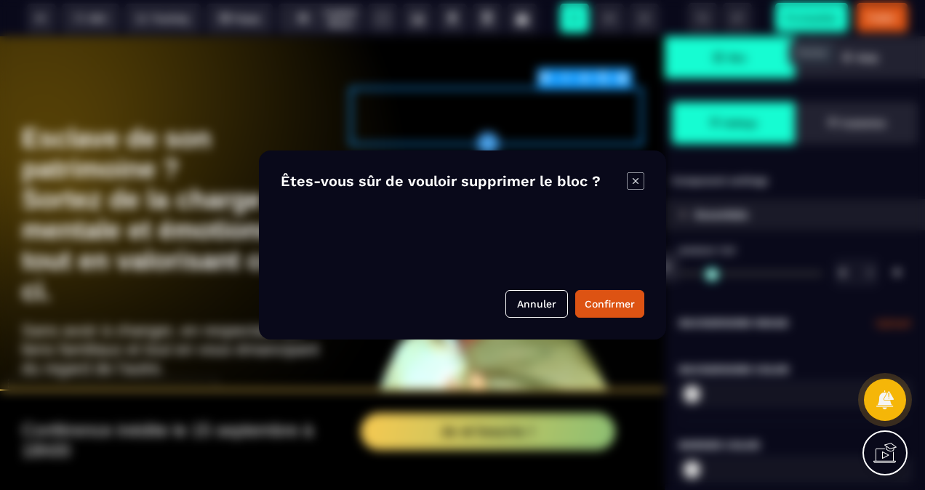
click at [622, 79] on body "B I U S A ******* plus Column SEO" at bounding box center [462, 245] width 925 height 490
click at [596, 295] on button "Confirmer" at bounding box center [609, 304] width 69 height 28
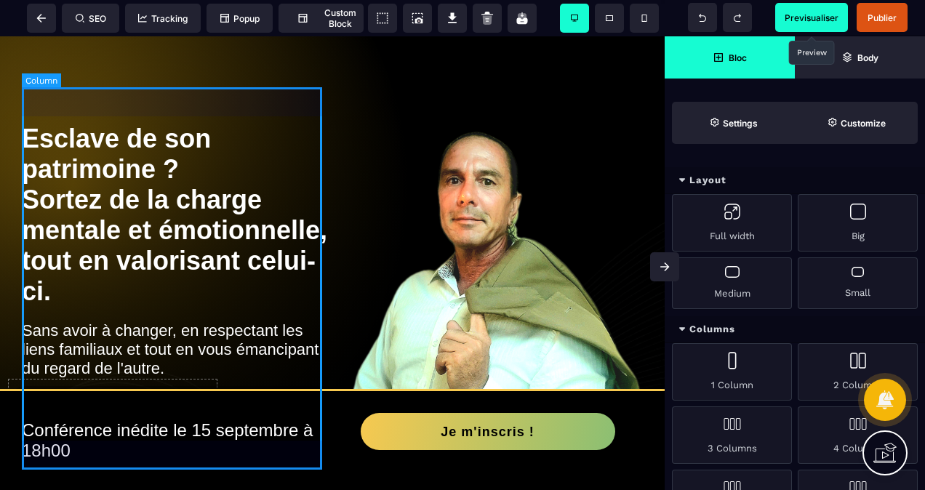
click at [321, 108] on div "Esclave de son patrimoine ? Sortez de la charge mentale et émotionnelle, tout e…" at bounding box center [175, 273] width 306 height 372
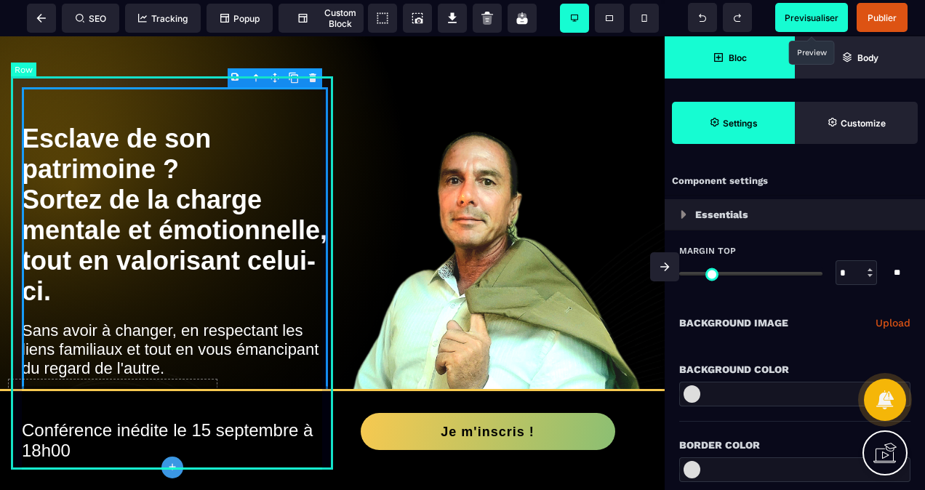
click at [330, 94] on div "Esclave de son patrimoine ? Sortez de la charge mentale et émotionnelle, tout e…" at bounding box center [175, 267] width 328 height 383
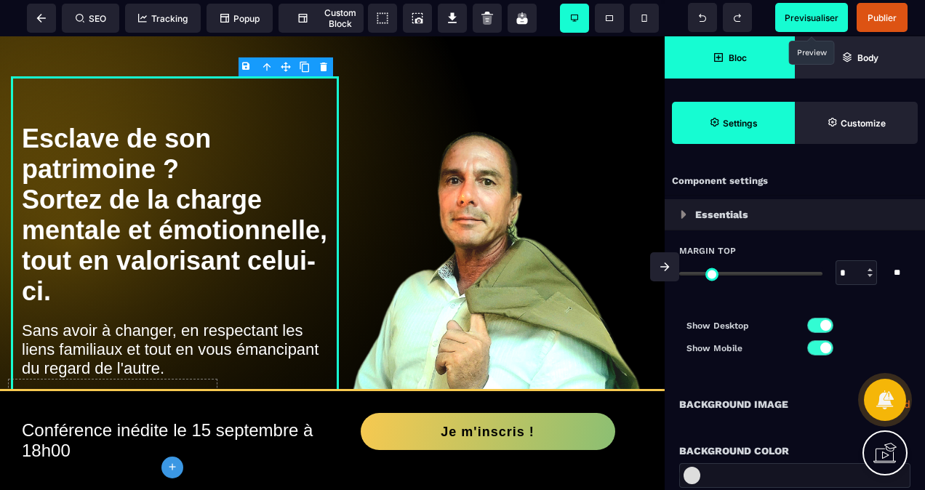
click at [245, 68] on body "B I U S A ******* plus Row SEO Big" at bounding box center [462, 245] width 925 height 490
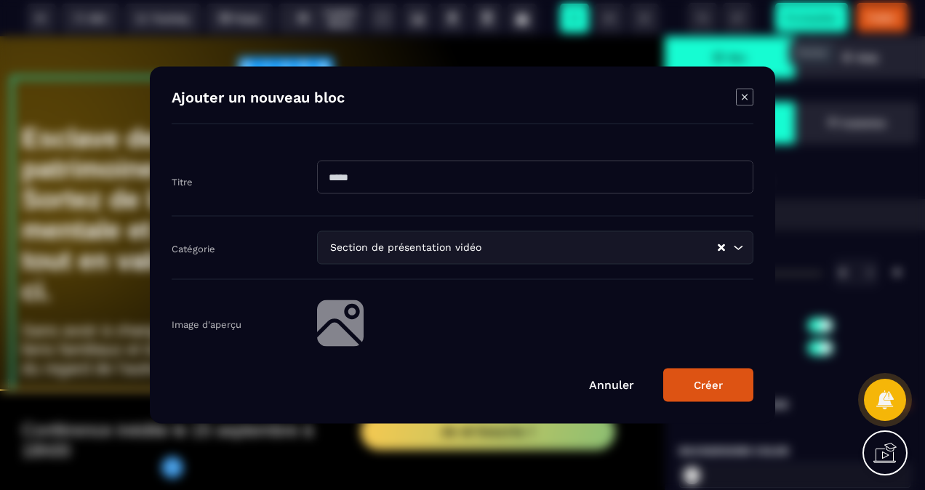
click at [742, 95] on icon "Modal window" at bounding box center [744, 97] width 17 height 17
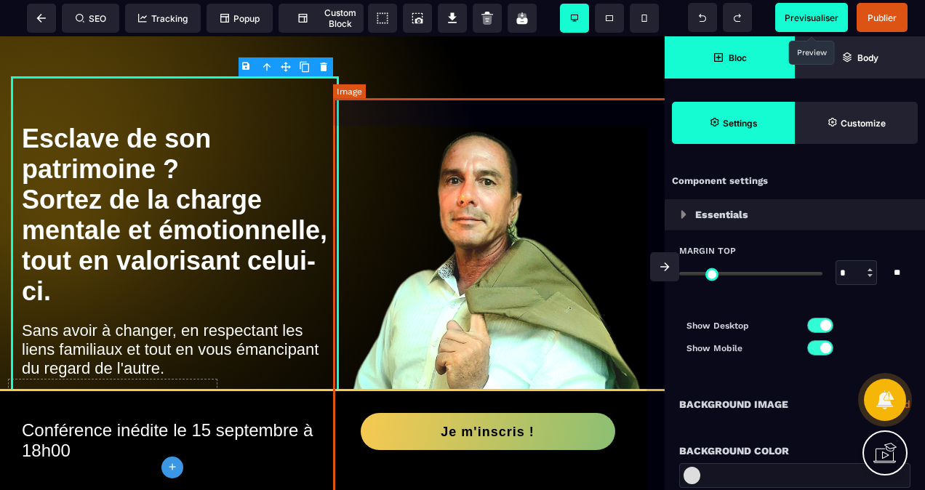
click at [535, 215] on img at bounding box center [513, 324] width 349 height 452
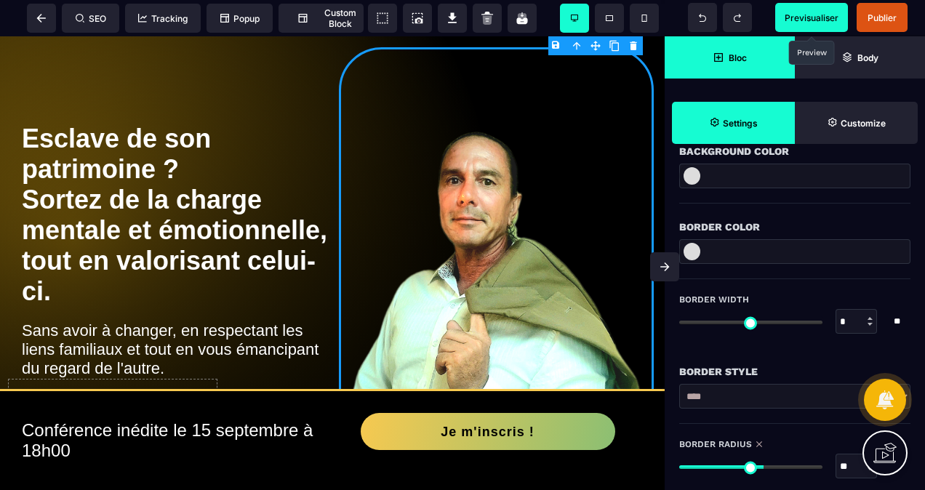
scroll to position [291, 0]
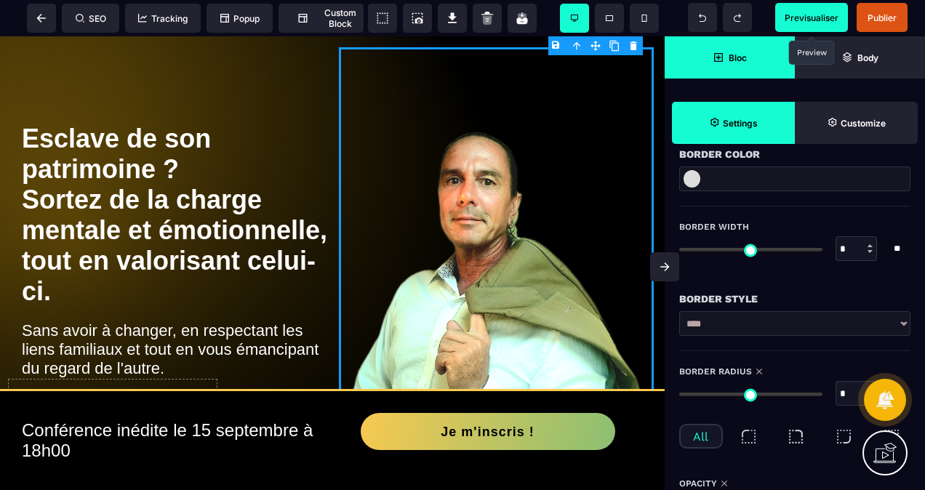
drag, startPoint x: 762, startPoint y: 392, endPoint x: 660, endPoint y: 406, distance: 102.7
click at [679, 396] on input "range" at bounding box center [750, 395] width 143 height 4
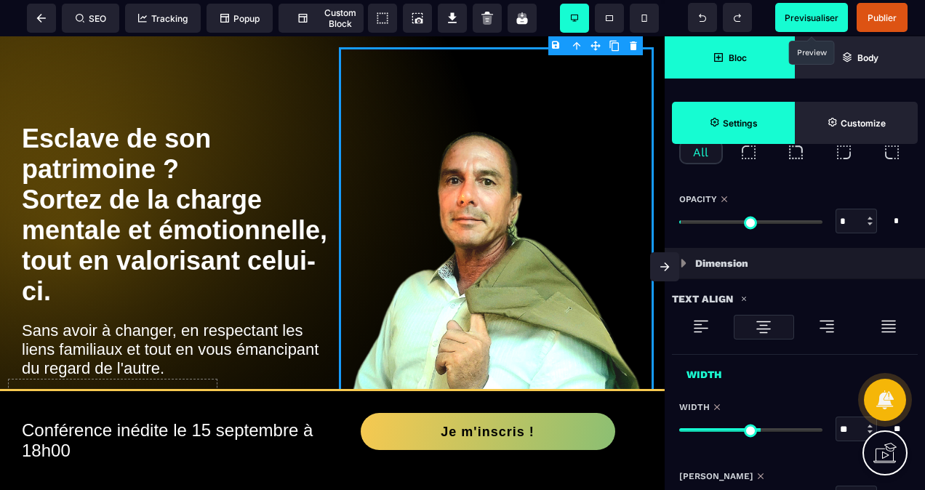
scroll to position [582, 0]
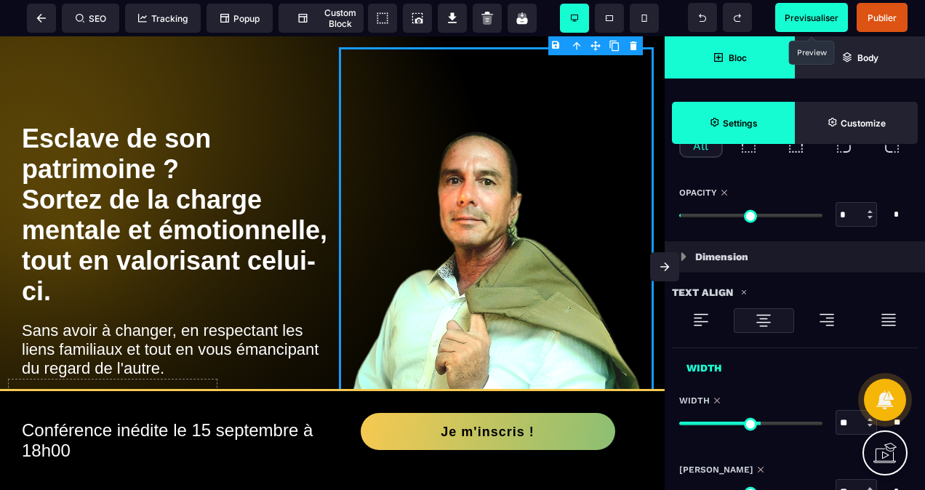
click at [696, 321] on img at bounding box center [700, 319] width 17 height 17
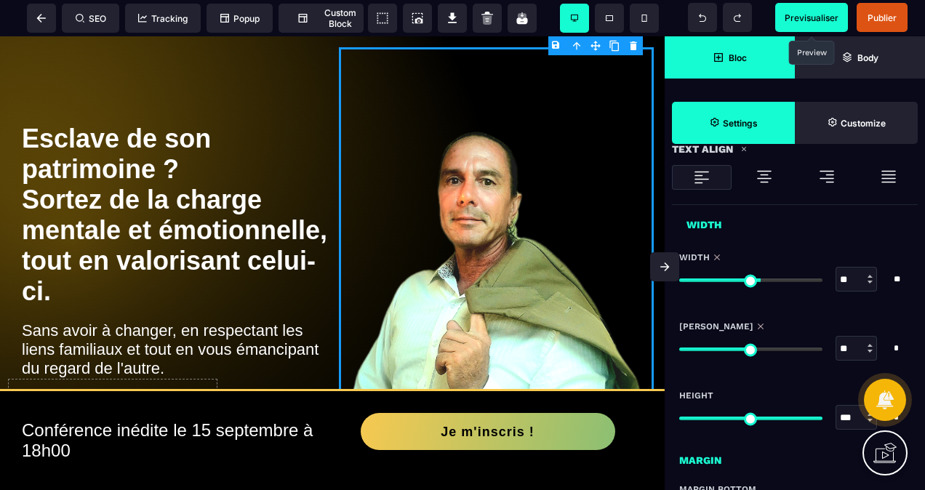
scroll to position [727, 0]
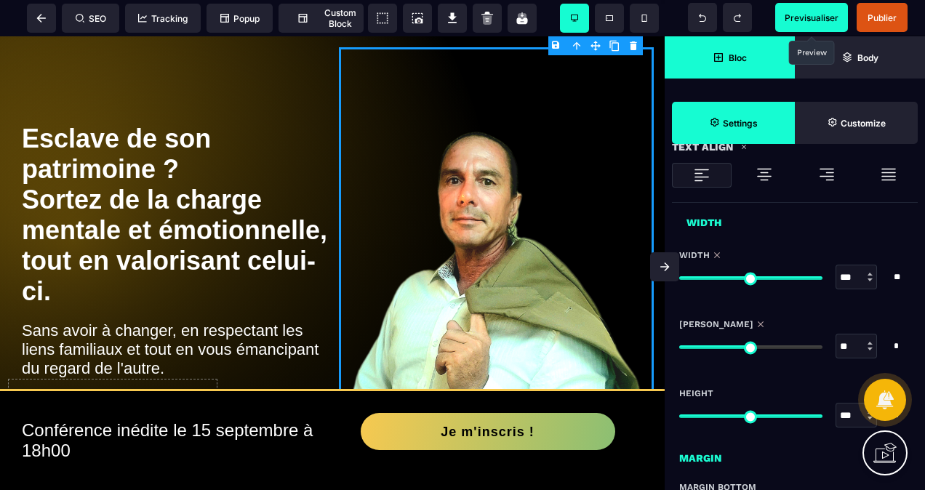
drag, startPoint x: 756, startPoint y: 272, endPoint x: 825, endPoint y: 289, distance: 71.3
click at [822, 280] on input "range" at bounding box center [750, 278] width 143 height 4
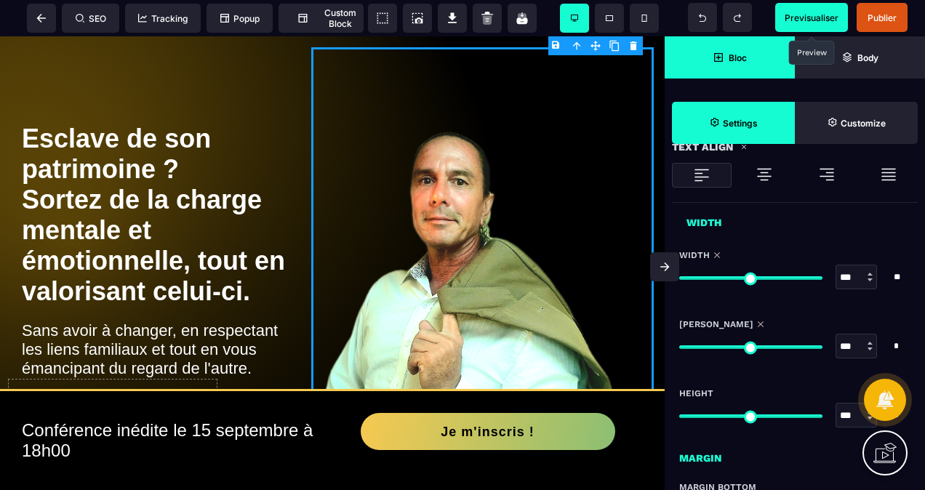
drag, startPoint x: 750, startPoint y: 343, endPoint x: 825, endPoint y: 340, distance: 74.2
click at [822, 345] on input "range" at bounding box center [750, 347] width 143 height 4
click at [817, 9] on span "Previsualiser" at bounding box center [811, 17] width 73 height 29
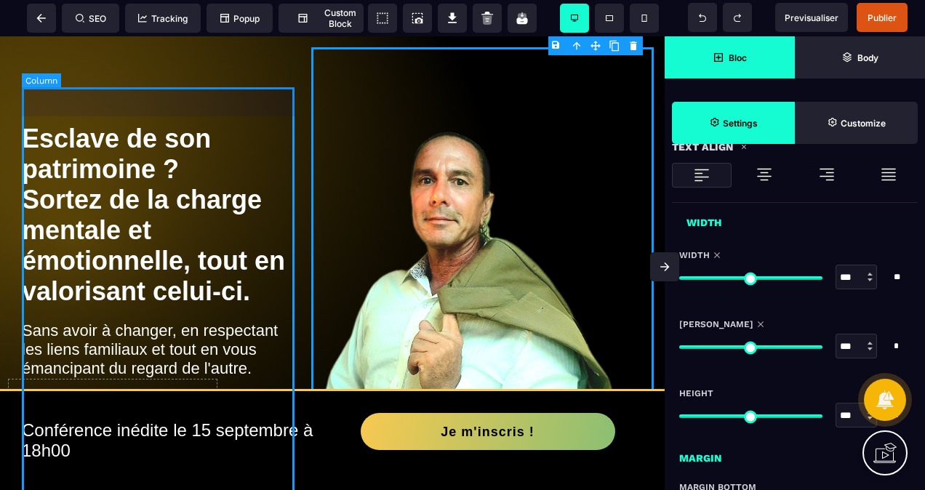
click at [188, 90] on div "Esclave de son patrimoine ? Sortez de la charge mentale et émotionnelle, tout e…" at bounding box center [161, 273] width 279 height 372
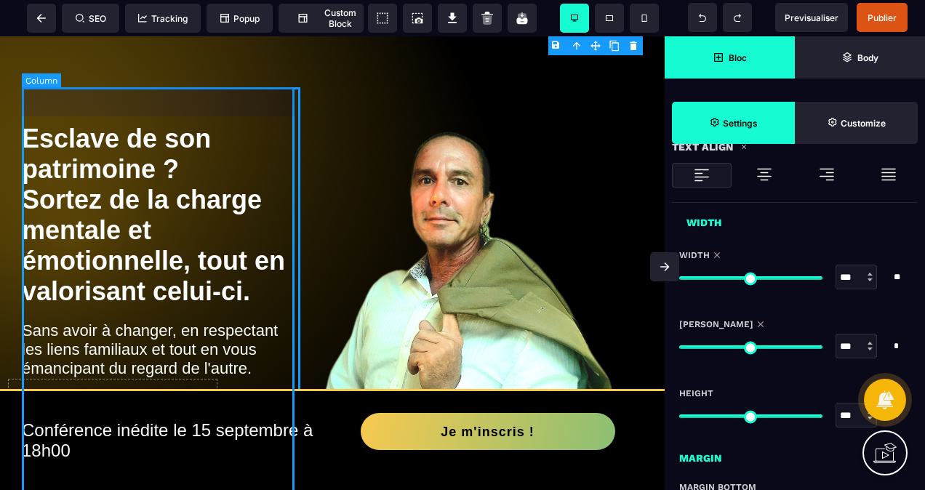
scroll to position [0, 0]
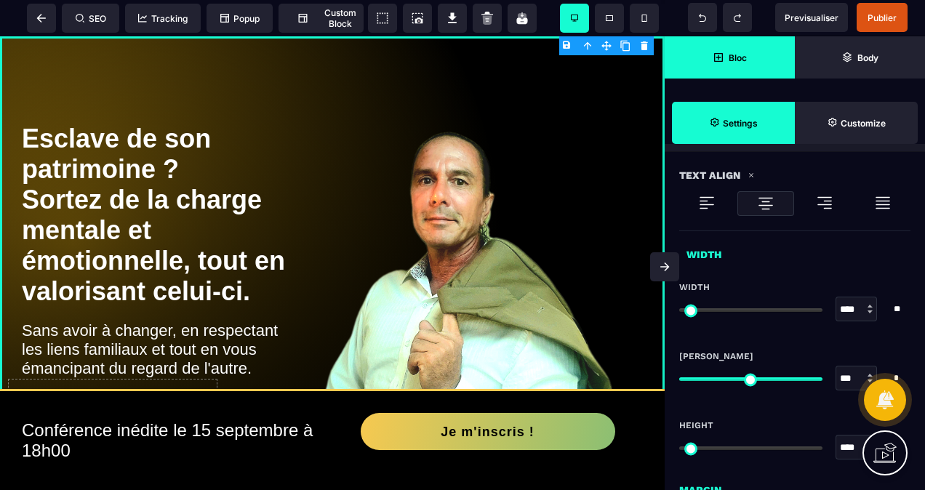
scroll to position [873, 0]
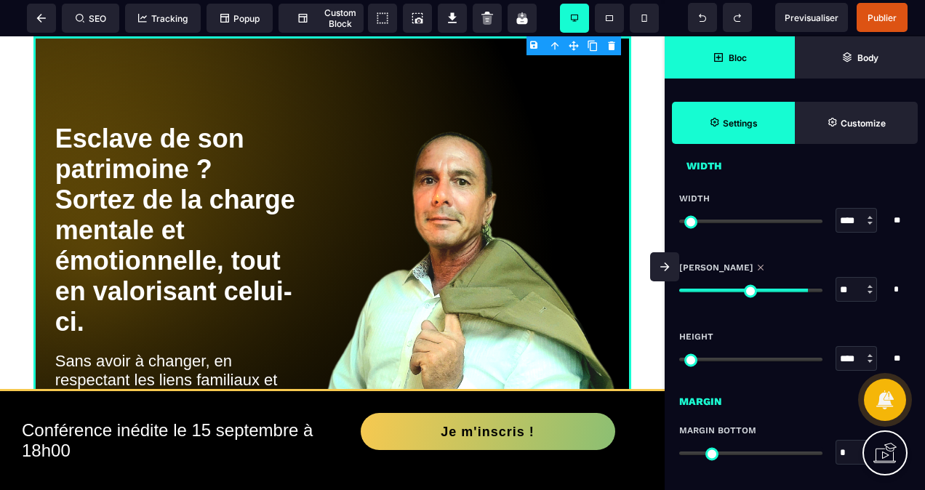
drag, startPoint x: 814, startPoint y: 287, endPoint x: 803, endPoint y: 291, distance: 11.7
click at [803, 291] on input "range" at bounding box center [750, 291] width 143 height 4
click at [826, 17] on span "Previsualiser" at bounding box center [812, 17] width 54 height 11
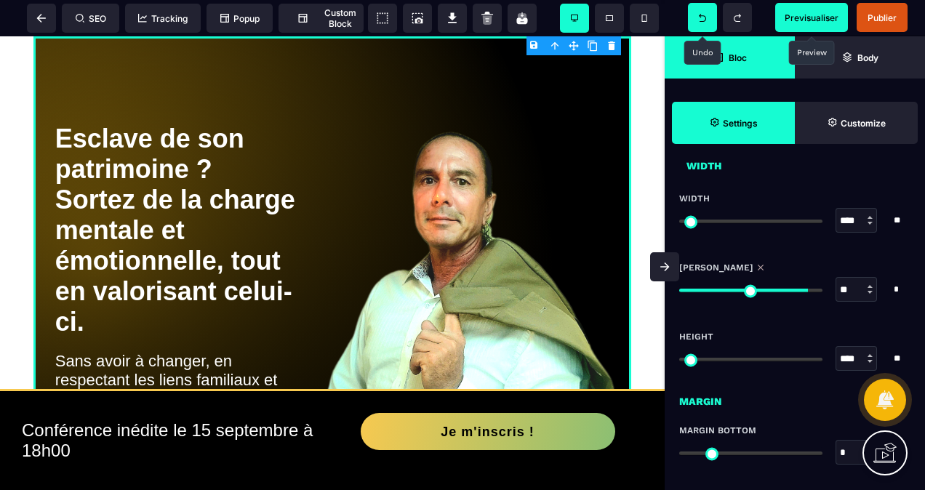
click at [697, 22] on span at bounding box center [702, 17] width 29 height 29
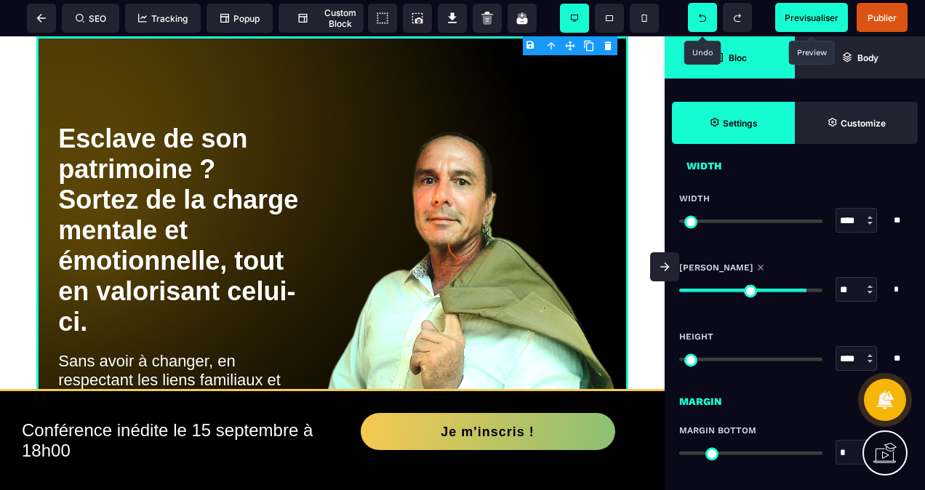
click at [697, 22] on div at bounding box center [462, 245] width 925 height 490
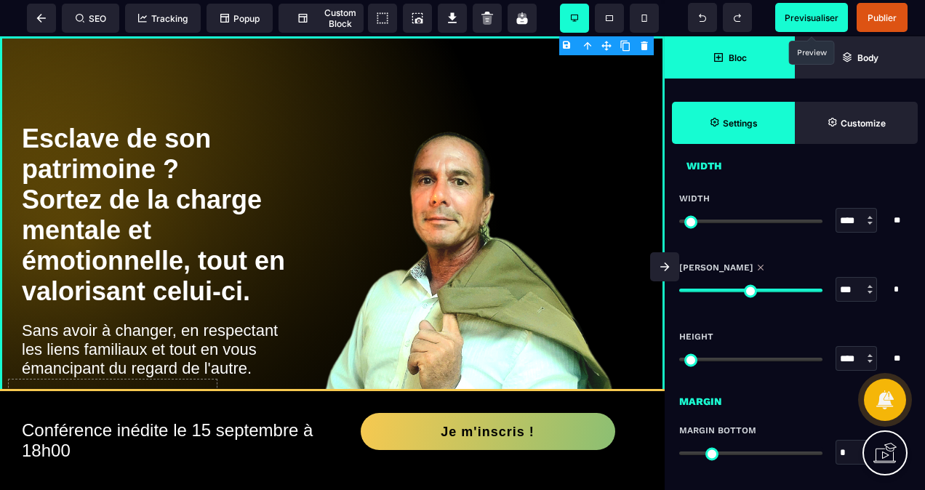
drag, startPoint x: 800, startPoint y: 282, endPoint x: 837, endPoint y: 289, distance: 37.8
click at [822, 289] on input "range" at bounding box center [750, 291] width 143 height 4
click at [804, 20] on span "Previsualiser" at bounding box center [812, 17] width 54 height 11
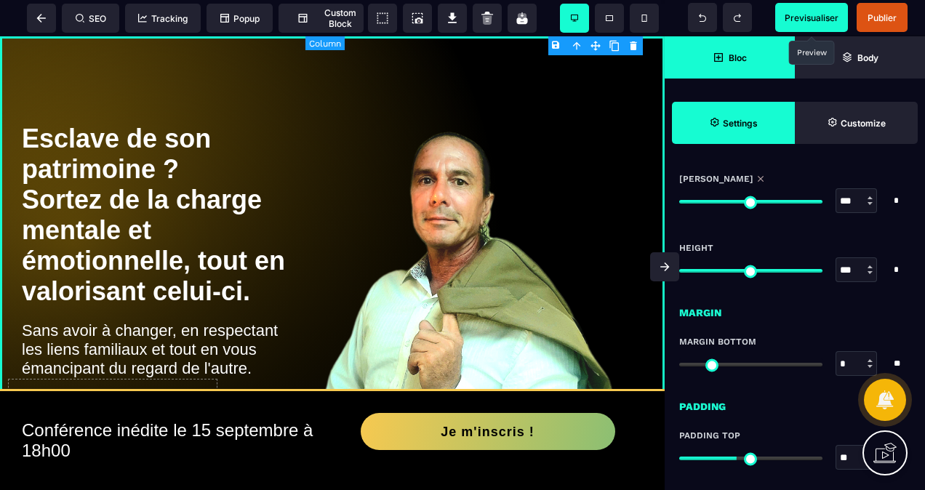
scroll to position [0, 0]
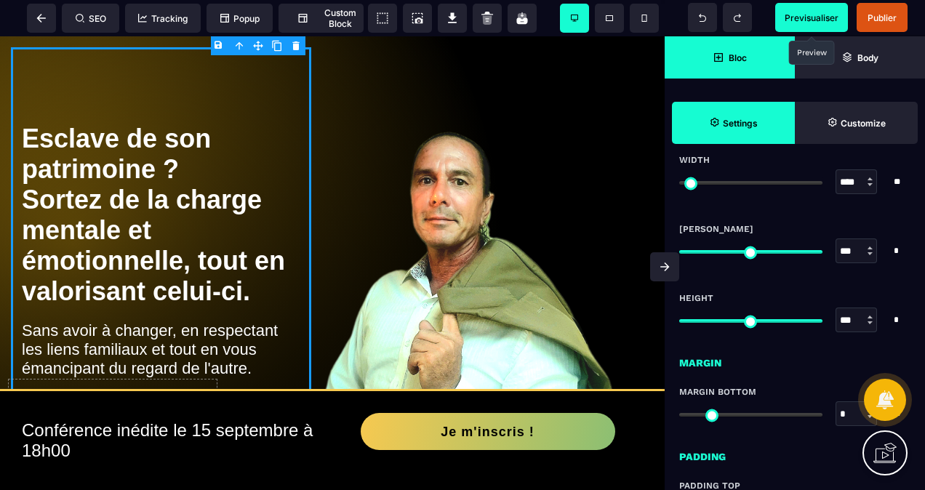
scroll to position [800, 0]
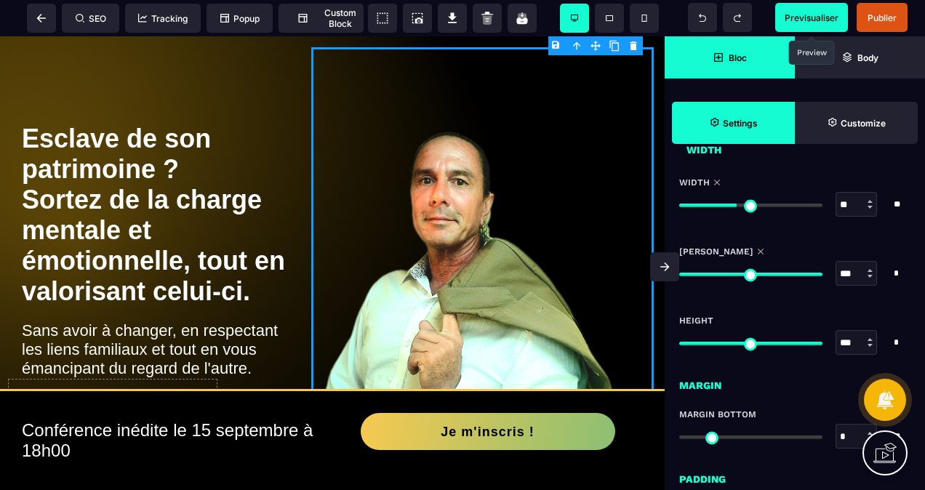
drag, startPoint x: 814, startPoint y: 204, endPoint x: 738, endPoint y: 227, distance: 79.6
click at [738, 207] on input "range" at bounding box center [750, 206] width 143 height 4
drag, startPoint x: 774, startPoint y: 281, endPoint x: 853, endPoint y: 290, distance: 79.7
click at [822, 276] on input "range" at bounding box center [750, 275] width 143 height 4
drag, startPoint x: 812, startPoint y: 332, endPoint x: 764, endPoint y: 334, distance: 48.0
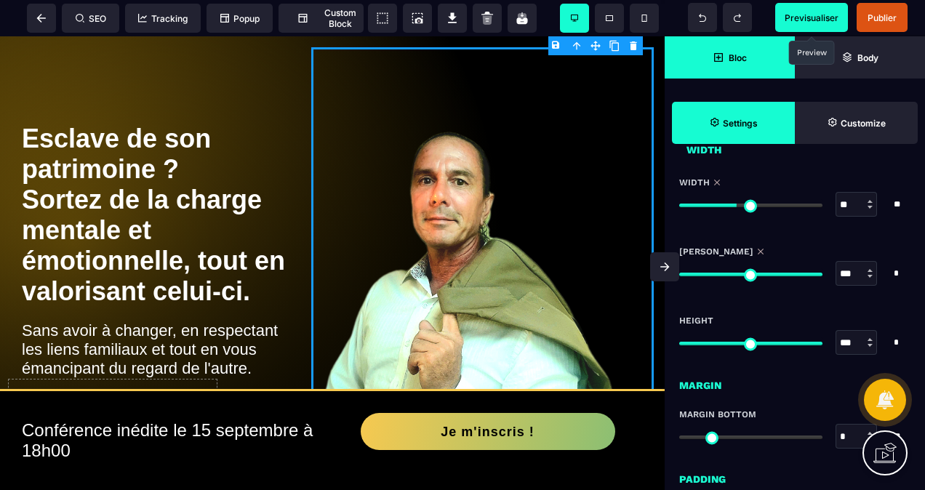
click at [752, 337] on div "*** * * * **" at bounding box center [794, 342] width 231 height 25
drag, startPoint x: 810, startPoint y: 336, endPoint x: 794, endPoint y: 339, distance: 16.3
click at [787, 342] on div at bounding box center [750, 342] width 143 height 10
drag, startPoint x: 814, startPoint y: 345, endPoint x: 711, endPoint y: 361, distance: 103.8
click at [711, 345] on input "range" at bounding box center [750, 344] width 143 height 4
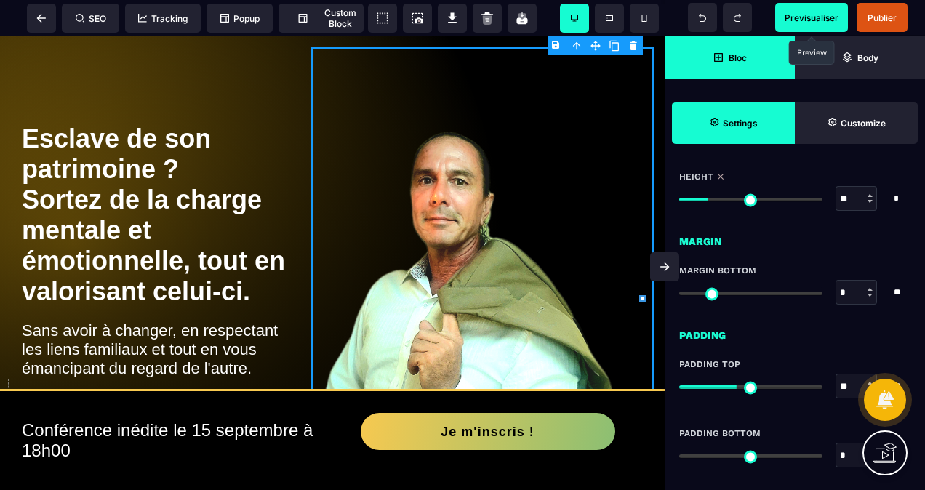
scroll to position [945, 0]
drag, startPoint x: 687, startPoint y: 292, endPoint x: 733, endPoint y: 301, distance: 46.6
click at [733, 294] on input "range" at bounding box center [750, 292] width 143 height 4
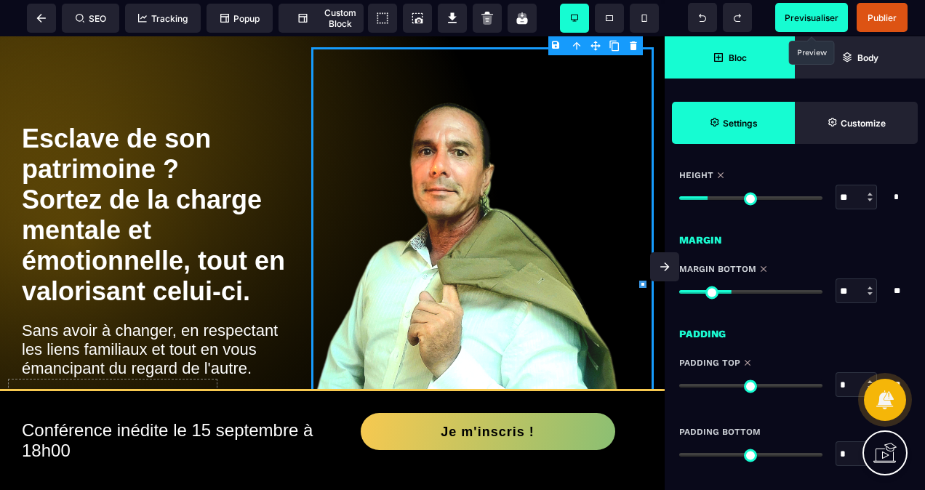
drag, startPoint x: 740, startPoint y: 383, endPoint x: 651, endPoint y: 384, distance: 89.5
click at [679, 384] on input "range" at bounding box center [750, 386] width 143 height 4
click at [822, 20] on span "Previsualiser" at bounding box center [812, 17] width 54 height 11
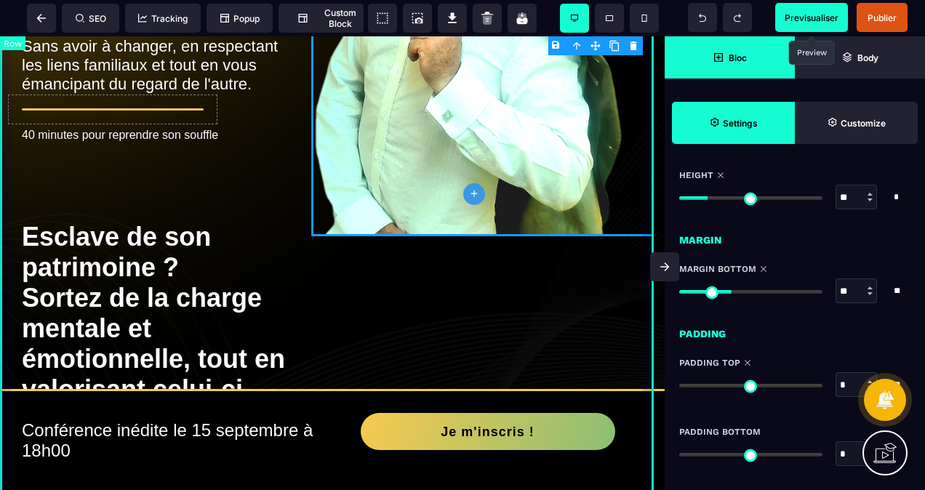
scroll to position [364, 0]
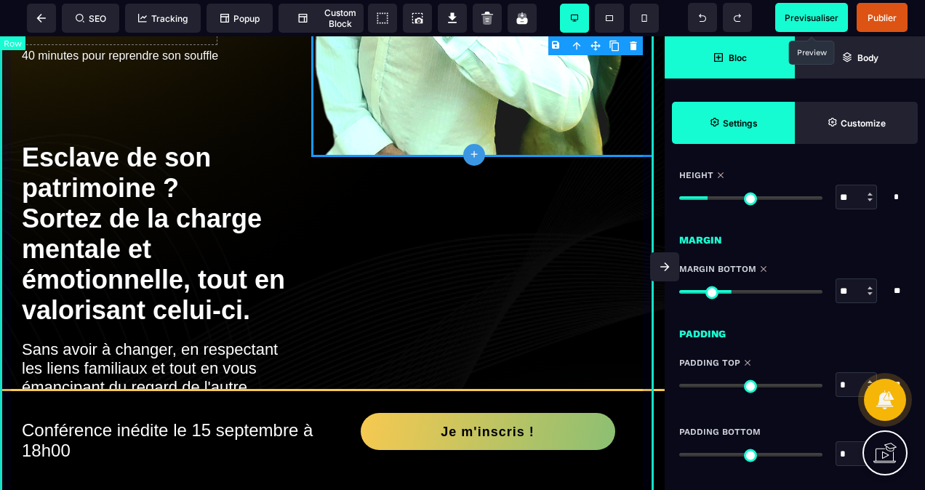
click at [417, 249] on div "Esclave de son patrimoine ? Sortez de la charge mentale et émotionnelle, tout e…" at bounding box center [332, 399] width 665 height 1452
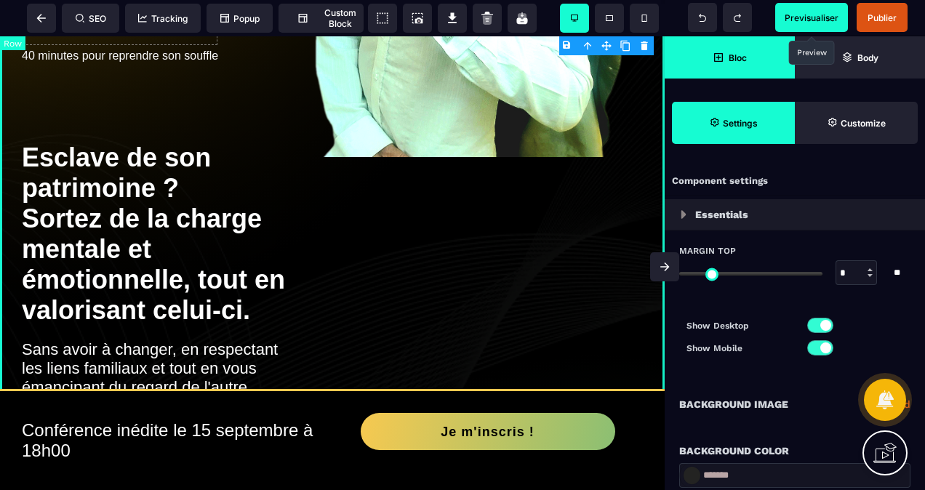
click at [417, 253] on div "Esclave de son patrimoine ? Sortez de la charge mentale et émotionnelle, tout e…" at bounding box center [332, 399] width 665 height 1452
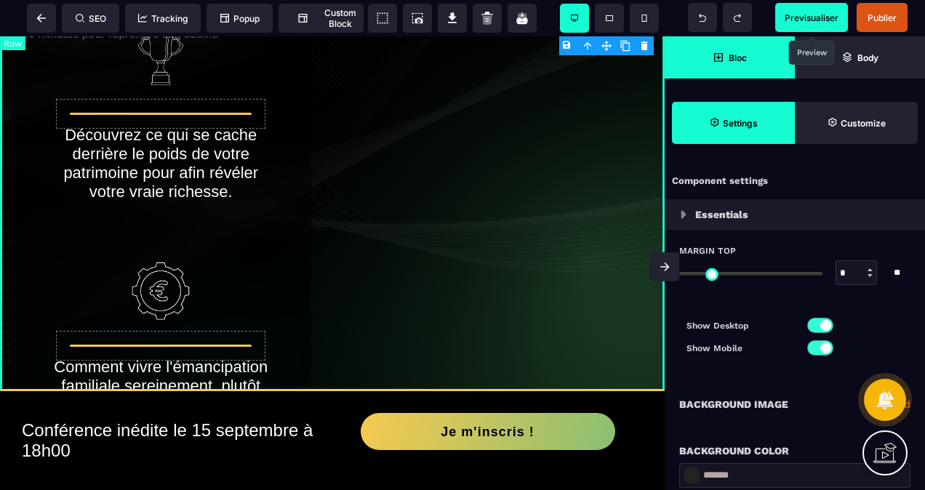
scroll to position [800, 0]
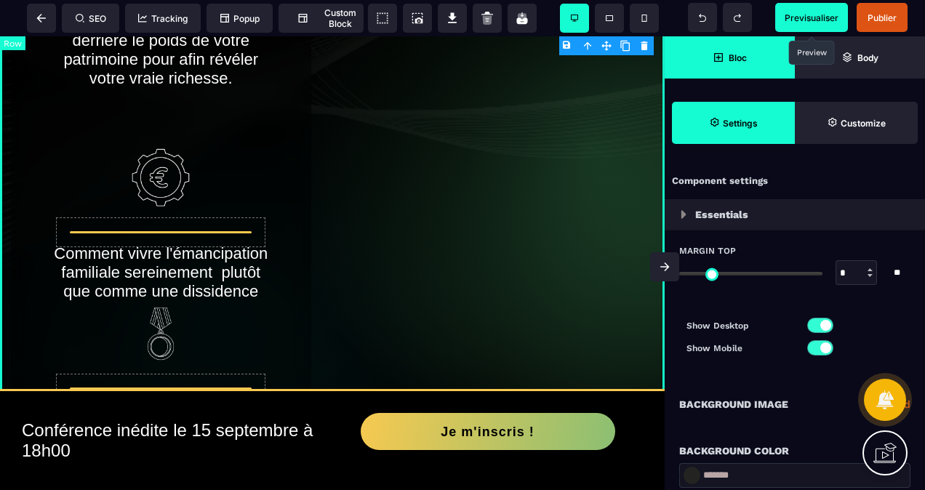
scroll to position [945, 0]
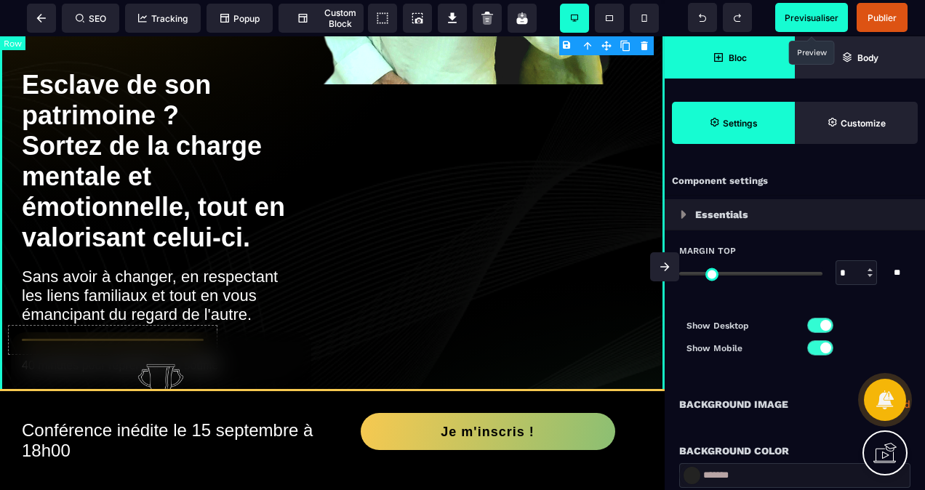
click at [540, 199] on div "Esclave de son patrimoine ? Sortez de la charge mentale et émotionnelle, tout e…" at bounding box center [332, 326] width 665 height 1452
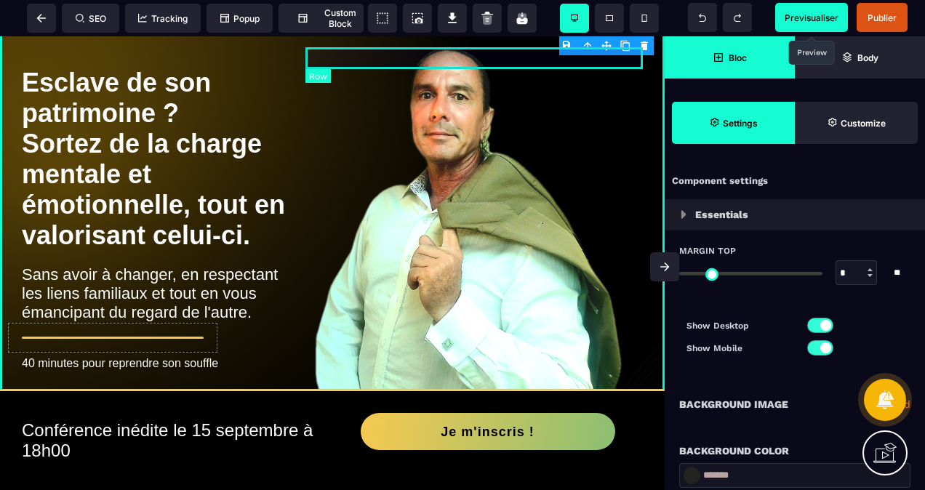
scroll to position [0, 0]
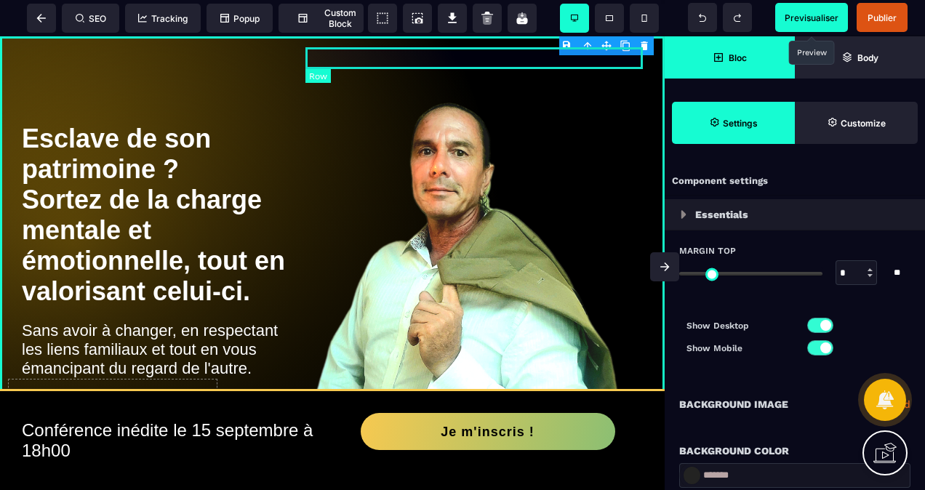
click at [377, 52] on div at bounding box center [482, 58] width 343 height 22
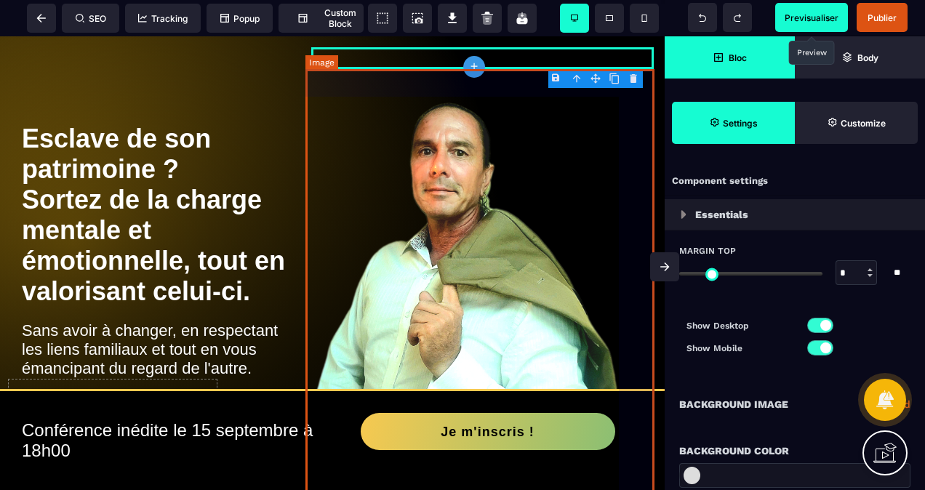
click at [369, 77] on img at bounding box center [485, 295] width 349 height 452
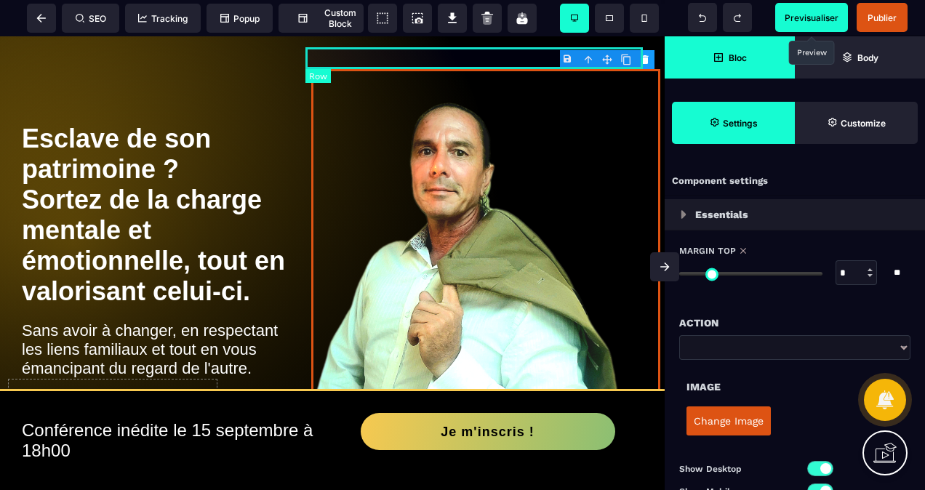
click at [311, 49] on div at bounding box center [482, 58] width 343 height 22
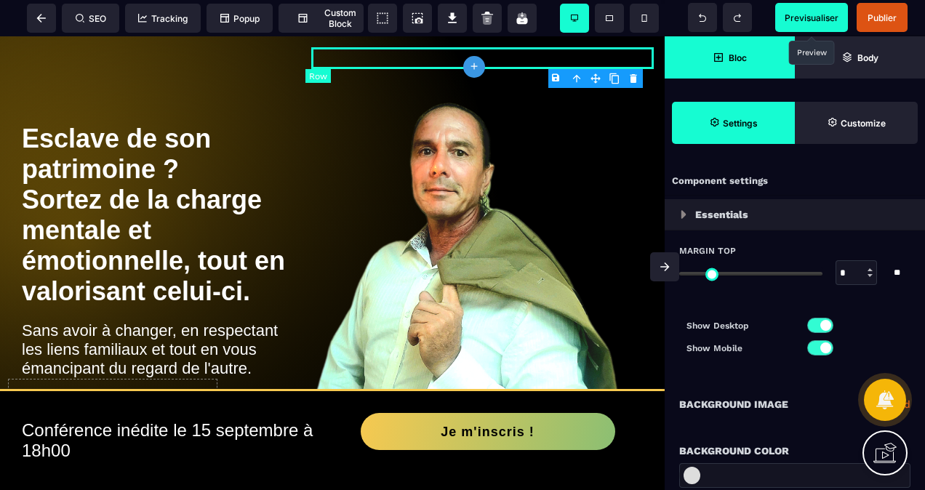
click at [317, 47] on div at bounding box center [482, 58] width 343 height 22
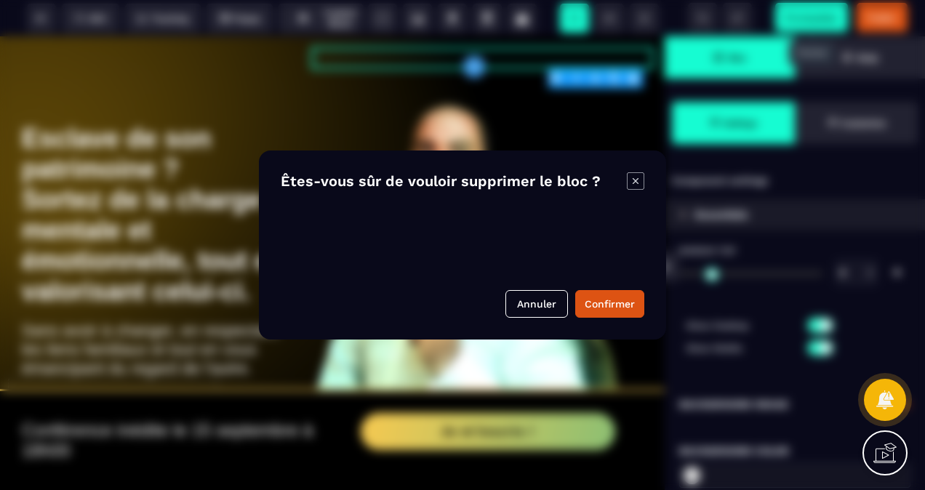
click at [634, 81] on body "B I U S A ******* plus Row SEO Big" at bounding box center [462, 245] width 925 height 490
click at [622, 297] on button "Confirmer" at bounding box center [609, 304] width 69 height 28
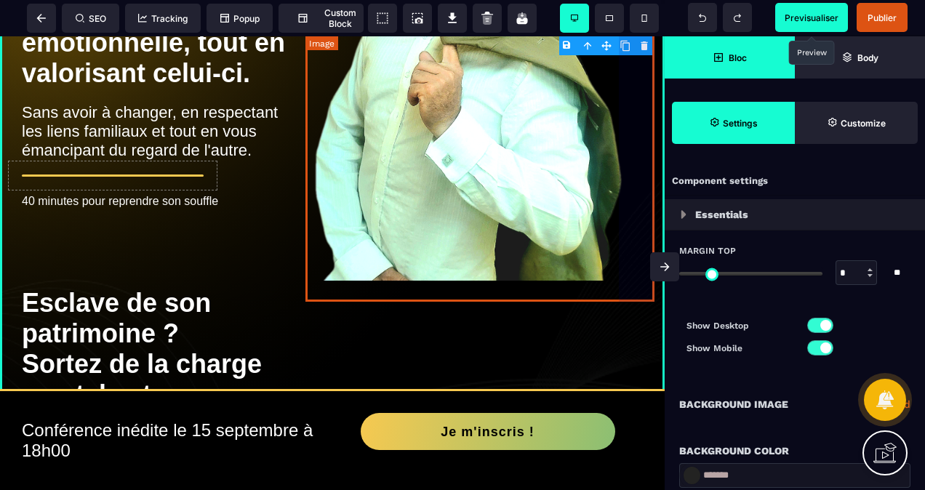
scroll to position [145, 0]
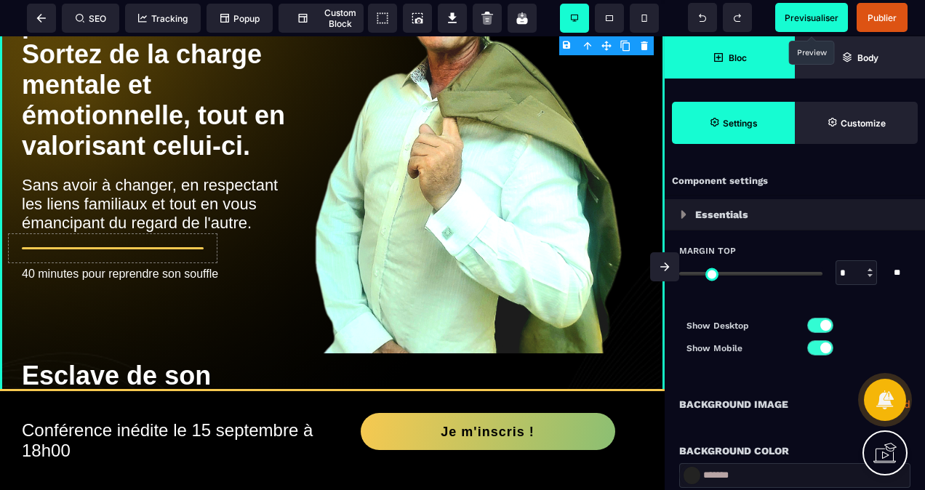
click at [800, 15] on span "Previsualiser" at bounding box center [812, 17] width 54 height 11
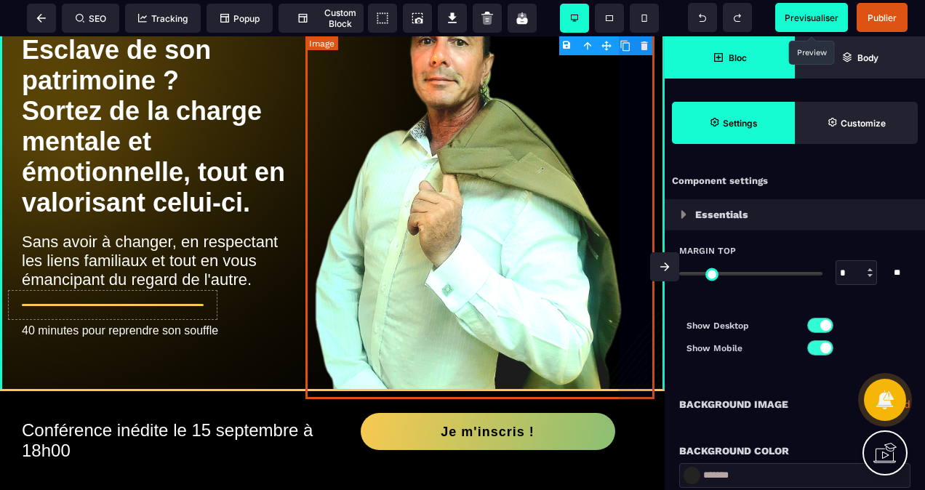
scroll to position [73, 0]
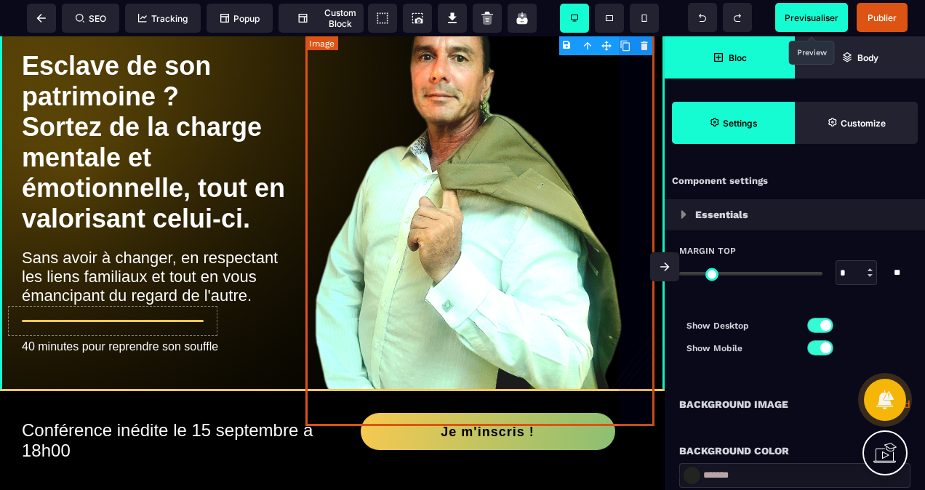
click at [554, 193] on img at bounding box center [485, 201] width 349 height 452
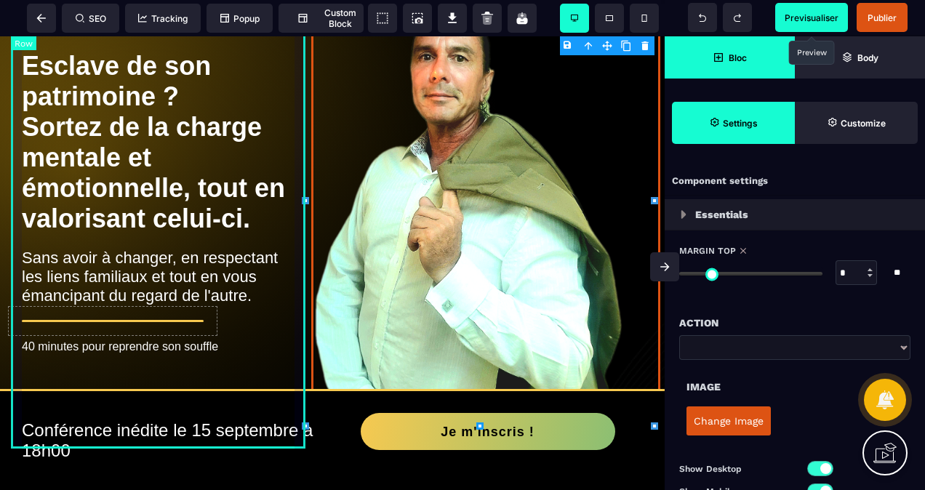
click at [301, 116] on div "Esclave de son patrimoine ? Sortez de la charge mentale et émotionnelle, tout e…" at bounding box center [161, 195] width 300 height 383
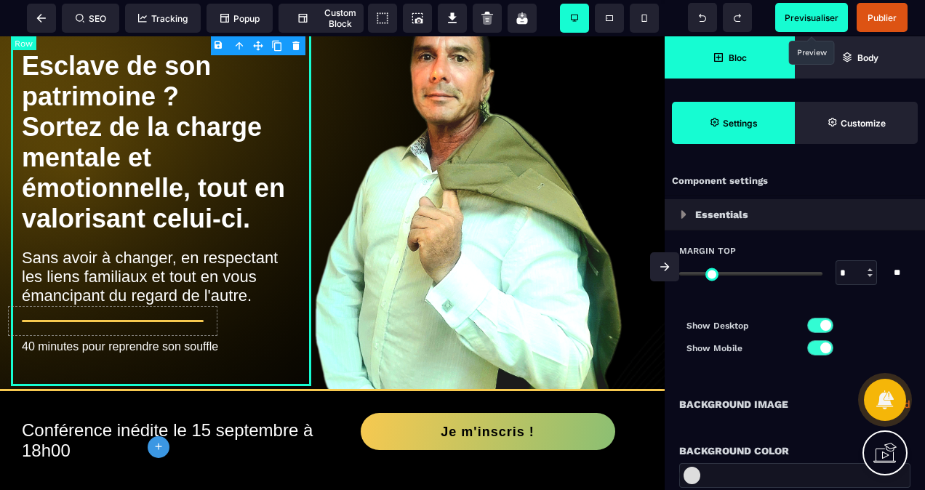
scroll to position [0, 0]
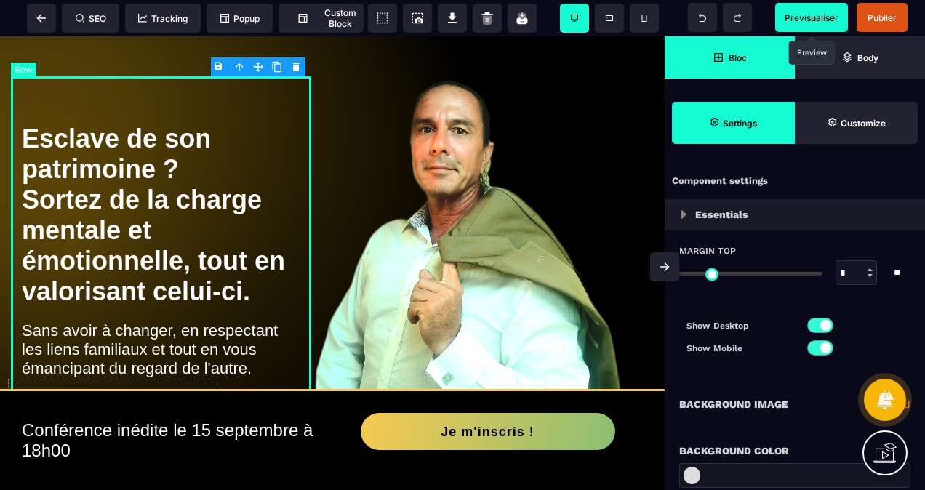
click at [300, 77] on div "Esclave de son patrimoine ? Sortez de la charge mentale et émotionnelle, tout e…" at bounding box center [161, 267] width 300 height 383
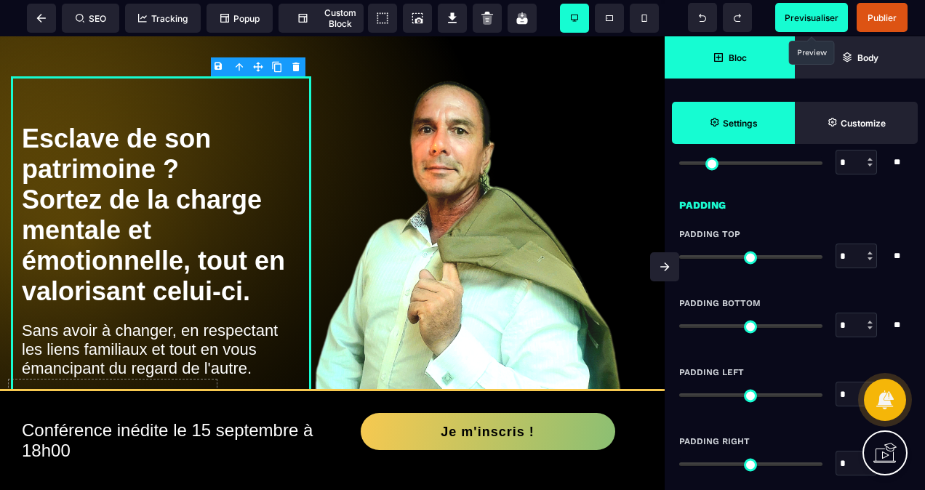
scroll to position [996, 0]
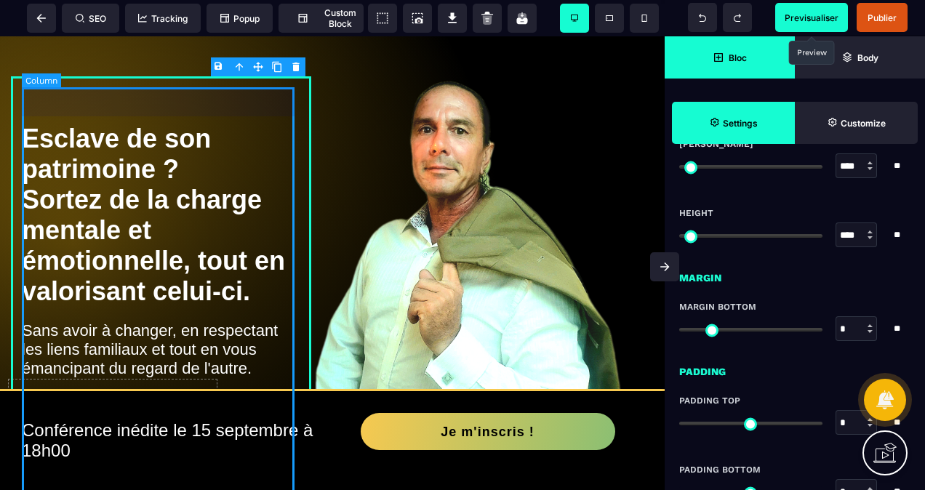
click at [202, 89] on div "Esclave de son patrimoine ? Sortez de la charge mentale et émotionnelle, tout e…" at bounding box center [161, 273] width 279 height 372
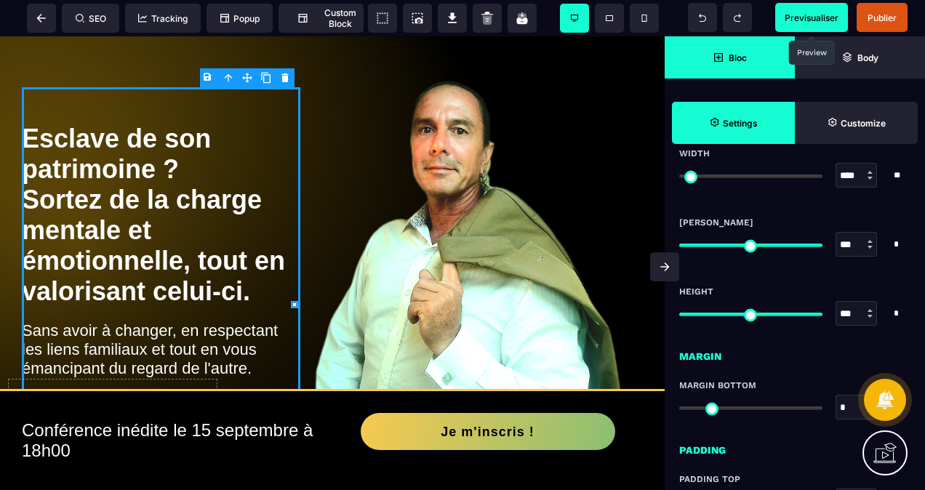
scroll to position [873, 0]
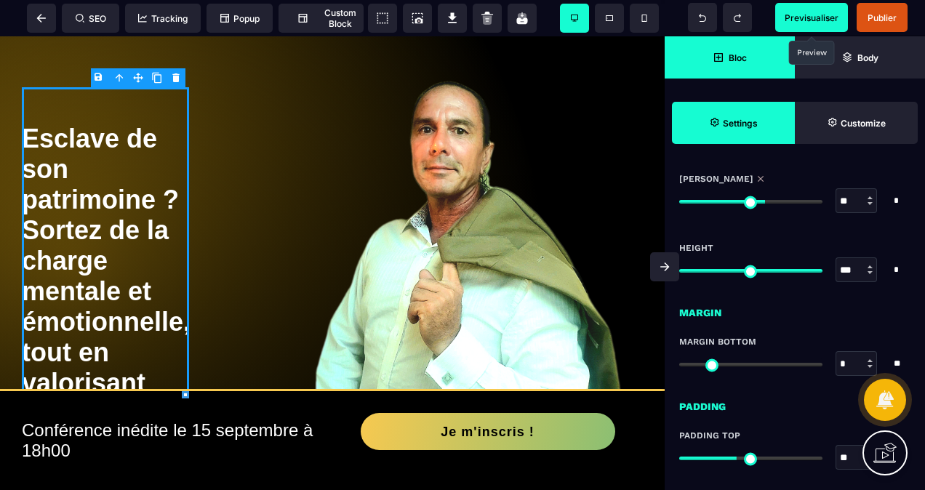
drag, startPoint x: 814, startPoint y: 200, endPoint x: 764, endPoint y: 208, distance: 51.5
click at [764, 204] on input "range" at bounding box center [750, 202] width 143 height 4
click at [816, 15] on span "Previsualiser" at bounding box center [812, 17] width 54 height 11
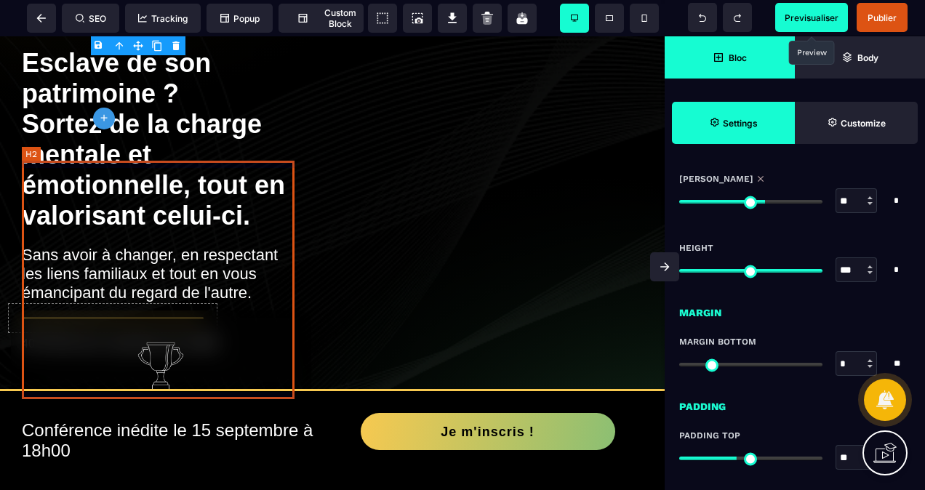
scroll to position [654, 0]
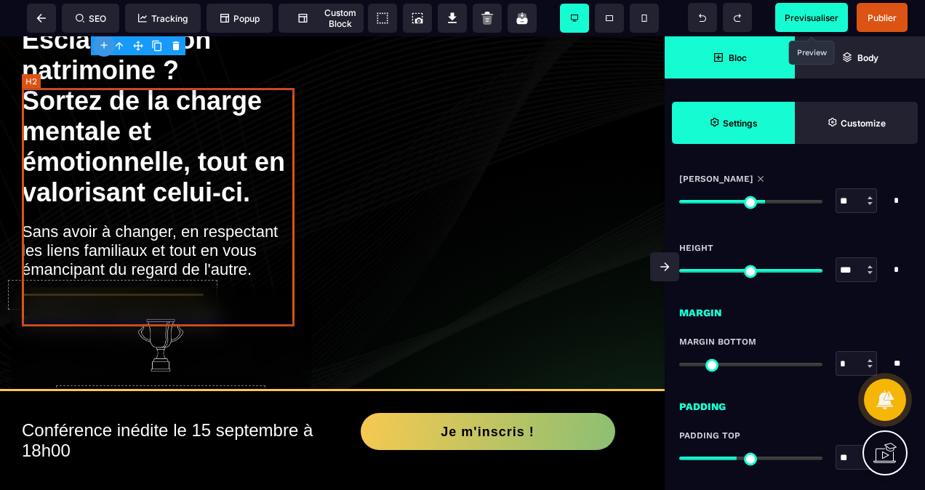
click at [241, 191] on h2 "Esclave de son patrimoine ? Sortez de la charge mentale et émotionnelle, tout e…" at bounding box center [161, 116] width 279 height 198
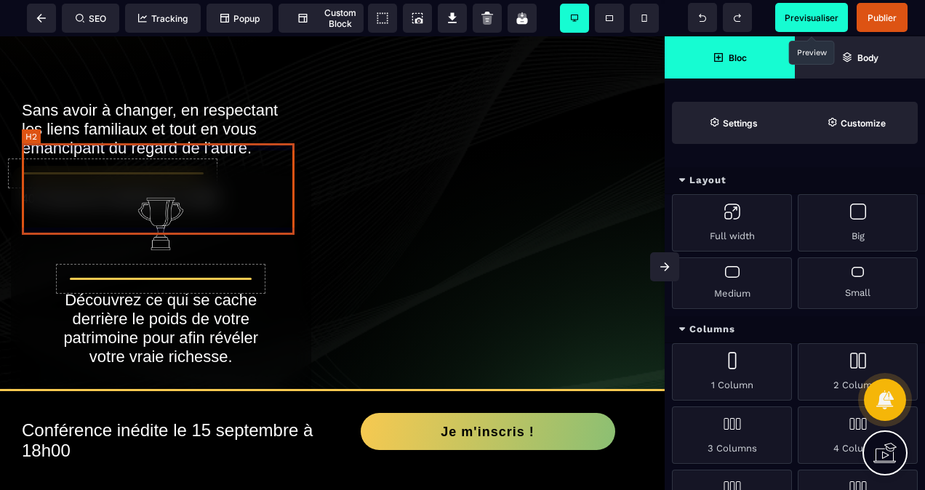
scroll to position [599, 0]
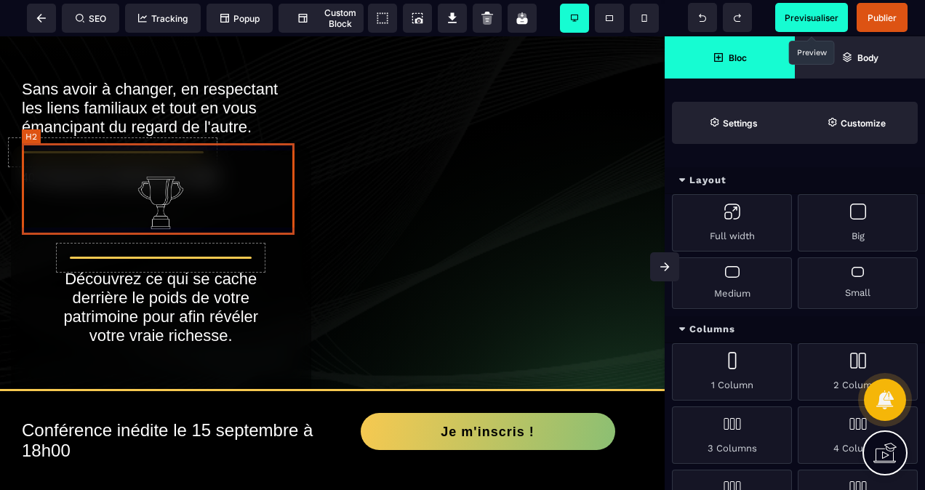
click at [214, 144] on h2 "Sans avoir à changer, en respectant les liens familiaux et tout en vous émancip…" at bounding box center [161, 108] width 279 height 71
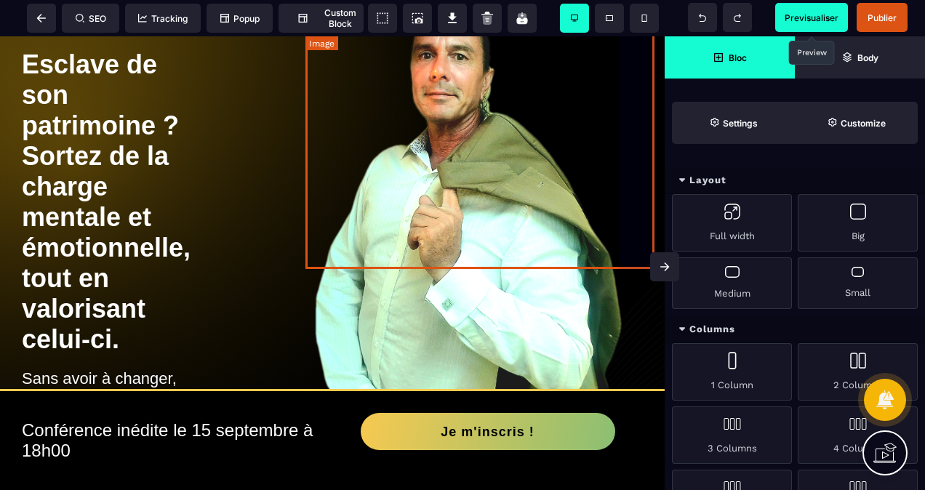
scroll to position [0, 0]
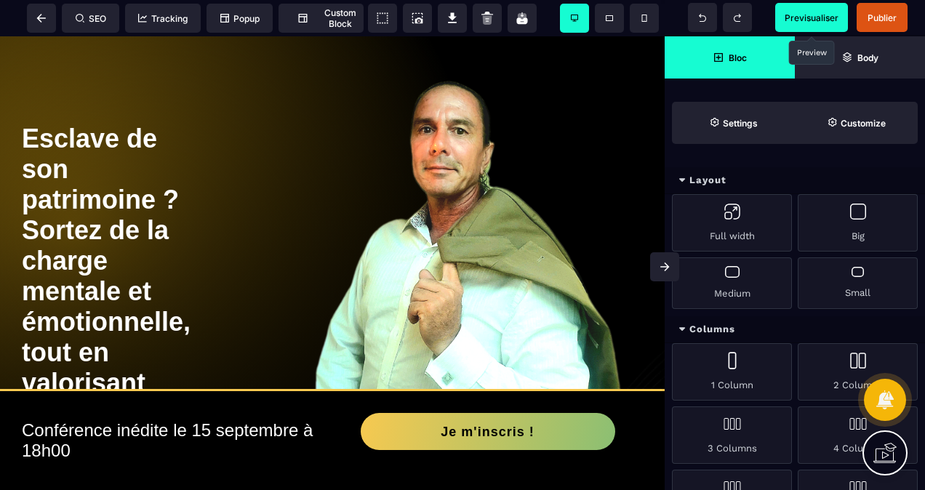
click at [803, 20] on span "Previsualiser" at bounding box center [812, 17] width 54 height 11
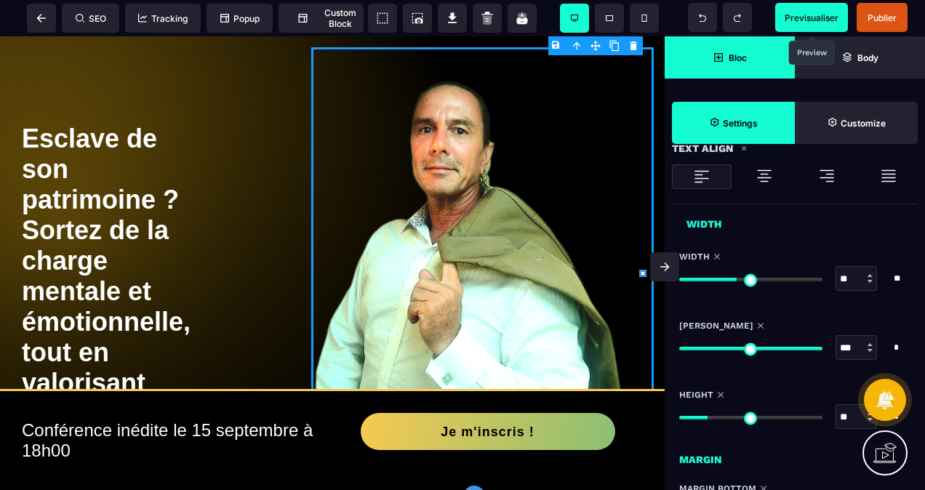
scroll to position [727, 0]
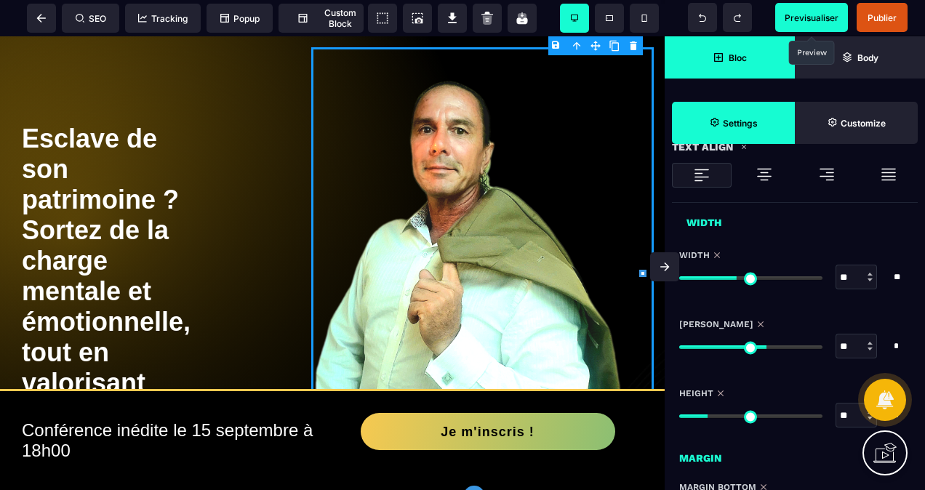
drag, startPoint x: 818, startPoint y: 343, endPoint x: 764, endPoint y: 348, distance: 54.1
click at [764, 348] on input "range" at bounding box center [750, 347] width 143 height 4
click at [825, 15] on span "Previsualiser" at bounding box center [812, 17] width 54 height 11
drag, startPoint x: 742, startPoint y: 276, endPoint x: 628, endPoint y: 304, distance: 117.5
click at [679, 280] on input "range" at bounding box center [750, 278] width 143 height 4
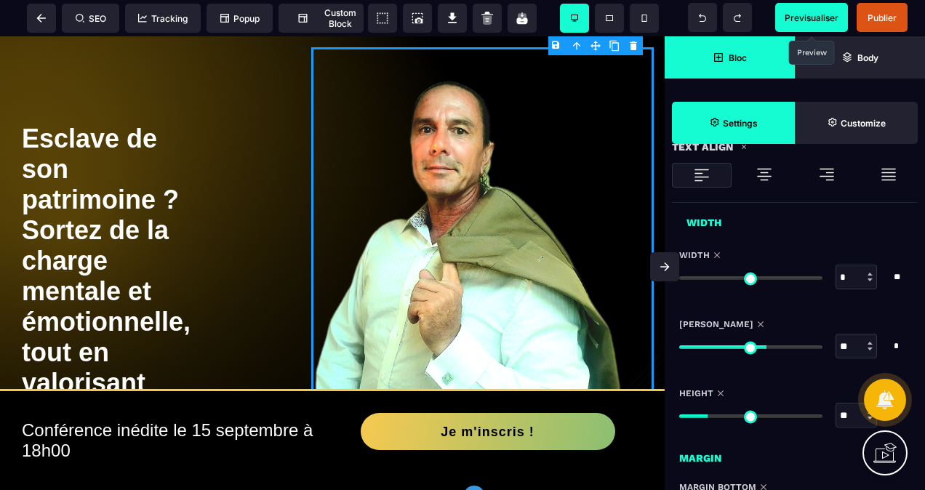
drag, startPoint x: 817, startPoint y: 18, endPoint x: 614, endPoint y: 158, distance: 246.3
click at [817, 18] on span "Previsualiser" at bounding box center [812, 17] width 54 height 11
click at [769, 341] on div at bounding box center [750, 346] width 143 height 10
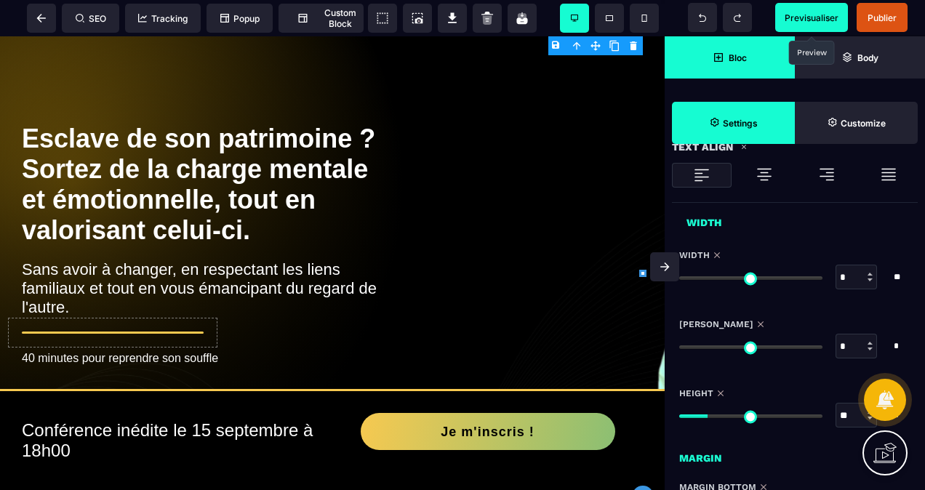
drag, startPoint x: 768, startPoint y: 343, endPoint x: 668, endPoint y: 346, distance: 100.4
click at [682, 349] on input "range" at bounding box center [750, 347] width 143 height 4
click at [805, 10] on span "Previsualiser" at bounding box center [811, 17] width 73 height 29
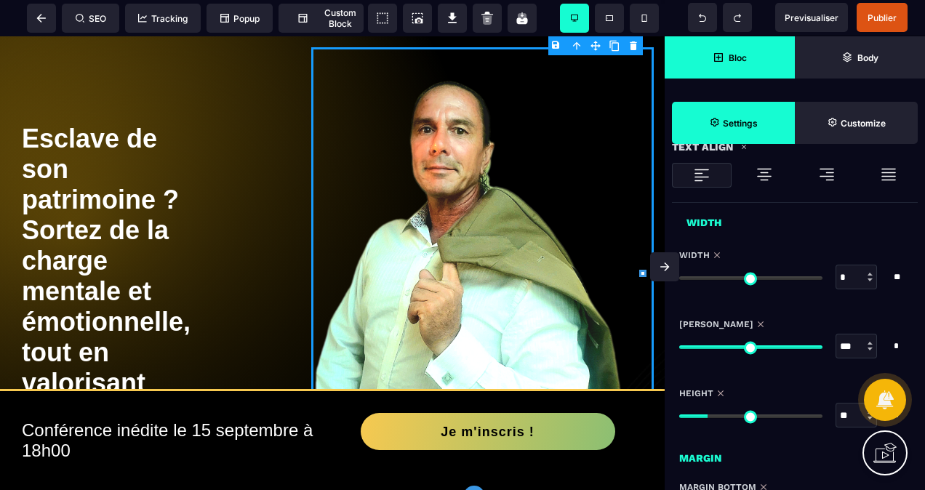
drag, startPoint x: 682, startPoint y: 341, endPoint x: 841, endPoint y: 335, distance: 158.6
click at [822, 345] on input "range" at bounding box center [750, 347] width 143 height 4
click at [793, 16] on span "Previsualiser" at bounding box center [812, 17] width 54 height 11
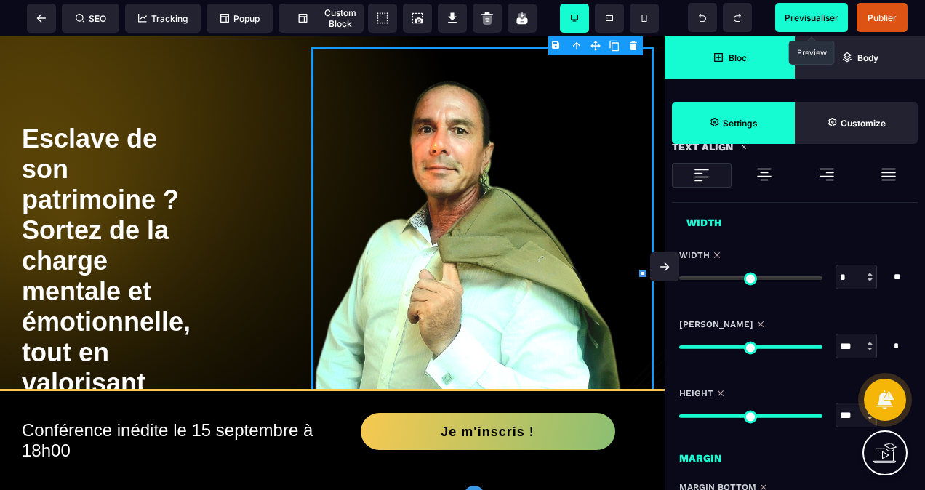
drag, startPoint x: 714, startPoint y: 412, endPoint x: 894, endPoint y: 413, distance: 180.4
click at [822, 415] on input "range" at bounding box center [750, 417] width 143 height 4
click at [834, 23] on span "Previsualiser" at bounding box center [811, 17] width 73 height 29
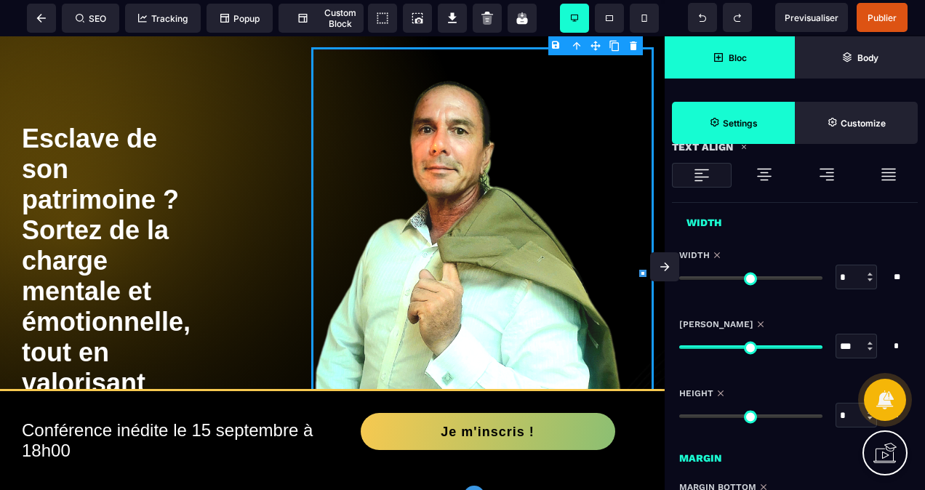
drag, startPoint x: 817, startPoint y: 412, endPoint x: 648, endPoint y: 451, distance: 173.8
click at [679, 418] on input "range" at bounding box center [750, 417] width 143 height 4
click at [796, 15] on span "Previsualiser" at bounding box center [812, 17] width 54 height 11
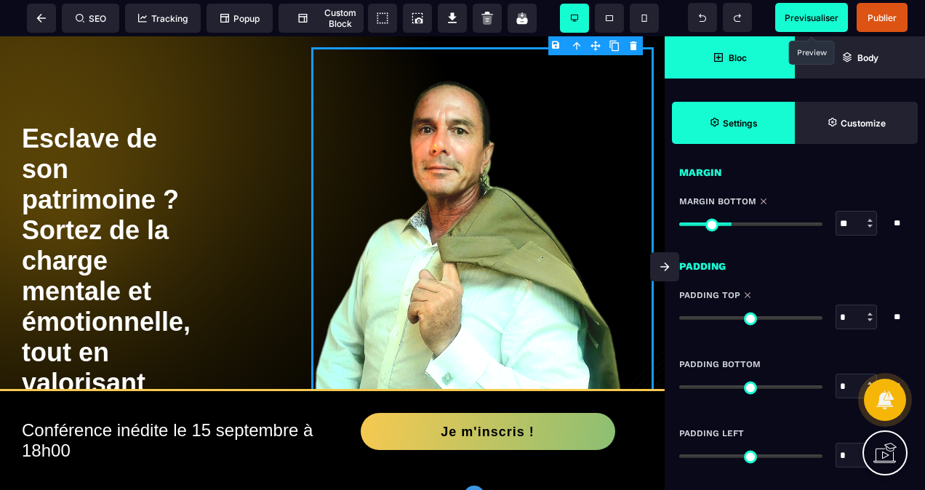
scroll to position [1018, 0]
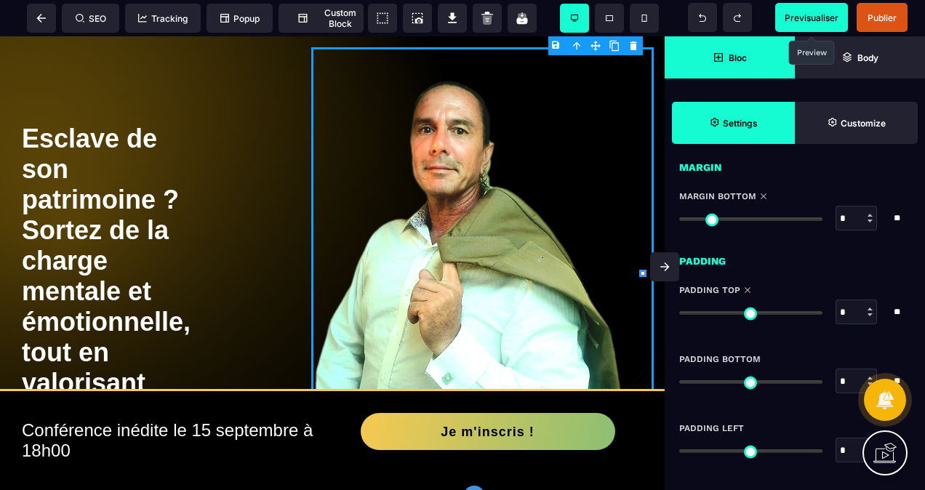
drag, startPoint x: 732, startPoint y: 214, endPoint x: 633, endPoint y: 198, distance: 100.2
click at [679, 221] on input "range" at bounding box center [750, 219] width 143 height 4
click at [788, 23] on span "Previsualiser" at bounding box center [811, 17] width 73 height 29
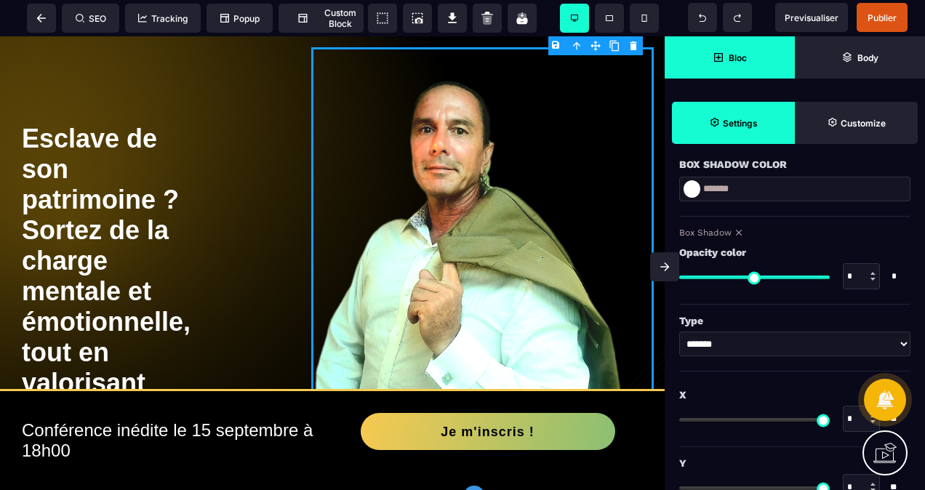
scroll to position [0, 0]
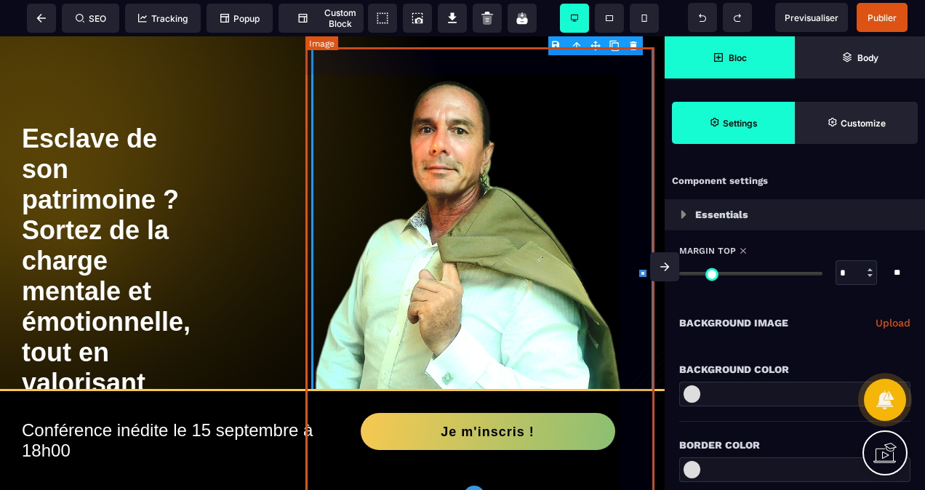
drag, startPoint x: 821, startPoint y: 309, endPoint x: 650, endPoint y: 303, distance: 171.0
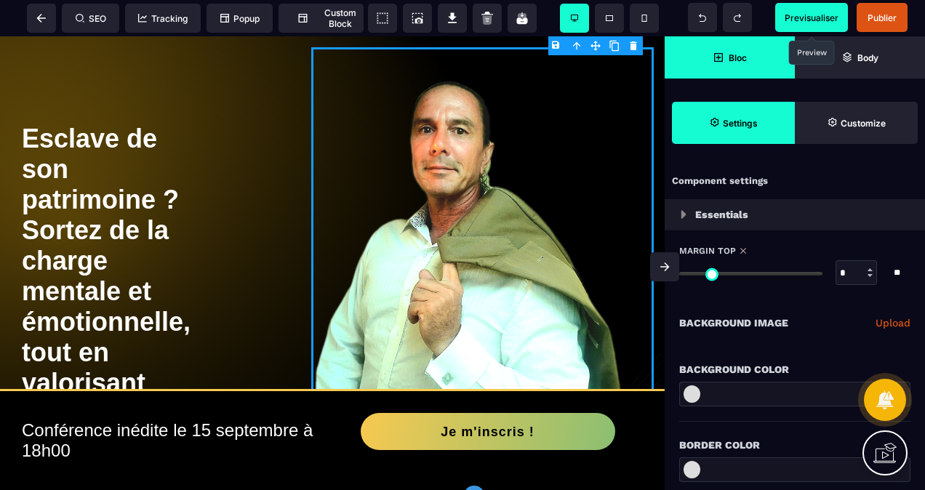
click at [793, 15] on span "Previsualiser" at bounding box center [812, 17] width 54 height 11
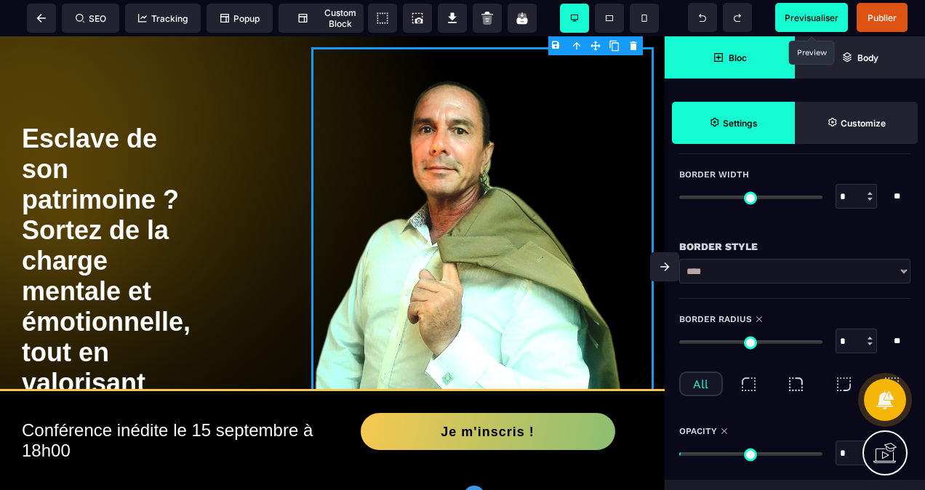
scroll to position [291, 0]
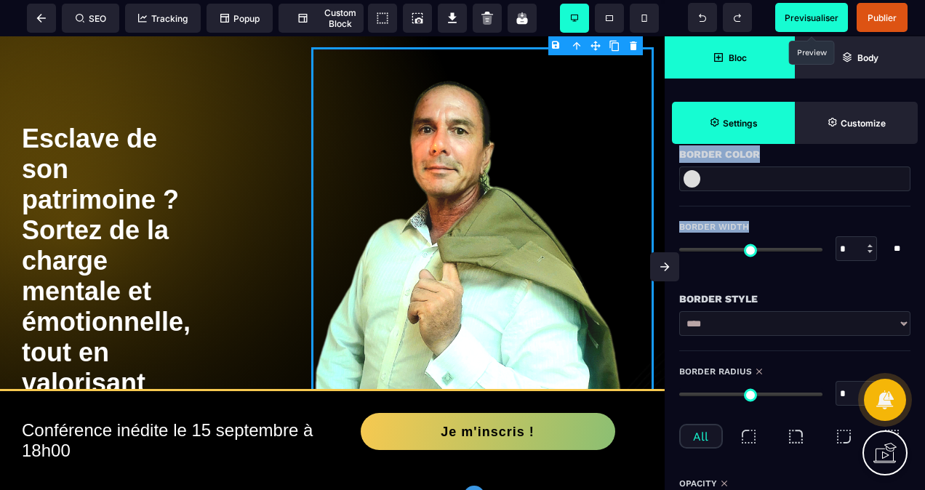
drag, startPoint x: 685, startPoint y: 249, endPoint x: 727, endPoint y: 254, distance: 42.5
click at [727, 0] on div "SEO Tracking Popup Custom Block Setting Body Previsualiser Publier Bloc Body Se…" at bounding box center [462, 0] width 925 height 0
click at [748, 249] on input "range" at bounding box center [750, 250] width 143 height 4
drag, startPoint x: 748, startPoint y: 249, endPoint x: 777, endPoint y: 249, distance: 29.8
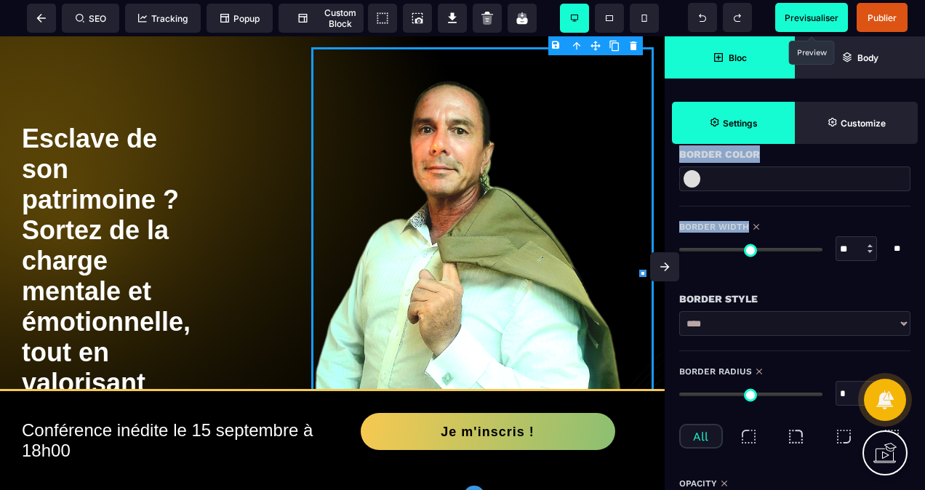
click at [777, 249] on input "range" at bounding box center [750, 250] width 143 height 4
click at [812, 15] on span "Previsualiser" at bounding box center [812, 17] width 54 height 11
drag, startPoint x: 774, startPoint y: 245, endPoint x: 665, endPoint y: 249, distance: 109.1
click at [679, 249] on input "range" at bounding box center [750, 250] width 143 height 4
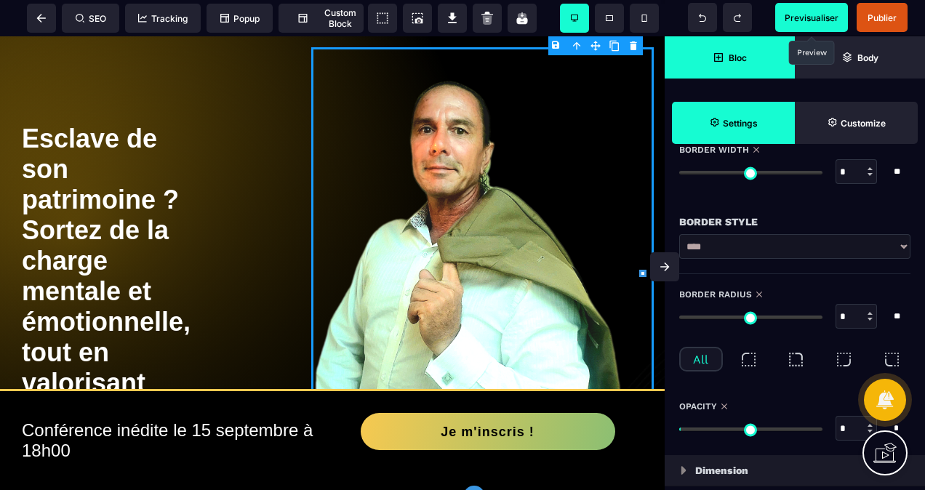
scroll to position [436, 0]
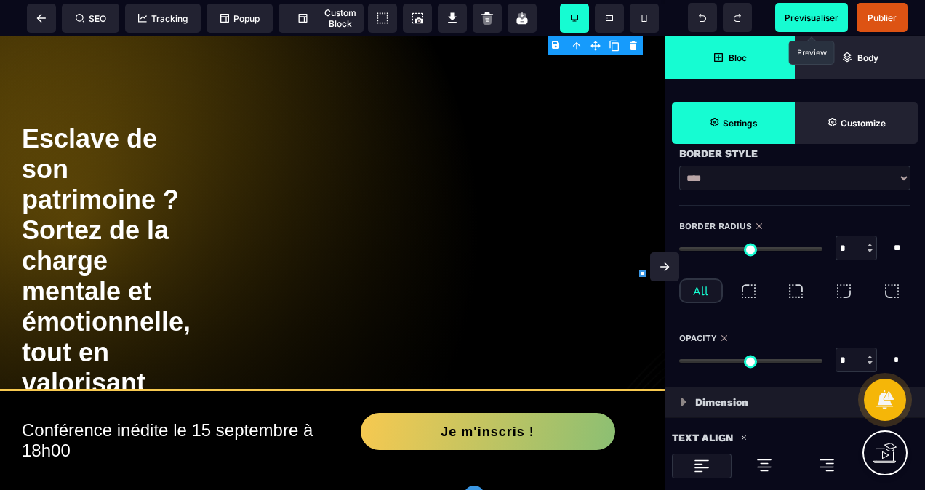
drag, startPoint x: 684, startPoint y: 357, endPoint x: 665, endPoint y: 364, distance: 19.6
click at [679, 363] on input "range" at bounding box center [750, 361] width 143 height 4
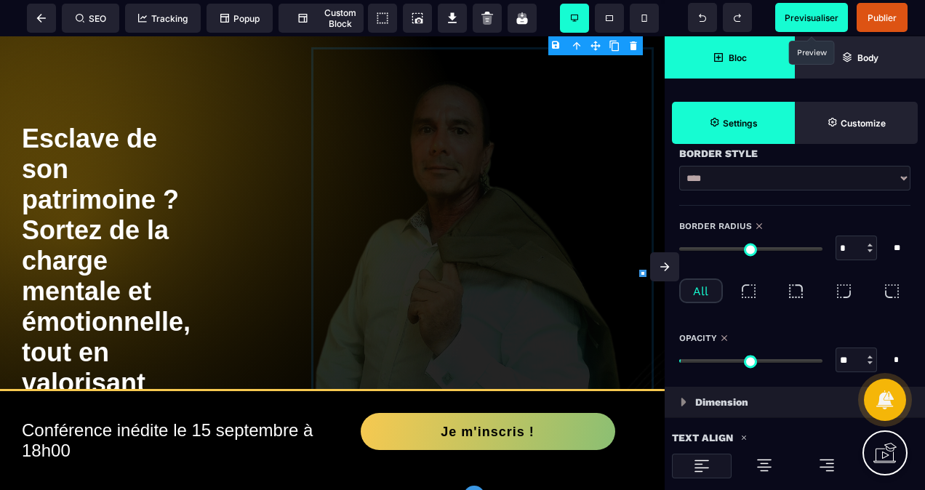
drag, startPoint x: 685, startPoint y: 355, endPoint x: 705, endPoint y: 358, distance: 20.6
click at [705, 359] on input "range" at bounding box center [750, 361] width 143 height 4
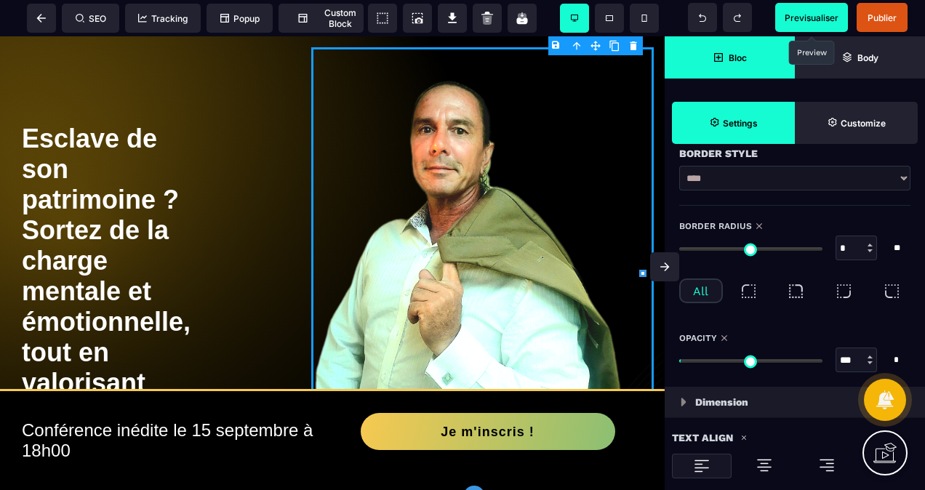
drag, startPoint x: 705, startPoint y: 358, endPoint x: 846, endPoint y: 359, distance: 141.1
click at [822, 359] on input "range" at bounding box center [750, 361] width 143 height 4
click at [749, 376] on div "Opacity *** * * All" at bounding box center [794, 359] width 231 height 55
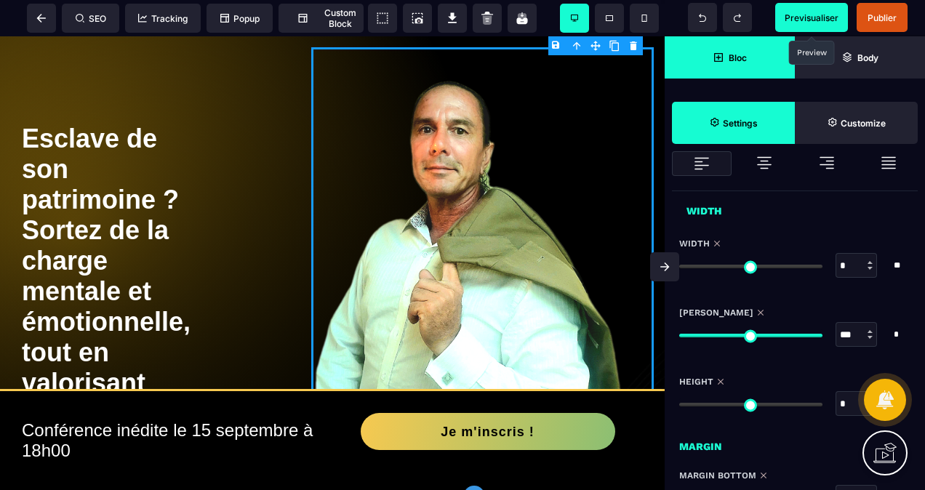
scroll to position [800, 0]
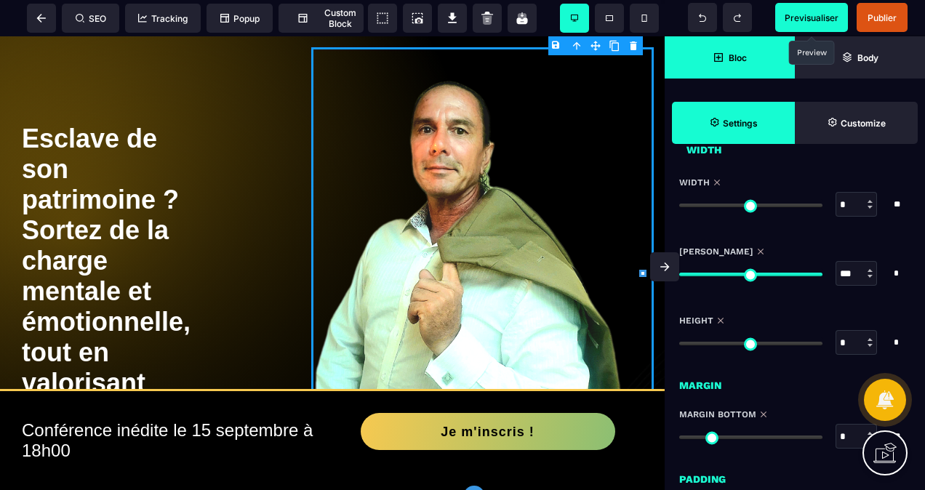
drag, startPoint x: 817, startPoint y: 271, endPoint x: 816, endPoint y: 286, distance: 15.3
click at [816, 276] on input "range" at bounding box center [750, 275] width 143 height 4
drag, startPoint x: 683, startPoint y: 340, endPoint x: 650, endPoint y: 347, distance: 33.4
click at [679, 345] on input "range" at bounding box center [750, 344] width 143 height 4
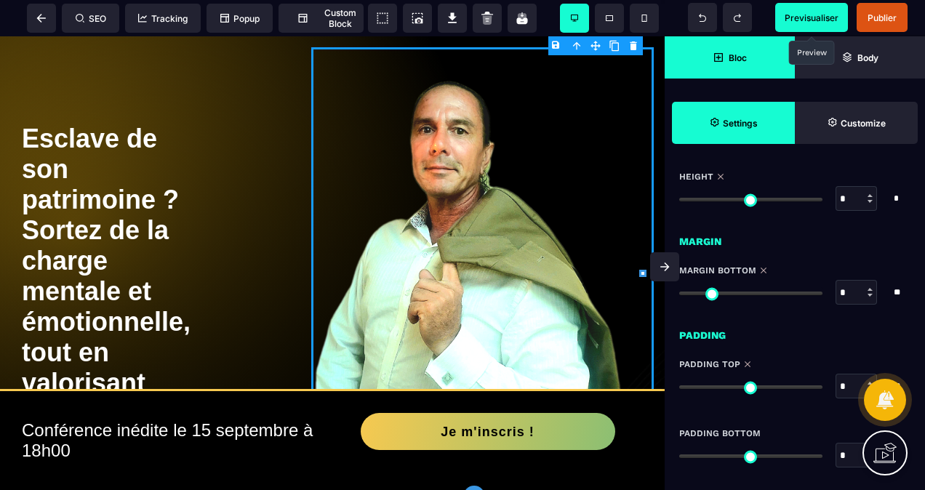
scroll to position [945, 0]
drag, startPoint x: 688, startPoint y: 294, endPoint x: 598, endPoint y: 301, distance: 89.7
click at [679, 294] on input "range" at bounding box center [750, 292] width 143 height 4
drag, startPoint x: 683, startPoint y: 380, endPoint x: 643, endPoint y: 390, distance: 41.1
click at [679, 388] on input "range" at bounding box center [750, 386] width 143 height 4
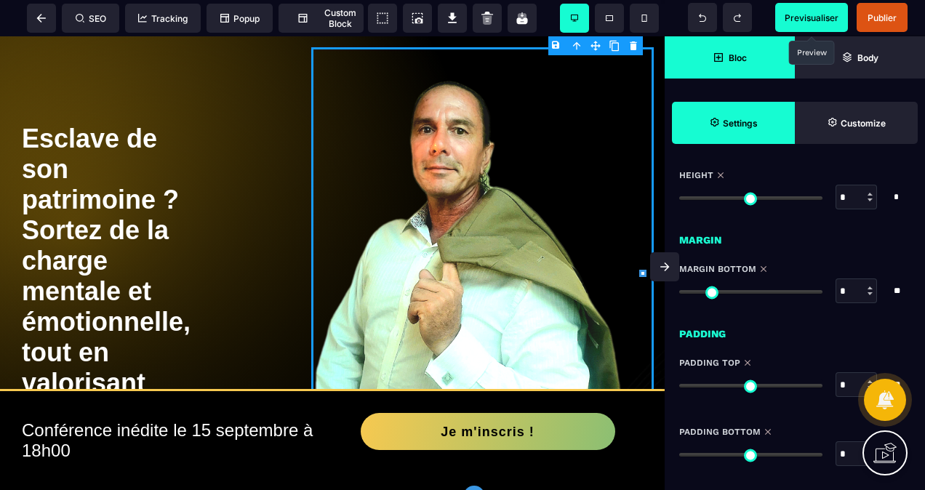
drag, startPoint x: 683, startPoint y: 449, endPoint x: 673, endPoint y: 450, distance: 10.3
click at [679, 453] on input "range" at bounding box center [750, 455] width 143 height 4
click at [814, 20] on span "Previsualiser" at bounding box center [812, 17] width 54 height 11
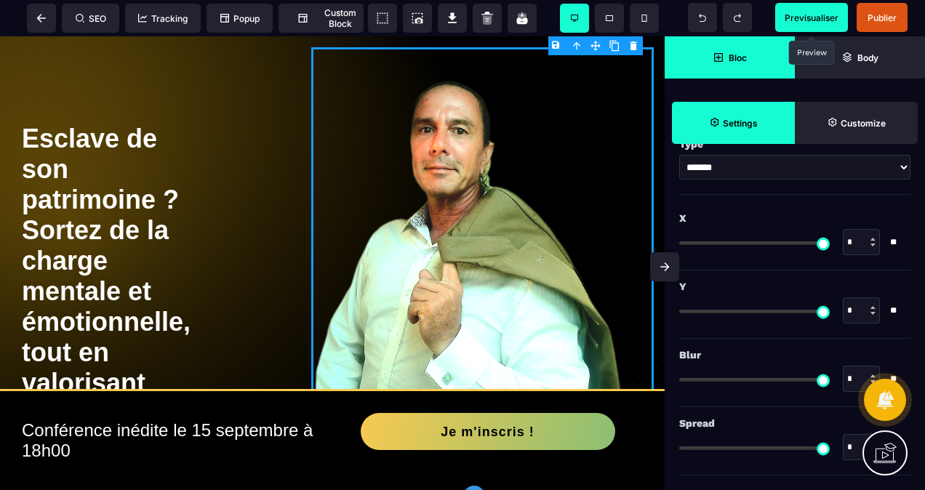
scroll to position [1635, 0]
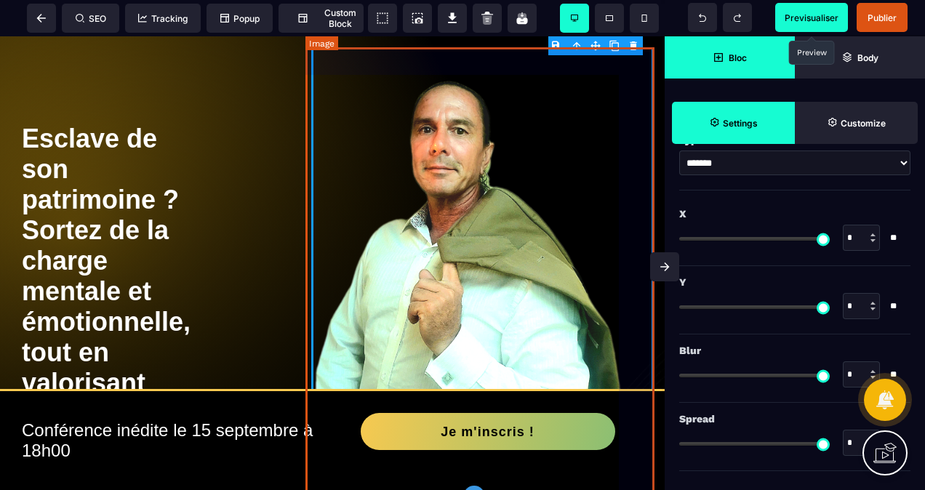
click at [346, 51] on img at bounding box center [485, 273] width 349 height 452
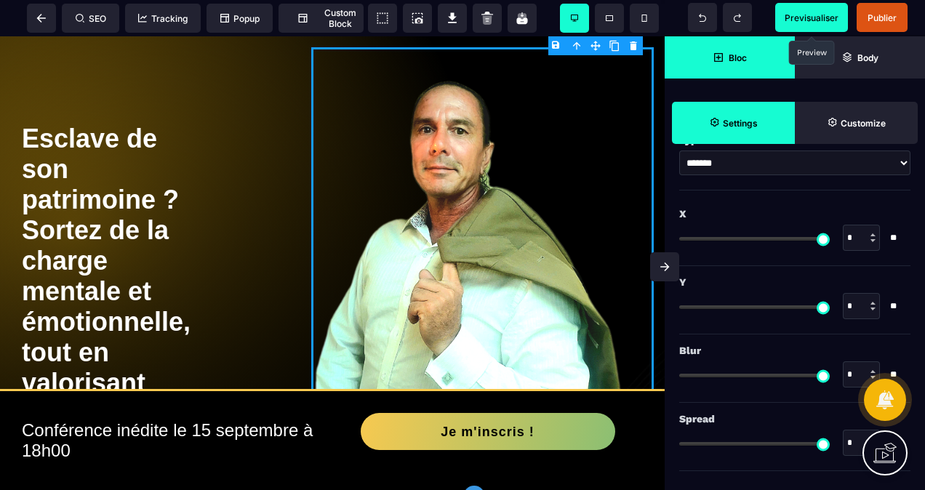
drag, startPoint x: 693, startPoint y: 235, endPoint x: 559, endPoint y: 252, distance: 134.9
click at [679, 241] on input "range" at bounding box center [754, 239] width 151 height 4
click at [755, 326] on div "Y * * **" at bounding box center [794, 302] width 231 height 65
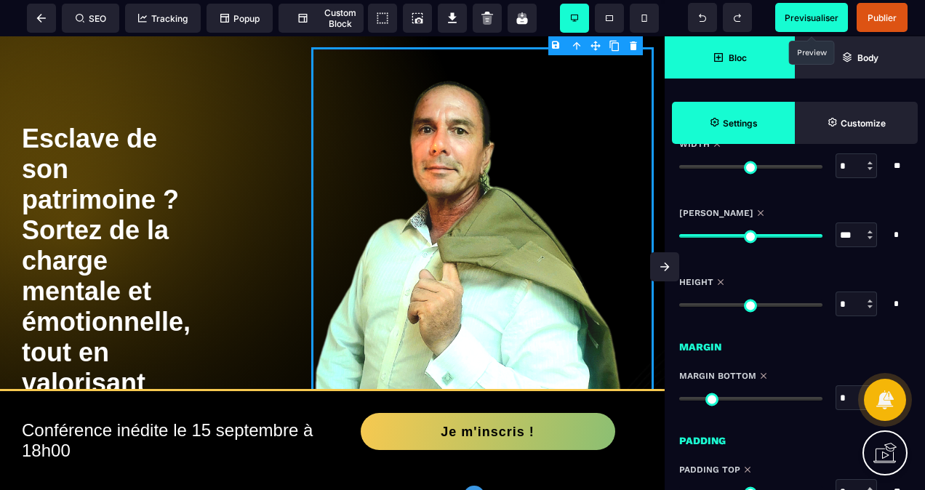
scroll to position [836, 0]
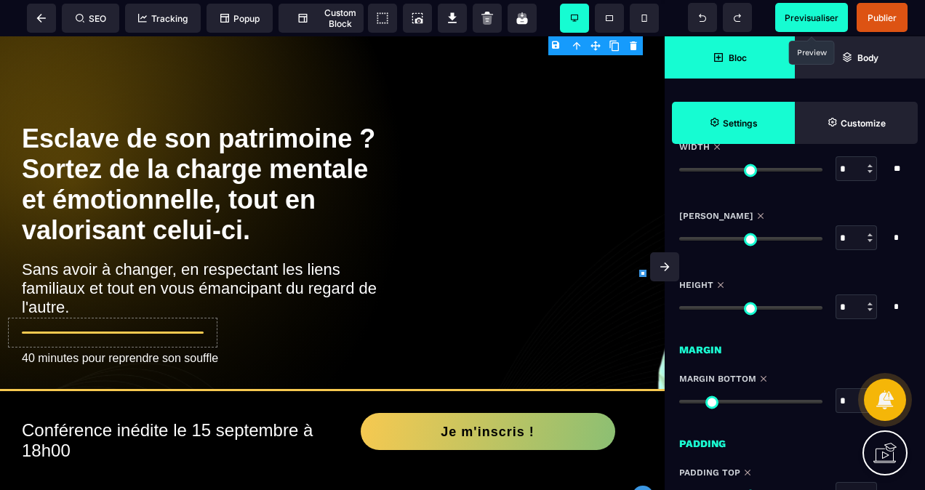
drag, startPoint x: 814, startPoint y: 237, endPoint x: 678, endPoint y: 260, distance: 138.7
click at [679, 241] on input "range" at bounding box center [750, 239] width 143 height 4
click at [797, 11] on span "Previsualiser" at bounding box center [811, 17] width 73 height 29
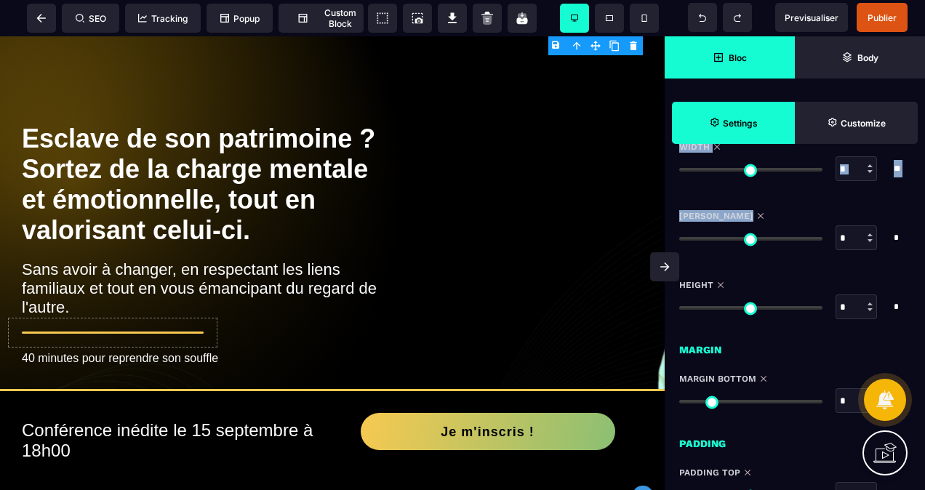
drag, startPoint x: 685, startPoint y: 233, endPoint x: 828, endPoint y: 230, distance: 142.6
click at [828, 0] on div "SEO Tracking Popup Custom Block Setting Body Previsualiser Publier Bloc Body Se…" at bounding box center [462, 0] width 925 height 0
drag, startPoint x: 685, startPoint y: 234, endPoint x: 756, endPoint y: 239, distance: 70.7
click at [756, 0] on div "SEO Tracking Popup Custom Block Setting Body Previsualiser Publier Bloc Body Se…" at bounding box center [462, 0] width 925 height 0
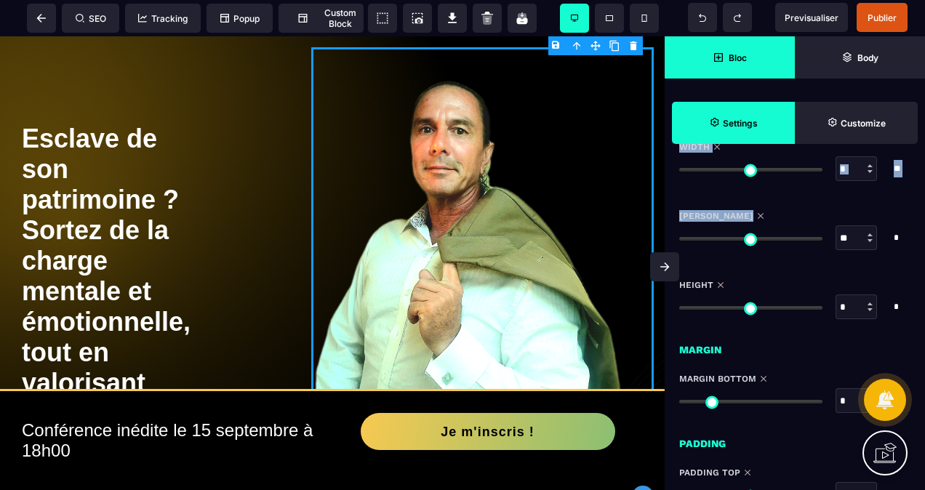
click at [756, 239] on input "range" at bounding box center [750, 239] width 143 height 4
click at [819, 234] on div at bounding box center [750, 238] width 143 height 10
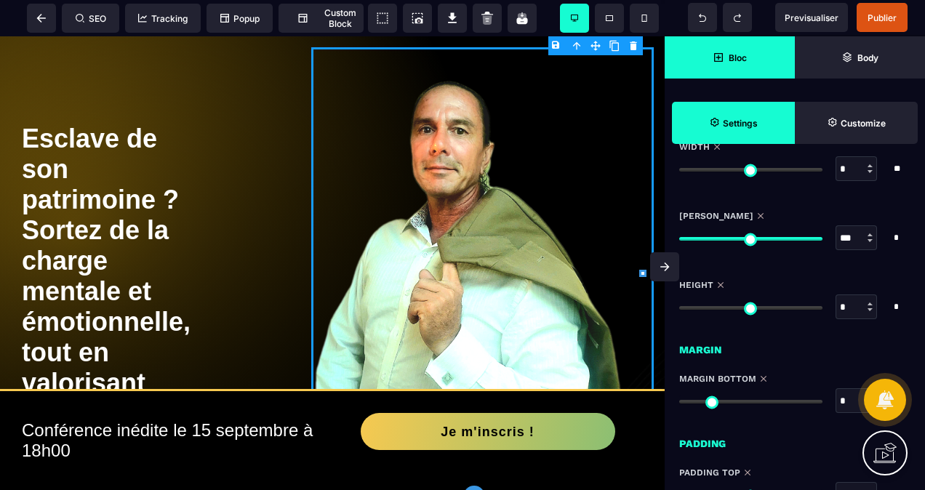
drag, startPoint x: 761, startPoint y: 239, endPoint x: 835, endPoint y: 247, distance: 74.0
click at [822, 241] on input "range" at bounding box center [750, 239] width 143 height 4
drag, startPoint x: 689, startPoint y: 305, endPoint x: 846, endPoint y: 307, distance: 157.8
click at [822, 307] on input "range" at bounding box center [750, 308] width 143 height 4
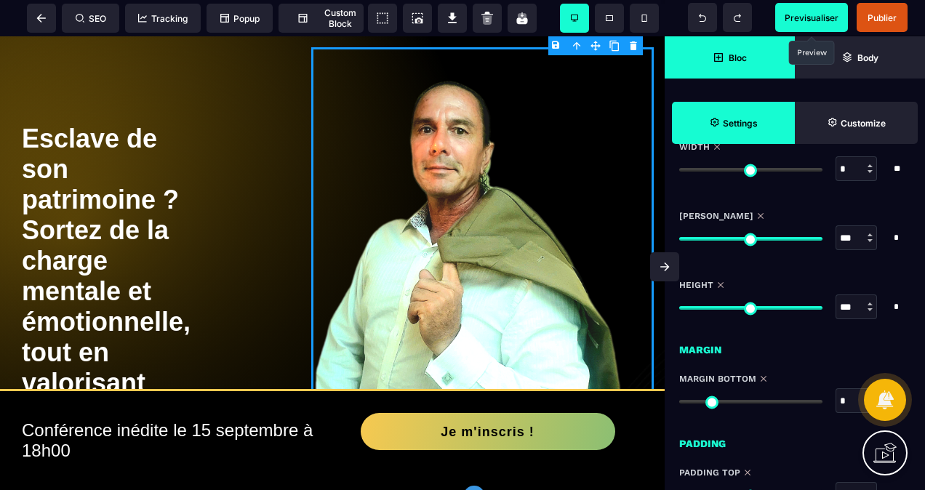
click at [793, 19] on span "Previsualiser" at bounding box center [812, 17] width 54 height 11
drag, startPoint x: 813, startPoint y: 305, endPoint x: 666, endPoint y: 330, distance: 149.0
click at [679, 310] on input "range" at bounding box center [750, 308] width 143 height 4
drag, startPoint x: 688, startPoint y: 307, endPoint x: 841, endPoint y: 311, distance: 152.8
click at [822, 310] on input "range" at bounding box center [750, 308] width 143 height 4
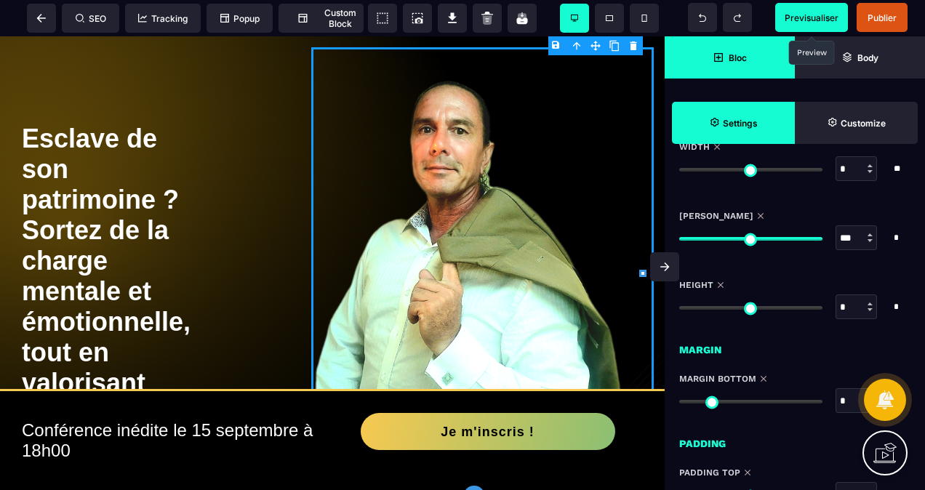
drag, startPoint x: 813, startPoint y: 304, endPoint x: 658, endPoint y: 323, distance: 156.0
click at [679, 310] on input "range" at bounding box center [750, 308] width 143 height 4
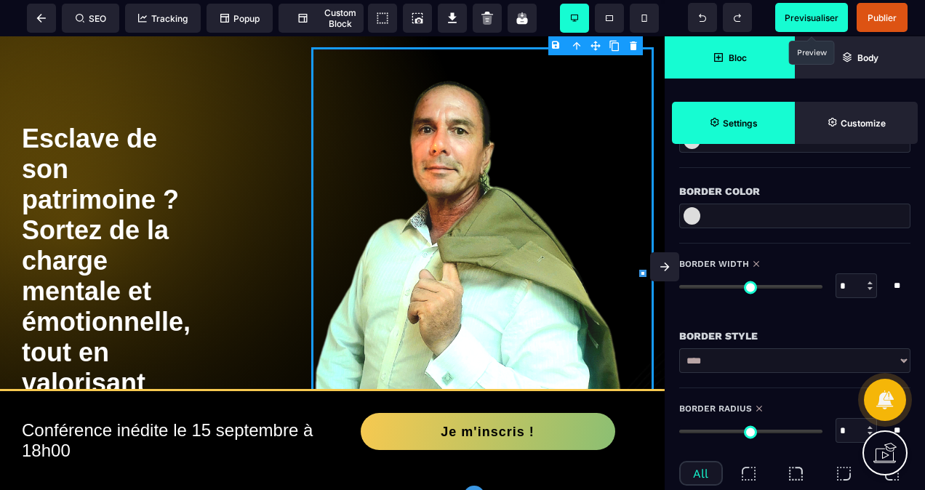
scroll to position [181, 0]
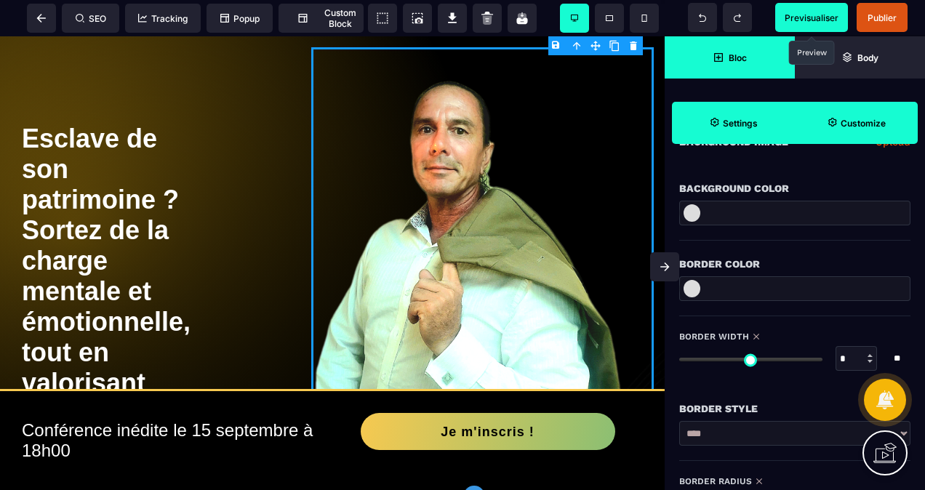
click at [871, 126] on strong "Customize" at bounding box center [863, 123] width 45 height 11
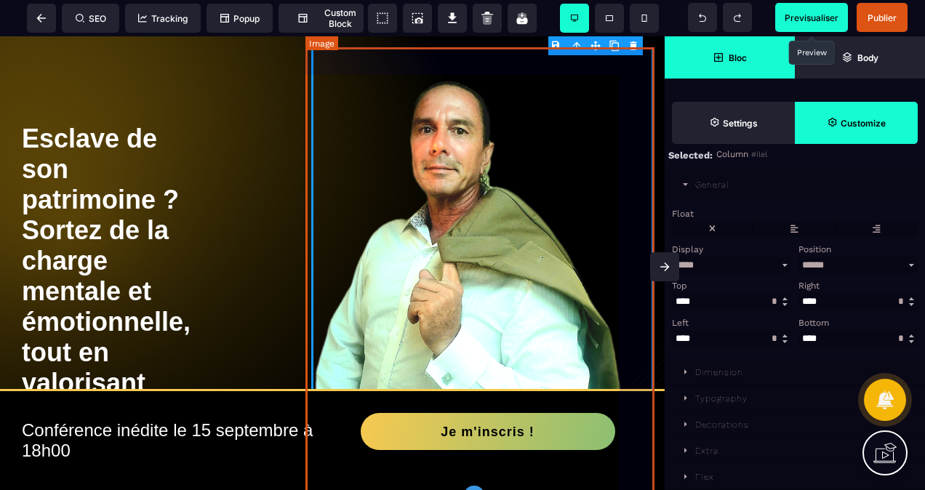
click at [332, 172] on img at bounding box center [485, 273] width 349 height 452
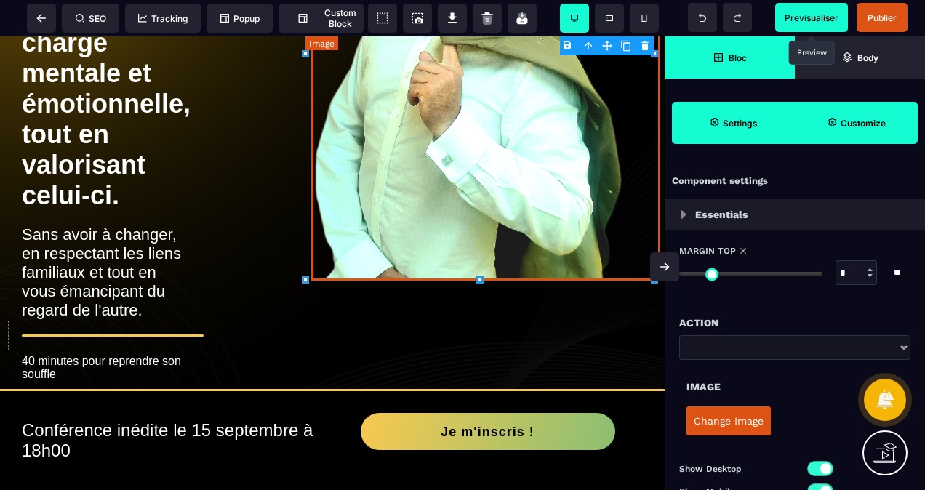
scroll to position [436, 0]
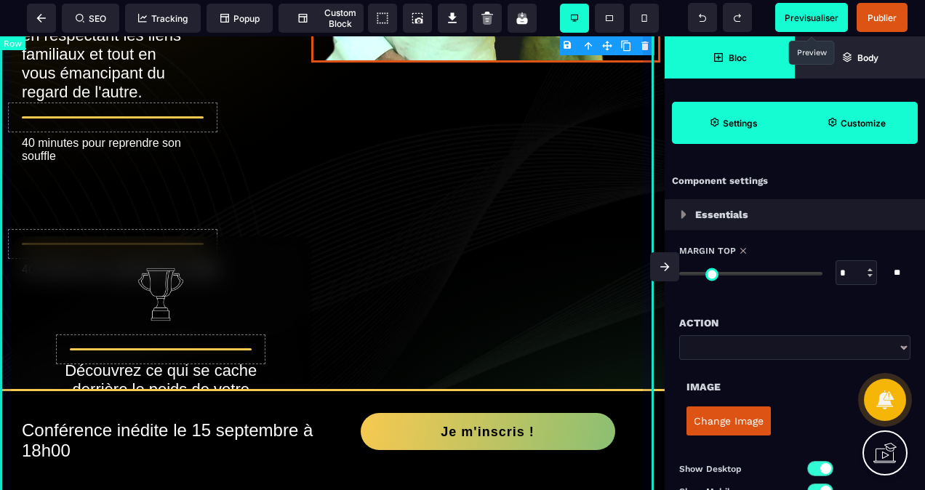
click at [333, 175] on div "Esclave de son patrimoine ? Sortez de la charge mentale et émotionnelle, tout e…" at bounding box center [332, 278] width 665 height 1356
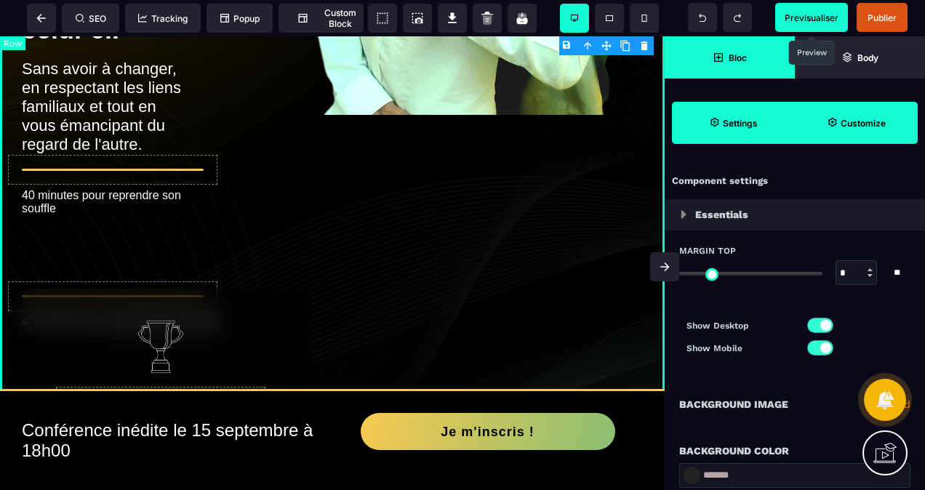
scroll to position [364, 0]
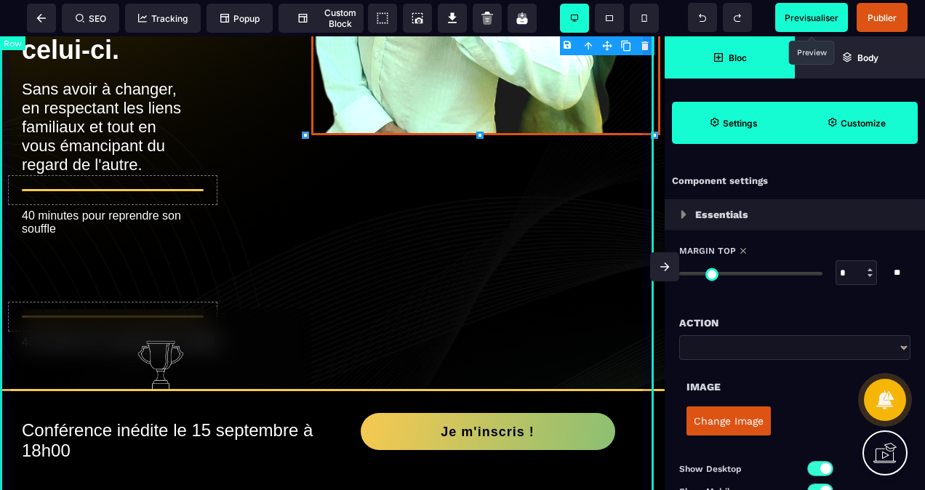
click at [327, 139] on div "Esclave de son patrimoine ? Sortez de la charge mentale et émotionnelle, tout e…" at bounding box center [332, 351] width 665 height 1356
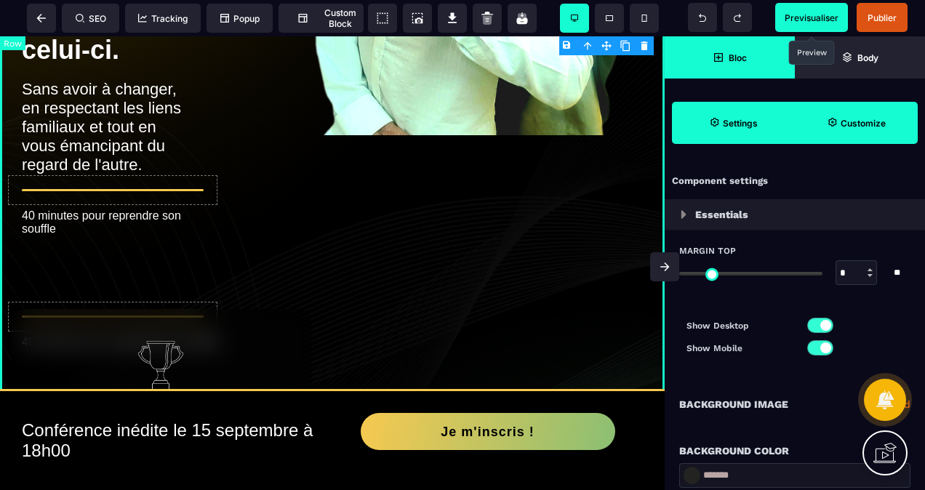
click at [382, 234] on div "Esclave de son patrimoine ? Sortez de la charge mentale et émotionnelle, tout e…" at bounding box center [332, 351] width 665 height 1356
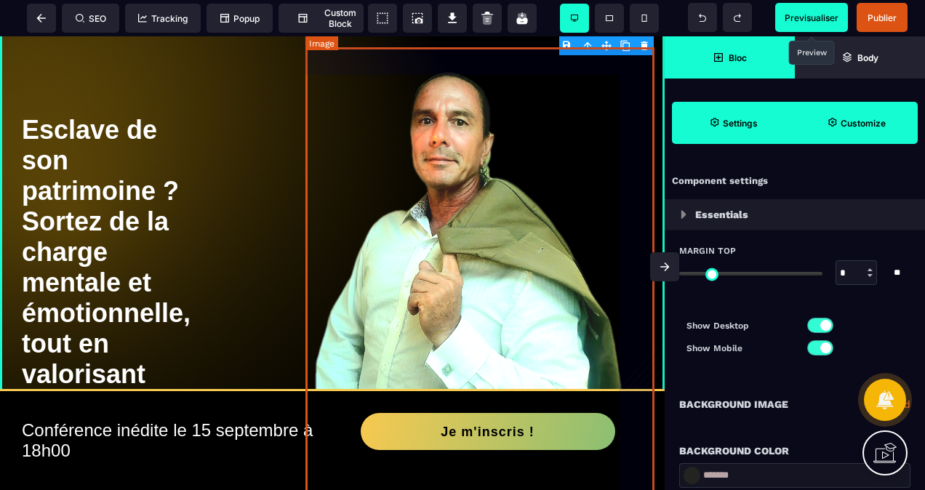
scroll to position [0, 0]
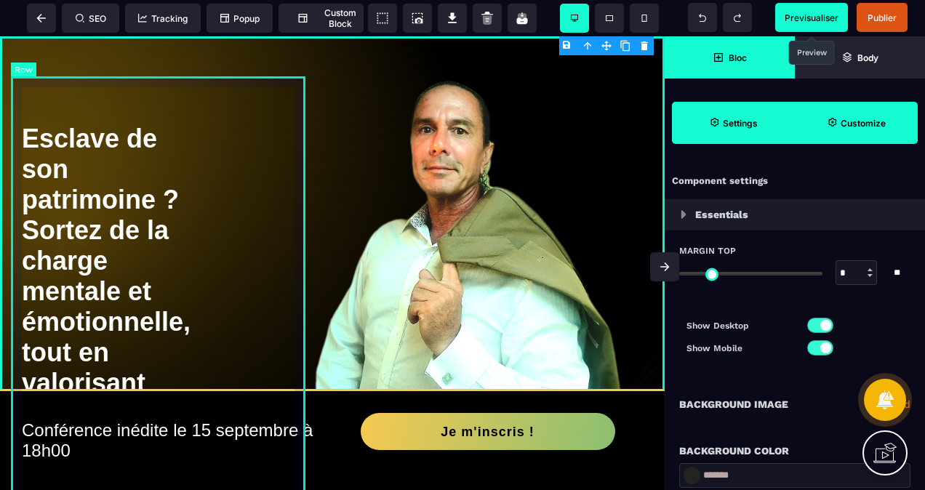
click at [266, 96] on div "Esclave de son patrimoine ? Sortez de la charge mentale et émotionnelle, tout e…" at bounding box center [161, 354] width 300 height 556
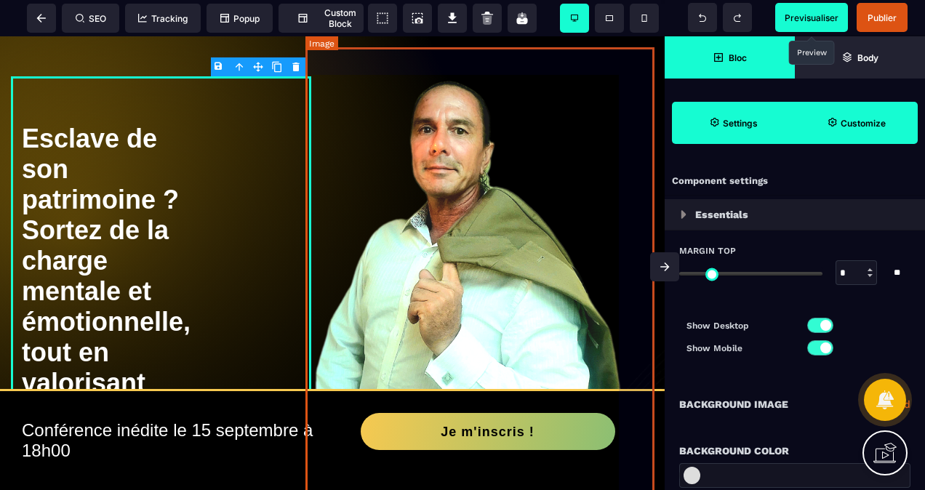
click at [349, 50] on img at bounding box center [485, 273] width 349 height 452
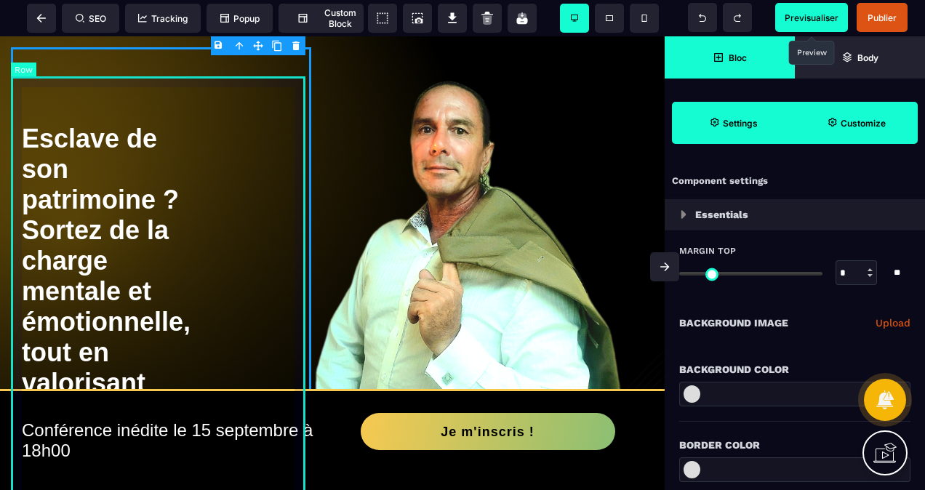
click at [237, 135] on div "Esclave de son patrimoine ? Sortez de la charge mentale et émotionnelle, tout e…" at bounding box center [161, 354] width 300 height 556
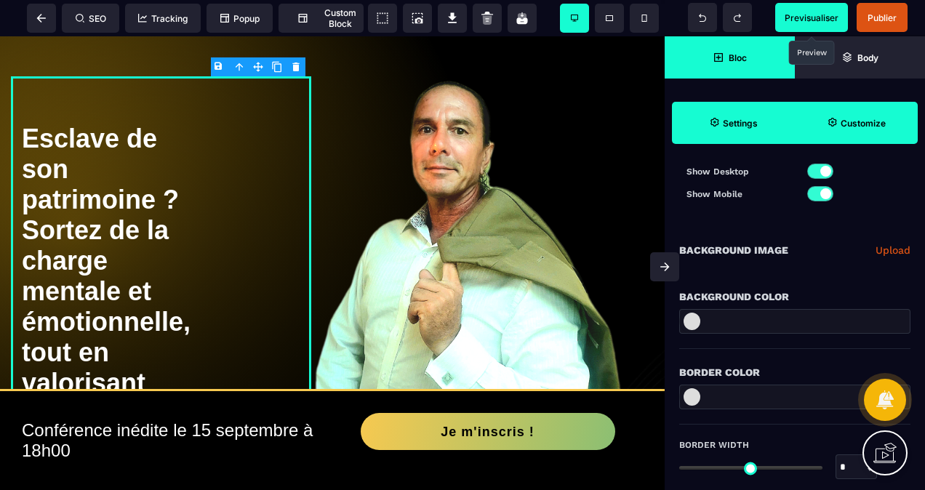
scroll to position [124, 0]
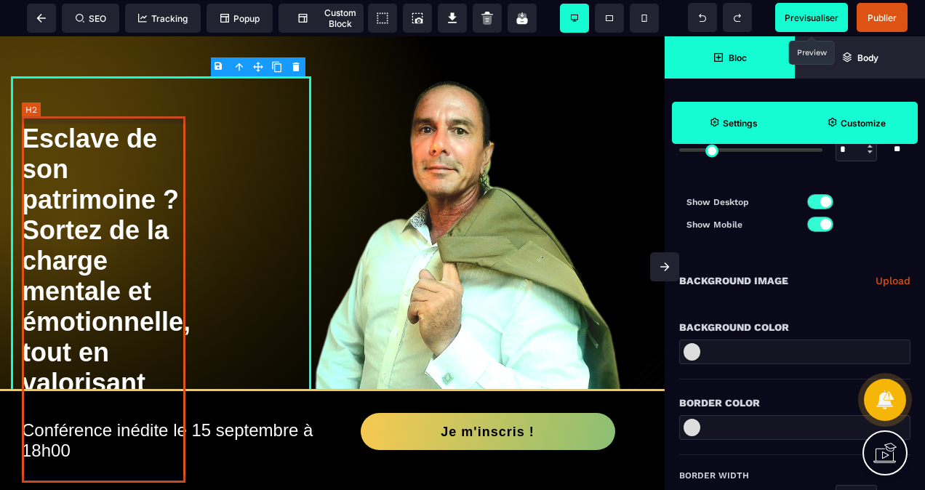
click at [172, 233] on h2 "Esclave de son patrimoine ? Sortez de la charge mentale et émotionnelle, tout e…" at bounding box center [105, 276] width 167 height 320
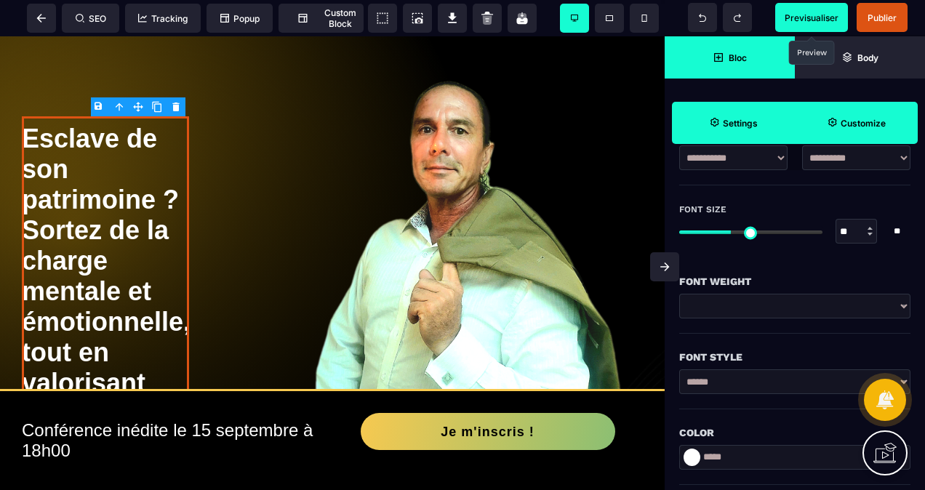
scroll to position [218, 0]
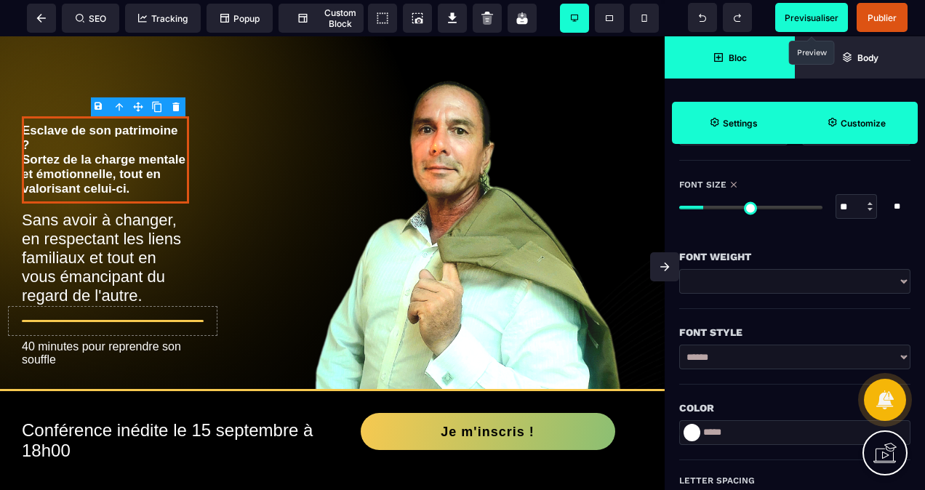
drag, startPoint x: 732, startPoint y: 207, endPoint x: 708, endPoint y: 212, distance: 24.7
click at [708, 209] on input "range" at bounding box center [750, 208] width 143 height 4
click at [817, 15] on span "Previsualiser" at bounding box center [812, 17] width 54 height 11
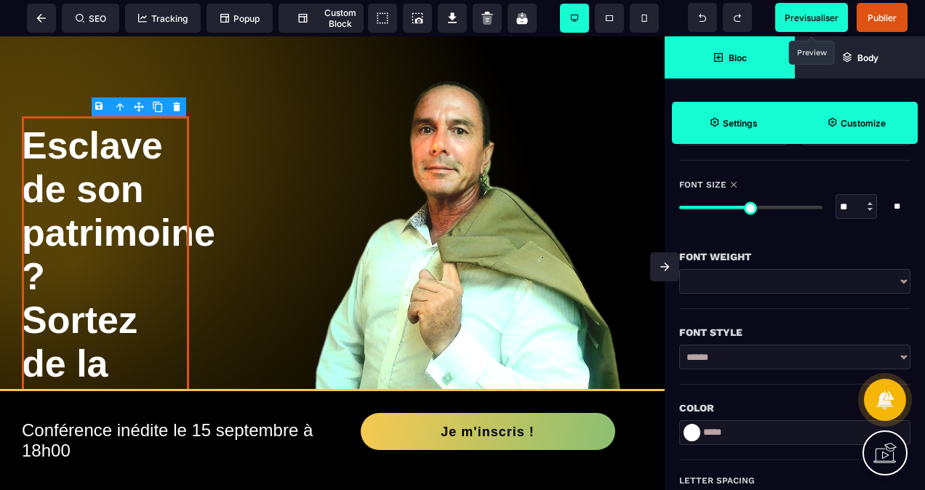
drag, startPoint x: 710, startPoint y: 208, endPoint x: 753, endPoint y: 215, distance: 44.1
click at [753, 209] on input "range" at bounding box center [750, 208] width 143 height 4
click at [816, 19] on span "Previsualiser" at bounding box center [812, 17] width 54 height 11
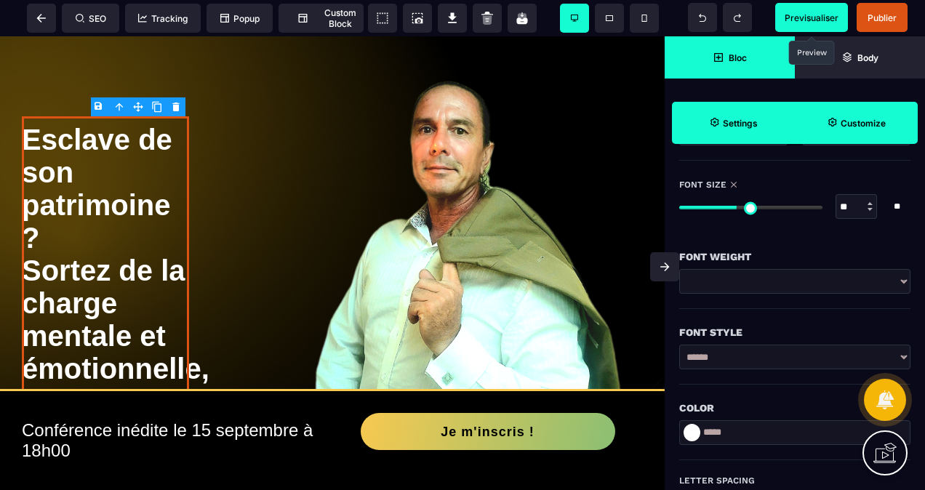
drag, startPoint x: 754, startPoint y: 205, endPoint x: 737, endPoint y: 214, distance: 18.9
click at [737, 209] on input "range" at bounding box center [750, 208] width 143 height 4
click at [823, 16] on span "Previsualiser" at bounding box center [812, 17] width 54 height 11
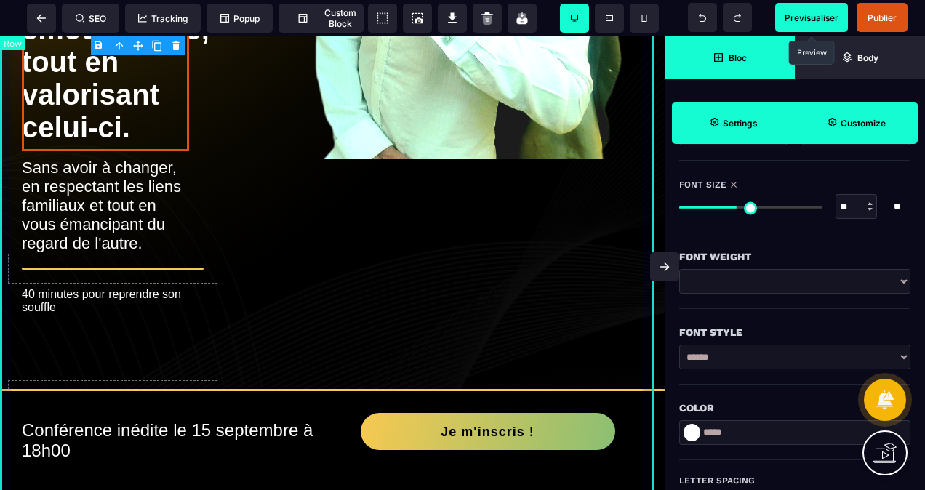
scroll to position [436, 0]
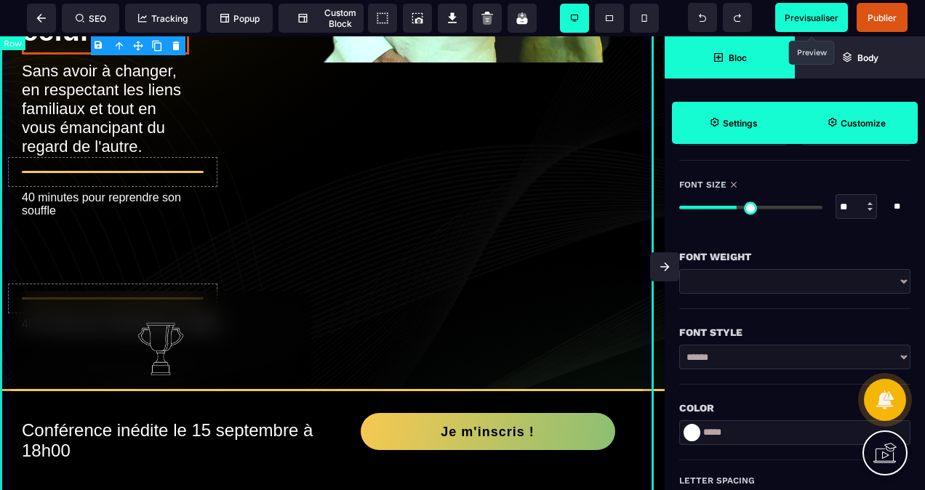
click at [444, 243] on div "Esclave de son patrimoine ? Sortez de la charge mentale et émotionnelle, tout e…" at bounding box center [332, 305] width 665 height 1411
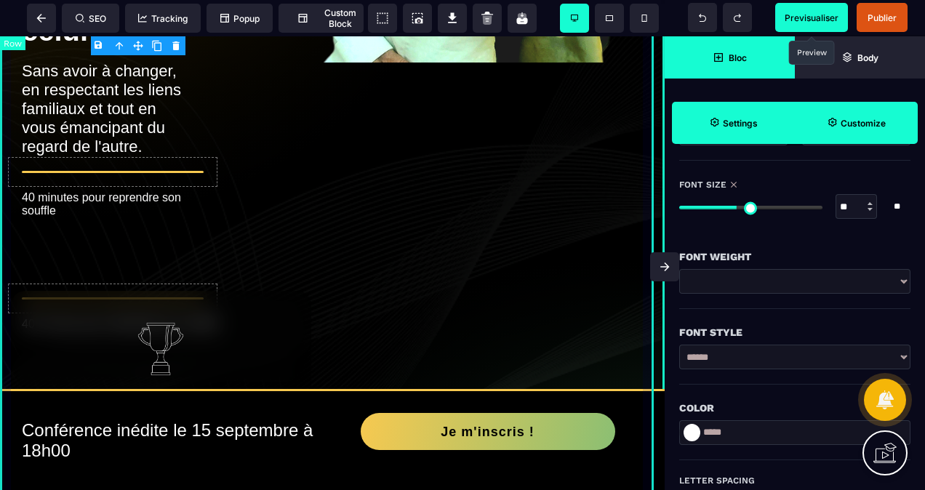
scroll to position [0, 0]
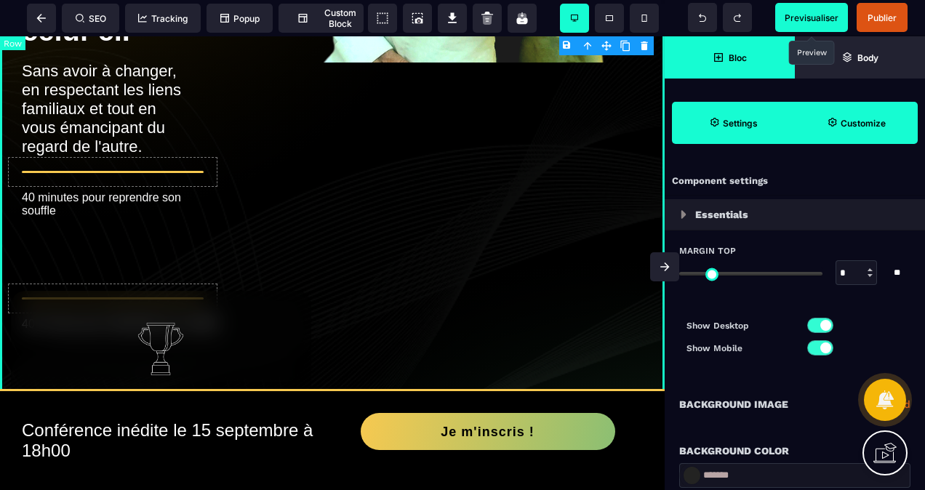
click at [457, 215] on div "Esclave de son patrimoine ? Sortez de la charge mentale et émotionnelle, tout e…" at bounding box center [332, 305] width 665 height 1411
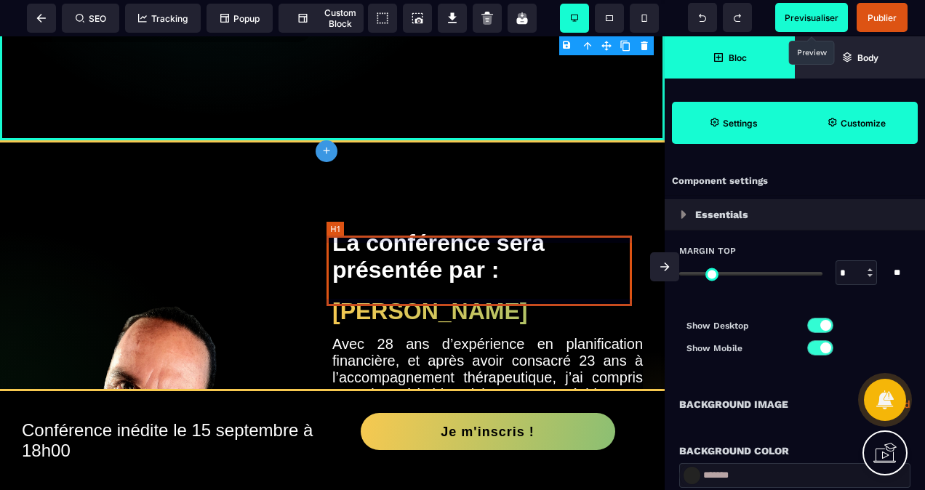
scroll to position [1236, 0]
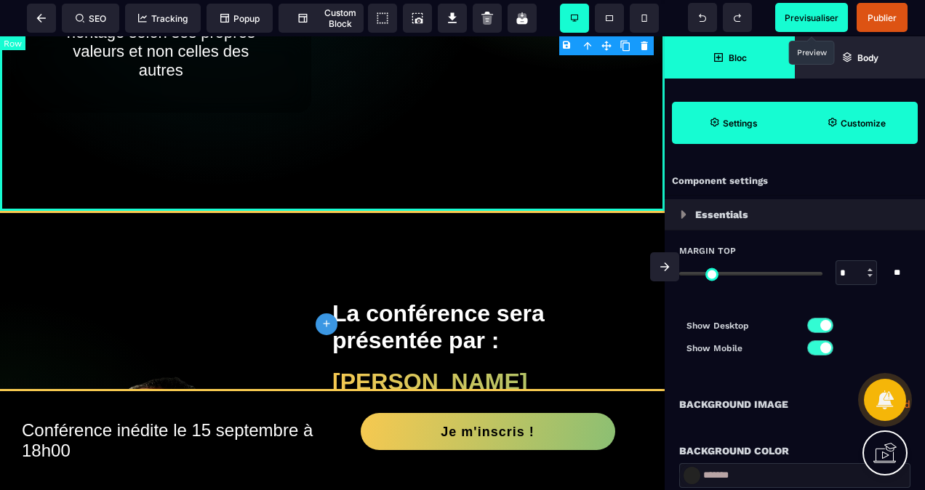
drag, startPoint x: 324, startPoint y: 358, endPoint x: 342, endPoint y: 240, distance: 119.1
click at [326, 319] on icon "plus" at bounding box center [326, 324] width 13 height 15
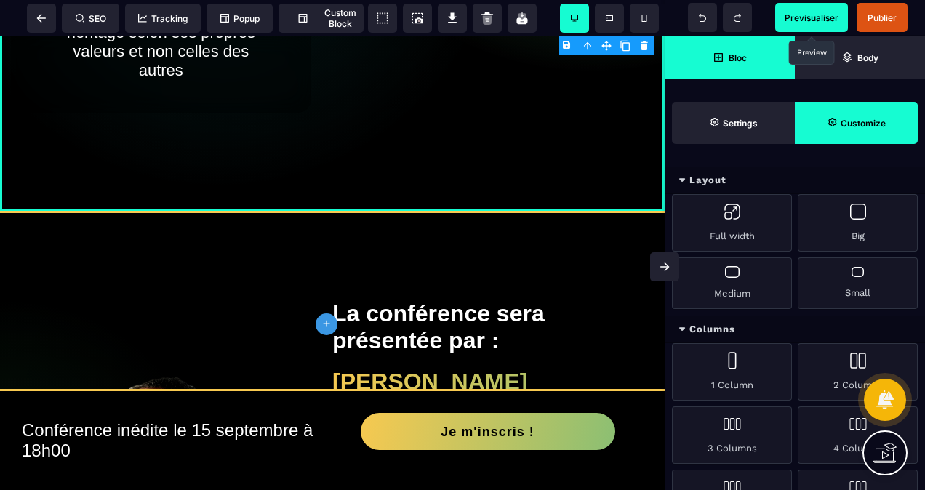
click at [326, 319] on icon "plus" at bounding box center [326, 324] width 13 height 15
click at [755, 285] on div "Medium" at bounding box center [732, 283] width 120 height 52
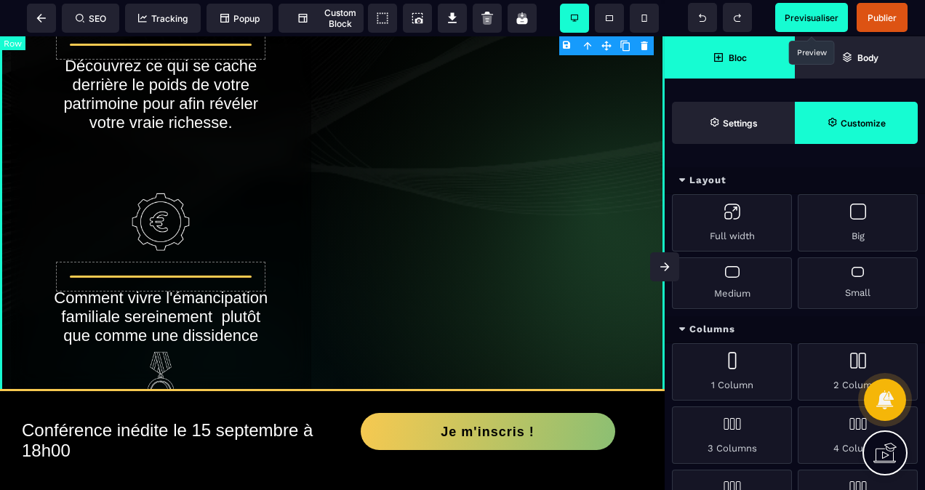
scroll to position [800, 0]
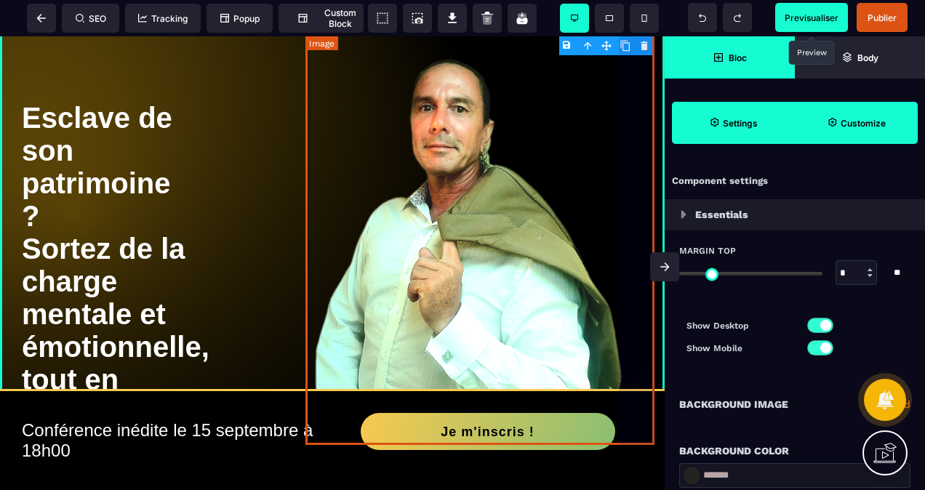
scroll to position [0, 0]
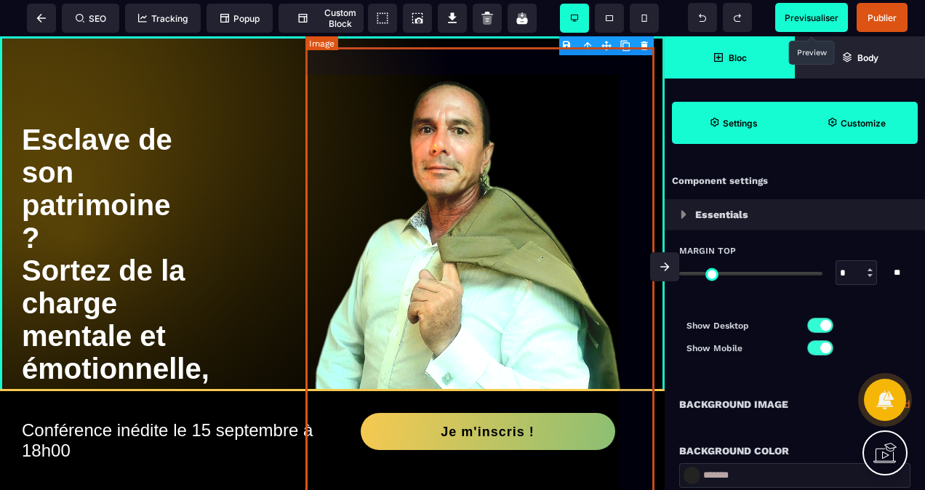
click at [462, 225] on img at bounding box center [485, 273] width 349 height 452
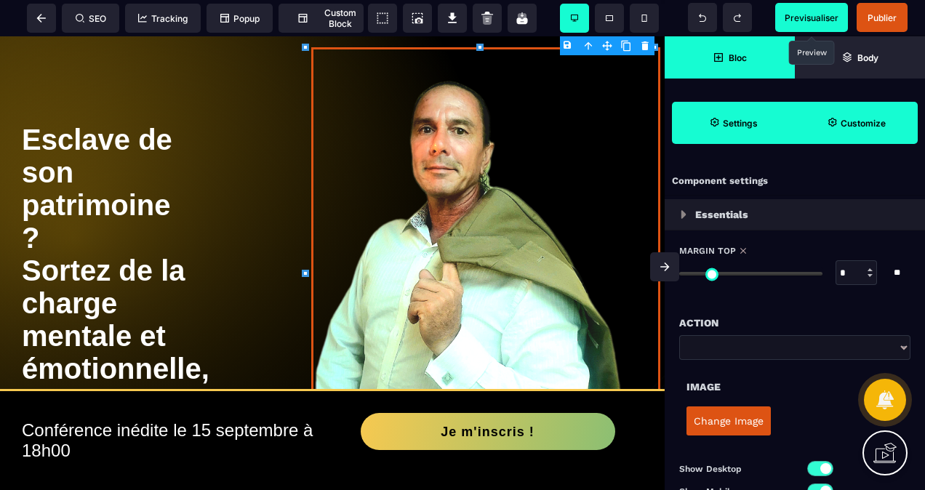
click at [305, 273] on icon at bounding box center [305, 273] width 7 height 7
click at [252, 260] on div "B I U S A ******* Row" at bounding box center [332, 263] width 665 height 454
click at [308, 273] on icon at bounding box center [305, 273] width 7 height 7
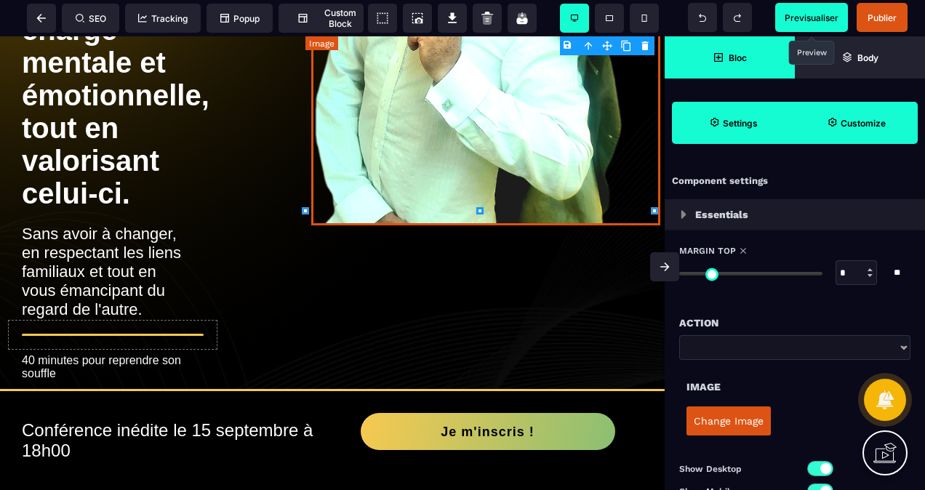
scroll to position [291, 0]
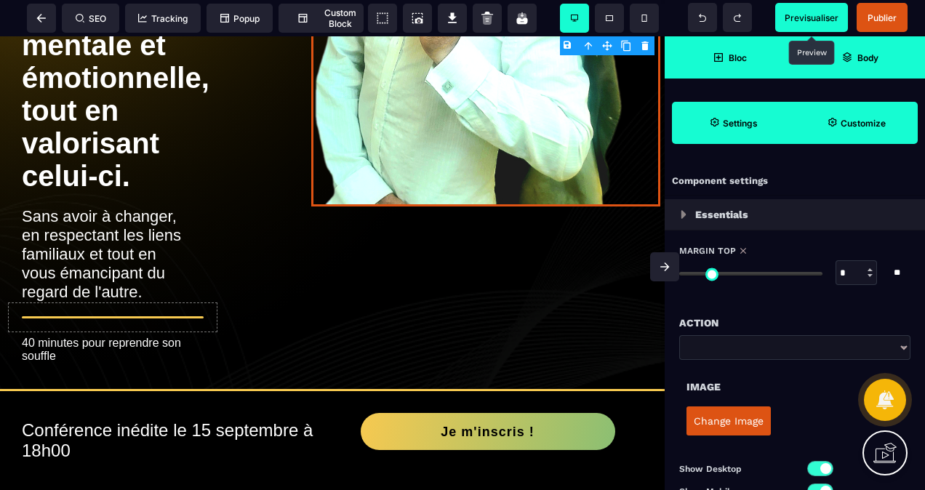
click at [857, 66] on span "Body" at bounding box center [860, 57] width 130 height 42
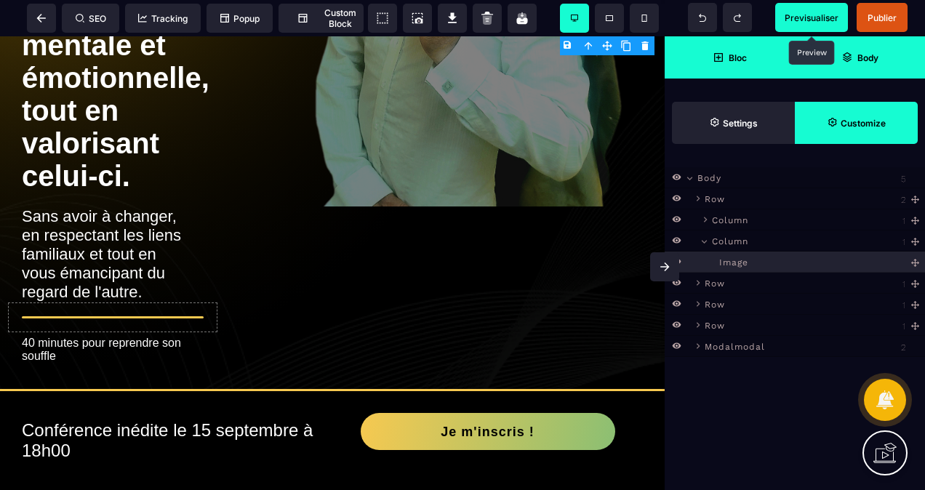
click at [917, 263] on div "Image" at bounding box center [795, 262] width 260 height 21
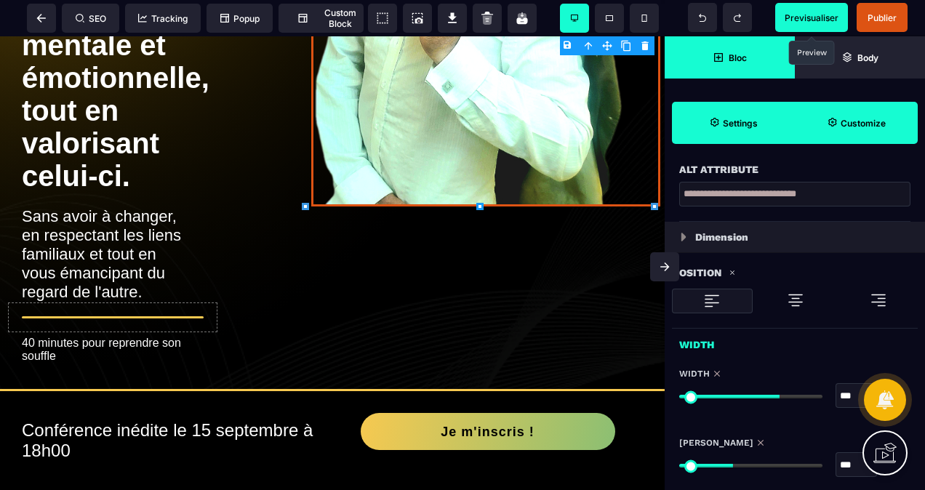
scroll to position [436, 0]
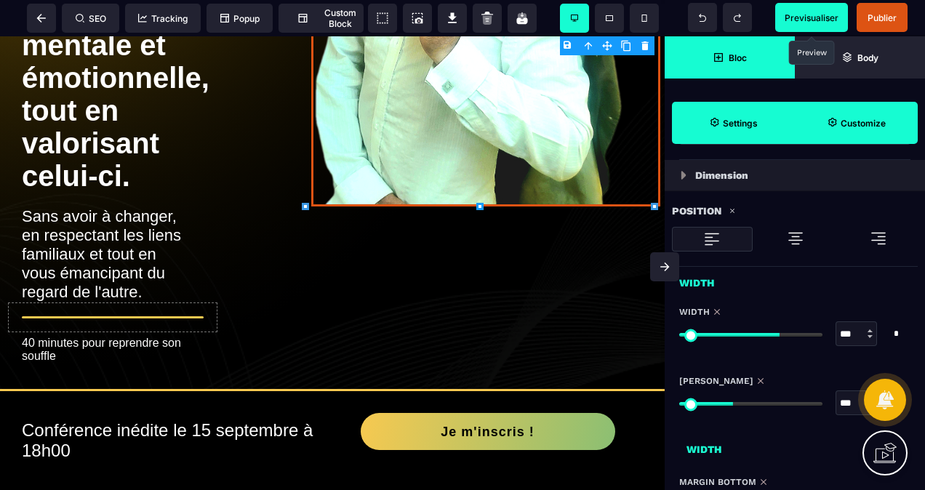
click at [879, 239] on img at bounding box center [878, 238] width 17 height 17
click at [781, 233] on div at bounding box center [794, 238] width 79 height 23
click at [811, 22] on span "Previsualiser" at bounding box center [812, 17] width 54 height 11
click at [699, 239] on div at bounding box center [711, 238] width 79 height 23
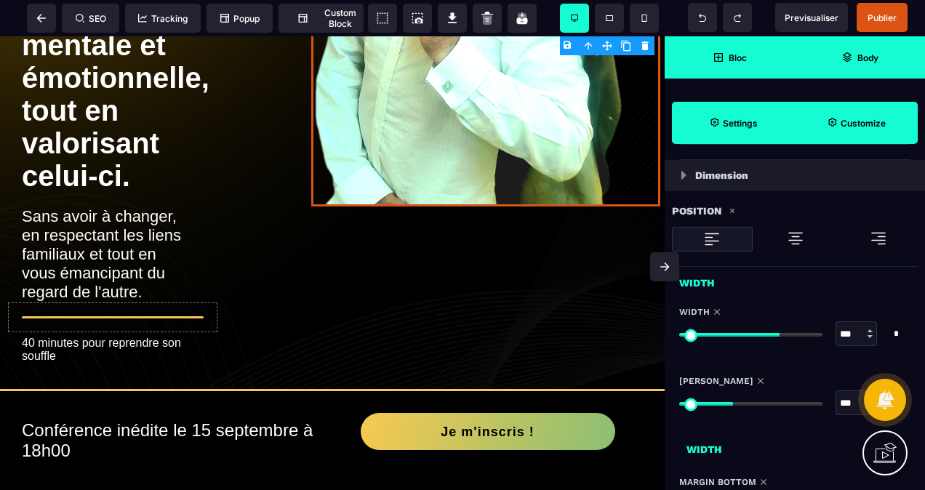
drag, startPoint x: 815, startPoint y: 19, endPoint x: 806, endPoint y: 39, distance: 22.4
click at [814, 20] on span "Previsualiser" at bounding box center [812, 17] width 54 height 11
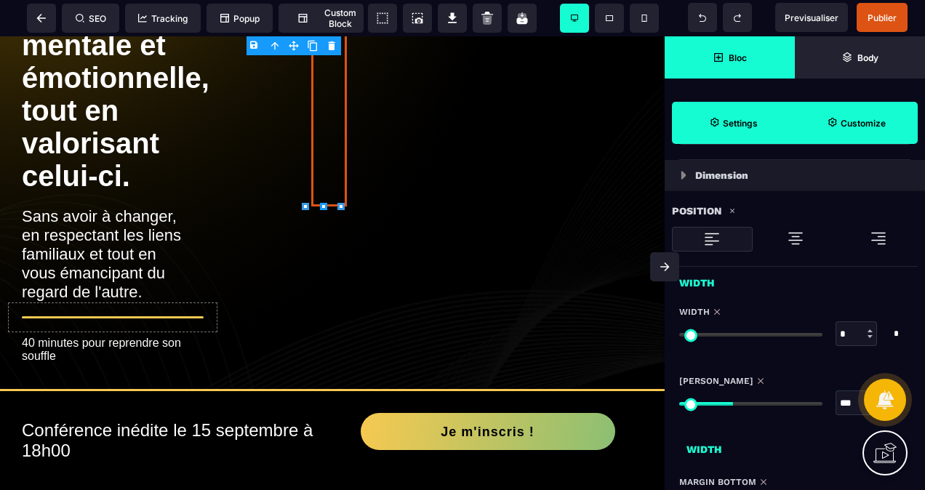
drag, startPoint x: 777, startPoint y: 327, endPoint x: 657, endPoint y: 290, distance: 125.6
click at [679, 333] on input "range" at bounding box center [750, 335] width 143 height 4
click at [814, 15] on span "Previsualiser" at bounding box center [812, 17] width 54 height 11
drag, startPoint x: 678, startPoint y: 324, endPoint x: 717, endPoint y: 338, distance: 41.6
click at [717, 338] on div "Width * * All" at bounding box center [795, 326] width 260 height 69
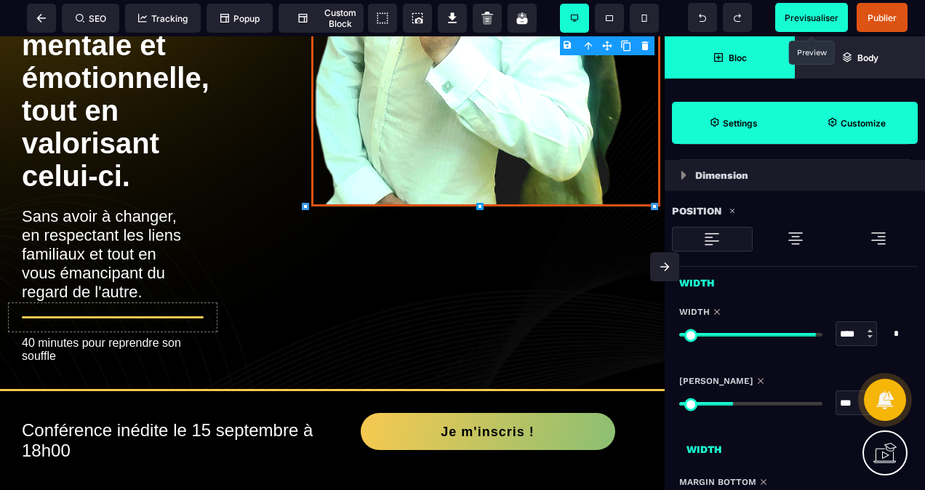
click at [809, 333] on input "range" at bounding box center [750, 335] width 143 height 4
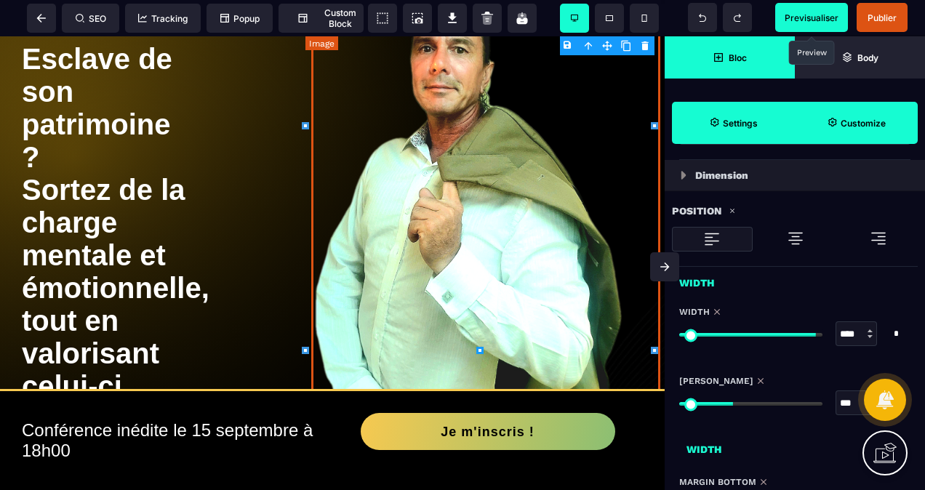
scroll to position [73, 0]
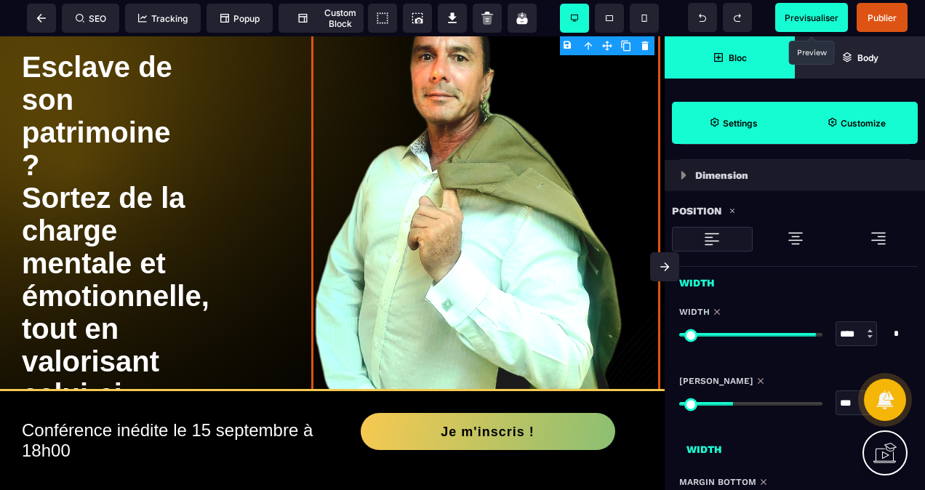
click at [828, 19] on span "Previsualiser" at bounding box center [812, 17] width 54 height 11
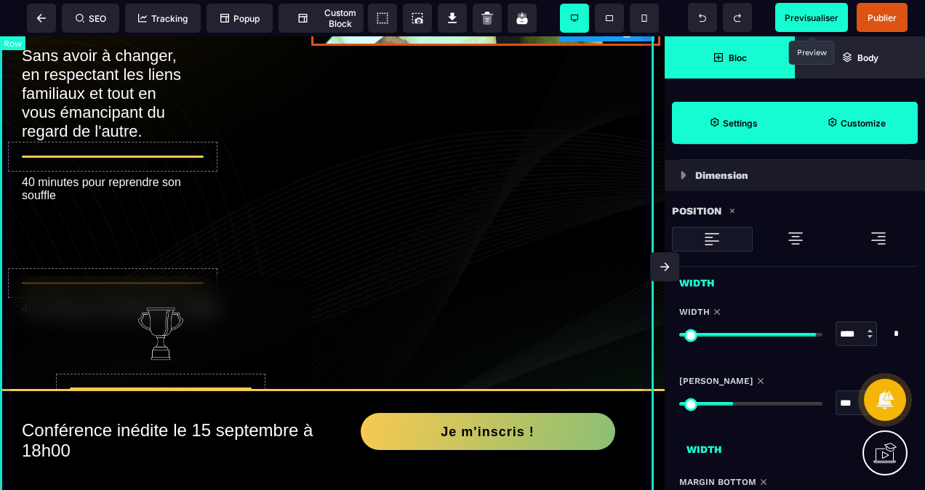
scroll to position [509, 0]
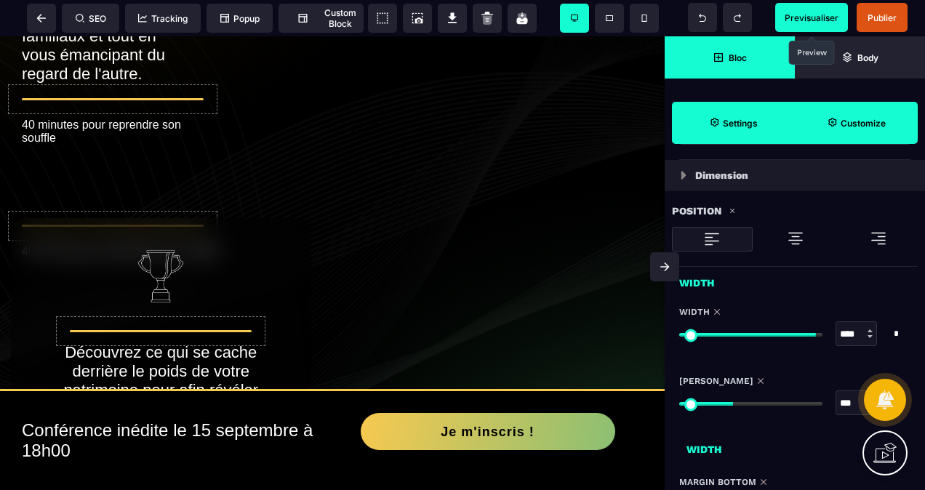
click at [659, 256] on span at bounding box center [664, 266] width 29 height 29
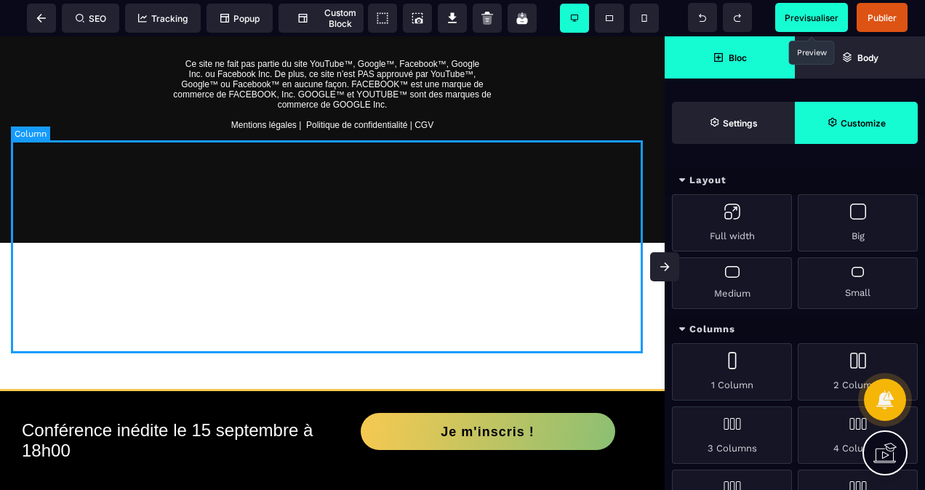
scroll to position [2182, 0]
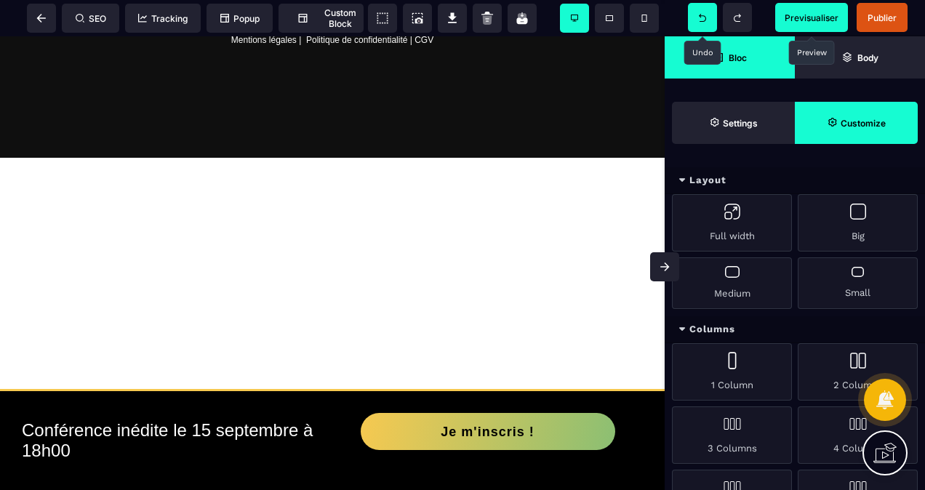
click at [708, 20] on icon at bounding box center [702, 18] width 15 height 8
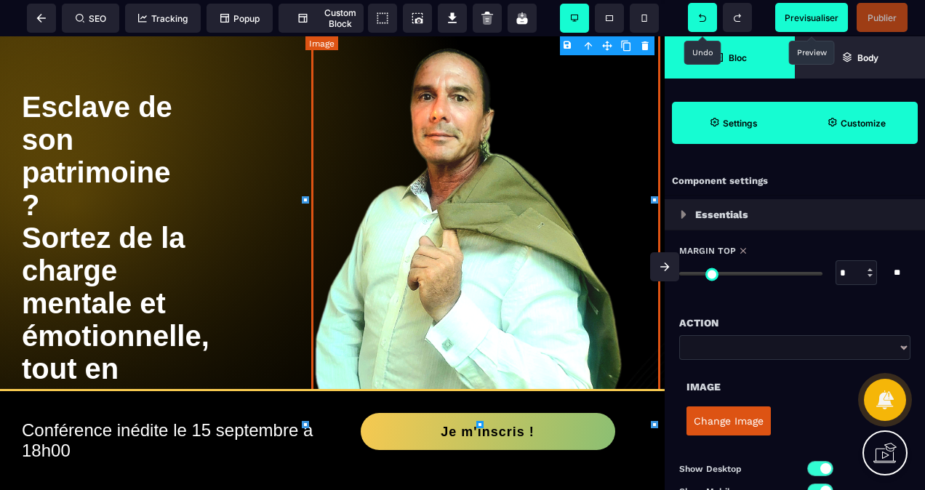
scroll to position [0, 0]
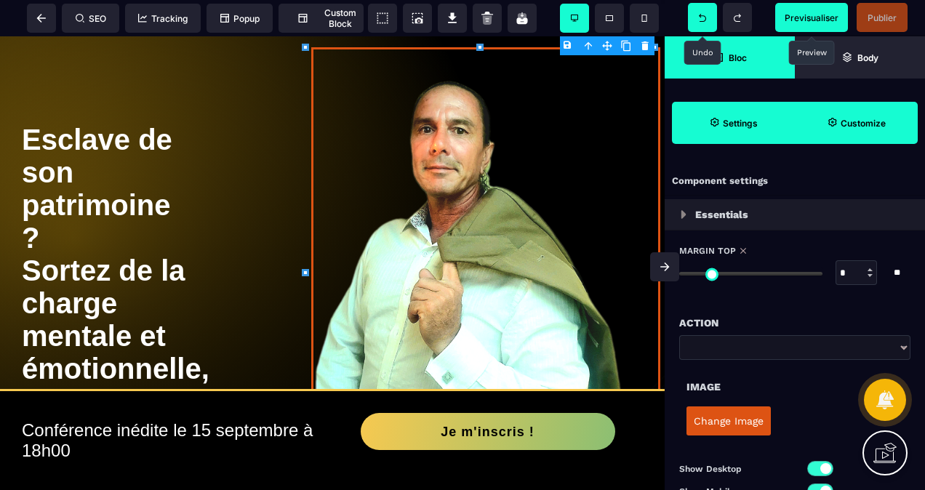
click at [801, 23] on span "Previsualiser" at bounding box center [811, 17] width 73 height 29
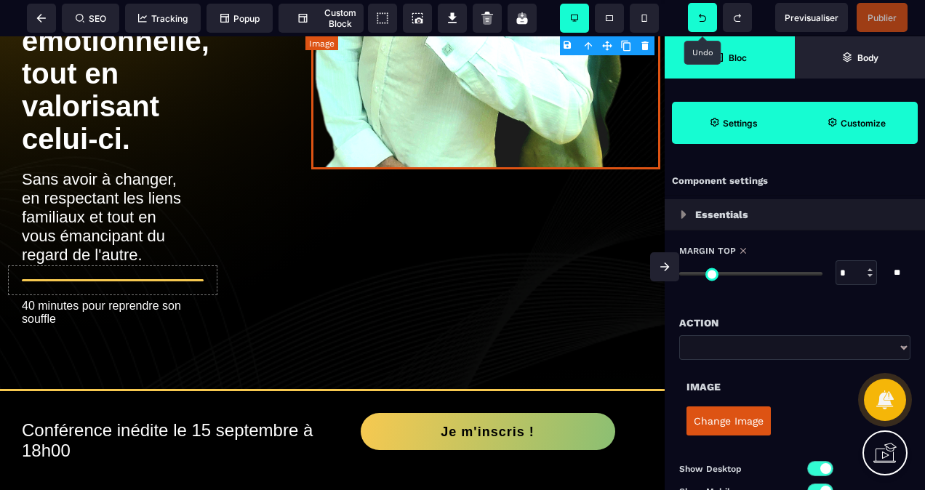
scroll to position [509, 0]
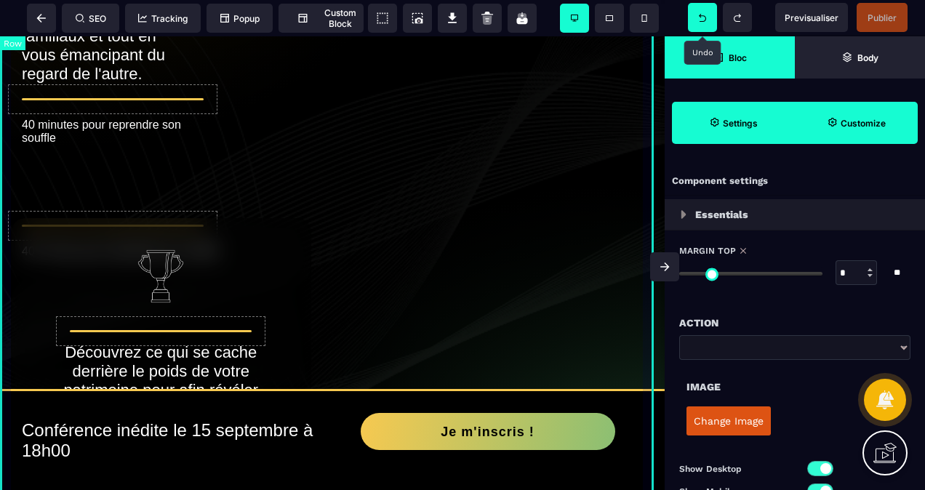
click at [469, 193] on div "Esclave de son patrimoine ? Sortez de la charge mentale et émotionnelle, tout e…" at bounding box center [332, 232] width 665 height 1411
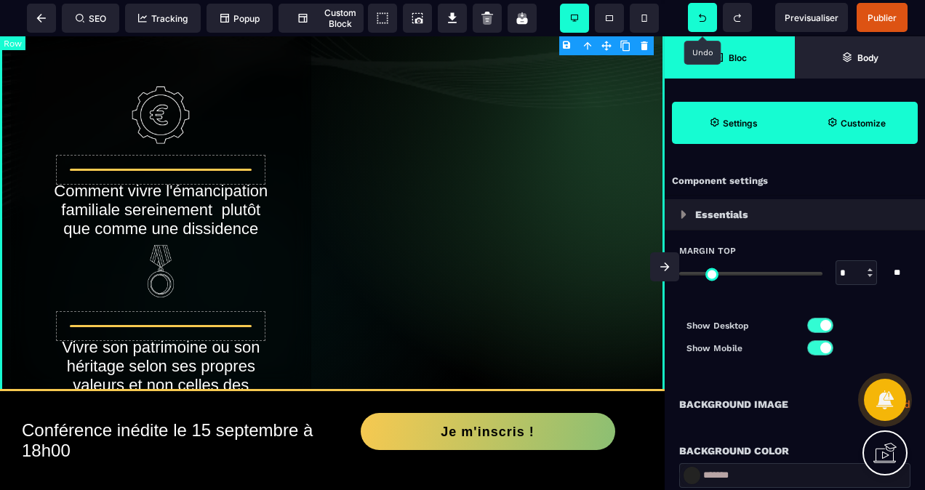
scroll to position [945, 0]
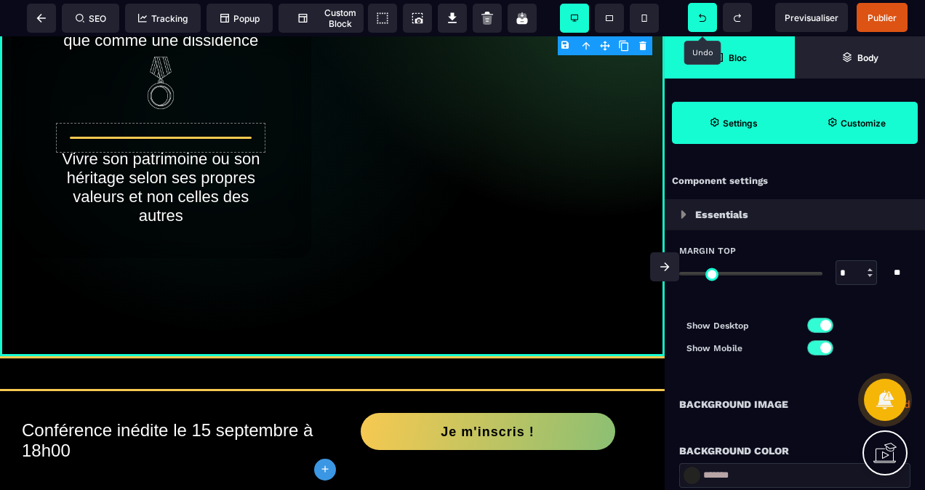
scroll to position [1091, 1]
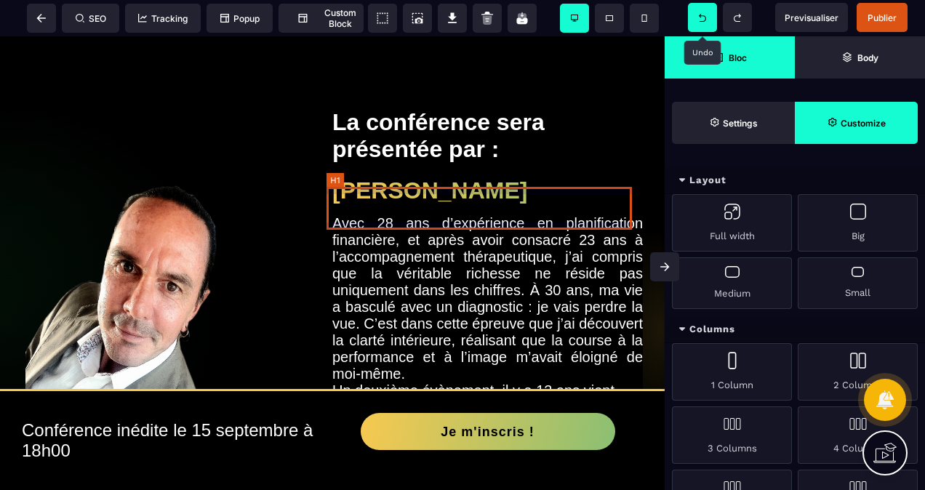
scroll to position [0, 0]
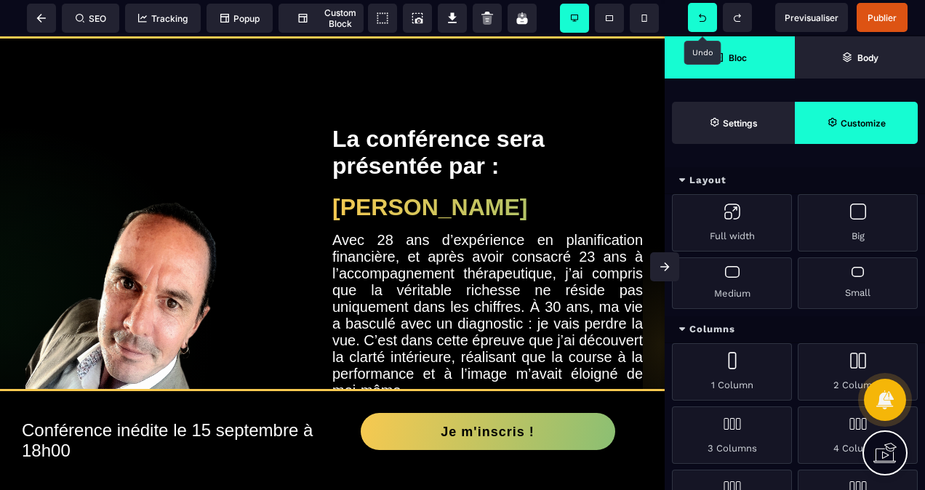
click at [701, 12] on span at bounding box center [702, 17] width 29 height 29
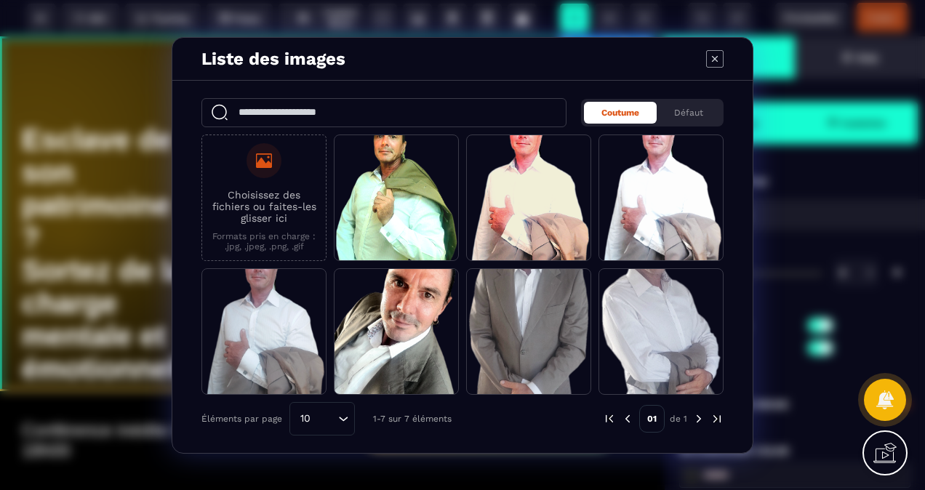
click at [713, 52] on icon "Modal window" at bounding box center [714, 58] width 17 height 17
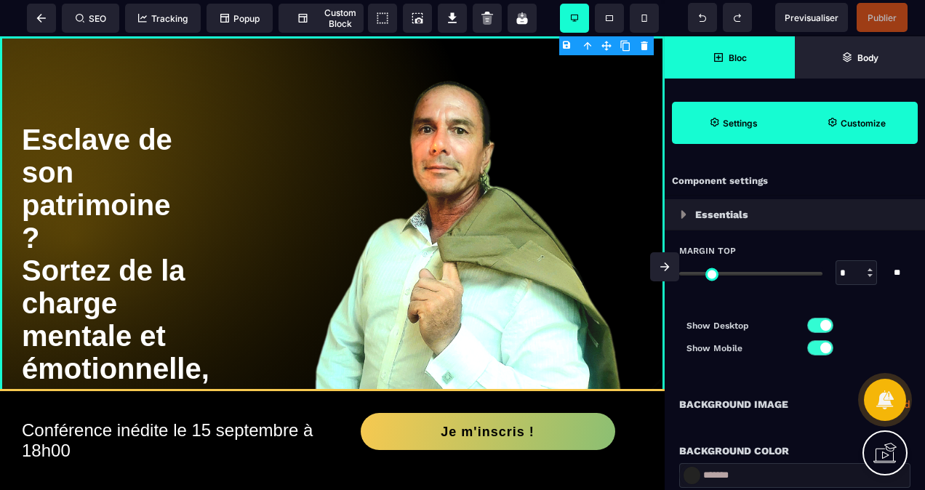
click at [322, 36] on div "SEO Tracking Popup Custom Block Setting Body" at bounding box center [229, 18] width 459 height 36
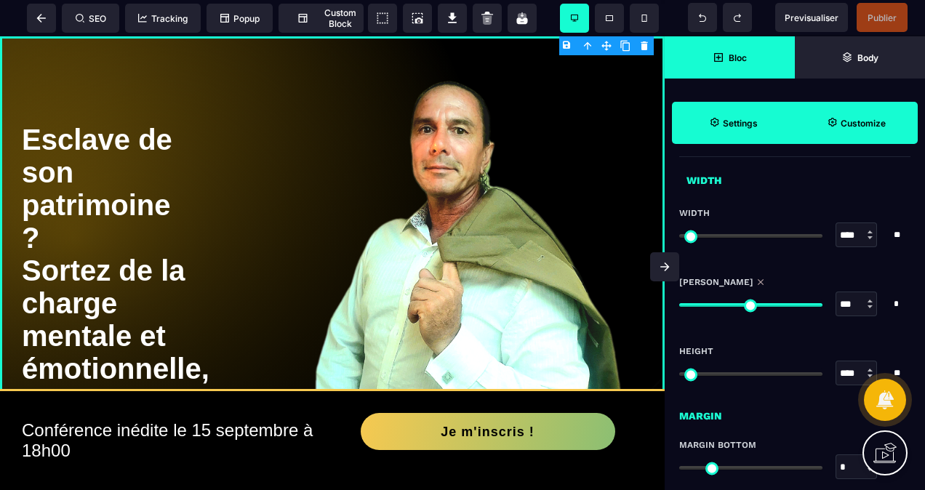
scroll to position [873, 0]
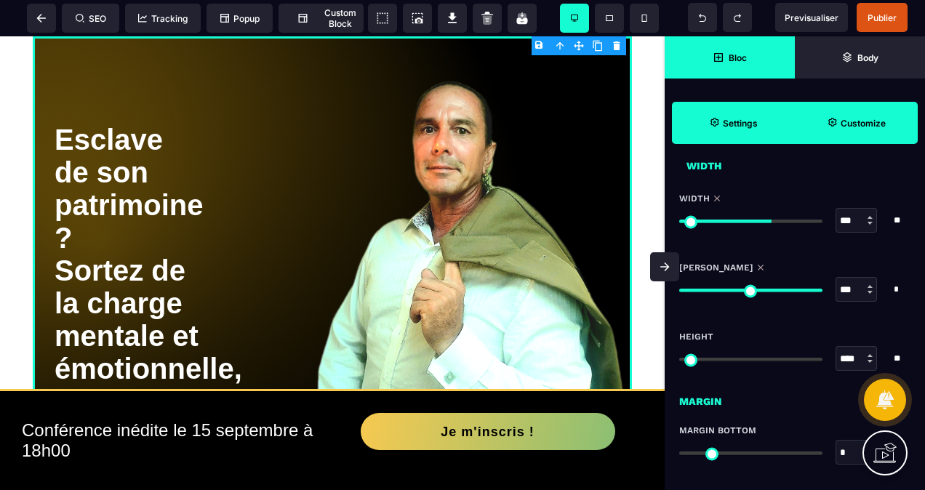
drag, startPoint x: 686, startPoint y: 220, endPoint x: 769, endPoint y: 237, distance: 84.7
click at [769, 223] on input "range" at bounding box center [750, 222] width 143 height 4
click at [760, 215] on div at bounding box center [750, 220] width 143 height 10
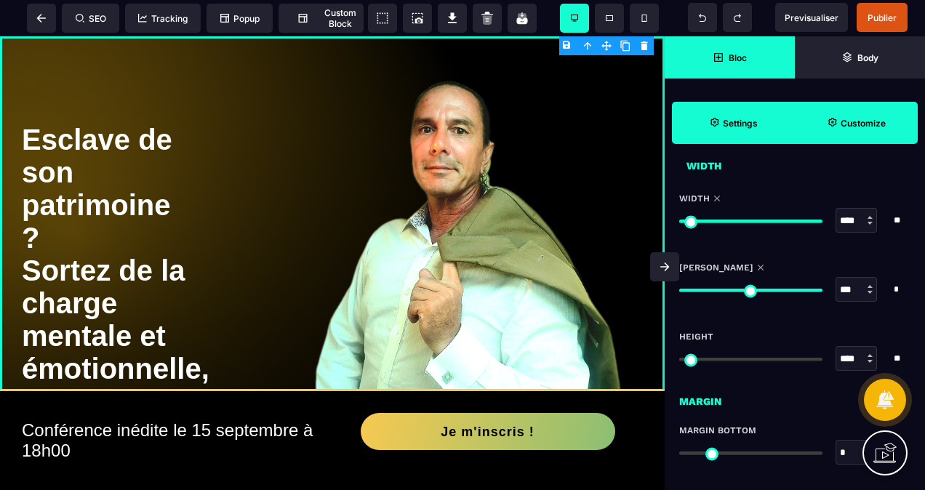
drag, startPoint x: 766, startPoint y: 215, endPoint x: 871, endPoint y: 220, distance: 104.8
click at [822, 220] on input "range" at bounding box center [750, 222] width 143 height 4
click at [796, 13] on span "Previsualiser" at bounding box center [812, 17] width 54 height 11
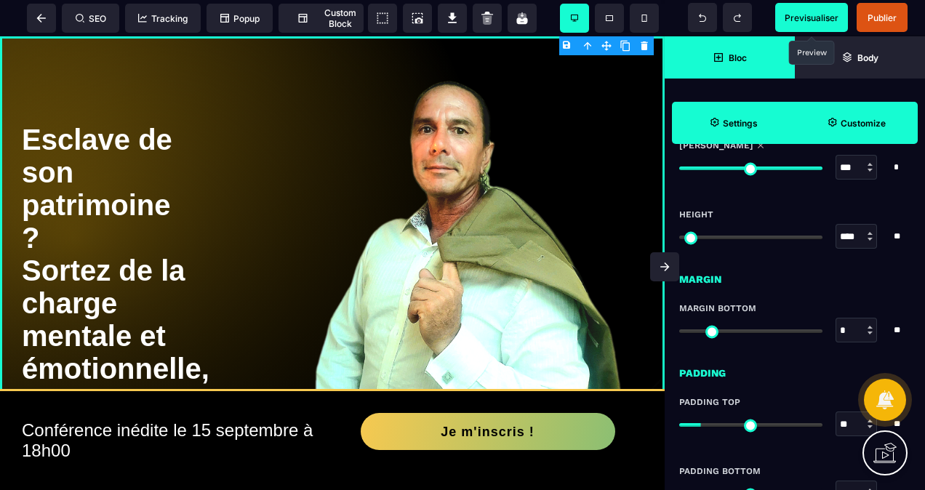
scroll to position [1018, 0]
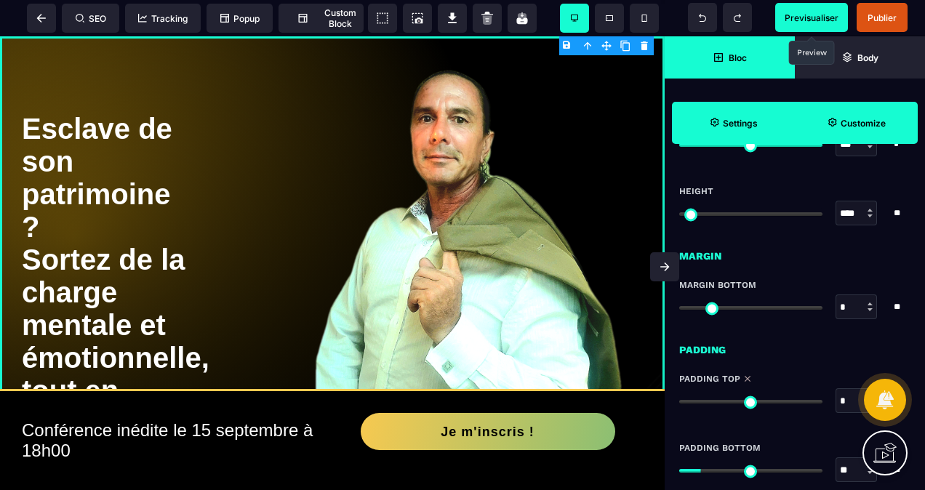
drag, startPoint x: 704, startPoint y: 397, endPoint x: 666, endPoint y: 404, distance: 38.5
click at [679, 402] on input "range" at bounding box center [750, 402] width 143 height 4
drag, startPoint x: 707, startPoint y: 465, endPoint x: 644, endPoint y: 420, distance: 77.1
click at [679, 469] on input "range" at bounding box center [750, 471] width 143 height 4
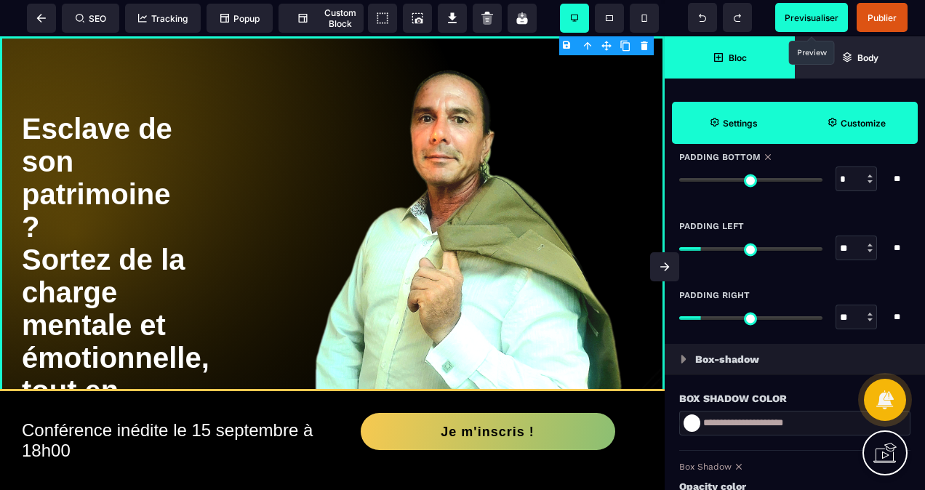
scroll to position [1236, 0]
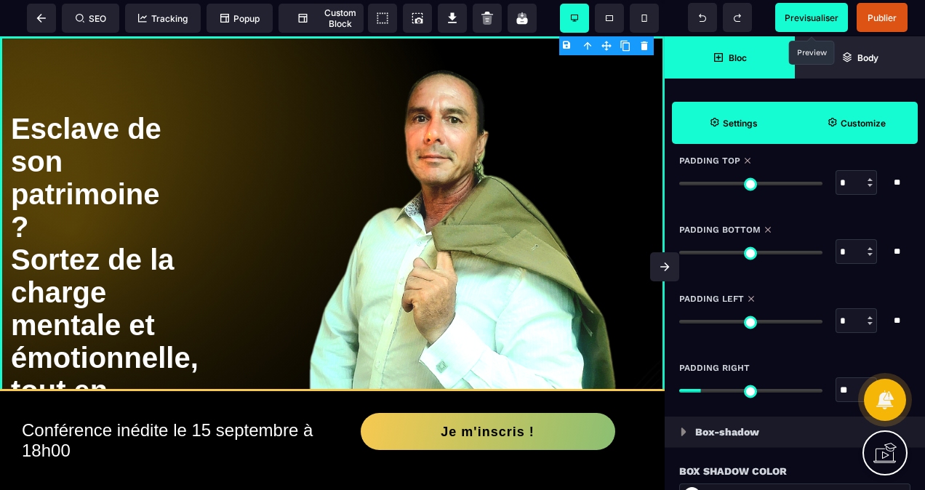
drag, startPoint x: 702, startPoint y: 321, endPoint x: 671, endPoint y: 323, distance: 31.3
click at [679, 323] on input "range" at bounding box center [750, 322] width 143 height 4
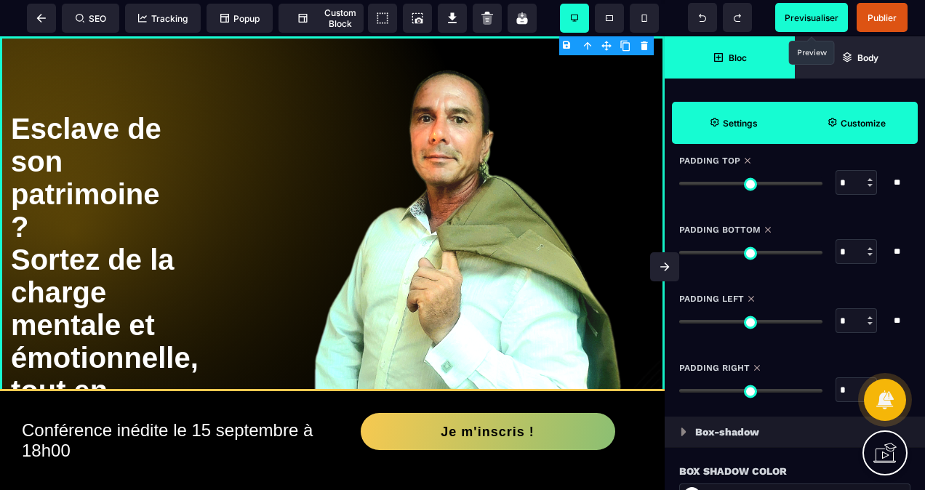
drag, startPoint x: 701, startPoint y: 388, endPoint x: 665, endPoint y: 393, distance: 35.9
click at [679, 393] on input "range" at bounding box center [750, 391] width 143 height 4
click at [820, 12] on span "Previsualiser" at bounding box center [811, 17] width 73 height 29
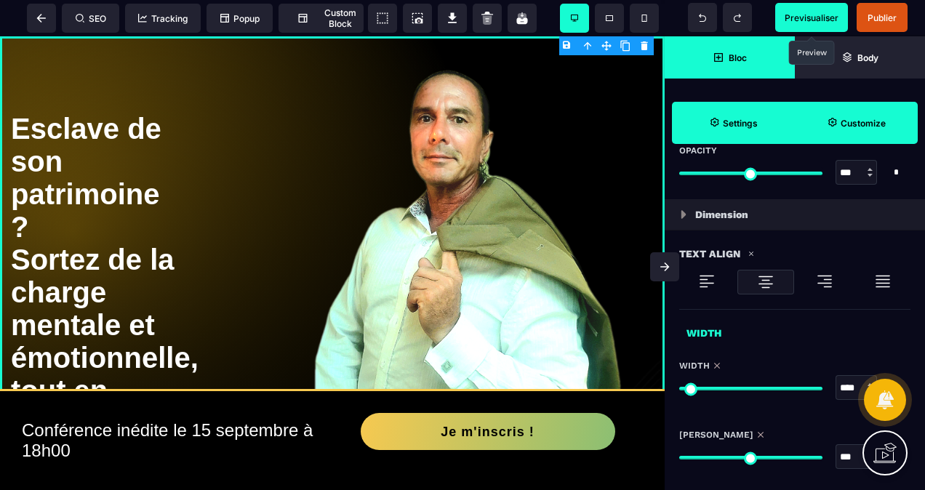
scroll to position [778, 0]
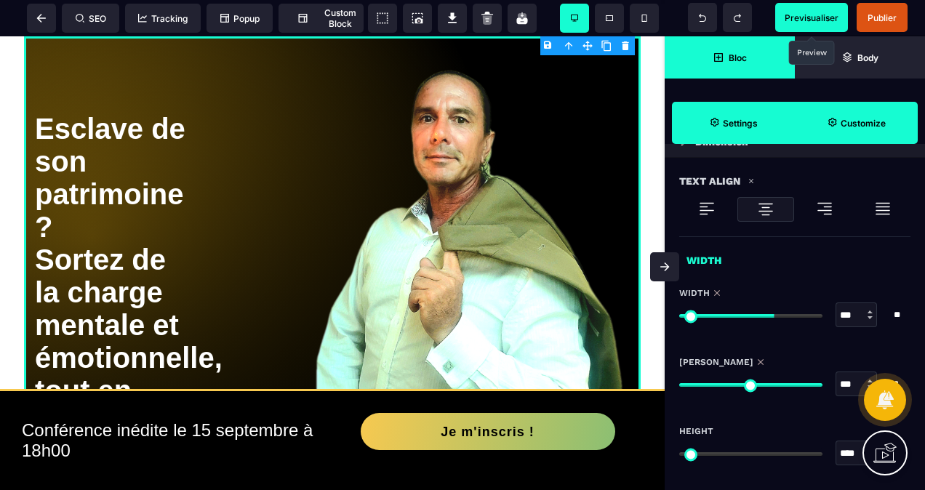
drag, startPoint x: 813, startPoint y: 311, endPoint x: 772, endPoint y: 326, distance: 44.2
click at [772, 318] on input "range" at bounding box center [750, 316] width 143 height 4
click at [816, 25] on span "Previsualiser" at bounding box center [811, 17] width 73 height 29
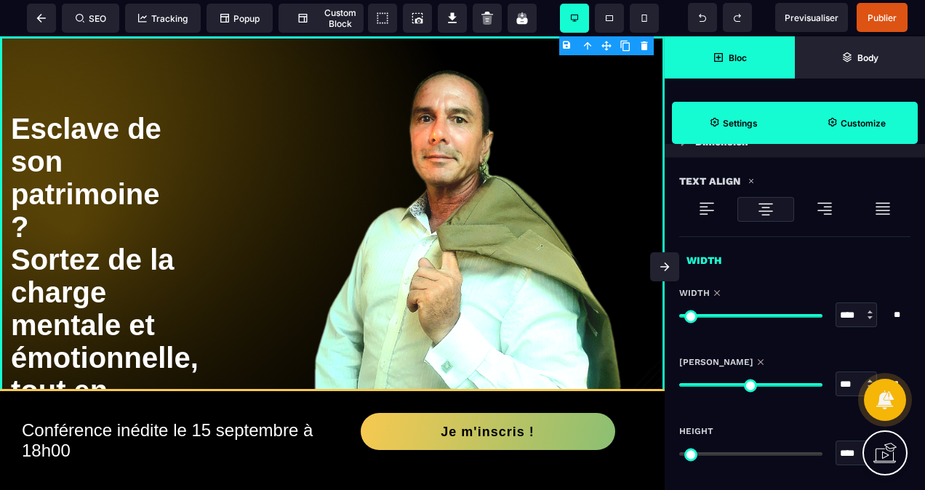
drag, startPoint x: 768, startPoint y: 311, endPoint x: 820, endPoint y: 330, distance: 55.9
click at [820, 318] on input "range" at bounding box center [750, 316] width 143 height 4
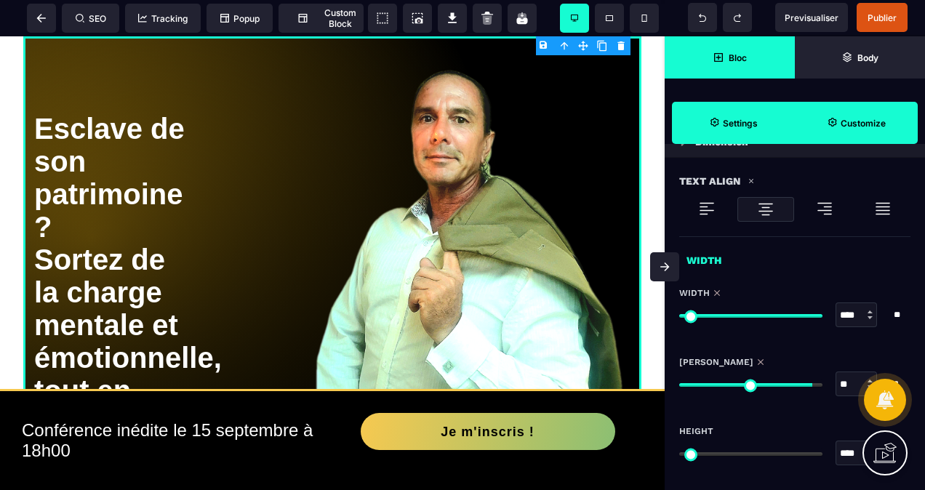
drag, startPoint x: 813, startPoint y: 380, endPoint x: 807, endPoint y: 390, distance: 11.7
click at [807, 387] on input "range" at bounding box center [750, 385] width 143 height 4
click at [794, 17] on span "Previsualiser" at bounding box center [812, 17] width 54 height 11
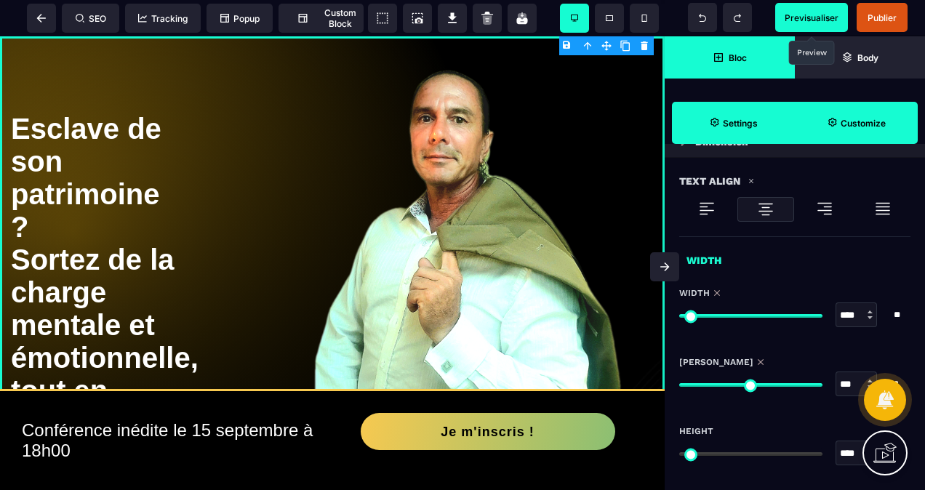
drag, startPoint x: 803, startPoint y: 380, endPoint x: 825, endPoint y: 383, distance: 22.6
click at [822, 383] on input "range" at bounding box center [750, 385] width 143 height 4
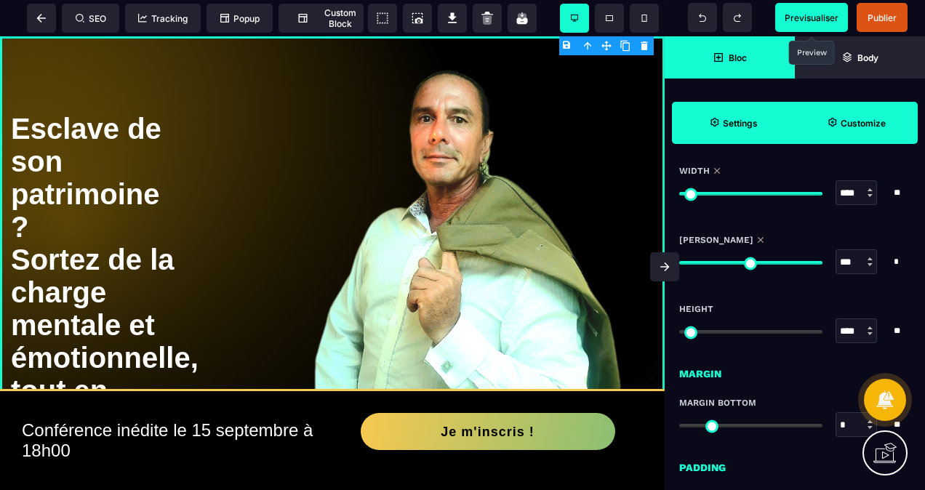
scroll to position [996, 0]
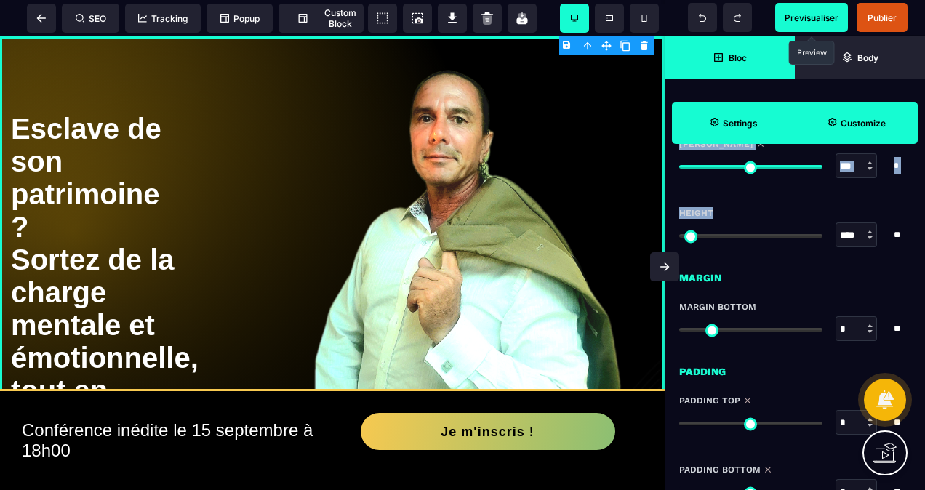
drag, startPoint x: 686, startPoint y: 230, endPoint x: 768, endPoint y: 244, distance: 83.5
click at [768, 0] on div "SEO Tracking Popup Custom Block Setting Body Previsualiser Publier Bloc Body Se…" at bounding box center [462, 0] width 925 height 0
drag, startPoint x: 768, startPoint y: 244, endPoint x: 686, endPoint y: 226, distance: 83.5
click at [686, 226] on div "**** * * * **" at bounding box center [794, 235] width 231 height 25
drag, startPoint x: 686, startPoint y: 230, endPoint x: 762, endPoint y: 233, distance: 75.7
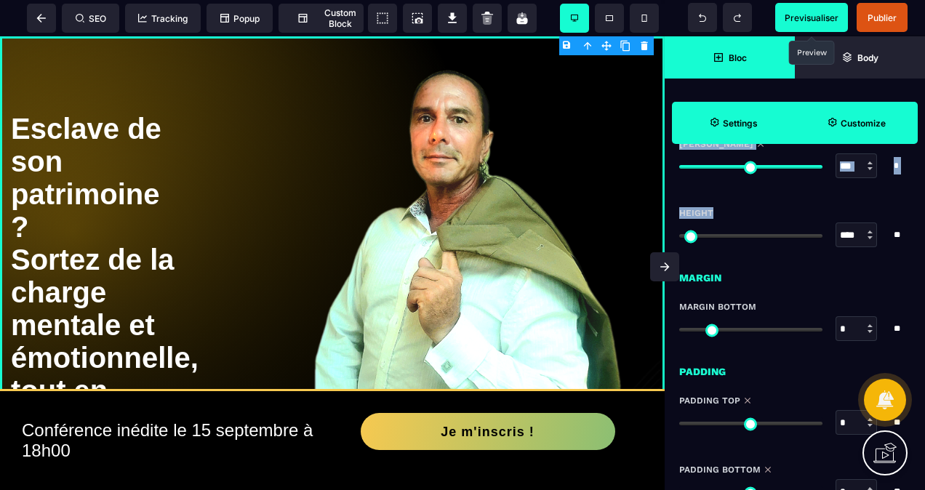
click at [762, 0] on div "SEO Tracking Popup Custom Block Setting Body Previsualiser Publier Bloc Body Se…" at bounding box center [462, 0] width 925 height 0
drag, startPoint x: 762, startPoint y: 233, endPoint x: 777, endPoint y: 231, distance: 15.5
click at [777, 231] on div at bounding box center [750, 235] width 143 height 10
click at [778, 231] on div at bounding box center [750, 235] width 143 height 10
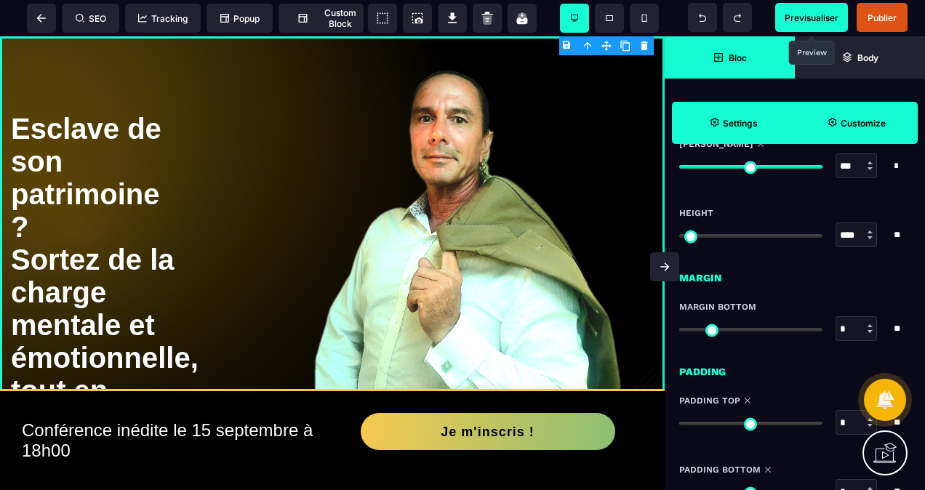
click at [778, 231] on div at bounding box center [750, 235] width 143 height 10
click at [777, 230] on div at bounding box center [750, 235] width 143 height 10
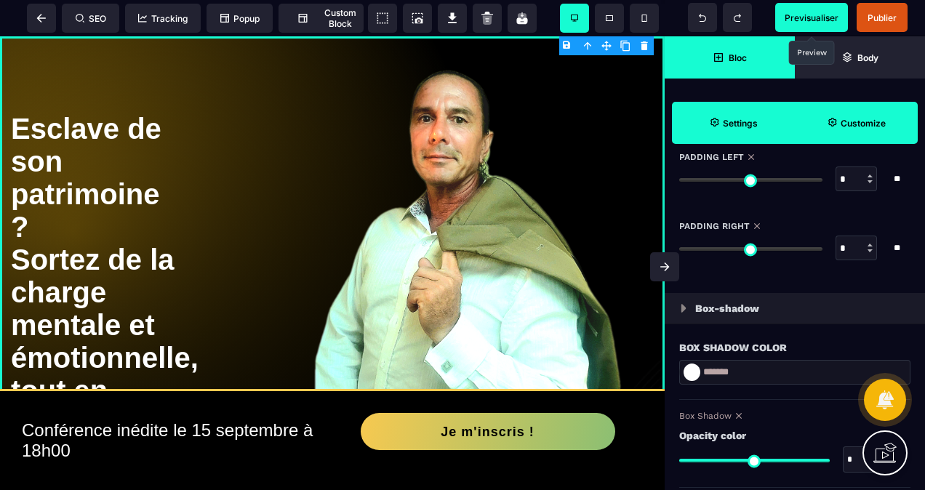
scroll to position [0, 0]
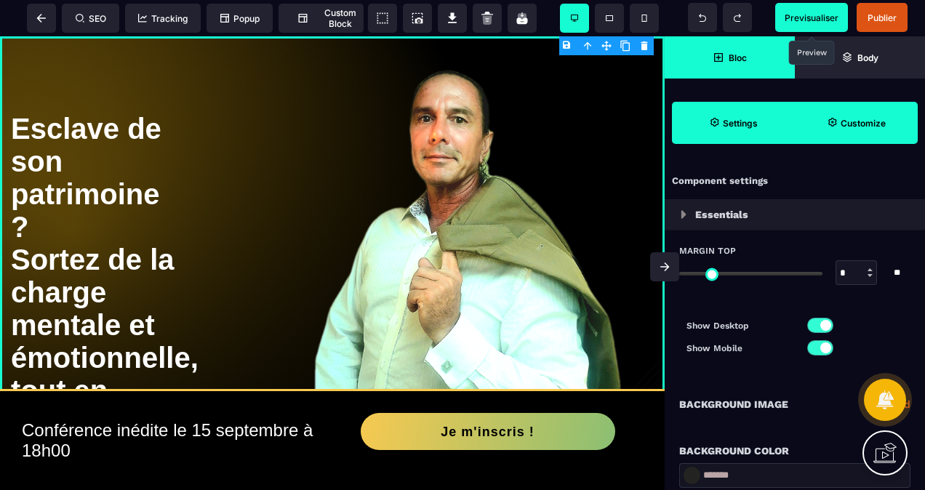
drag, startPoint x: 820, startPoint y: 311, endPoint x: 726, endPoint y: 324, distance: 95.4
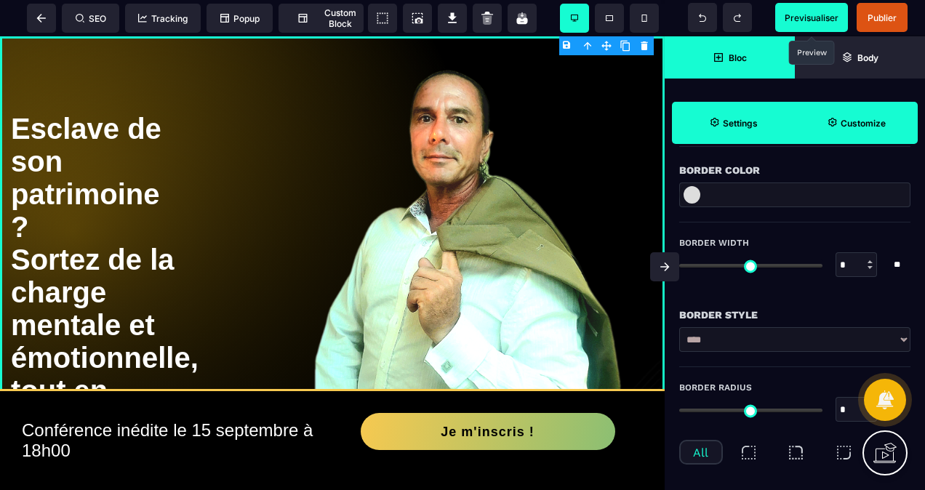
scroll to position [364, 0]
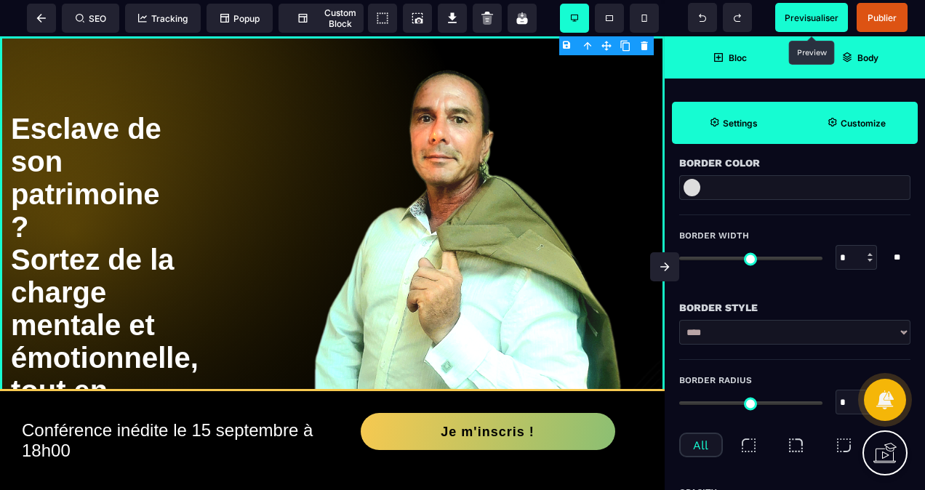
click at [828, 48] on span "Body" at bounding box center [860, 57] width 130 height 42
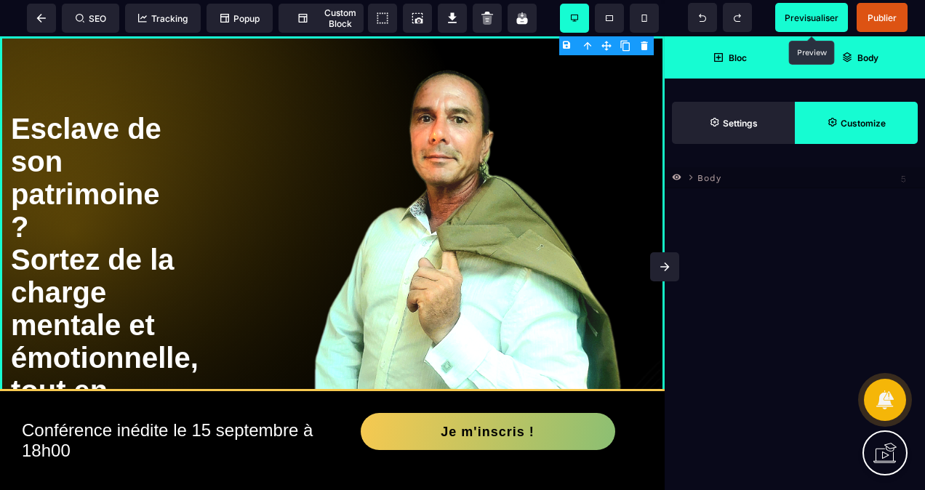
scroll to position [0, 0]
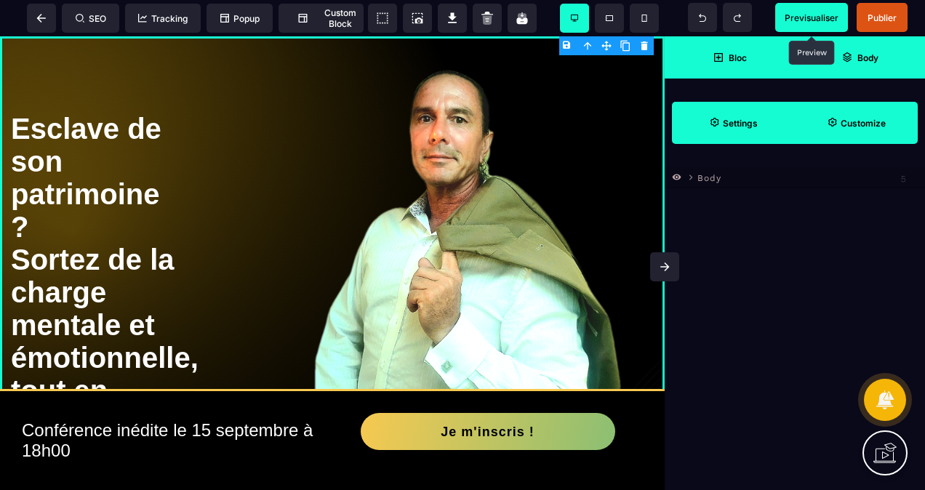
click at [742, 124] on strong "Settings" at bounding box center [740, 123] width 35 height 11
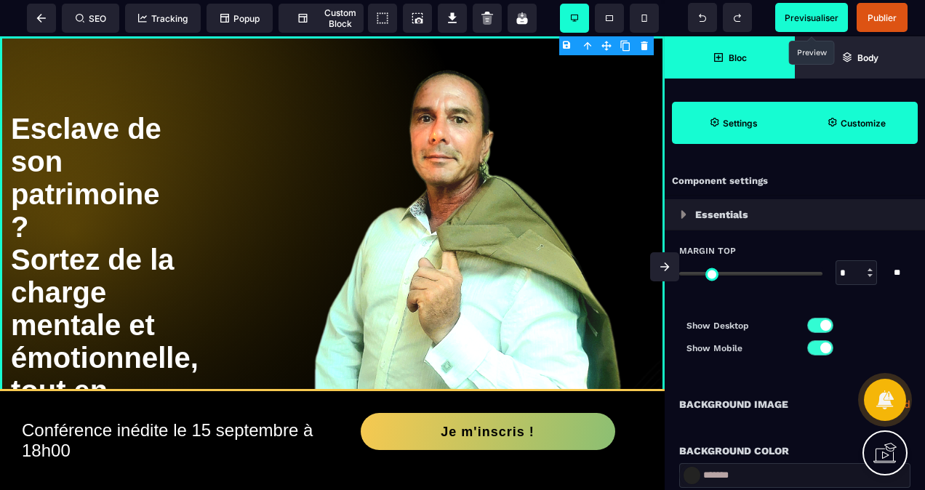
click at [841, 129] on span "Customize" at bounding box center [856, 123] width 123 height 42
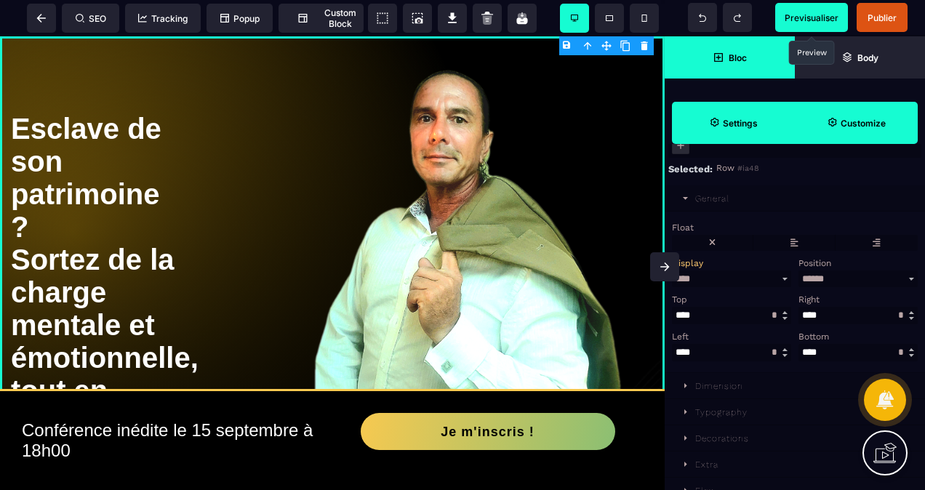
scroll to position [131, 0]
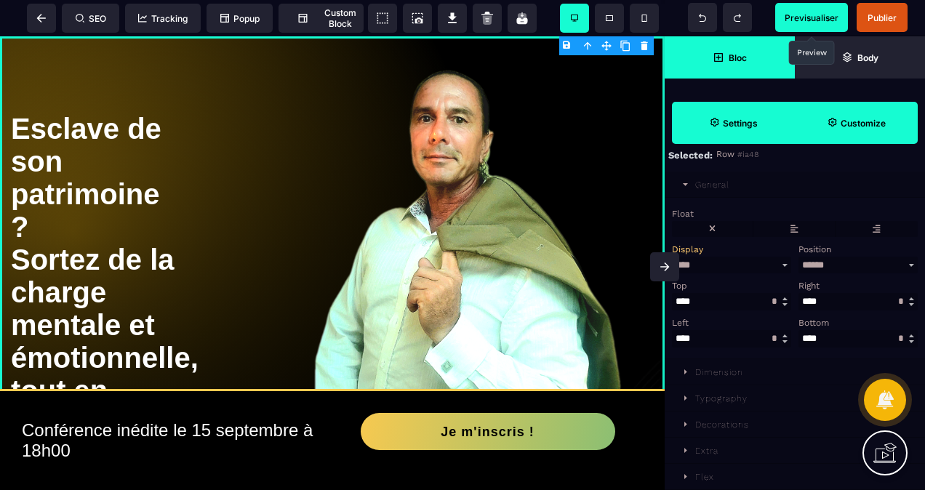
click at [813, 260] on select "****** ******** ******** *****" at bounding box center [857, 265] width 119 height 17
click at [798, 257] on select "****** ******** ******** *****" at bounding box center [857, 265] width 119 height 17
click at [796, 227] on label at bounding box center [794, 229] width 82 height 16
click at [718, 225] on label at bounding box center [712, 229] width 81 height 16
click at [716, 225] on label at bounding box center [712, 229] width 81 height 16
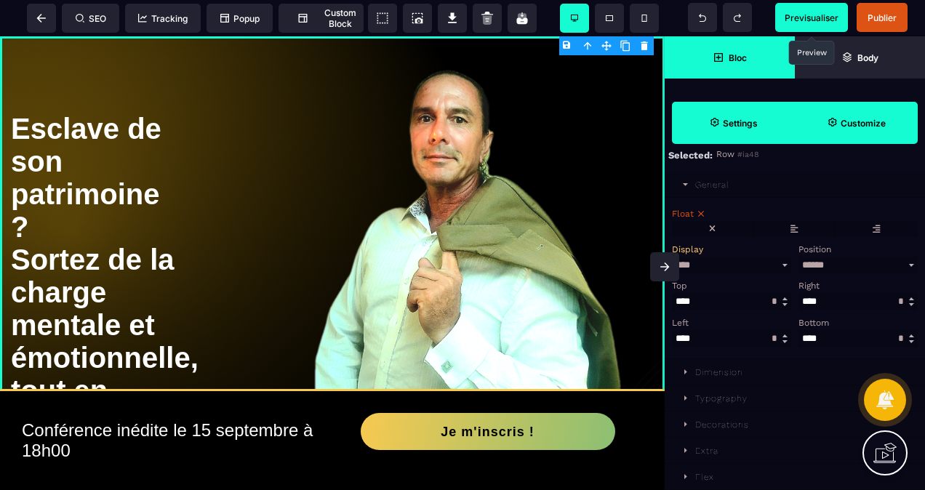
click at [764, 128] on span "Settings" at bounding box center [733, 123] width 123 height 42
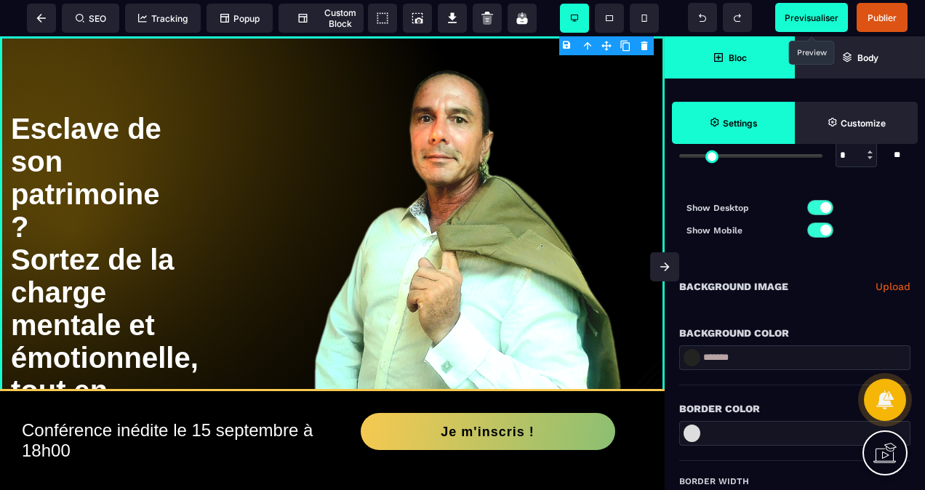
scroll to position [291, 0]
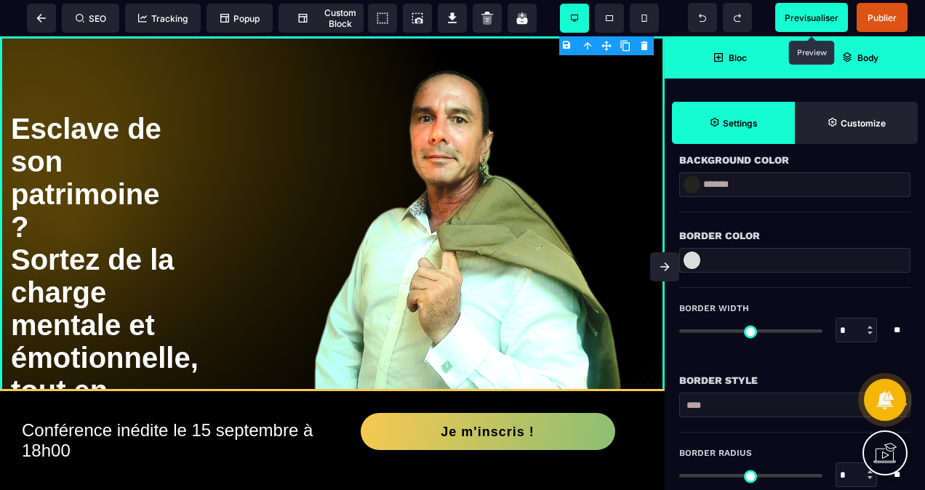
click at [858, 57] on strong "Body" at bounding box center [867, 57] width 21 height 11
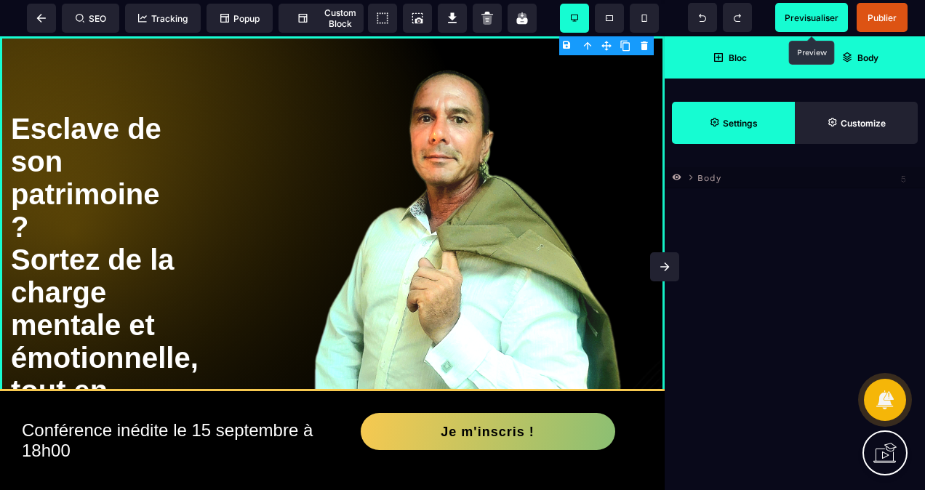
click at [747, 132] on span "Settings" at bounding box center [733, 123] width 123 height 42
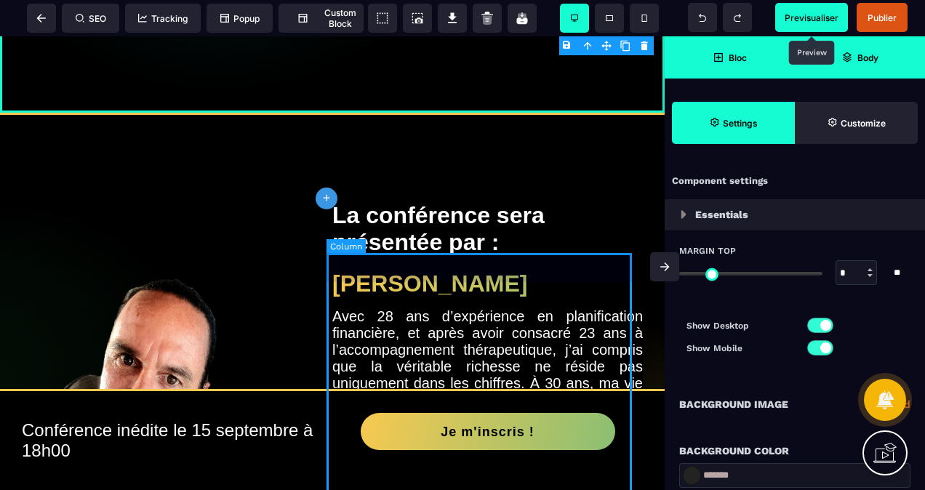
scroll to position [1309, 0]
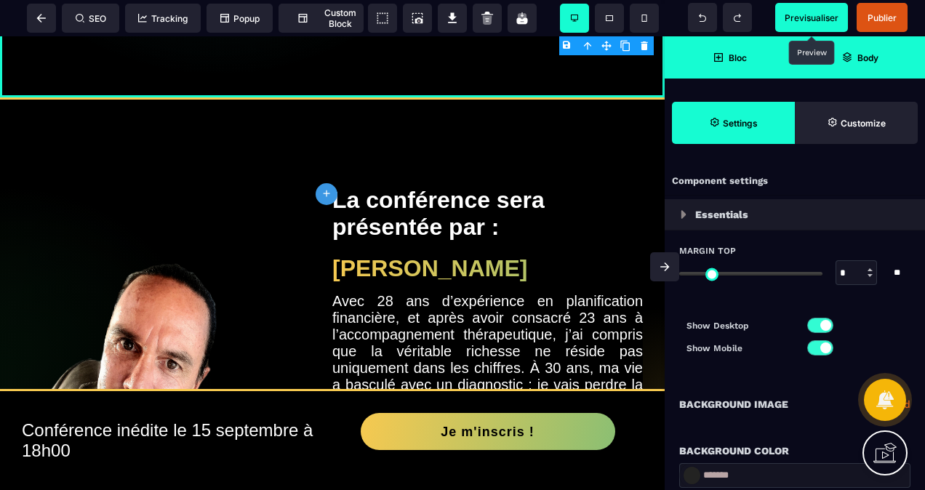
click at [328, 193] on icon at bounding box center [327, 194] width 7 height 7
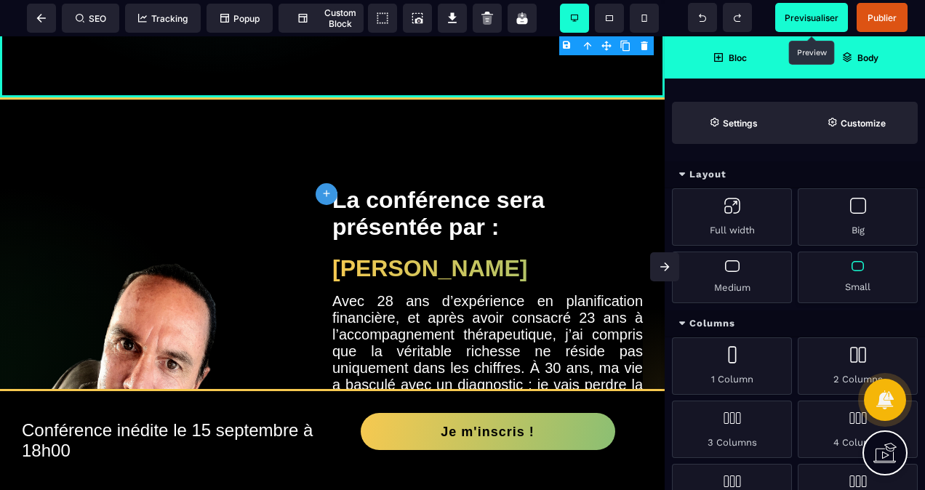
scroll to position [0, 0]
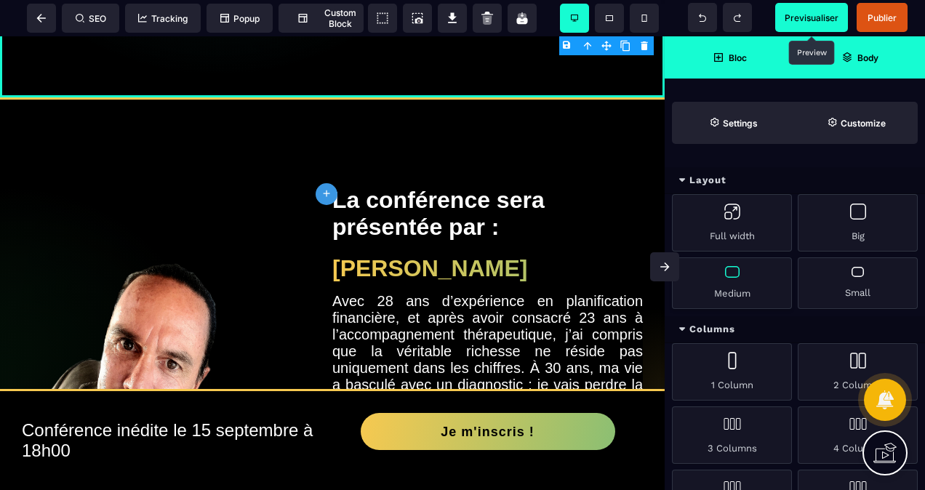
click at [730, 272] on div "Medium" at bounding box center [732, 283] width 120 height 52
click at [732, 282] on div "Medium" at bounding box center [732, 283] width 120 height 52
click at [803, 20] on span "Previsualiser" at bounding box center [812, 17] width 54 height 11
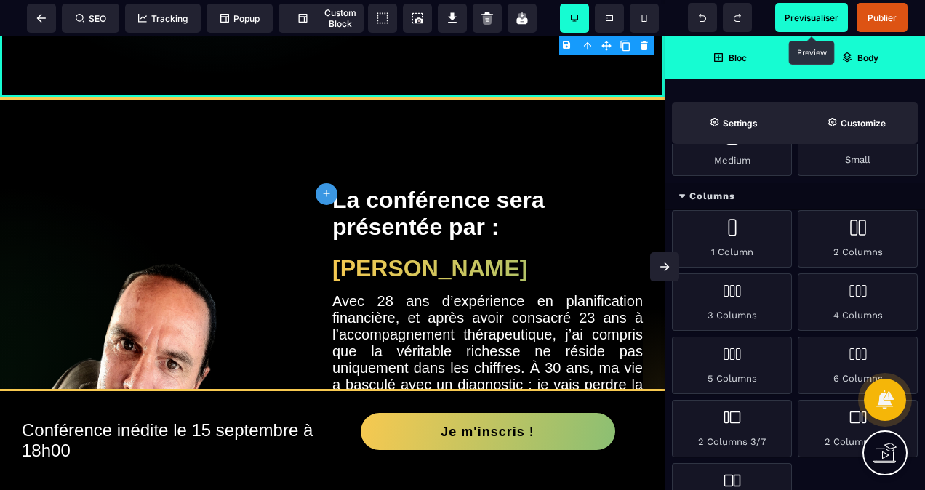
scroll to position [145, 0]
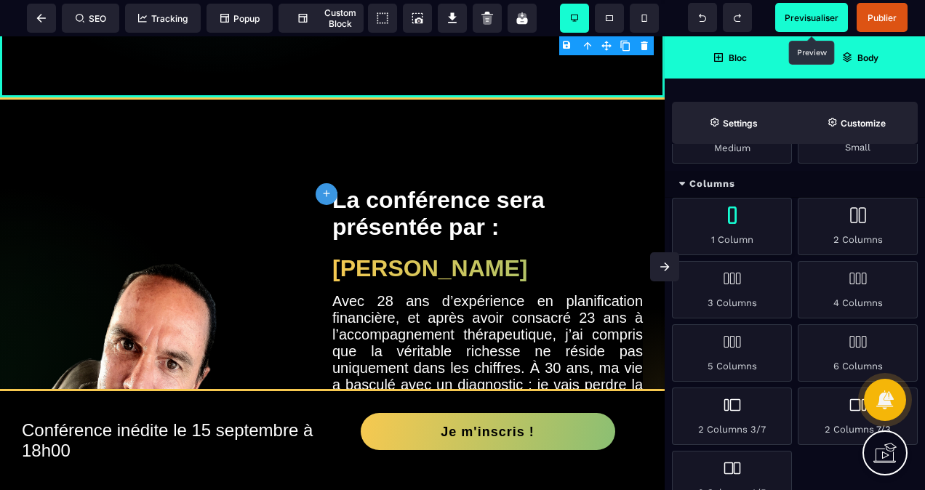
click at [766, 230] on div "1 Column" at bounding box center [732, 226] width 120 height 57
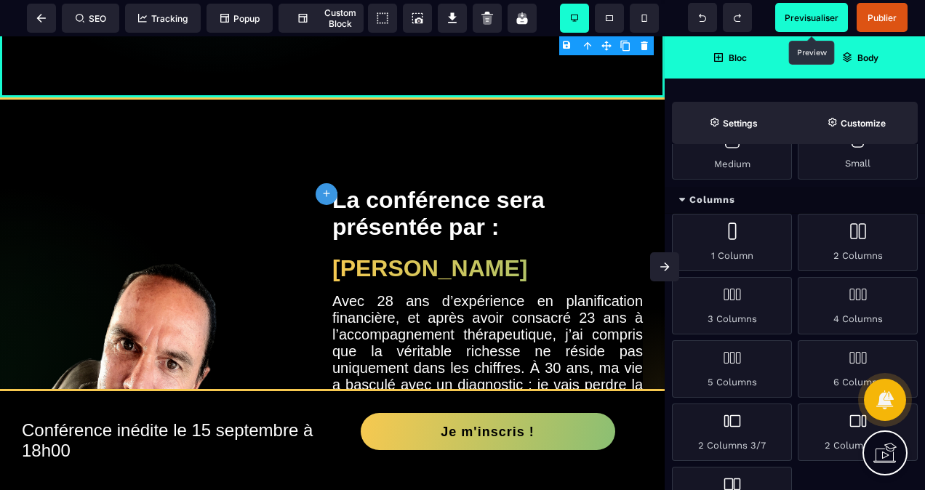
scroll to position [100, 0]
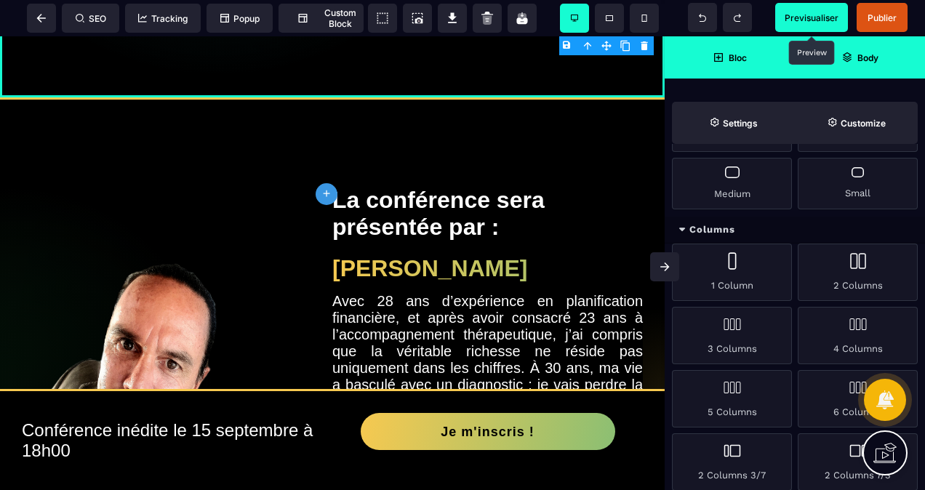
click at [817, 8] on span "Previsualiser" at bounding box center [811, 17] width 73 height 29
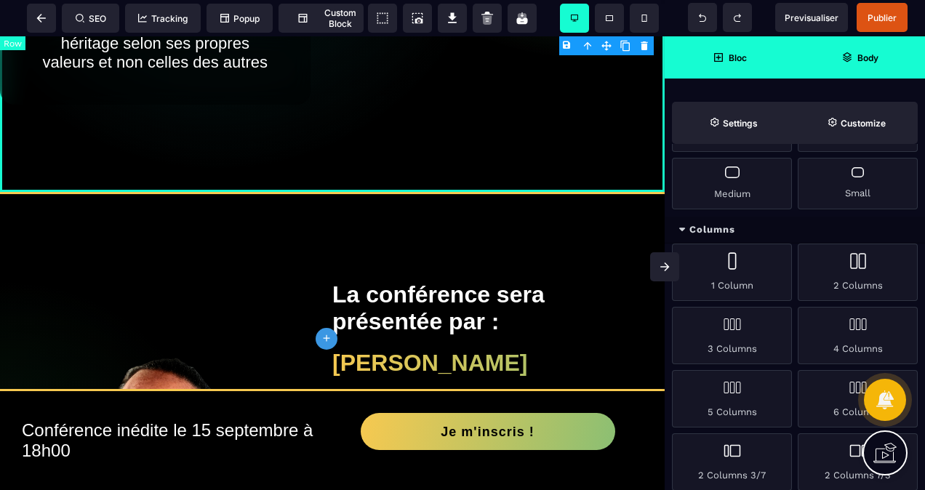
scroll to position [1236, 0]
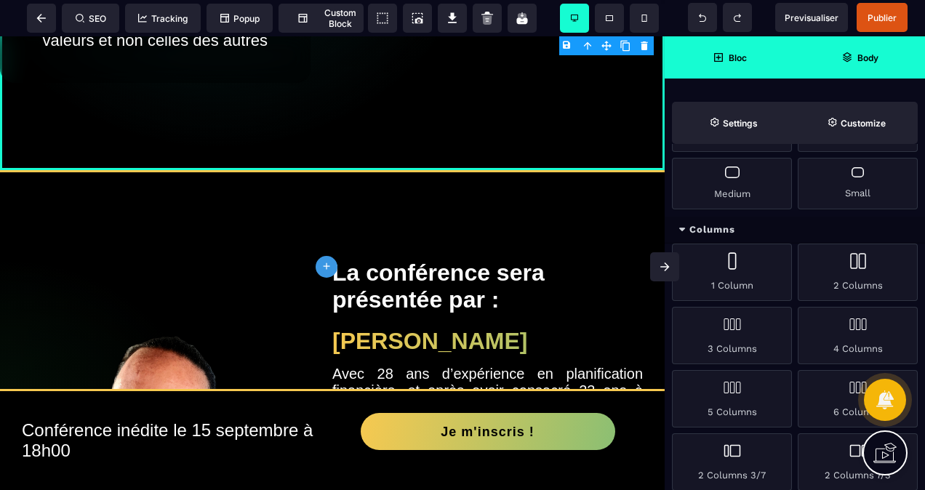
click at [327, 263] on icon "plus" at bounding box center [326, 267] width 13 height 15
click at [326, 263] on icon "plus" at bounding box center [326, 267] width 13 height 15
click at [665, 267] on icon at bounding box center [664, 267] width 9 height 9
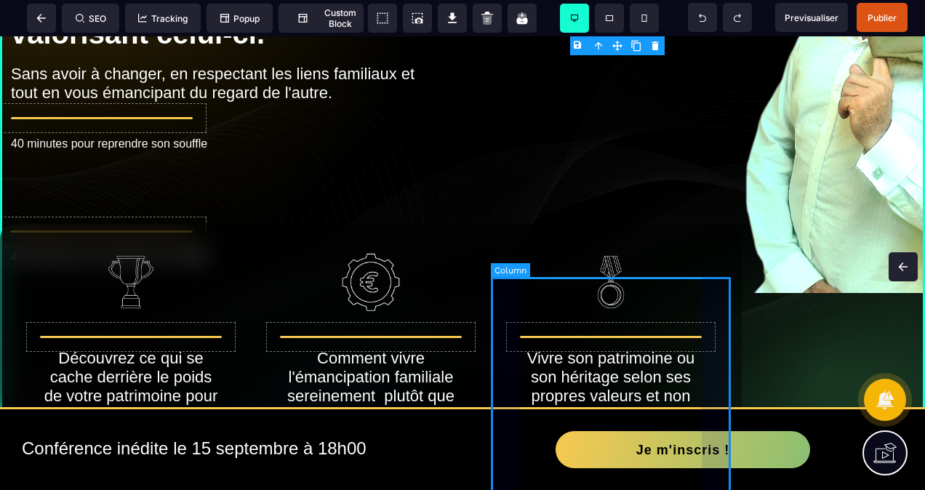
scroll to position [121, 0]
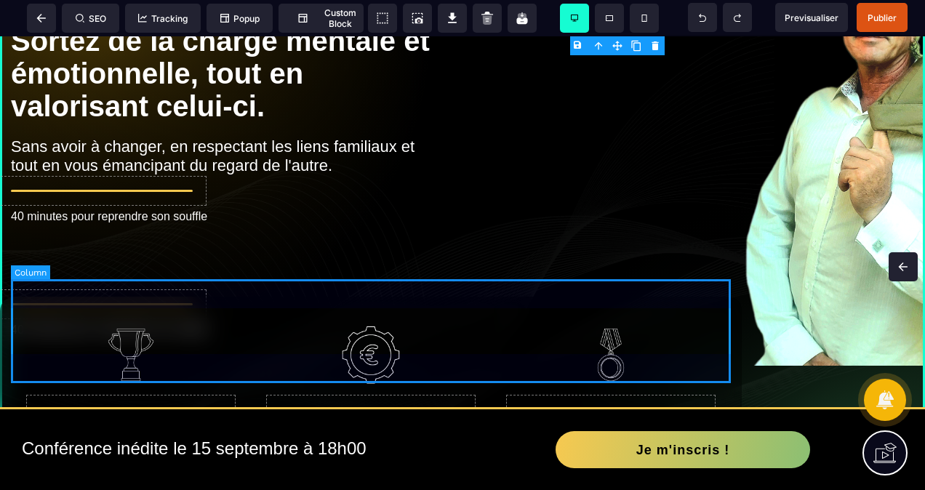
click at [644, 283] on div "40 minutes pour reprendre son souffle" at bounding box center [371, 318] width 720 height 103
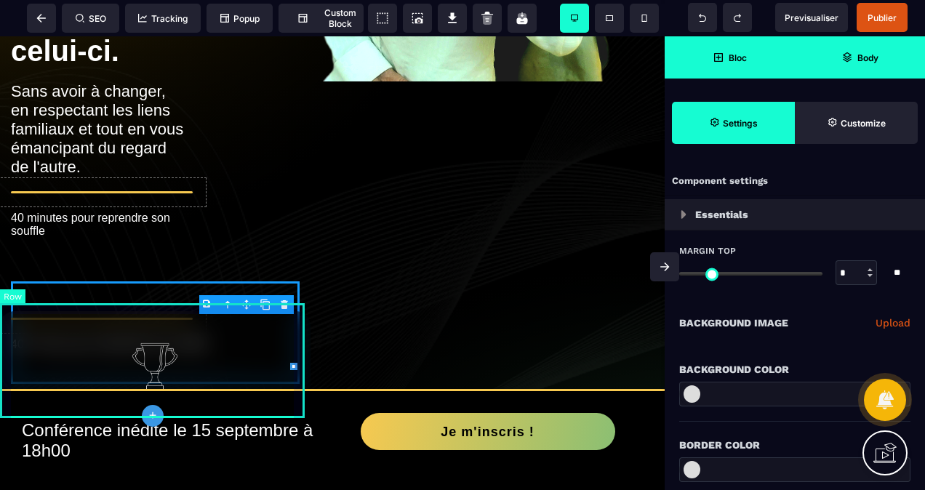
scroll to position [484, 0]
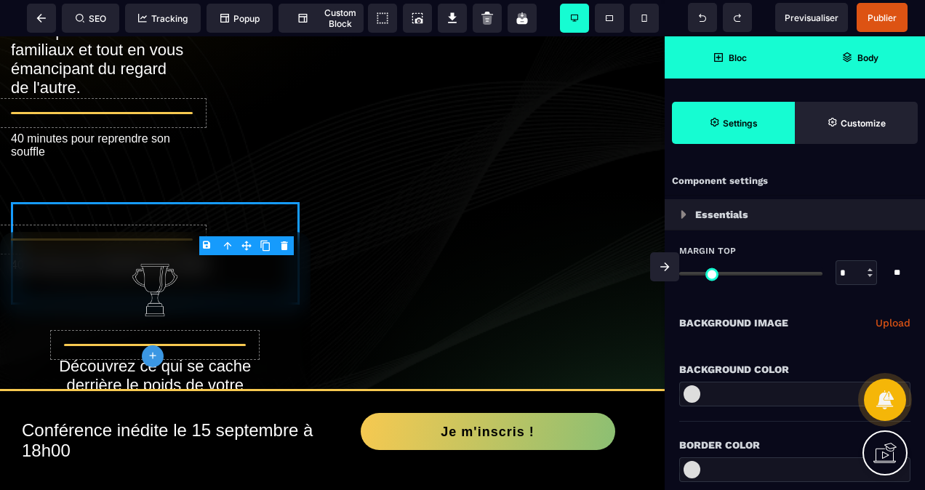
click at [656, 263] on icon at bounding box center [664, 267] width 29 height 9
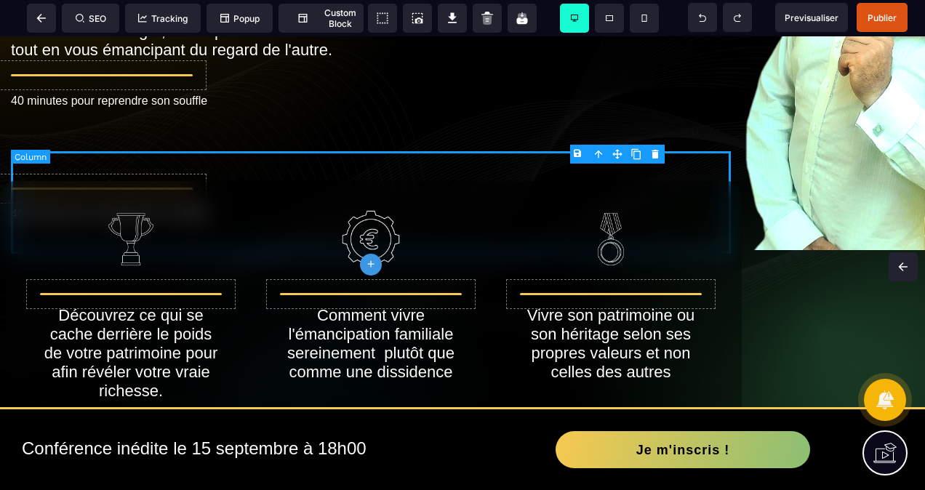
click at [656, 154] on body "B I U S A ******* plus Column SEO" at bounding box center [462, 245] width 925 height 490
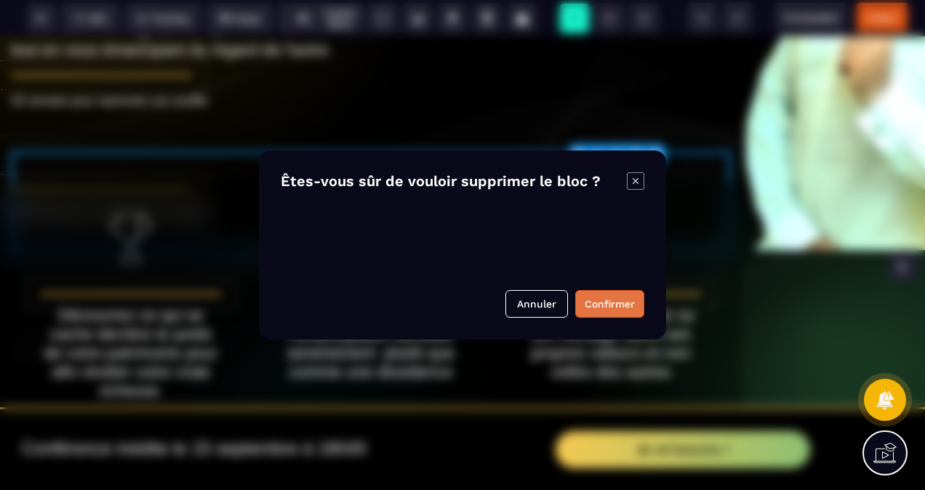
click at [590, 299] on button "Confirmer" at bounding box center [609, 304] width 69 height 28
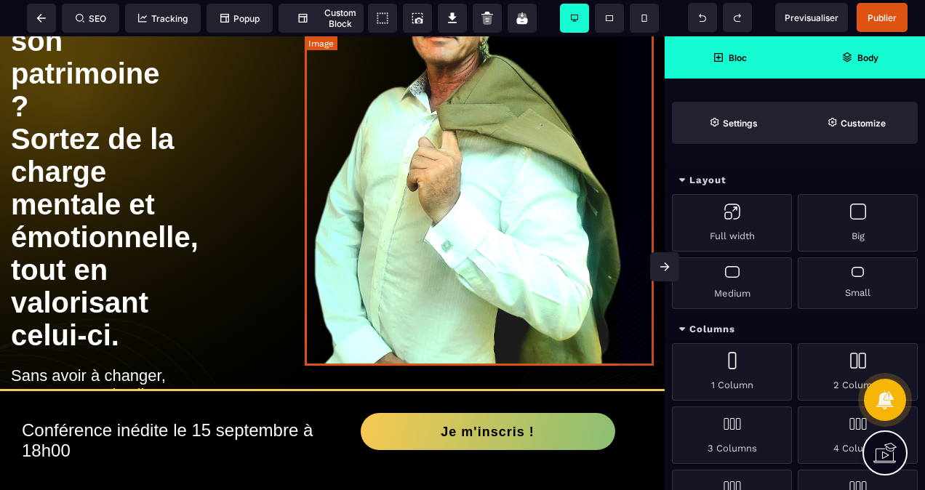
scroll to position [121, 0]
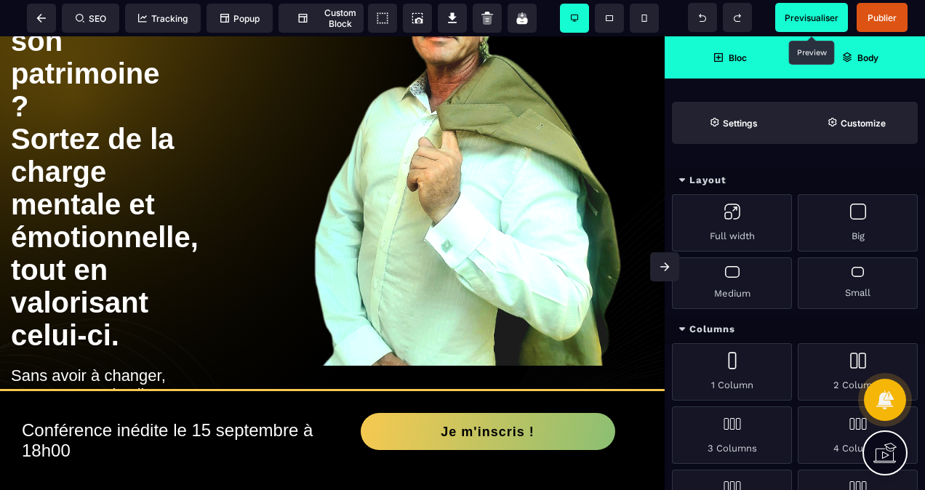
click at [816, 19] on span "Previsualiser" at bounding box center [812, 17] width 54 height 11
click at [662, 268] on icon at bounding box center [664, 267] width 29 height 9
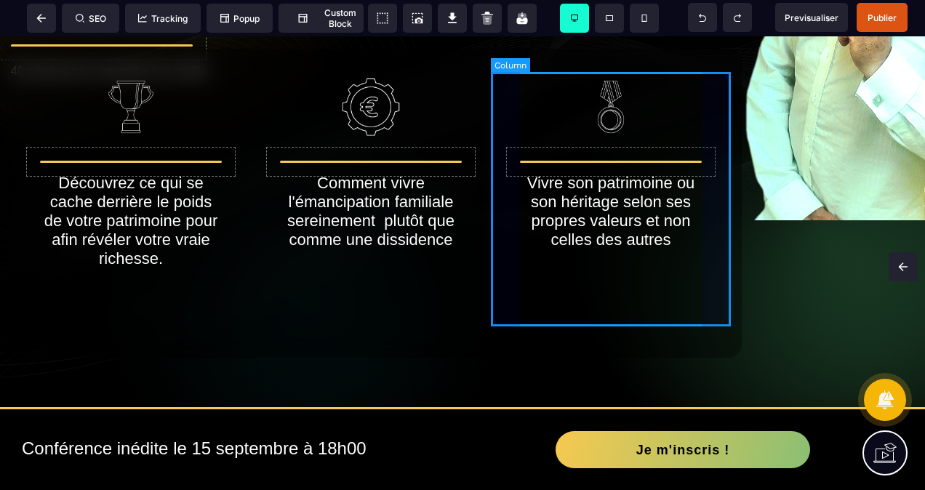
scroll to position [339, 0]
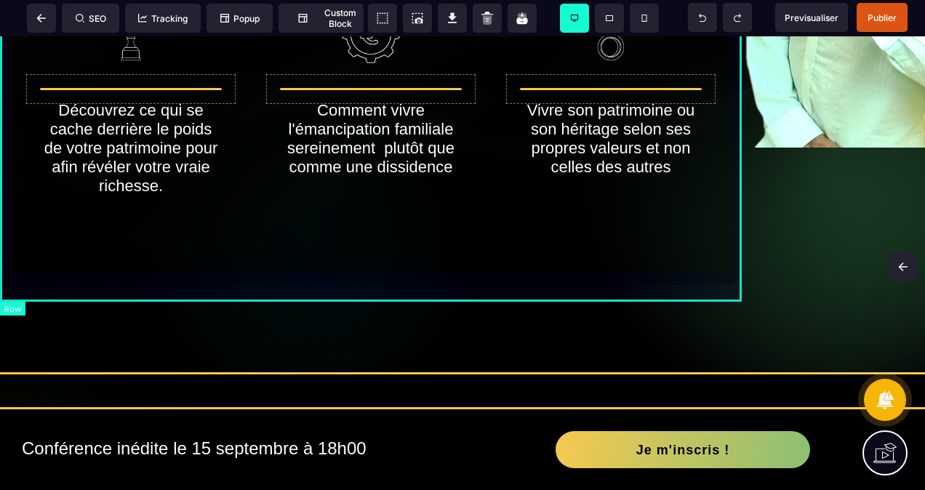
click at [614, 285] on div "Découvrez ce qui se cache derrière le poids de votre patrimoine pour afin révél…" at bounding box center [371, 130] width 742 height 309
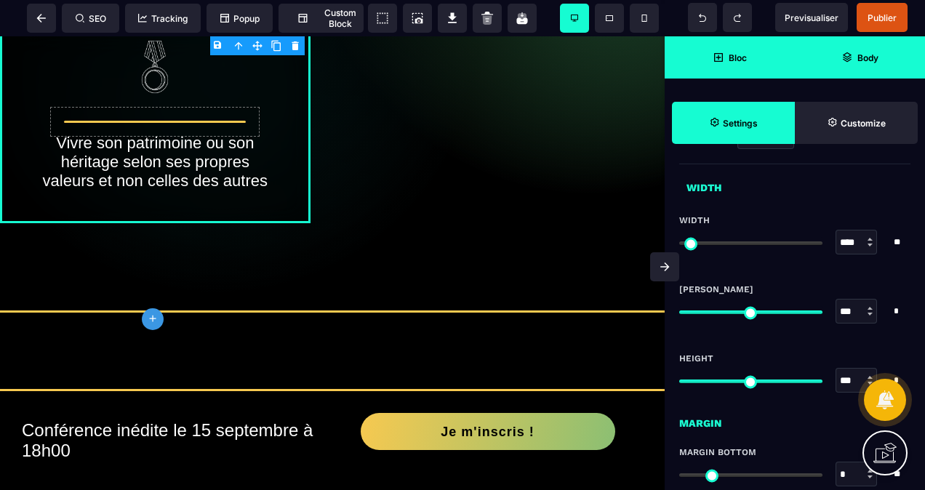
scroll to position [778, 0]
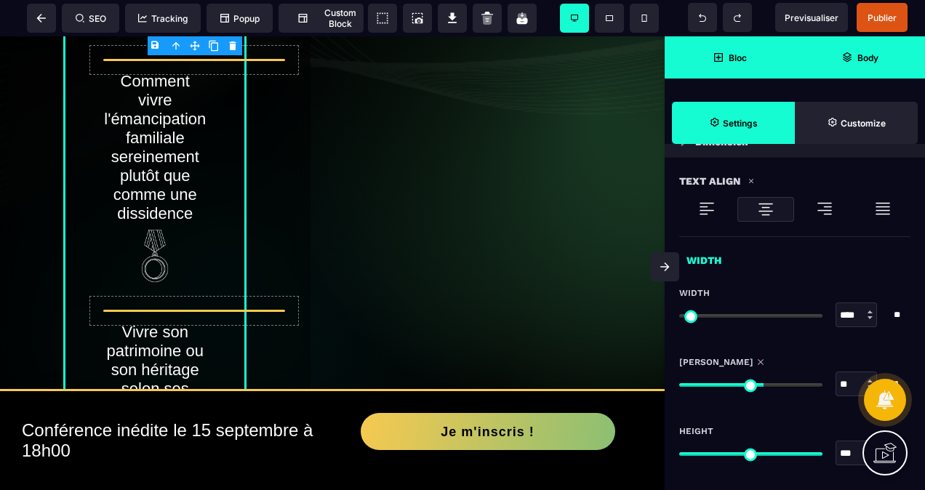
drag, startPoint x: 815, startPoint y: 381, endPoint x: 762, endPoint y: 383, distance: 53.1
click at [762, 383] on input "range" at bounding box center [750, 385] width 143 height 4
click at [808, 20] on span "Previsualiser" at bounding box center [812, 17] width 54 height 11
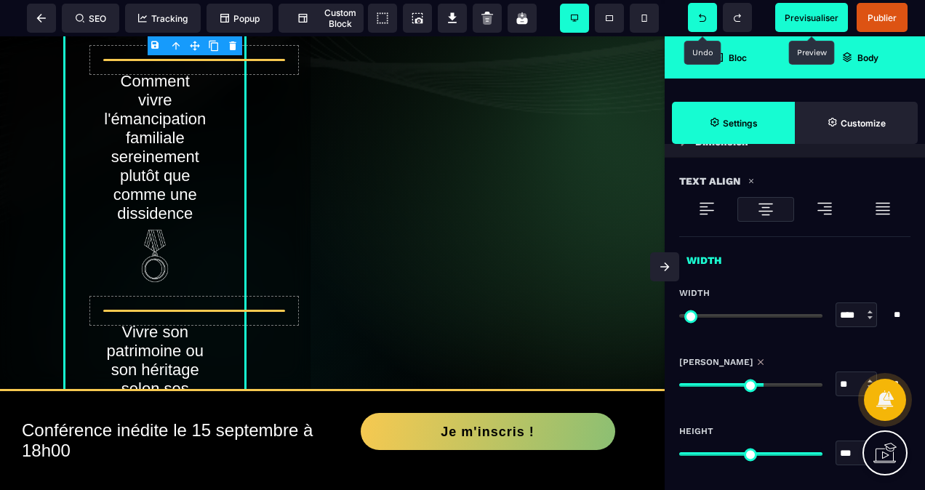
click at [699, 28] on span at bounding box center [702, 17] width 29 height 29
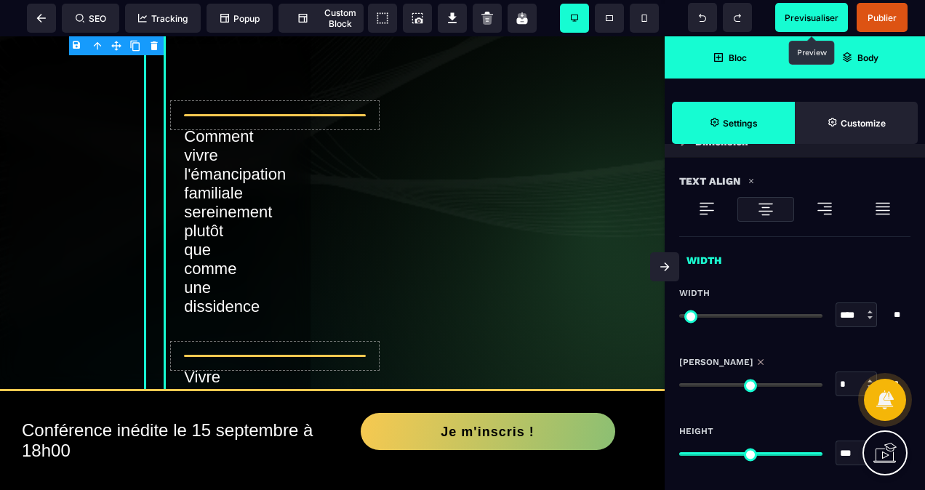
drag, startPoint x: 756, startPoint y: 377, endPoint x: 638, endPoint y: 377, distance: 117.8
click at [679, 383] on input "range" at bounding box center [750, 385] width 143 height 4
click at [796, 17] on span "Previsualiser" at bounding box center [812, 17] width 54 height 11
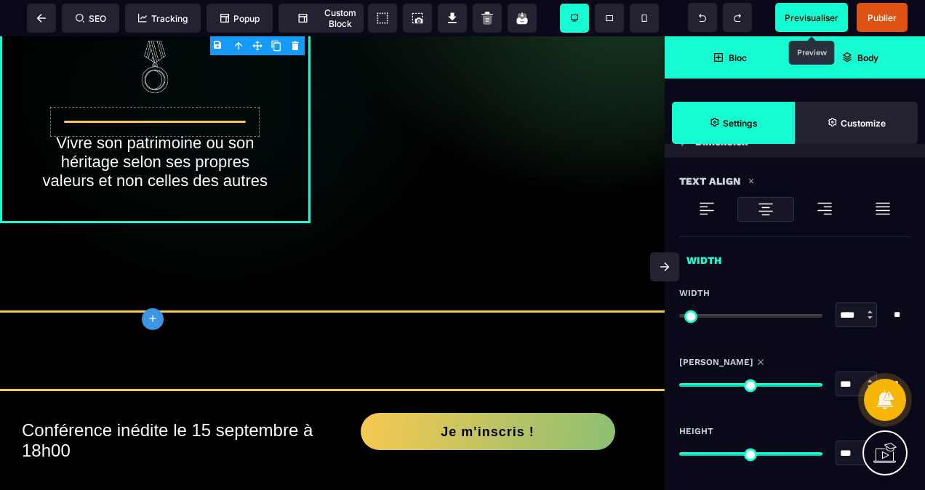
drag, startPoint x: 683, startPoint y: 376, endPoint x: 894, endPoint y: 366, distance: 211.9
click at [822, 383] on input "range" at bounding box center [750, 385] width 143 height 4
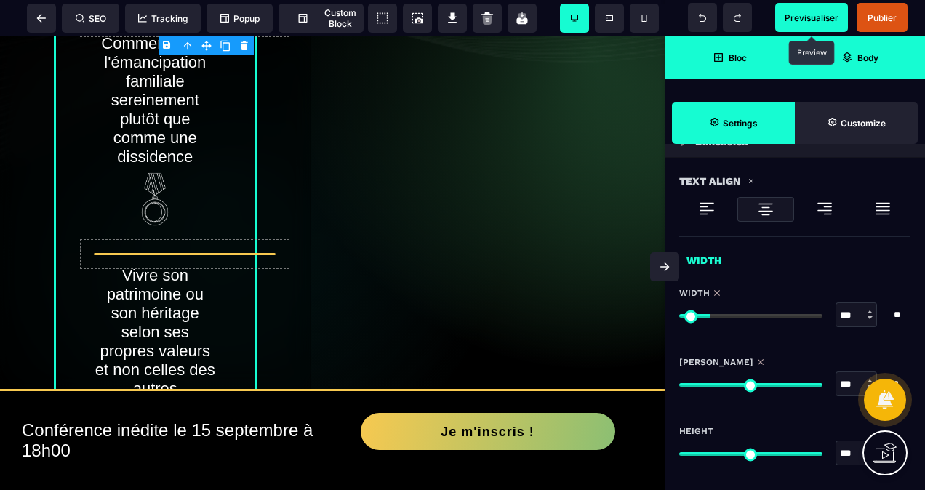
drag, startPoint x: 684, startPoint y: 309, endPoint x: 714, endPoint y: 324, distance: 34.1
click at [714, 318] on input "range" at bounding box center [750, 316] width 143 height 4
click at [801, 20] on span "Previsualiser" at bounding box center [812, 17] width 54 height 11
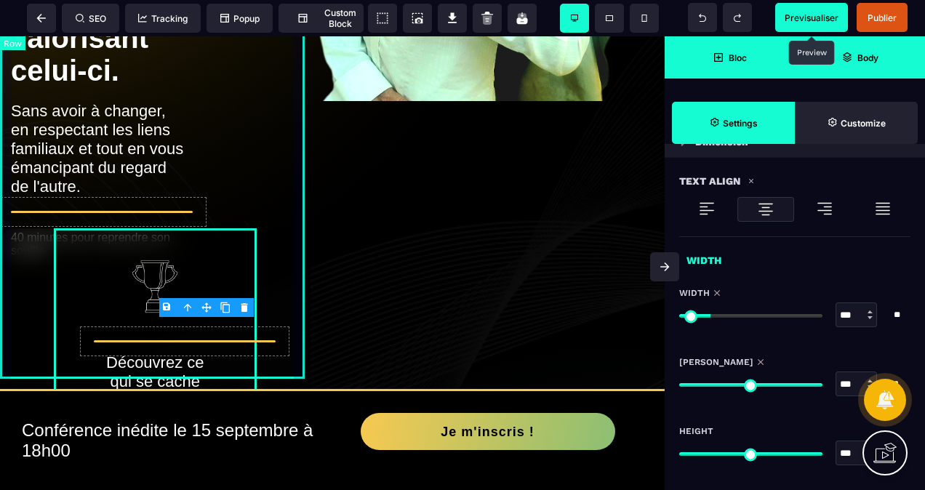
scroll to position [339, 0]
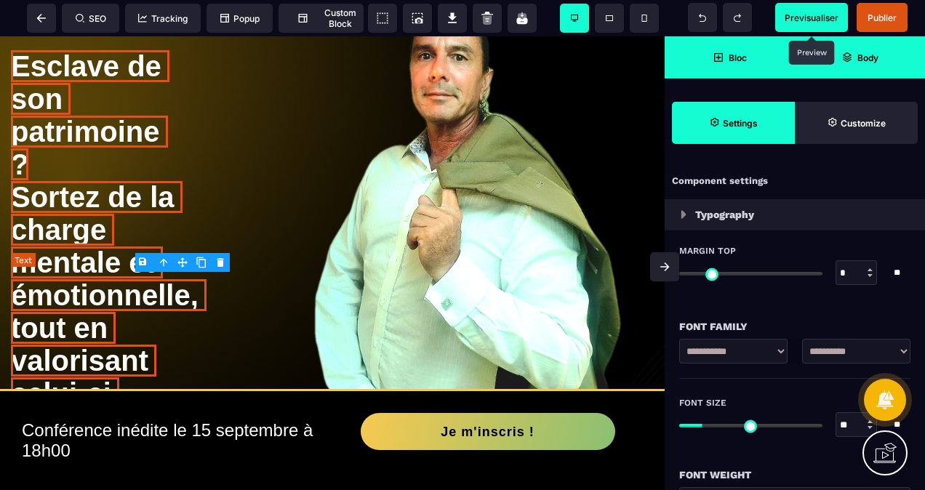
scroll to position [48, 0]
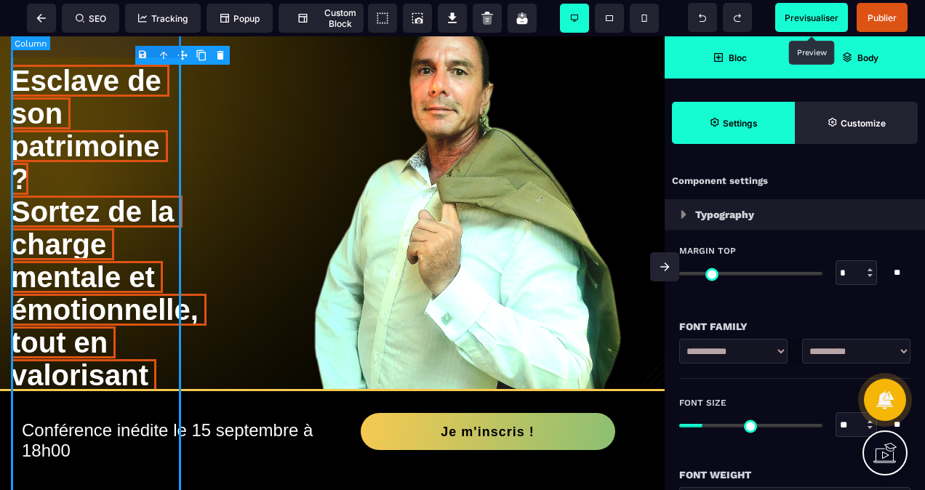
click at [115, 49] on div "Esclave de son patrimoine ? Sortez de la charge mentale et émotionnelle, tout e…" at bounding box center [97, 327] width 173 height 599
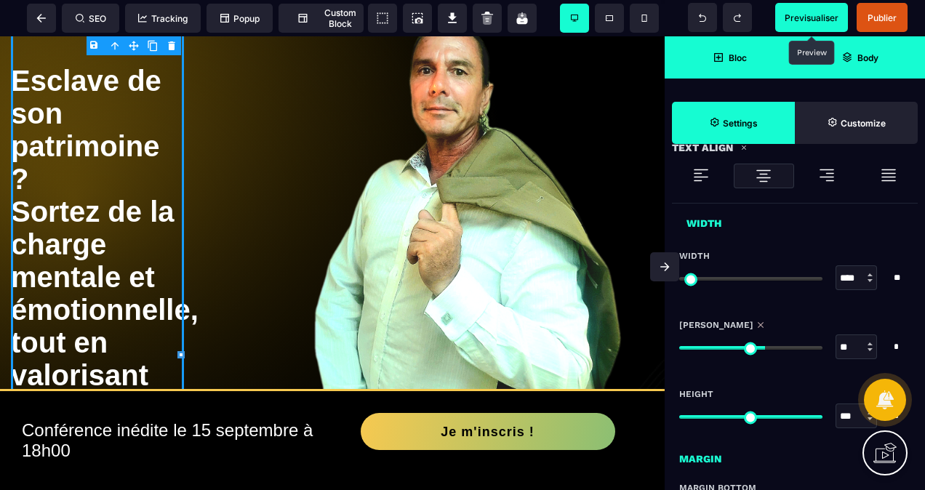
scroll to position [727, 0]
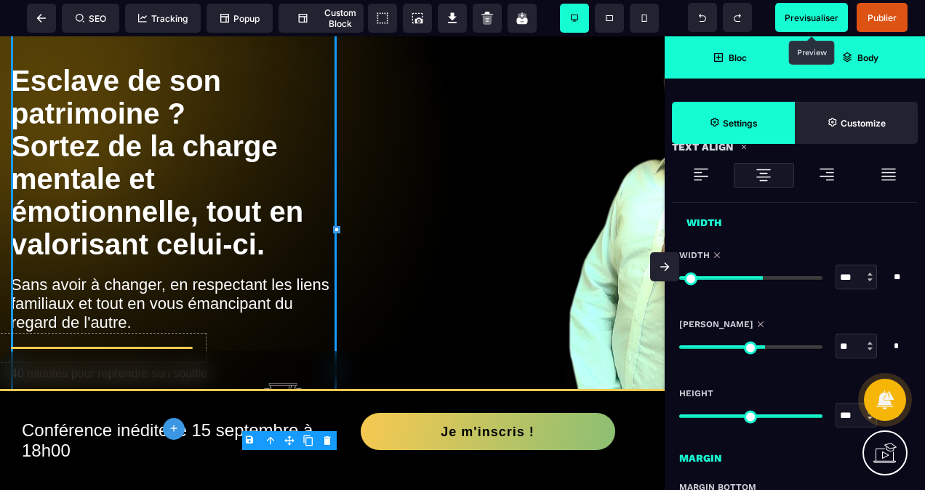
drag, startPoint x: 686, startPoint y: 277, endPoint x: 761, endPoint y: 275, distance: 74.9
click at [761, 276] on input "range" at bounding box center [750, 278] width 143 height 4
click at [801, 9] on span "Previsualiser" at bounding box center [811, 17] width 73 height 29
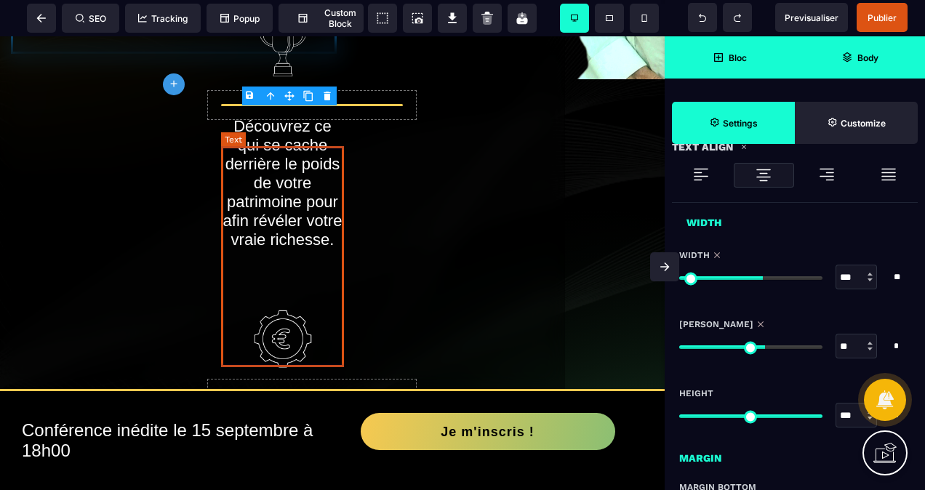
scroll to position [412, 0]
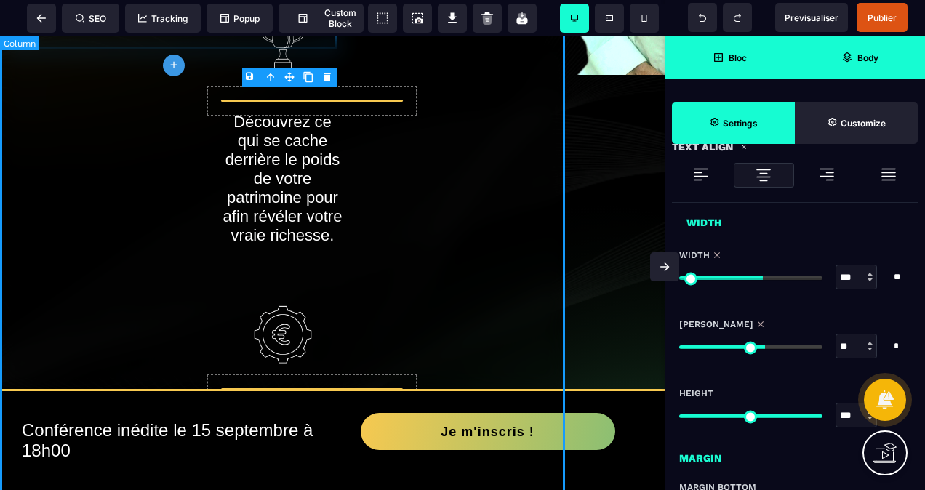
click at [112, 217] on div "Découvrez ce qui se cache derrière le poids de votre patrimoine pour afin révél…" at bounding box center [282, 393] width 565 height 811
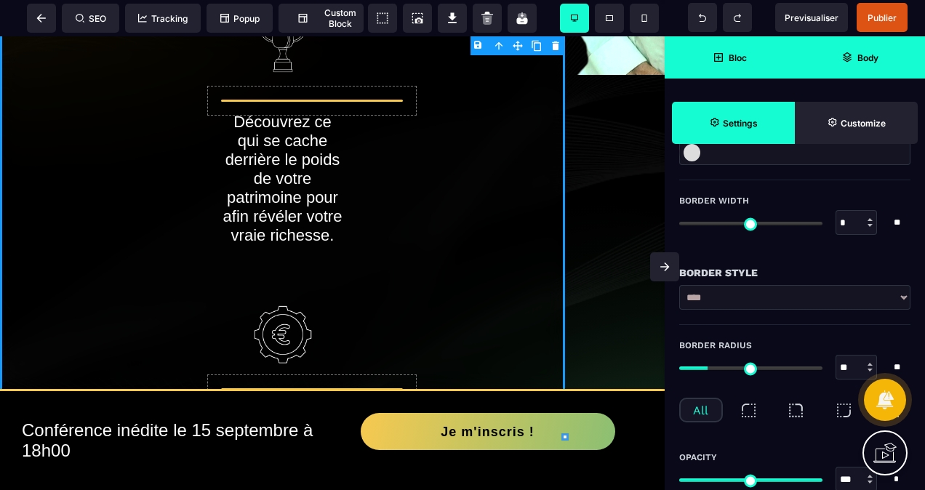
scroll to position [364, 0]
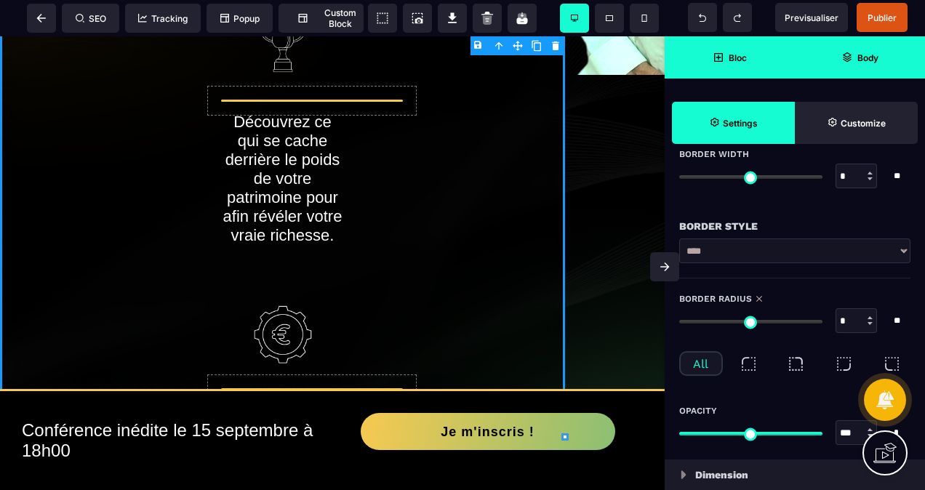
drag, startPoint x: 713, startPoint y: 322, endPoint x: 638, endPoint y: 296, distance: 78.7
click at [679, 324] on input "range" at bounding box center [750, 322] width 143 height 4
click at [820, 20] on span "Previsualiser" at bounding box center [812, 17] width 54 height 11
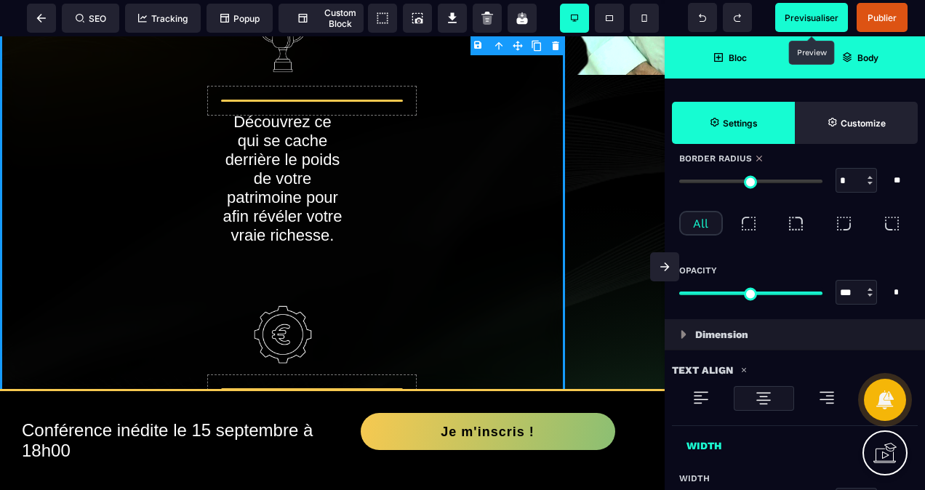
scroll to position [509, 0]
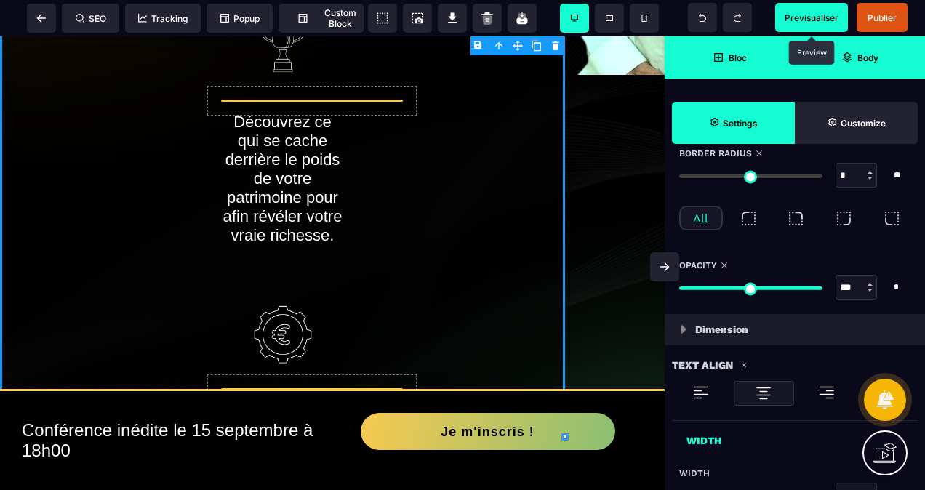
drag, startPoint x: 817, startPoint y: 288, endPoint x: 851, endPoint y: 285, distance: 33.6
click at [822, 287] on input "range" at bounding box center [750, 289] width 143 height 4
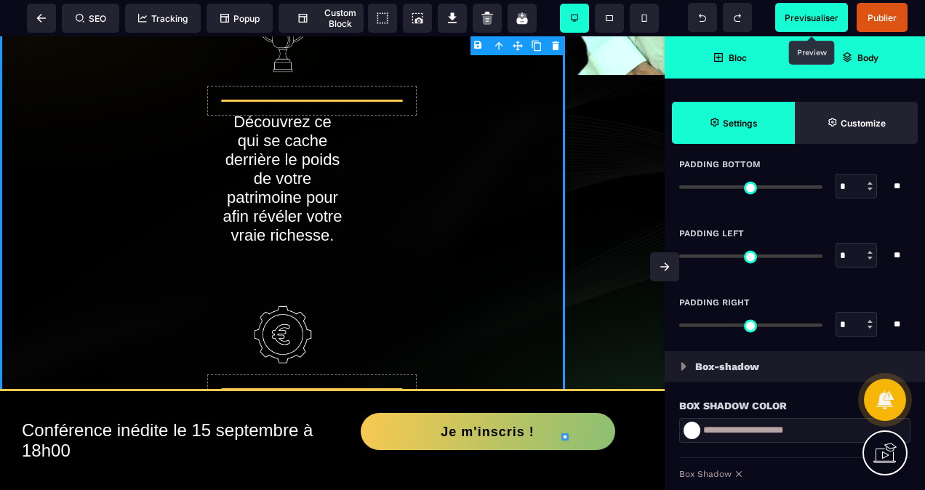
scroll to position [1236, 0]
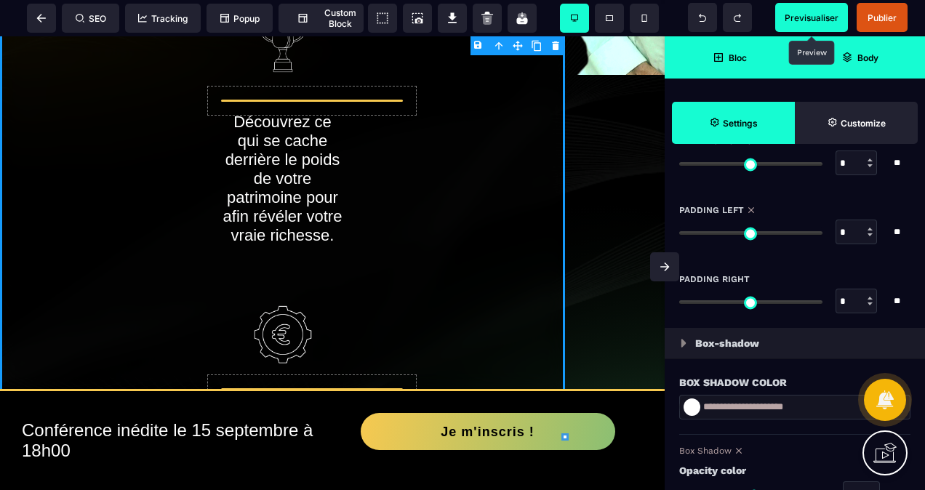
drag, startPoint x: 686, startPoint y: 230, endPoint x: 628, endPoint y: 254, distance: 62.9
click at [679, 235] on input "range" at bounding box center [750, 233] width 143 height 4
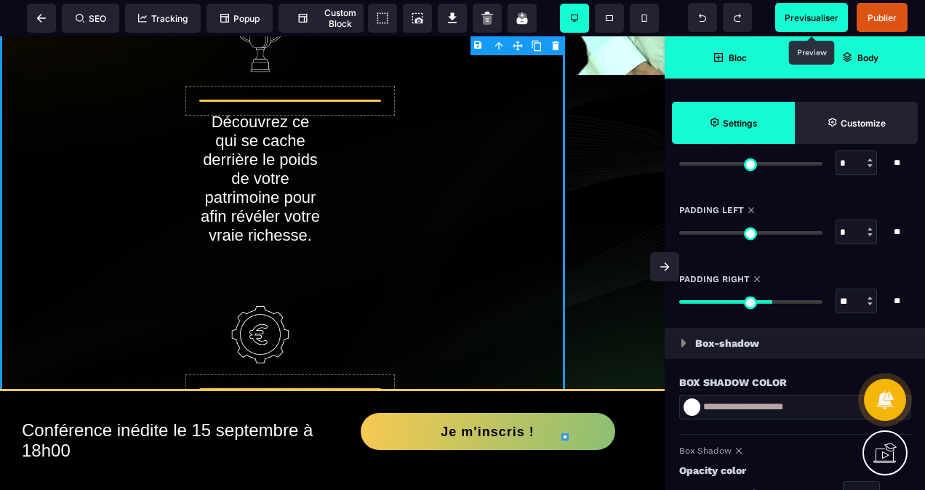
drag, startPoint x: 686, startPoint y: 302, endPoint x: 765, endPoint y: 297, distance: 78.7
click at [765, 300] on input "range" at bounding box center [750, 302] width 143 height 4
click at [823, 22] on span "Previsualiser" at bounding box center [812, 17] width 54 height 11
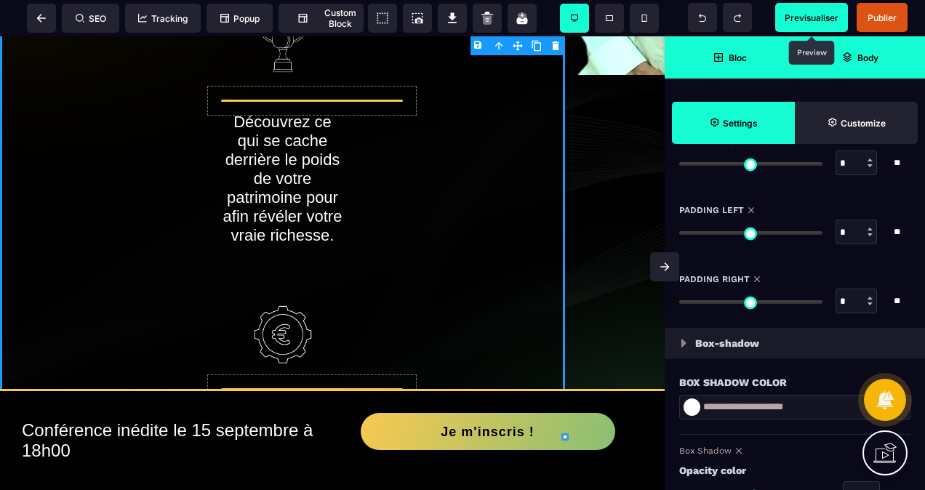
drag, startPoint x: 767, startPoint y: 298, endPoint x: 629, endPoint y: 306, distance: 138.4
click at [679, 304] on input "range" at bounding box center [750, 302] width 143 height 4
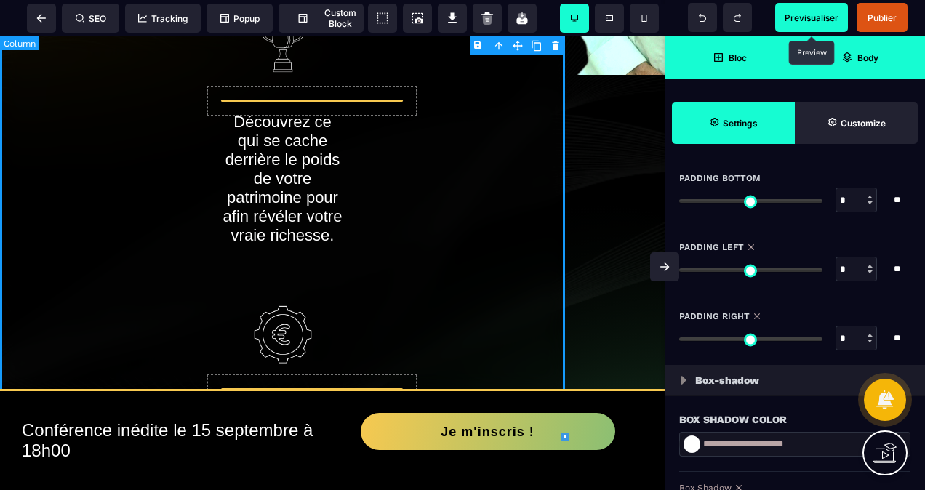
scroll to position [339, 0]
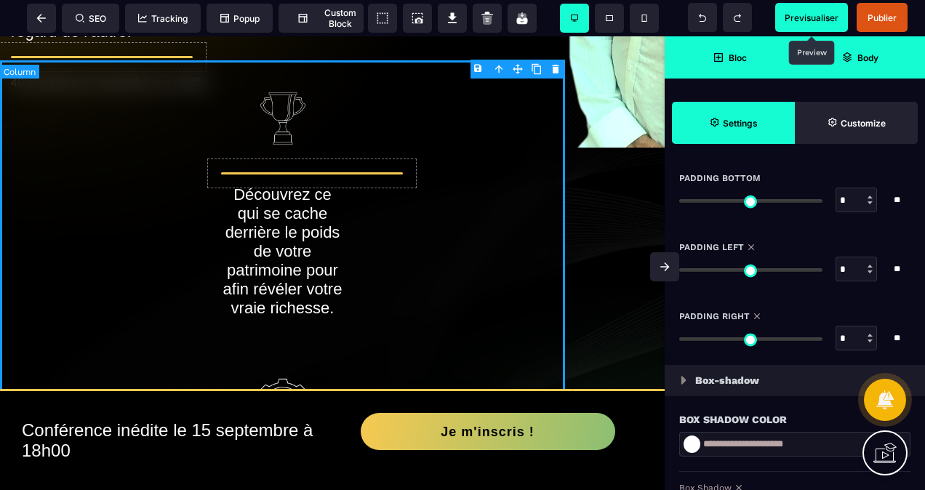
click at [487, 185] on div "Découvrez ce qui se cache derrière le poids de votre patrimoine pour afin révél…" at bounding box center [282, 465] width 565 height 811
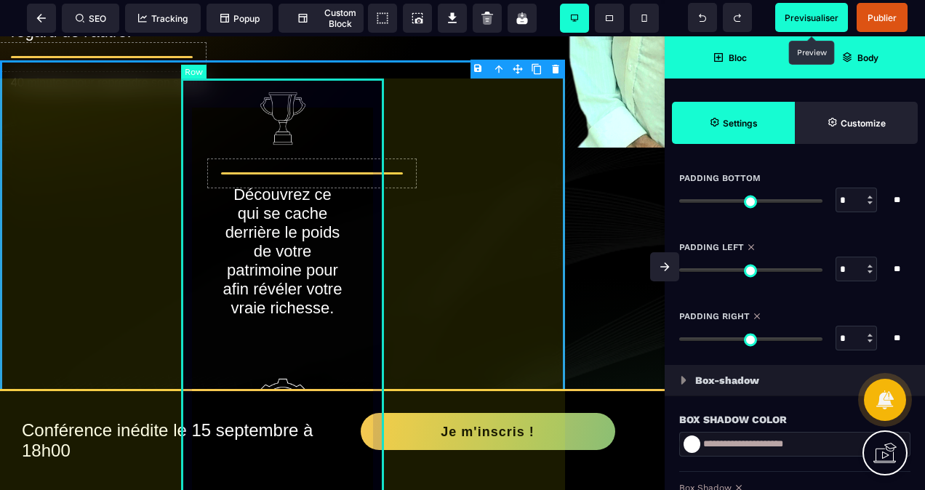
click at [383, 228] on div "Découvrez ce qui se cache derrière le poids de votre patrimoine pour afin révél…" at bounding box center [282, 465] width 203 height 811
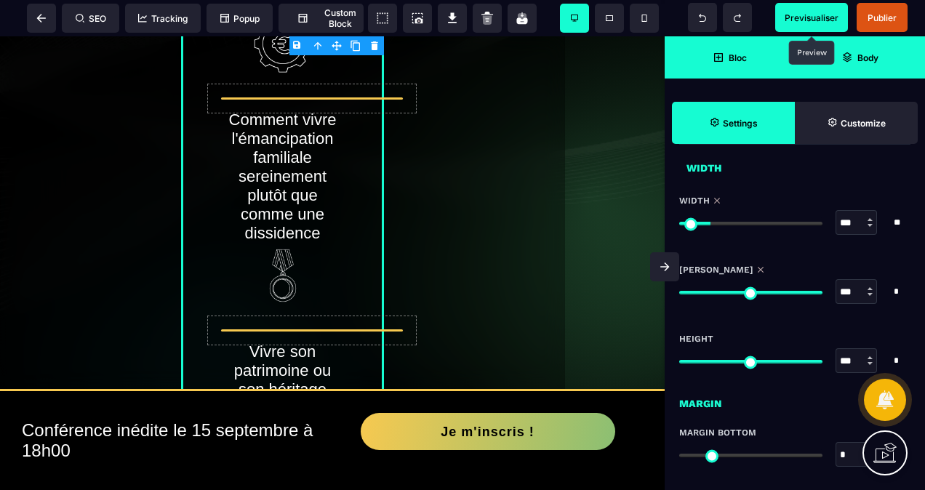
scroll to position [873, 0]
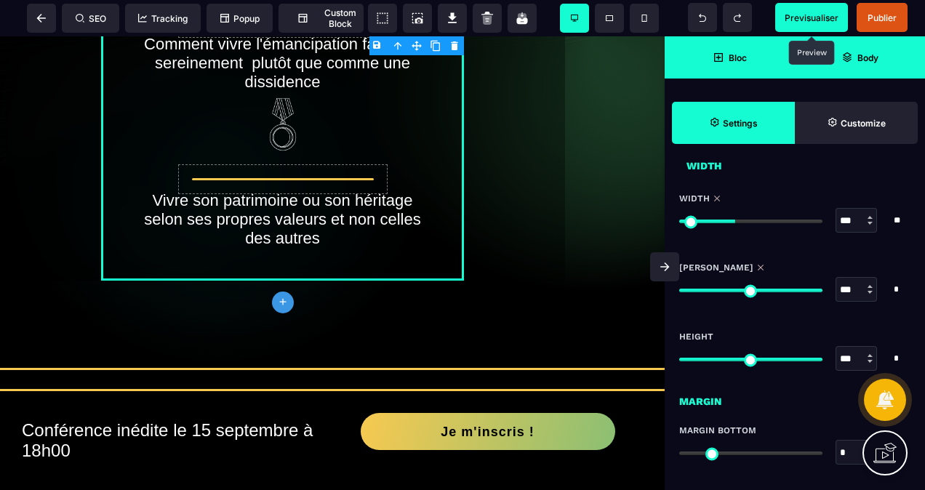
drag, startPoint x: 712, startPoint y: 220, endPoint x: 736, endPoint y: 229, distance: 25.8
click at [736, 223] on input "range" at bounding box center [750, 222] width 143 height 4
click at [809, 16] on span "Previsualiser" at bounding box center [812, 17] width 54 height 11
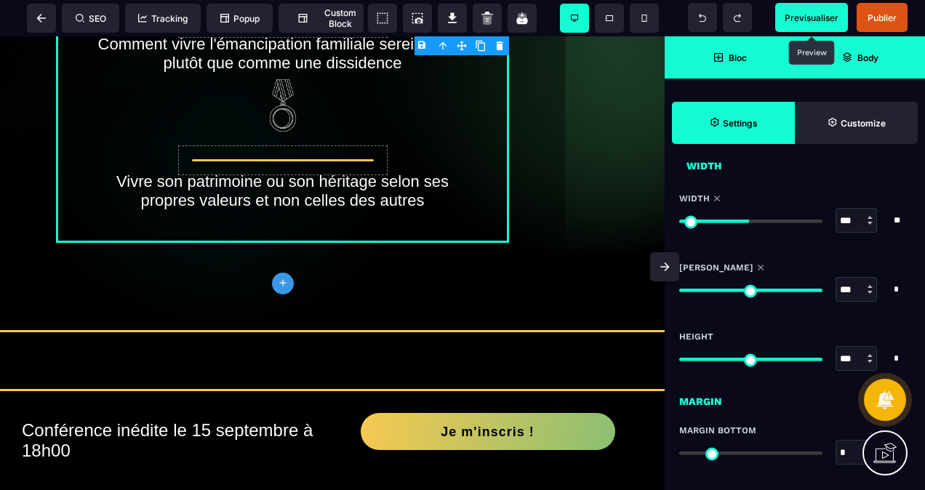
drag, startPoint x: 737, startPoint y: 219, endPoint x: 749, endPoint y: 225, distance: 13.0
click at [749, 223] on input "range" at bounding box center [750, 222] width 143 height 4
click at [830, 20] on span "Previsualiser" at bounding box center [812, 17] width 54 height 11
click at [813, 23] on span "Previsualiser" at bounding box center [812, 17] width 54 height 11
click at [805, 12] on span "Previsualiser" at bounding box center [812, 17] width 54 height 11
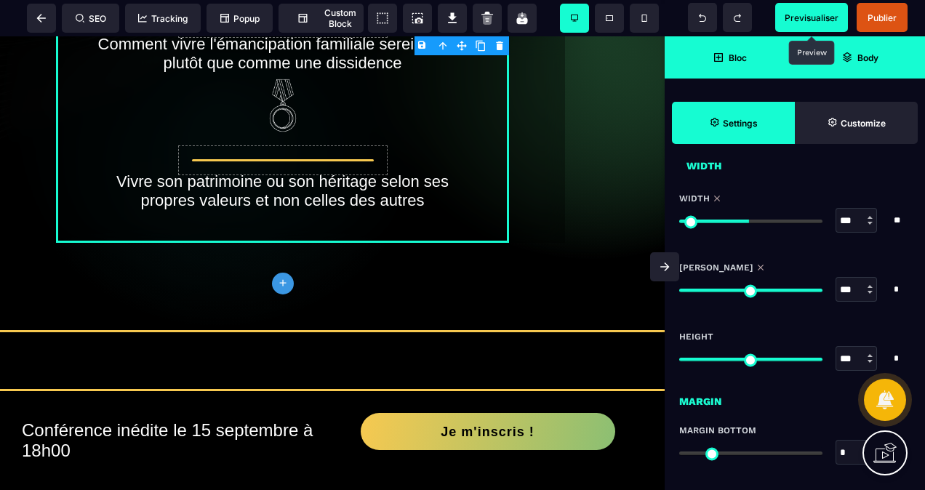
click at [807, 10] on span "Previsualiser" at bounding box center [811, 17] width 73 height 29
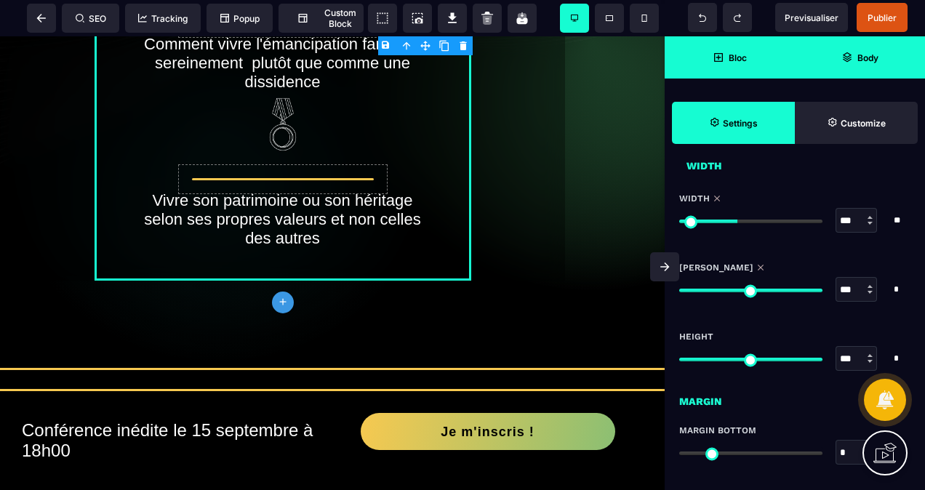
click at [738, 220] on input "range" at bounding box center [750, 222] width 143 height 4
click at [823, 22] on span "Previsualiser" at bounding box center [812, 17] width 54 height 11
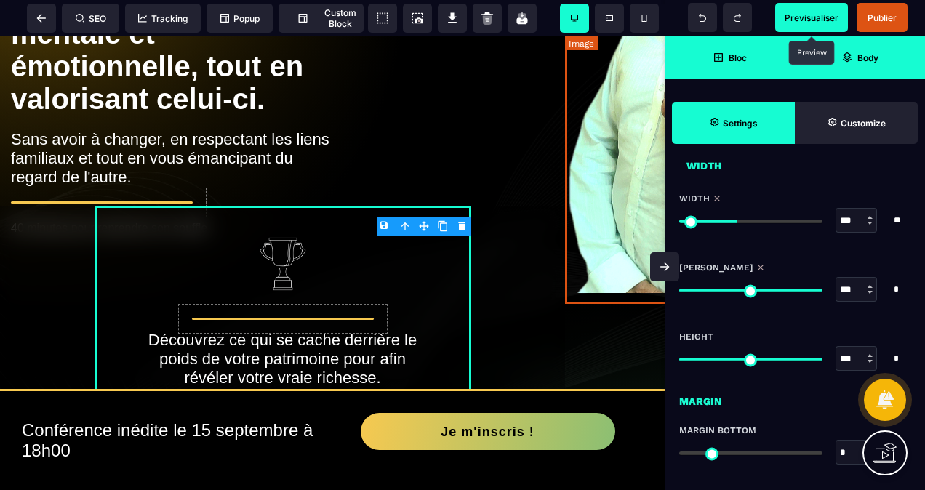
scroll to position [0, 0]
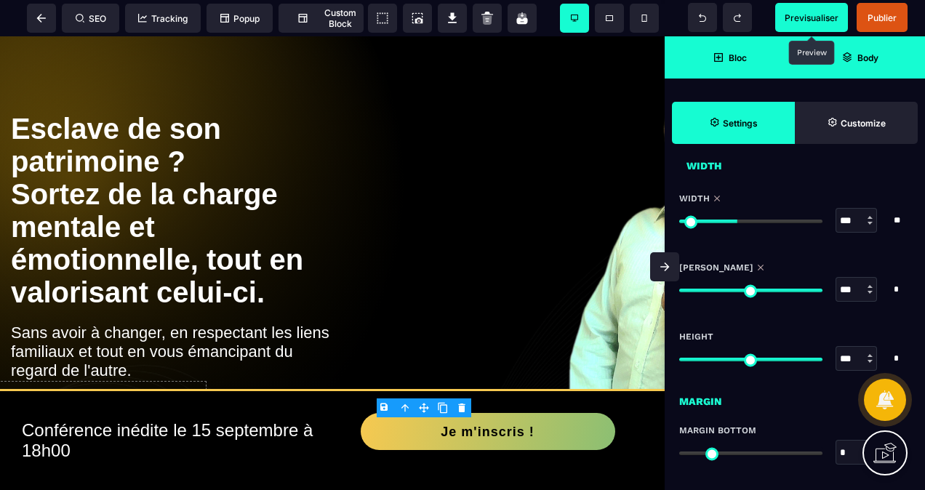
click at [804, 16] on span "Previsualiser" at bounding box center [812, 17] width 54 height 11
click at [825, 12] on span "Previsualiser" at bounding box center [812, 17] width 54 height 11
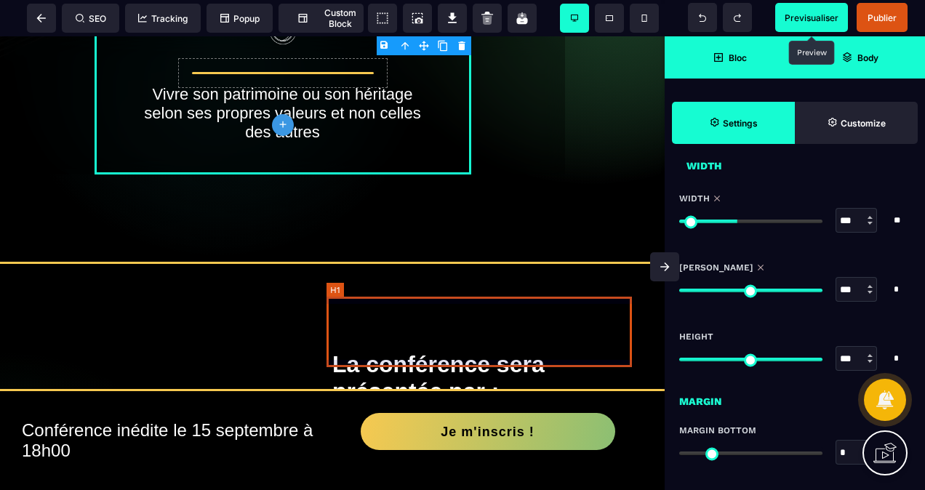
scroll to position [1018, 0]
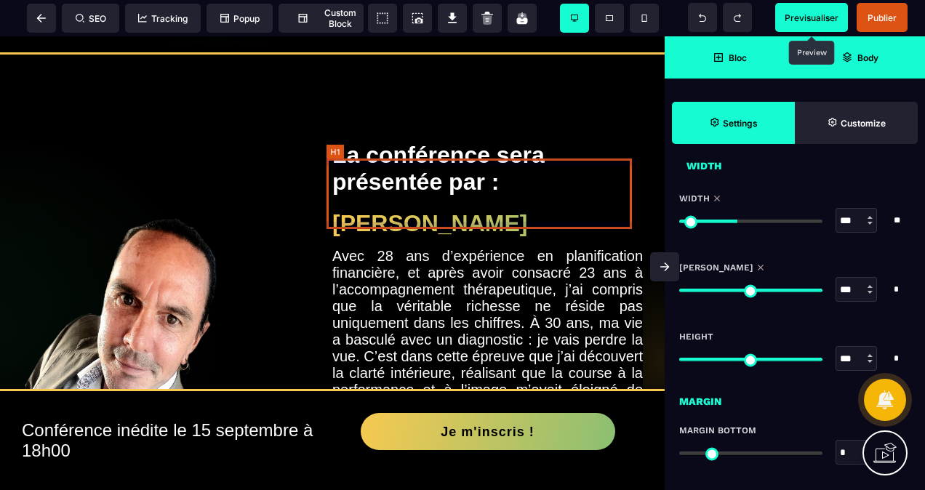
click at [467, 199] on h1 "La conférence sera présentée par :" at bounding box center [487, 169] width 311 height 68
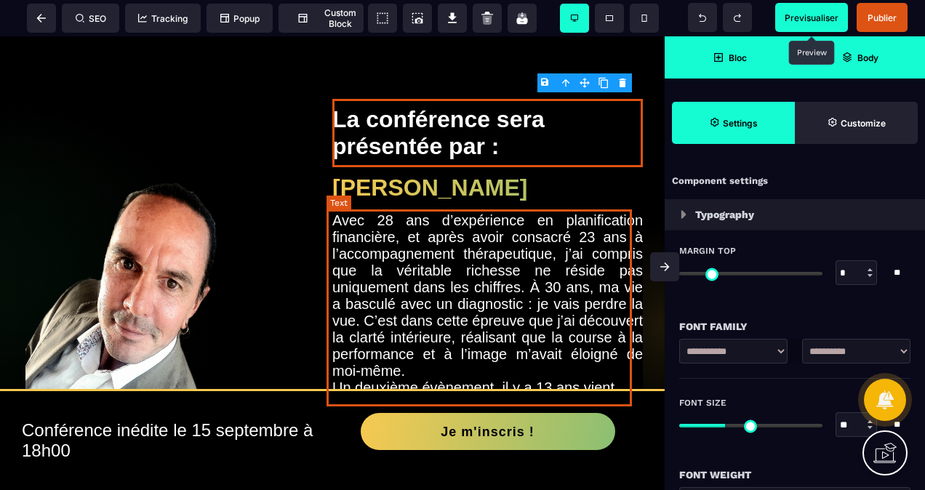
scroll to position [1091, 0]
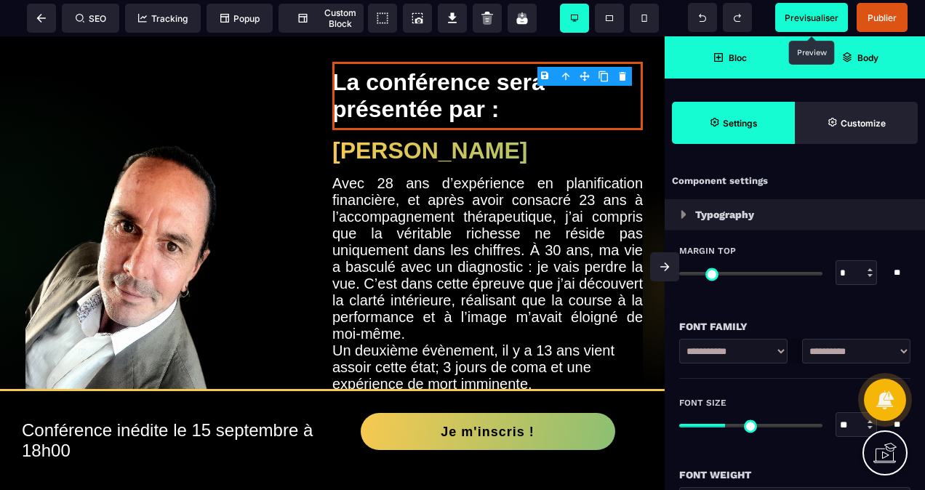
click at [802, 6] on span "Previsualiser" at bounding box center [811, 17] width 73 height 29
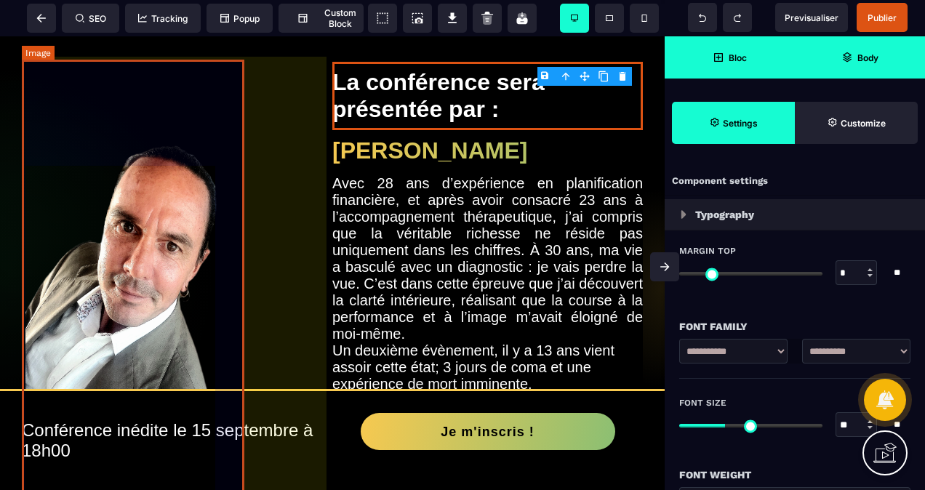
click at [193, 276] on img at bounding box center [135, 257] width 227 height 442
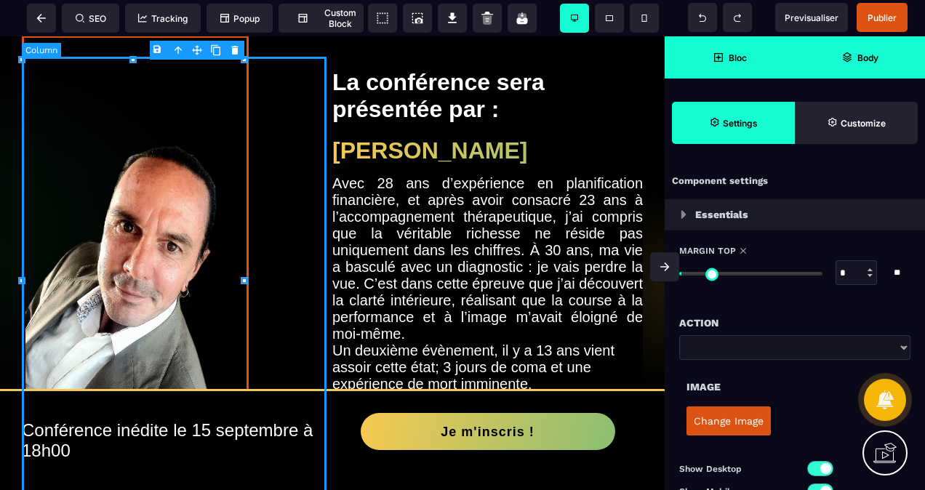
click at [268, 258] on div at bounding box center [177, 337] width 311 height 608
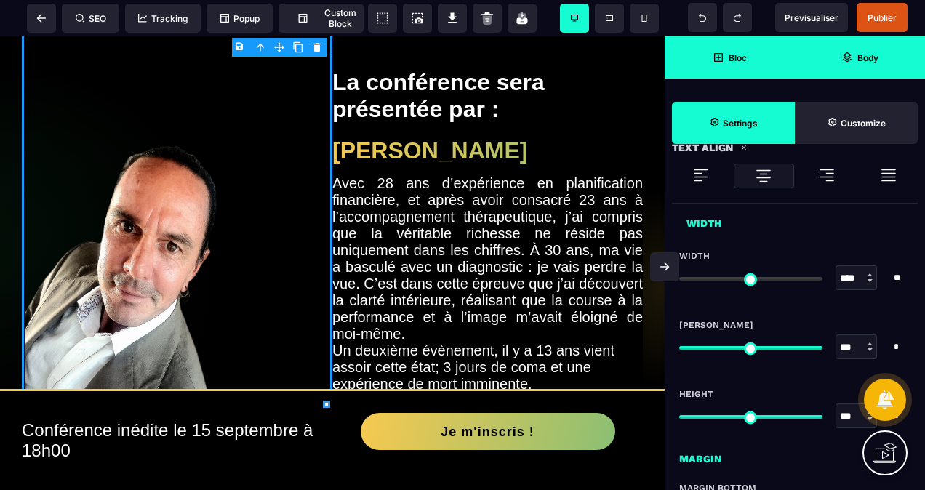
scroll to position [800, 0]
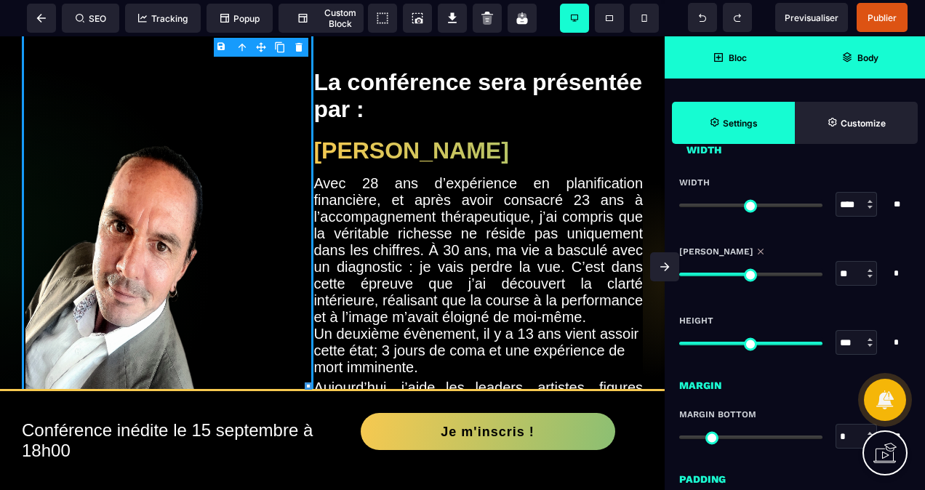
drag, startPoint x: 812, startPoint y: 271, endPoint x: 747, endPoint y: 284, distance: 66.2
click at [747, 276] on input "range" at bounding box center [750, 275] width 143 height 4
click at [820, 14] on span "Previsualiser" at bounding box center [812, 17] width 54 height 11
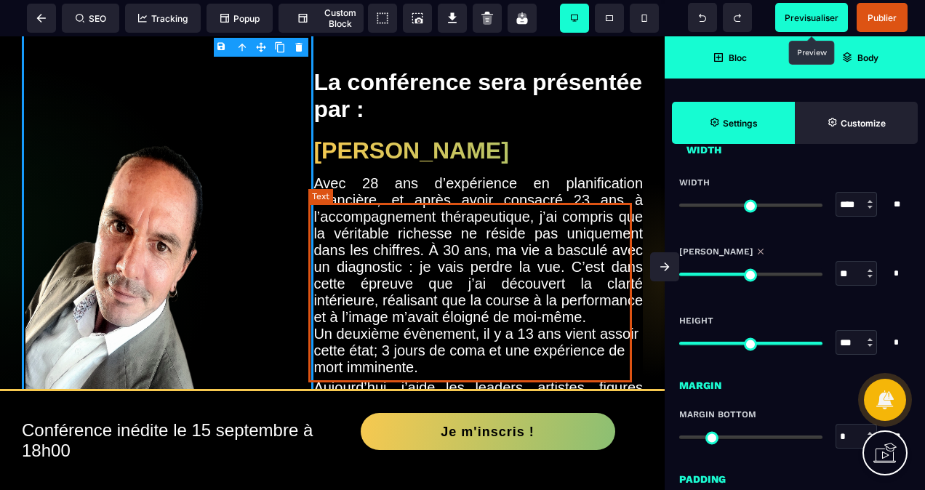
click at [480, 239] on div "Avec 28 ans d’expérience en planification financière, et après avoir consacré 2…" at bounding box center [477, 250] width 329 height 151
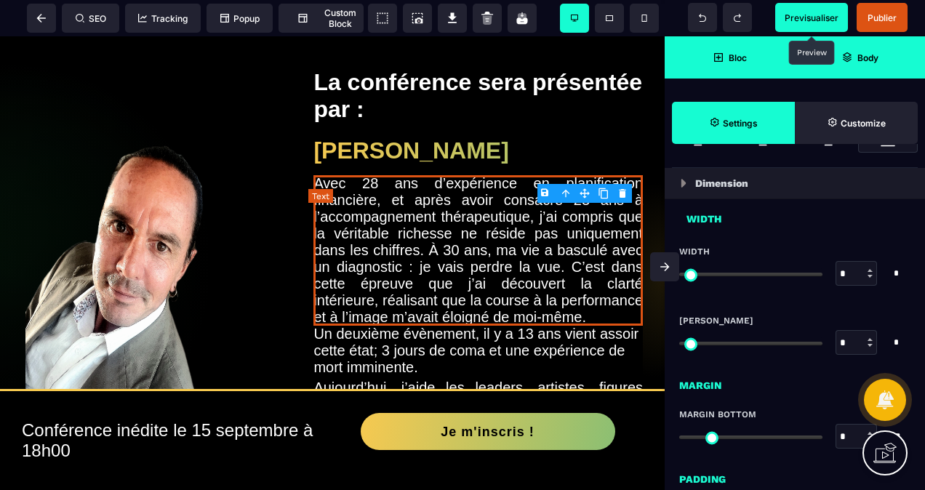
scroll to position [0, 0]
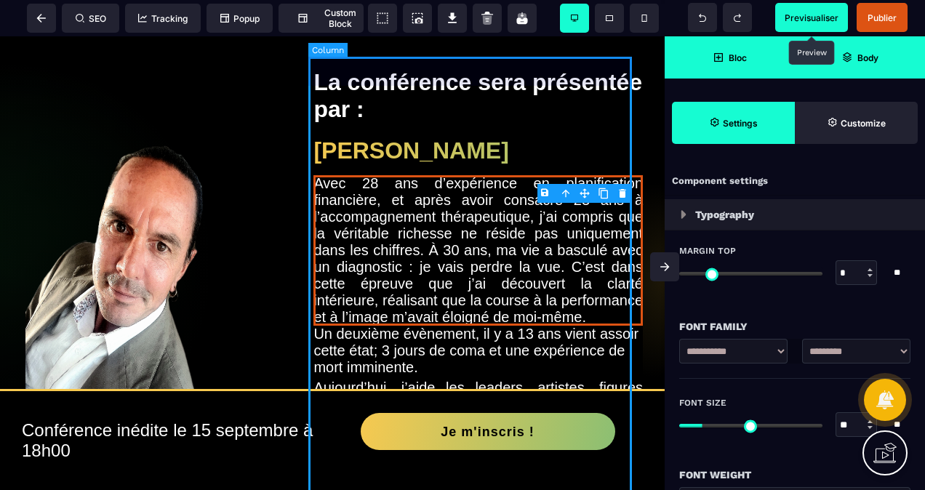
click at [502, 63] on div "La conférence sera présentée par : Alain Jaquier Avec 28 ans d’expérience en pl…" at bounding box center [477, 328] width 329 height 591
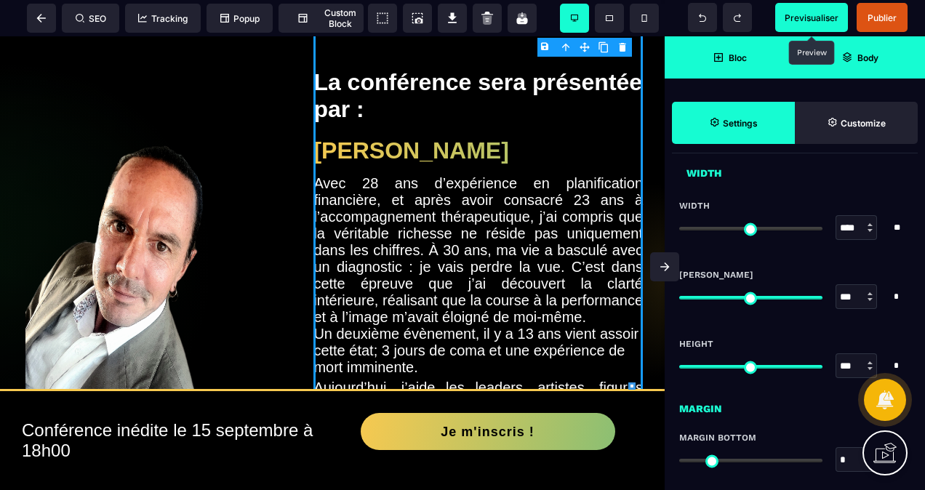
scroll to position [800, 0]
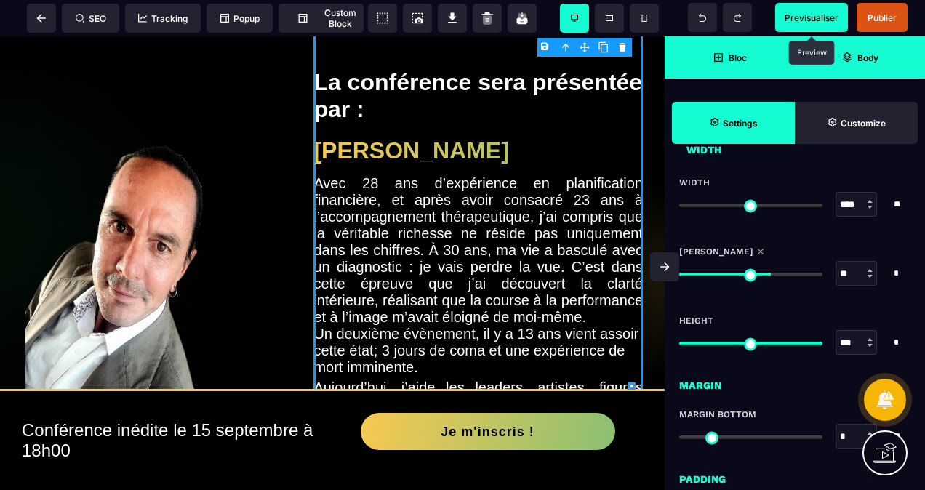
drag, startPoint x: 819, startPoint y: 275, endPoint x: 769, endPoint y: 281, distance: 49.8
click at [769, 276] on input "range" at bounding box center [750, 275] width 143 height 4
click at [778, 13] on span "Previsualiser" at bounding box center [811, 17] width 73 height 29
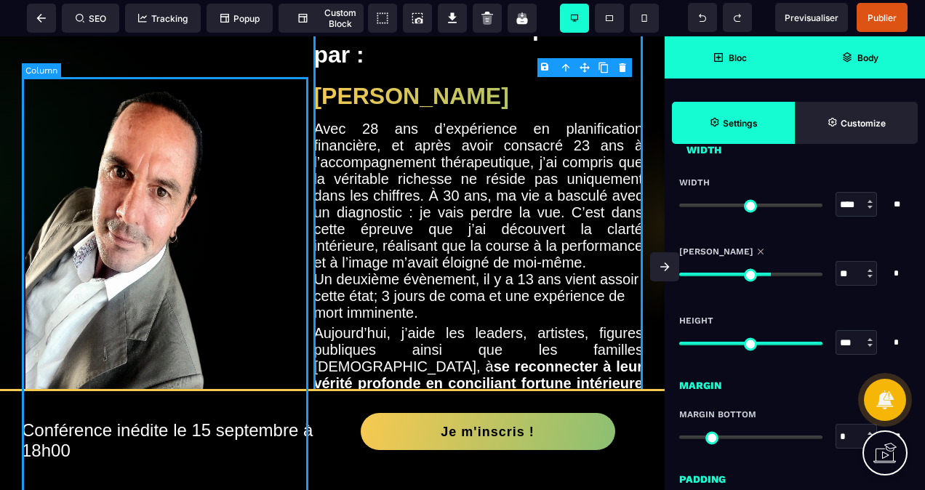
scroll to position [1164, 0]
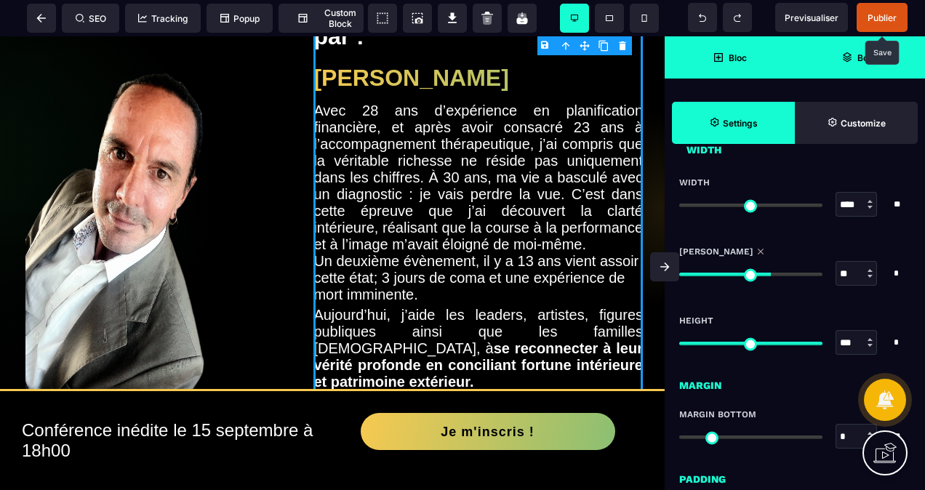
click at [873, 10] on span "Publier" at bounding box center [882, 17] width 51 height 29
click at [887, 18] on span "Publier" at bounding box center [882, 17] width 29 height 11
click at [889, 17] on span "Publier" at bounding box center [882, 17] width 29 height 11
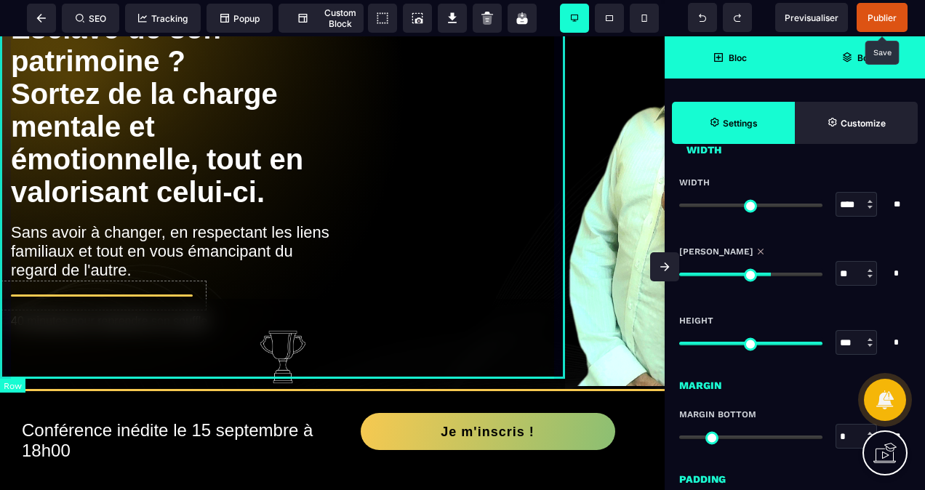
scroll to position [291, 0]
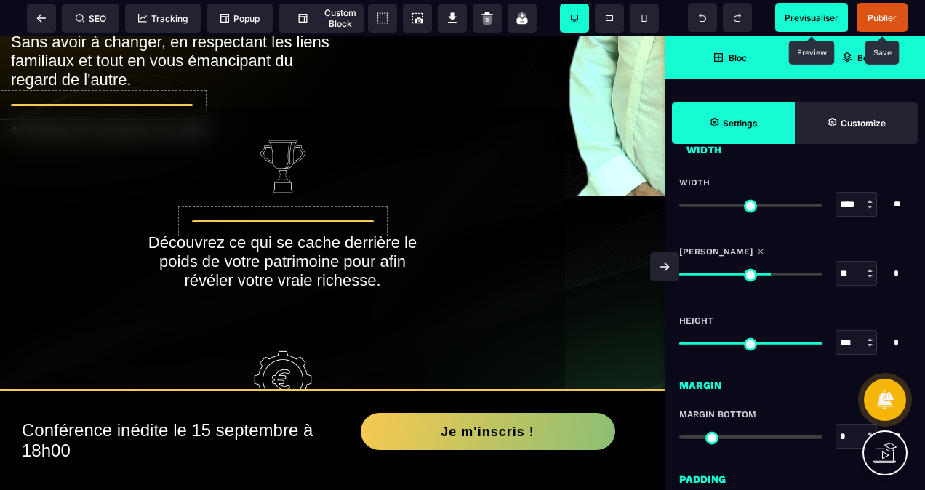
click at [830, 23] on span "Previsualiser" at bounding box center [812, 17] width 54 height 11
click at [641, 23] on span at bounding box center [644, 18] width 29 height 29
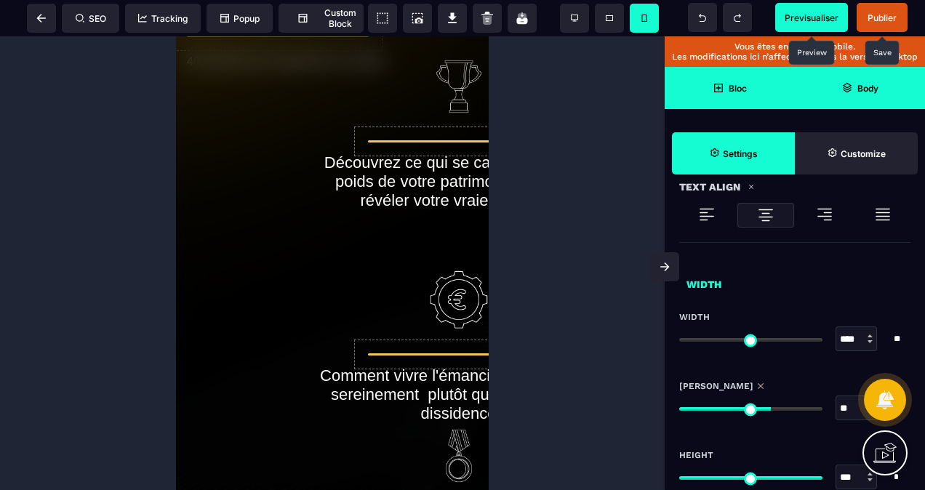
scroll to position [764, 0]
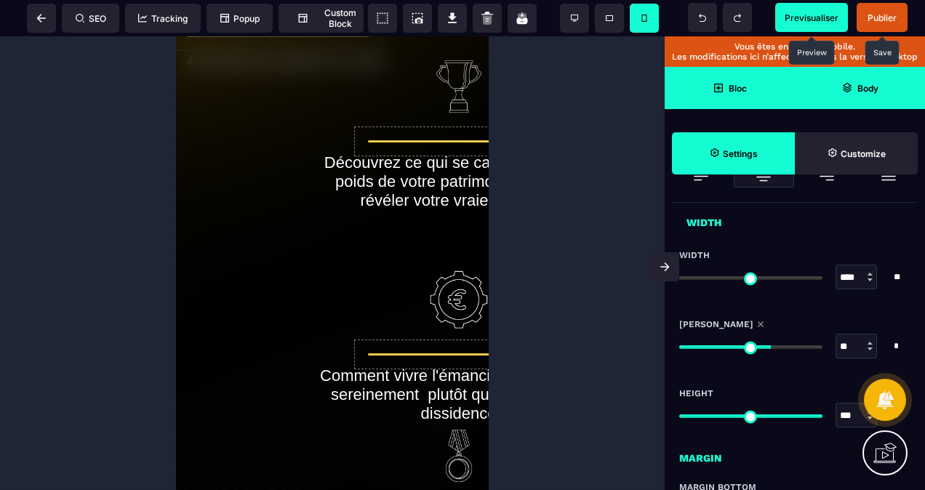
click at [799, 10] on span "Previsualiser" at bounding box center [811, 17] width 73 height 29
click at [894, 17] on span "Publier" at bounding box center [882, 17] width 29 height 11
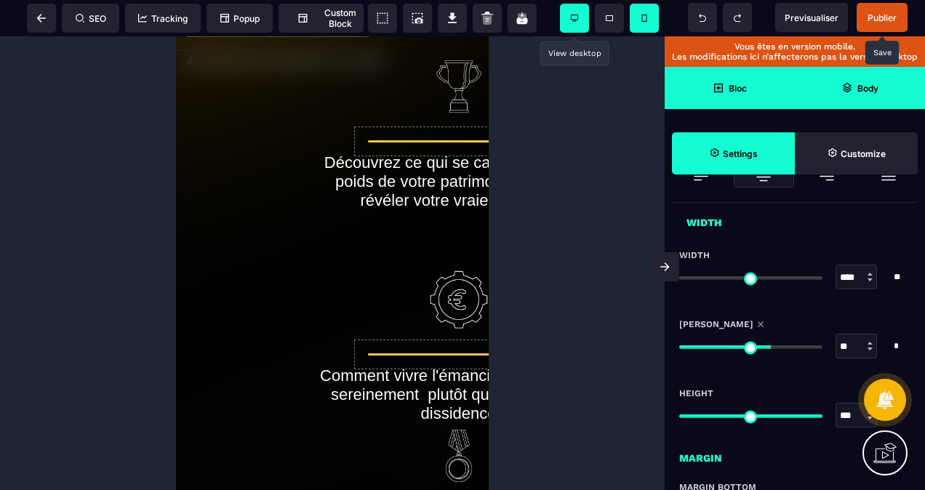
click at [577, 10] on span at bounding box center [574, 18] width 29 height 29
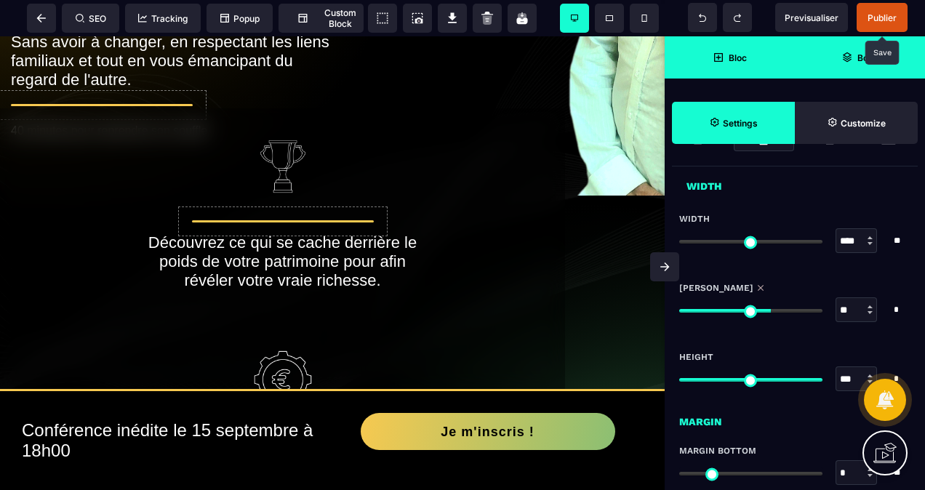
scroll to position [727, 0]
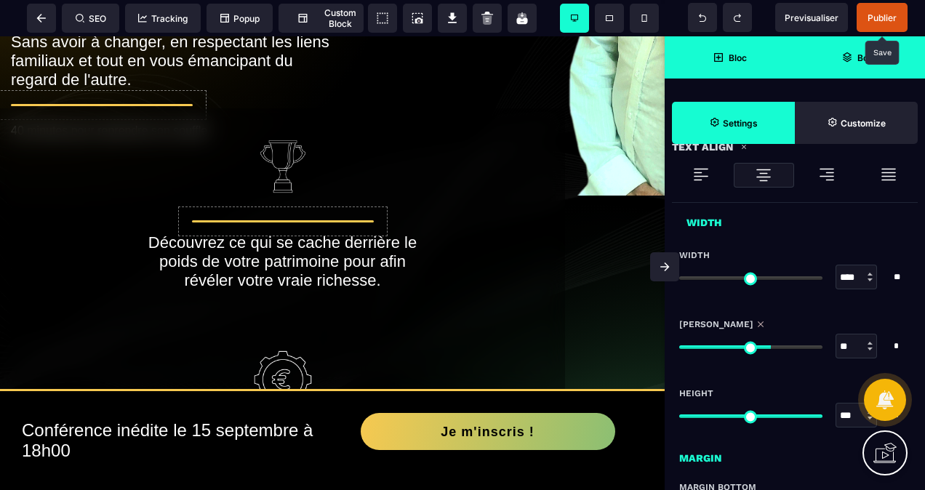
click at [878, 10] on span "Publier" at bounding box center [882, 17] width 51 height 29
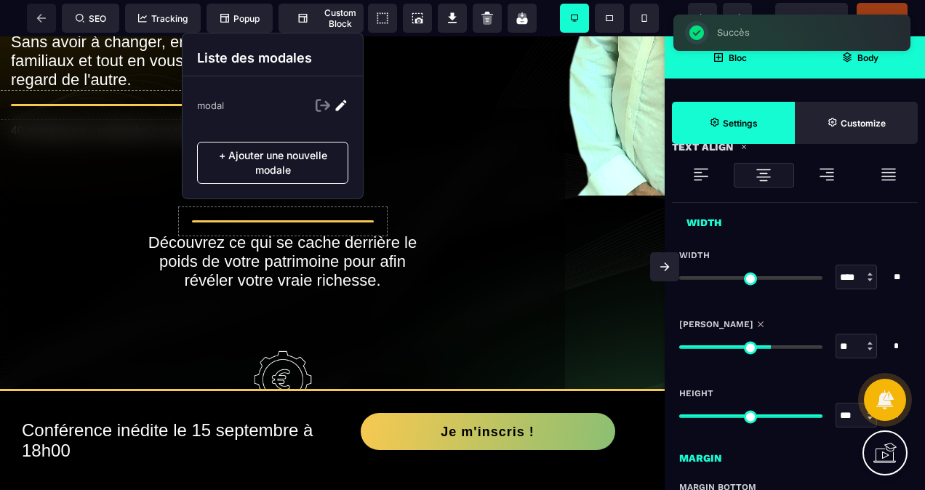
click at [209, 45] on div "Liste des modales" at bounding box center [273, 54] width 180 height 43
